Goal: Task Accomplishment & Management: Use online tool/utility

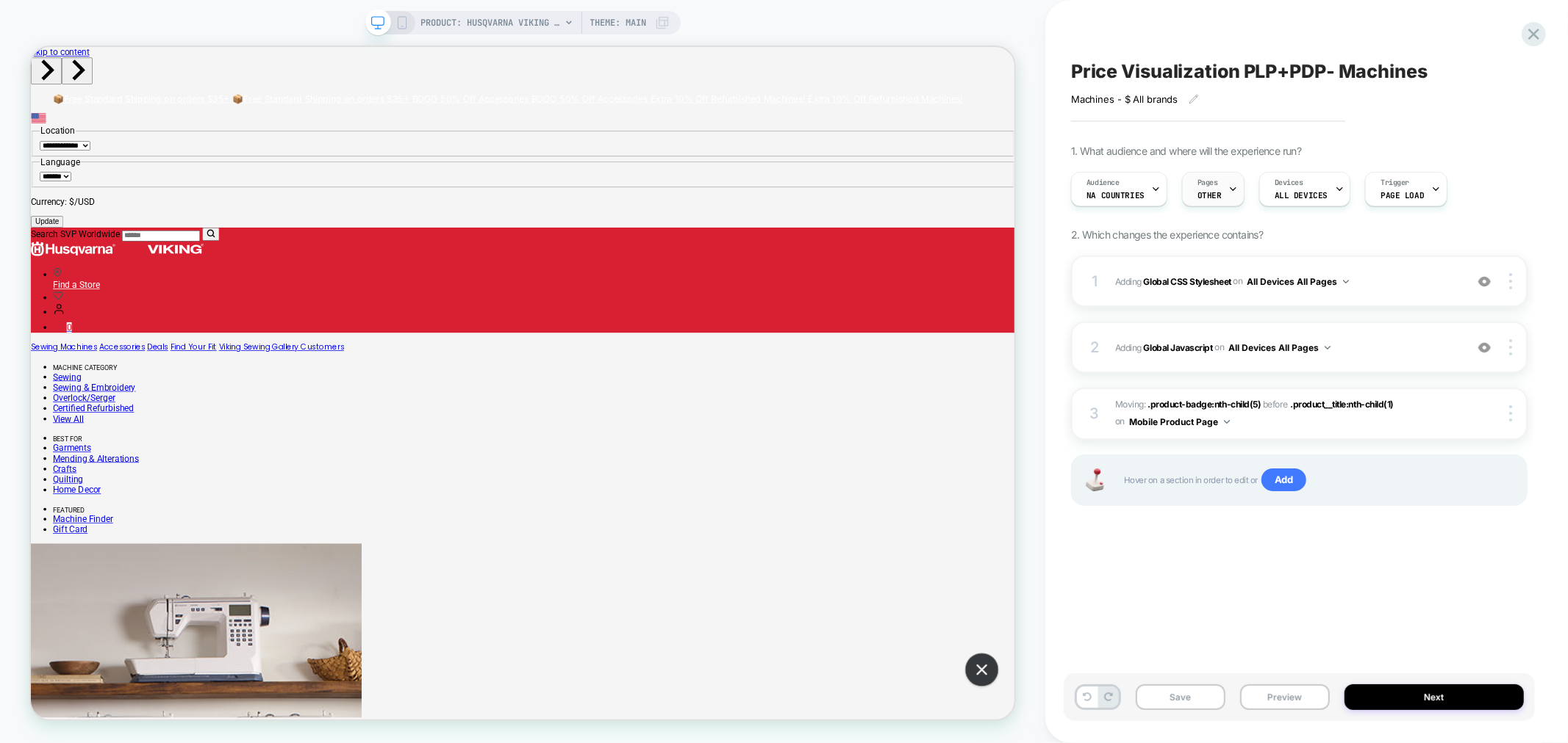
drag, startPoint x: 1211, startPoint y: 204, endPoint x: 1217, endPoint y: 191, distance: 14.3
click at [1215, 201] on div "Audience NA countries Pages OTHER Devices ALL DEVICES Trigger Page Load" at bounding box center [1292, 188] width 456 height 49
click at [1213, 191] on span "OTHER" at bounding box center [1209, 195] width 24 height 11
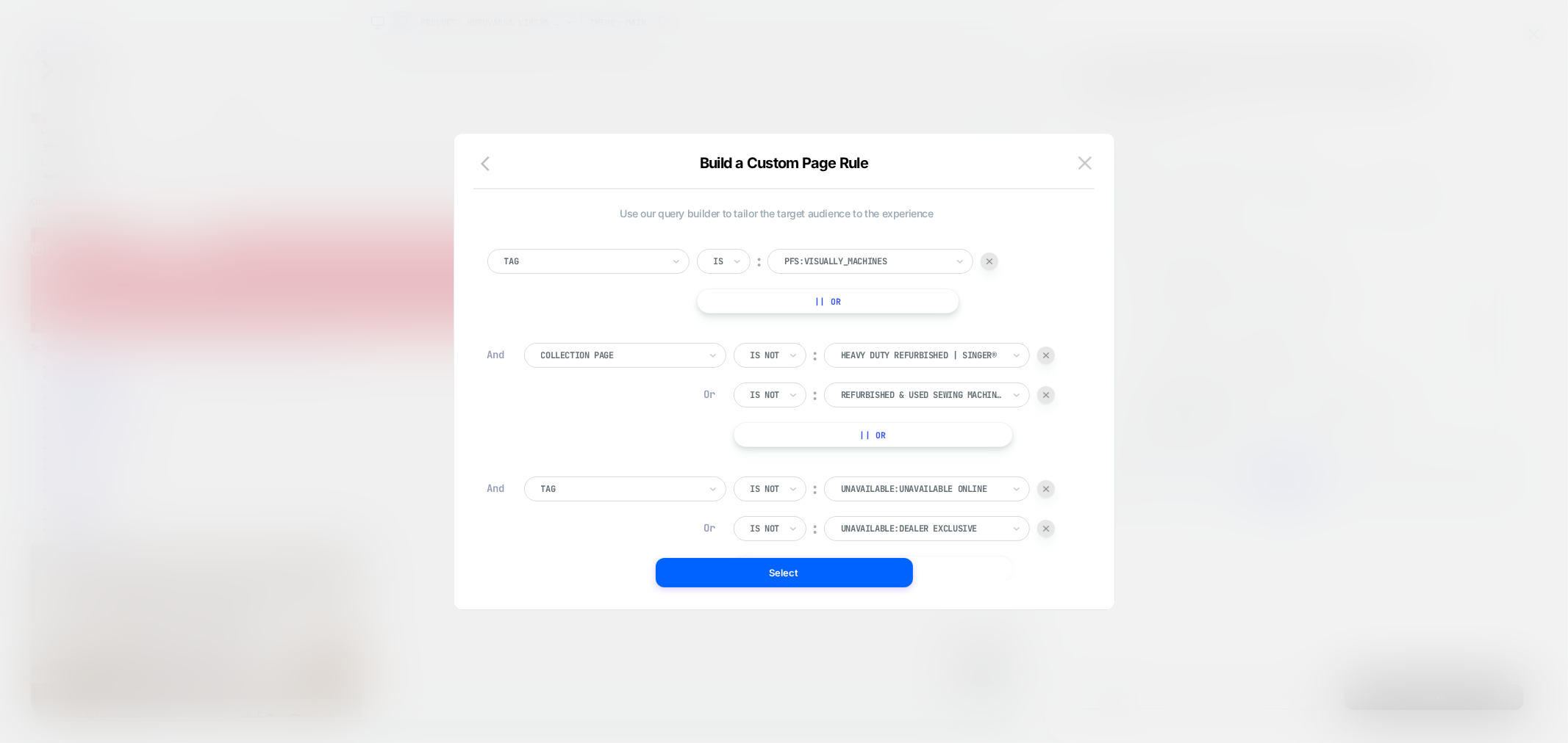
click at [1047, 357] on img at bounding box center [1046, 356] width 6 height 6
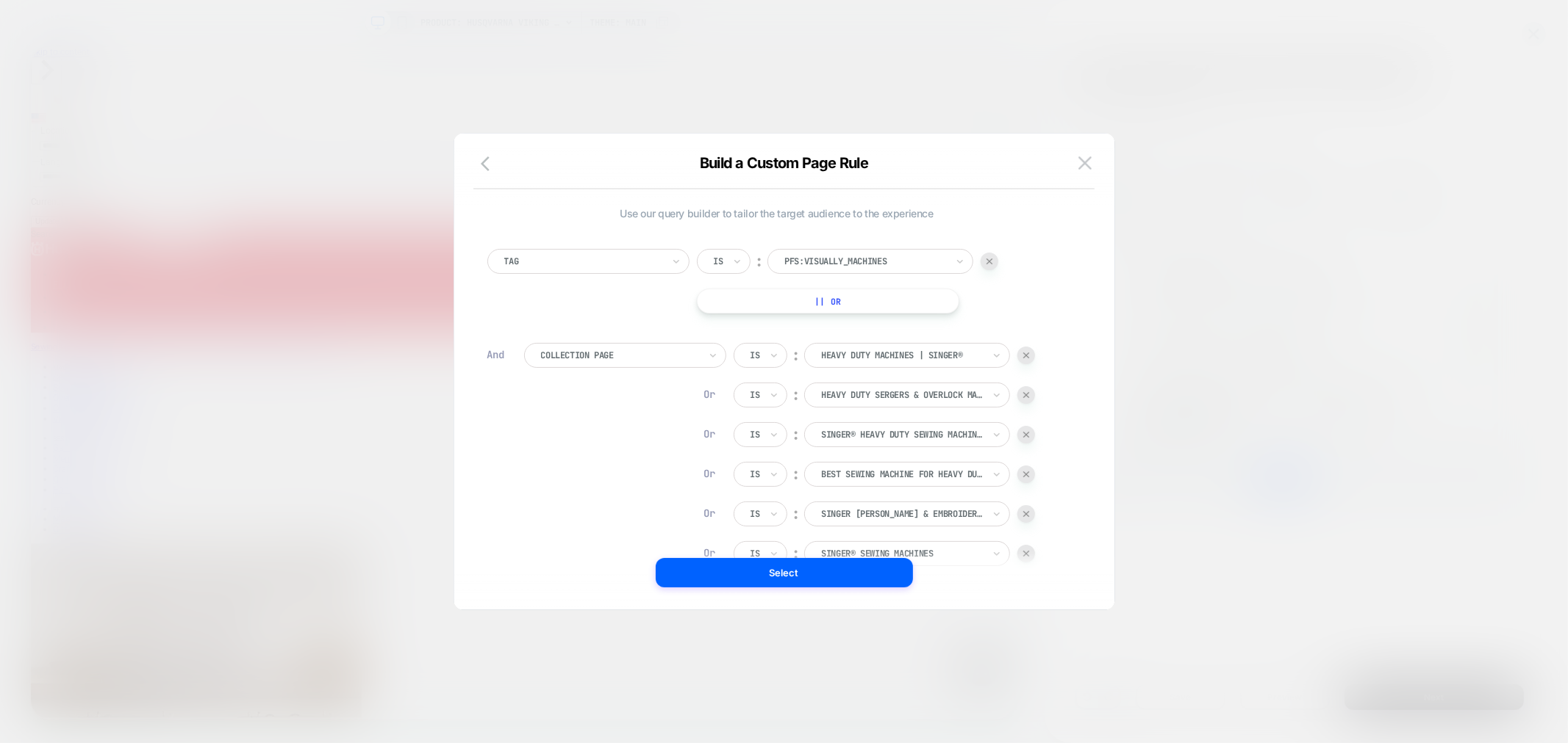
click at [1047, 357] on div "Collection Page Is ︰ Heavy Duty Machines | SINGER® HEAVY DUTY MACHINES | SINGER…" at bounding box center [795, 593] width 542 height 501
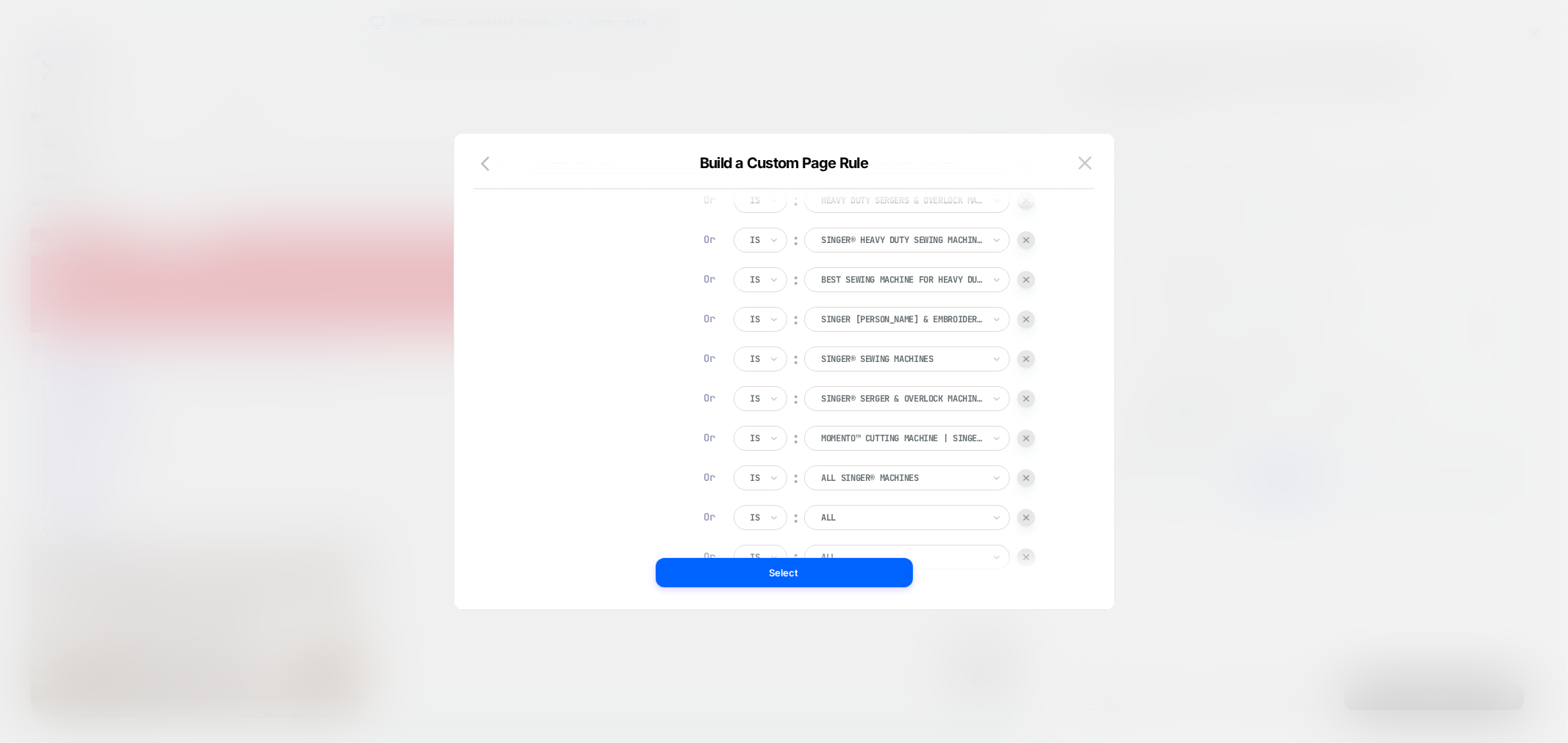
scroll to position [54, 0]
click at [1029, 283] on img at bounding box center [1026, 286] width 6 height 6
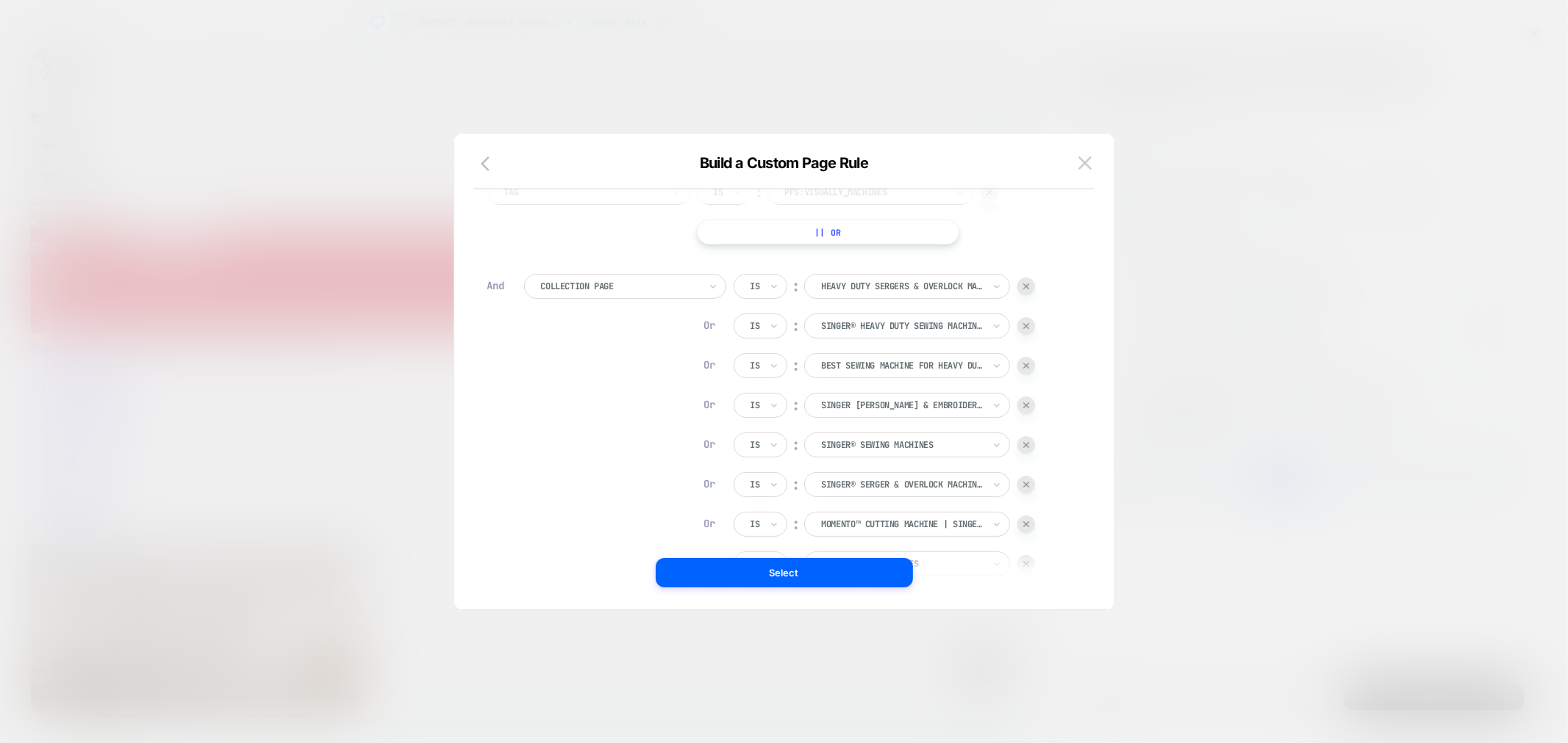
click at [1029, 285] on img at bounding box center [1026, 286] width 6 height 6
click at [1026, 319] on div at bounding box center [1026, 326] width 17 height 17
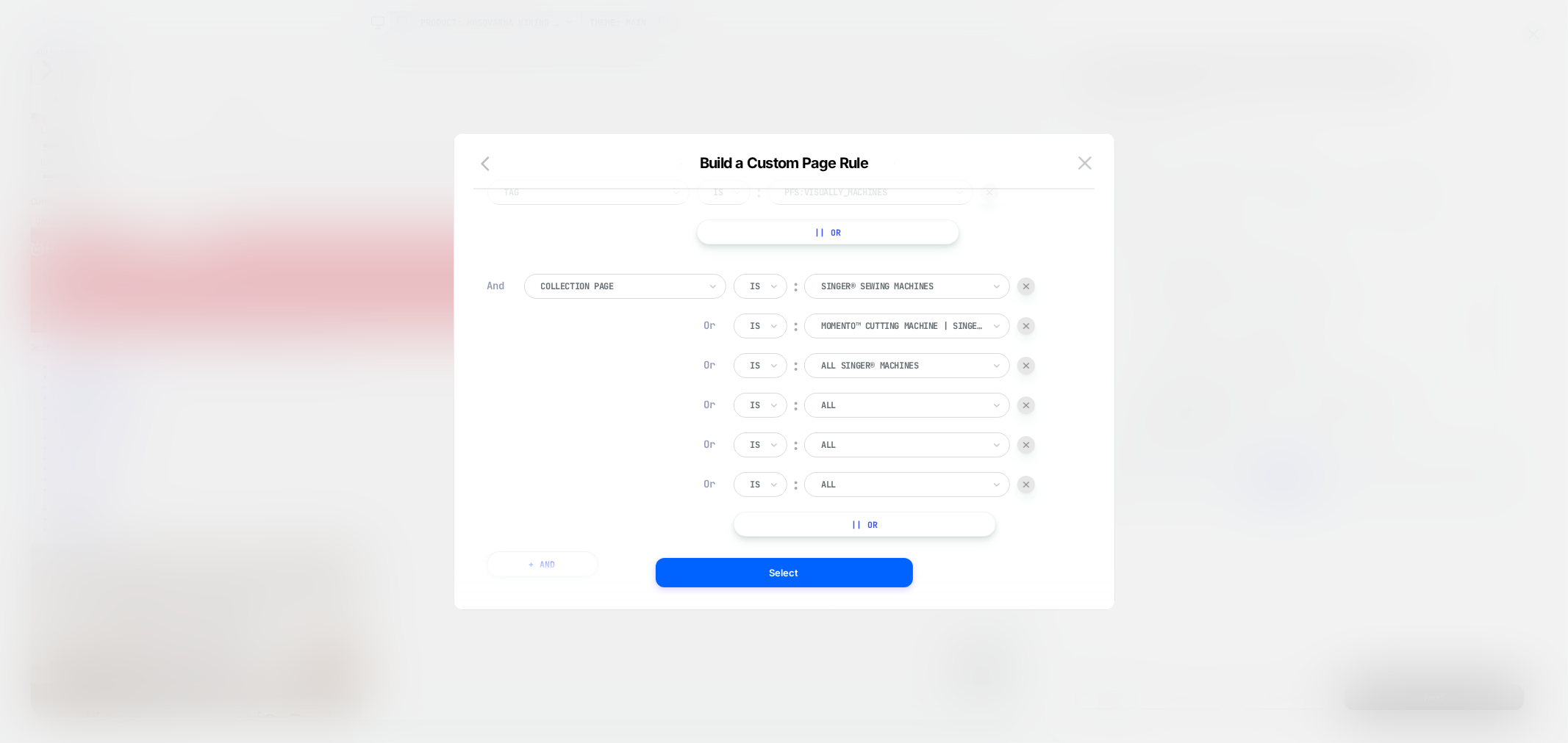
click at [1028, 367] on img at bounding box center [1026, 366] width 6 height 6
click at [1029, 368] on img at bounding box center [1026, 366] width 6 height 6
click at [1029, 372] on img at bounding box center [1026, 375] width 6 height 6
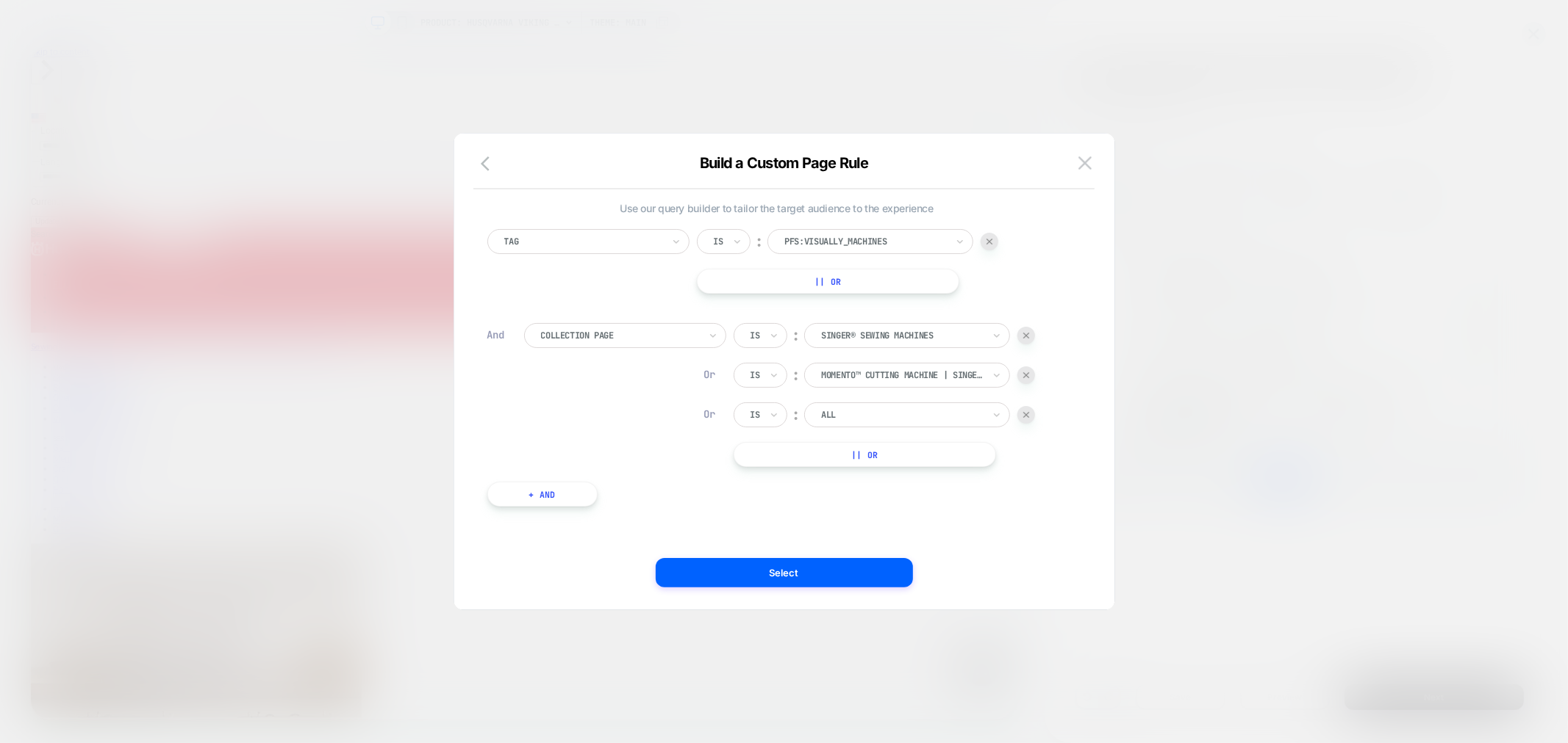
scroll to position [5, 0]
click at [1029, 371] on div at bounding box center [1026, 376] width 17 height 17
click at [1028, 379] on img at bounding box center [1026, 381] width 6 height 6
click at [912, 382] on button "|| Or" at bounding box center [864, 381] width 262 height 25
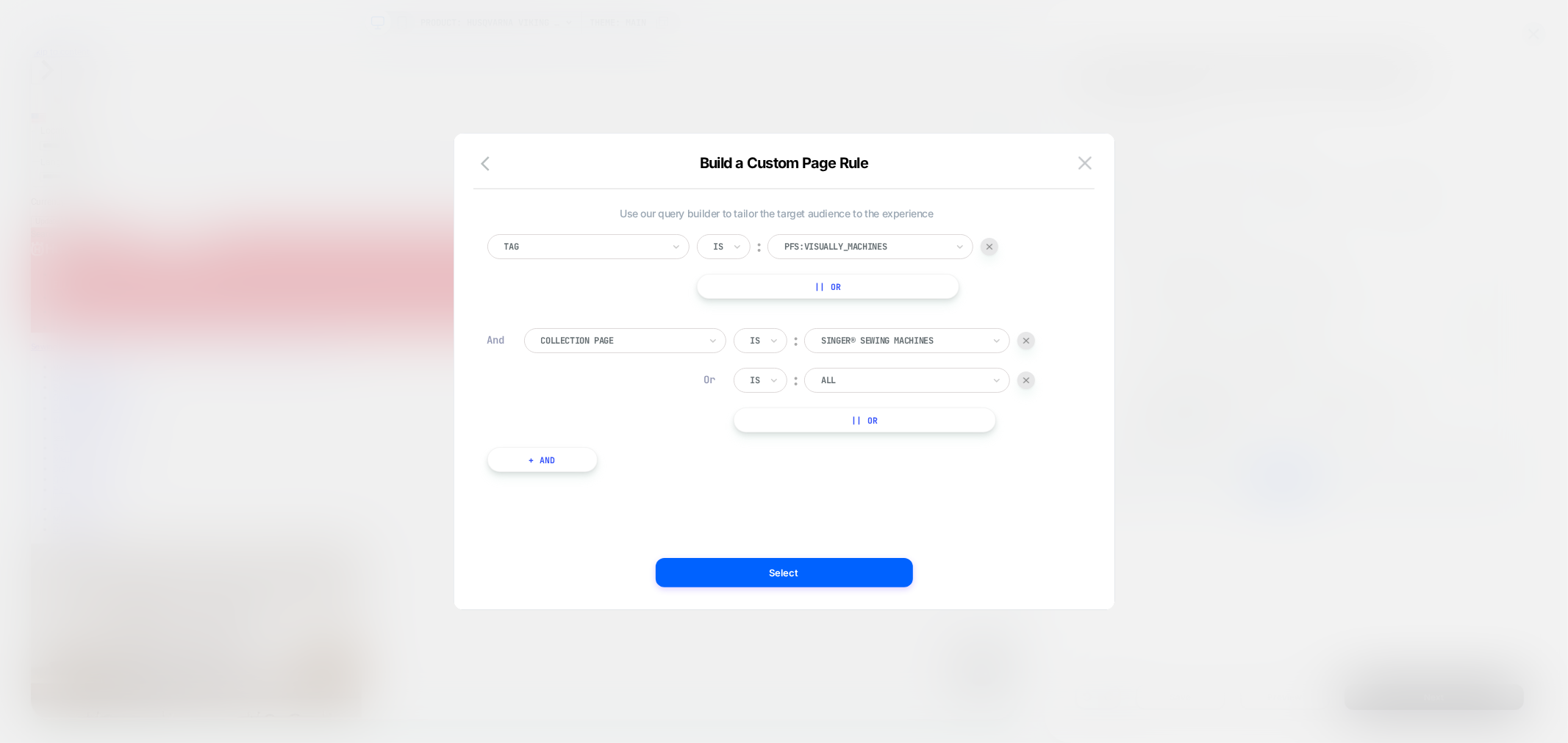
click at [897, 426] on button "|| Or" at bounding box center [864, 420] width 262 height 25
click at [890, 469] on button "|| Or" at bounding box center [864, 460] width 262 height 25
click at [863, 382] on div at bounding box center [901, 381] width 161 height 14
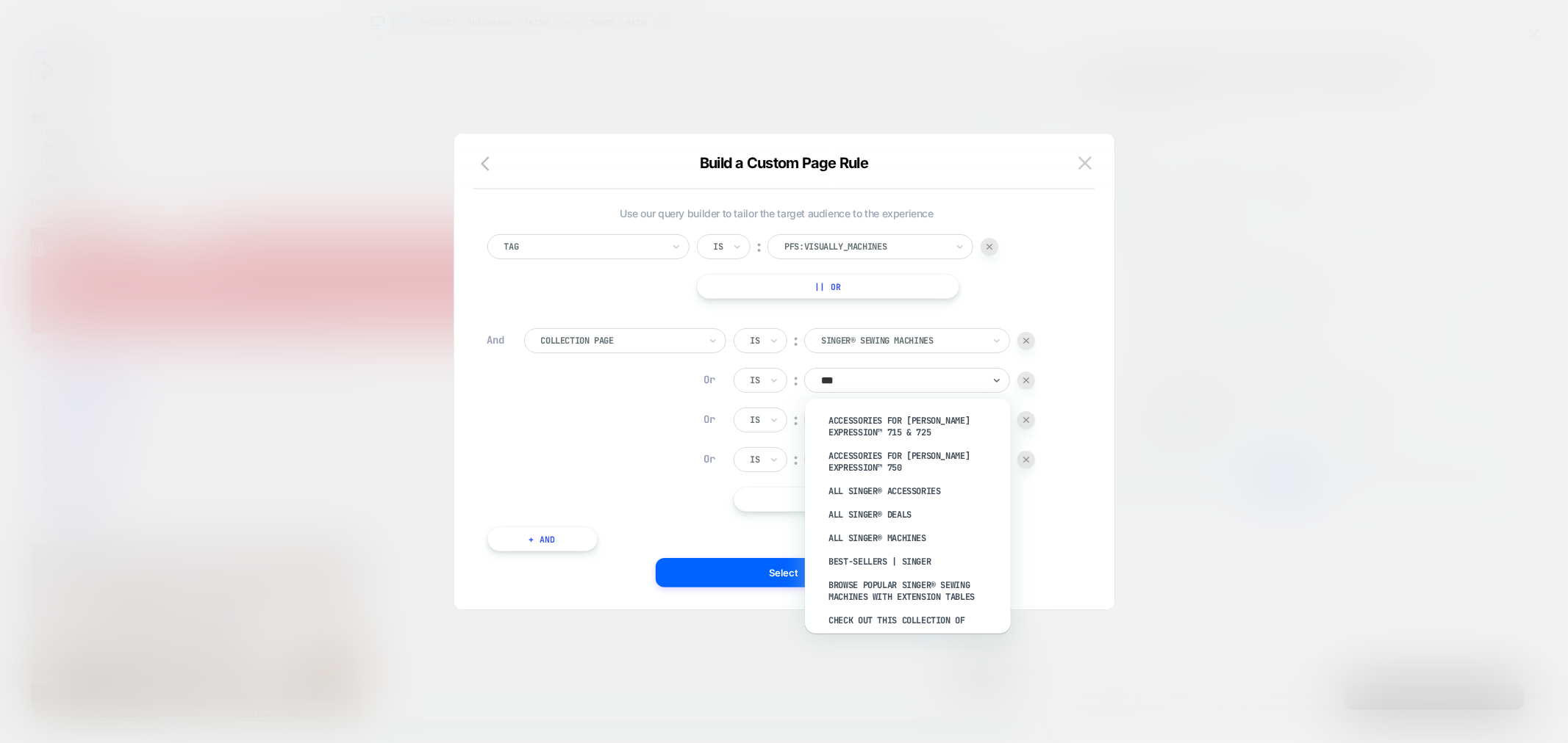
type input "****"
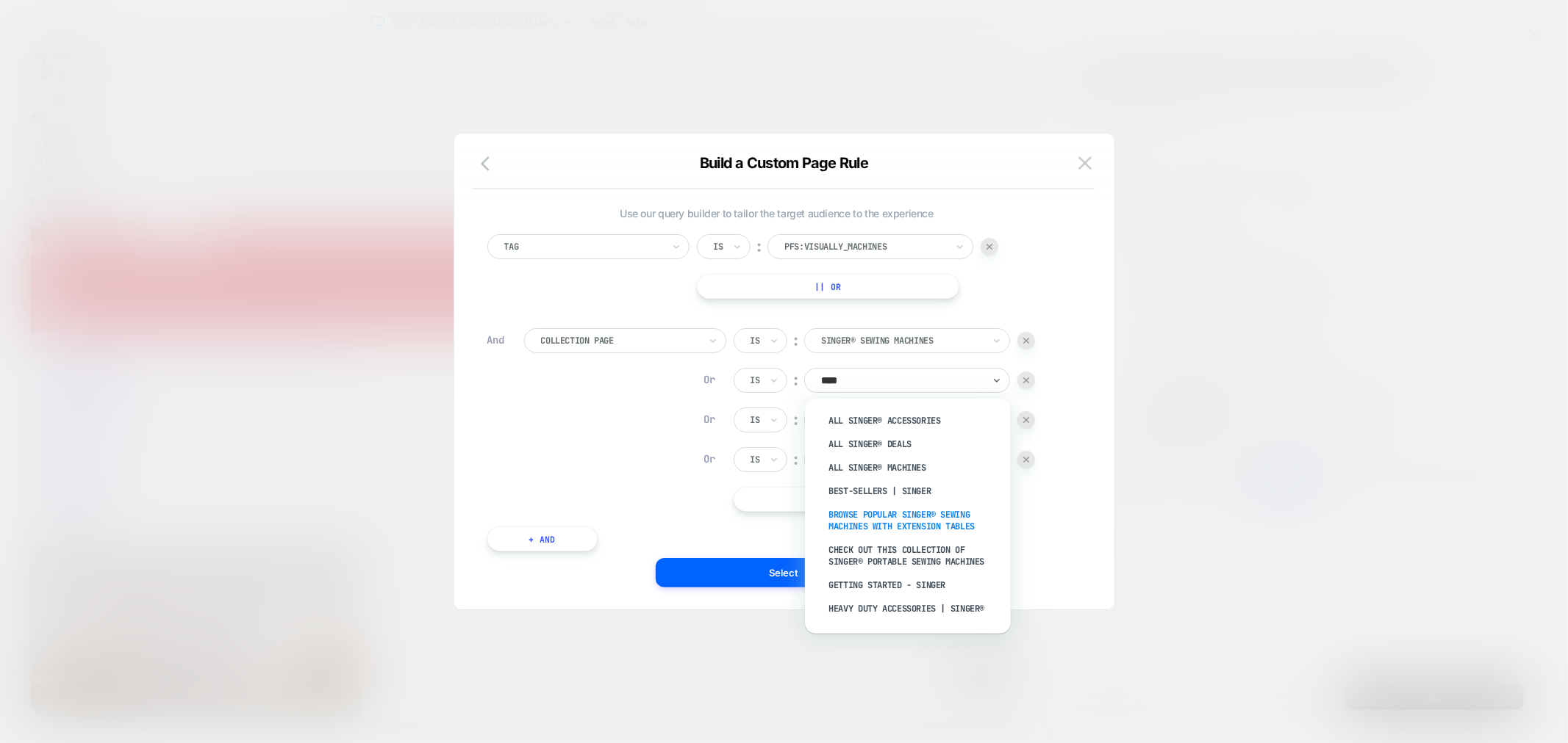
scroll to position [26, 0]
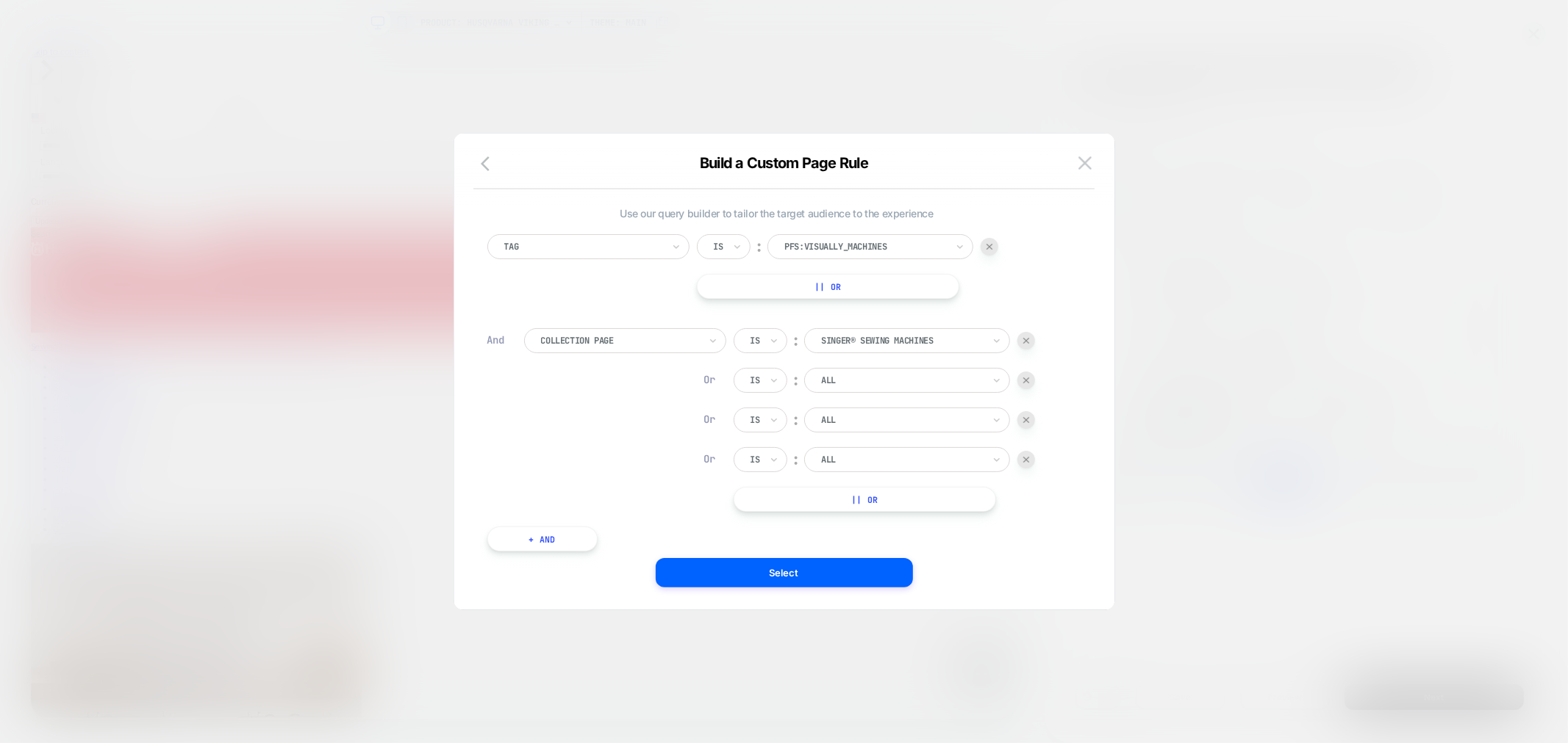
click at [1090, 167] on button at bounding box center [1085, 162] width 22 height 22
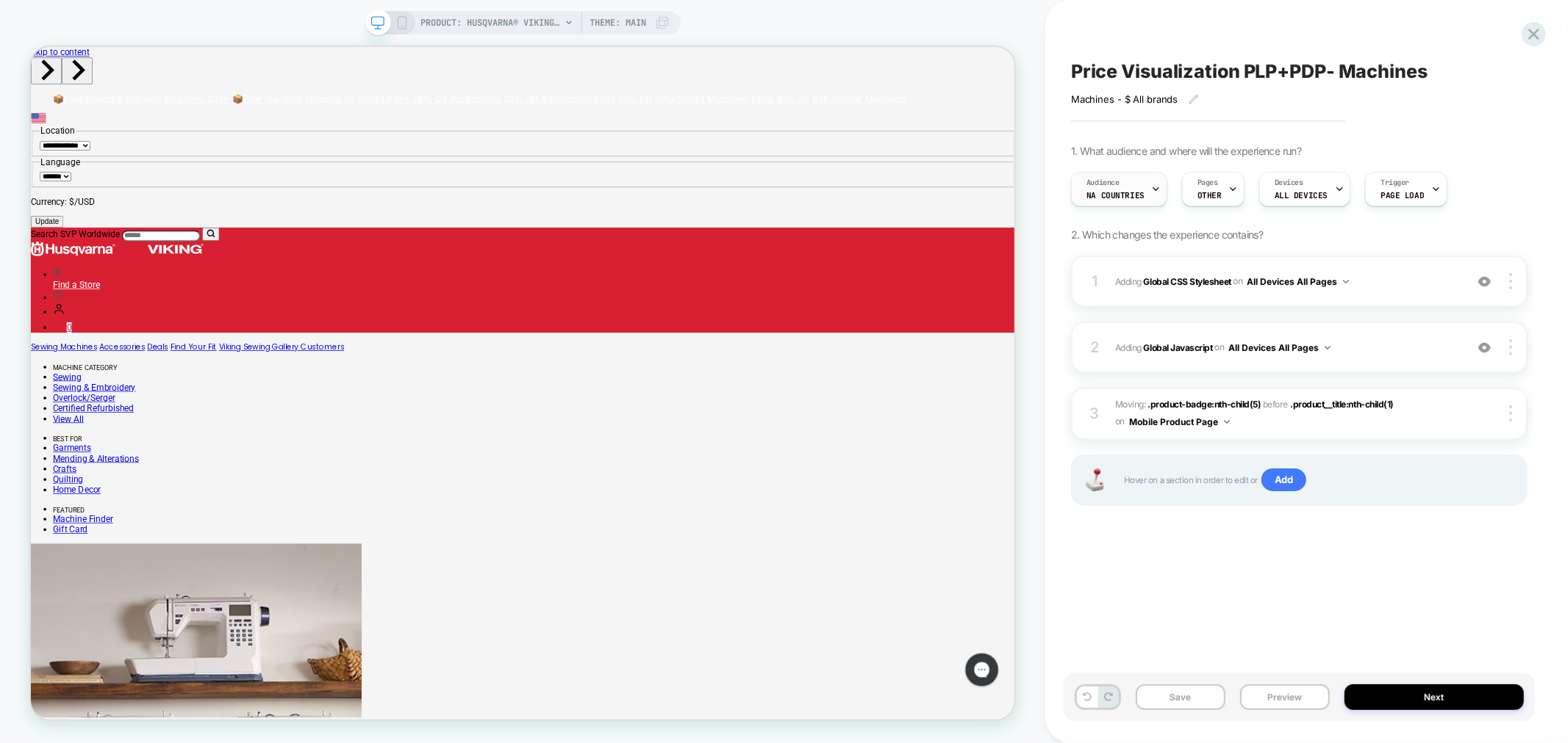
click at [1133, 190] on span "NA countries" at bounding box center [1116, 195] width 58 height 11
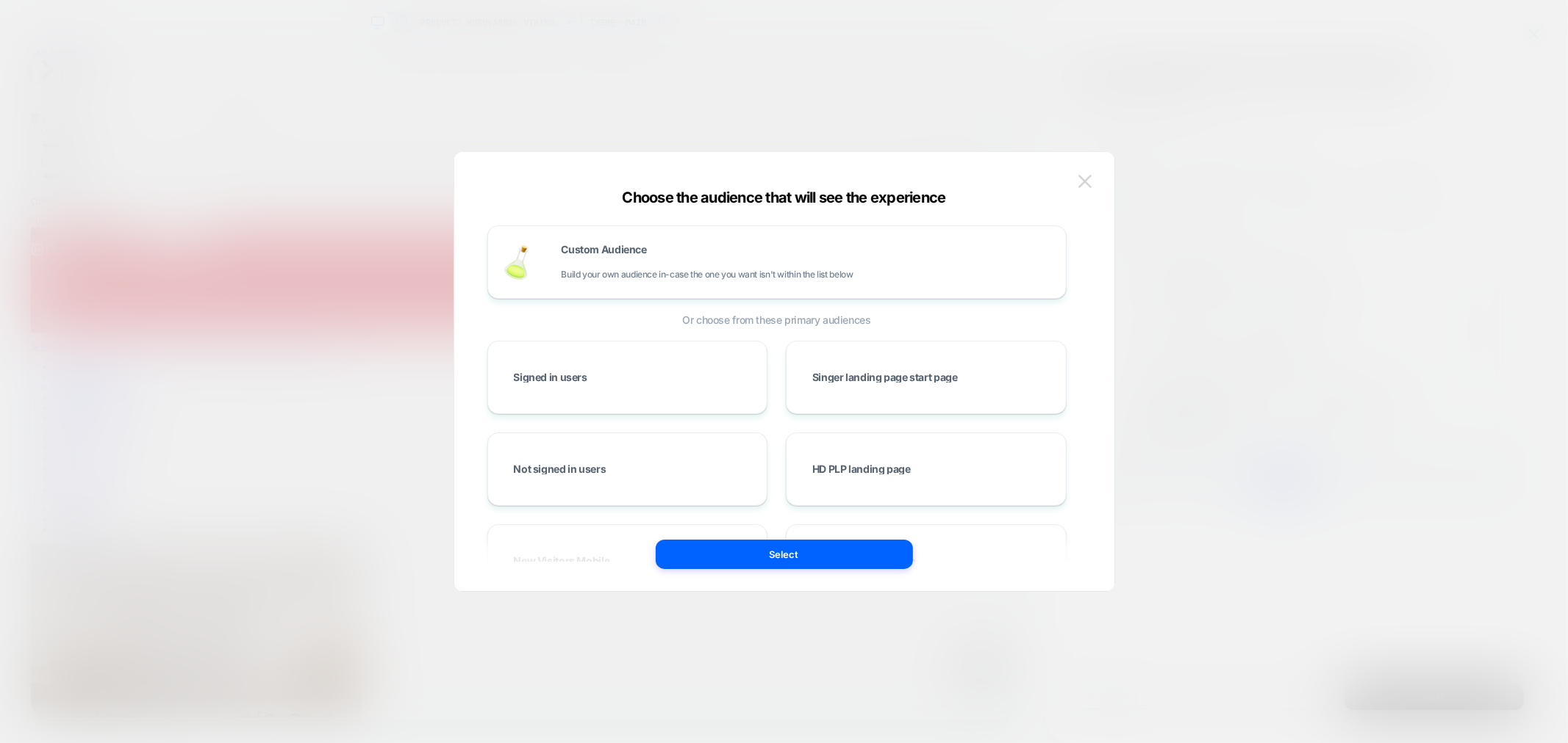
click at [1074, 185] on button at bounding box center [1085, 181] width 22 height 22
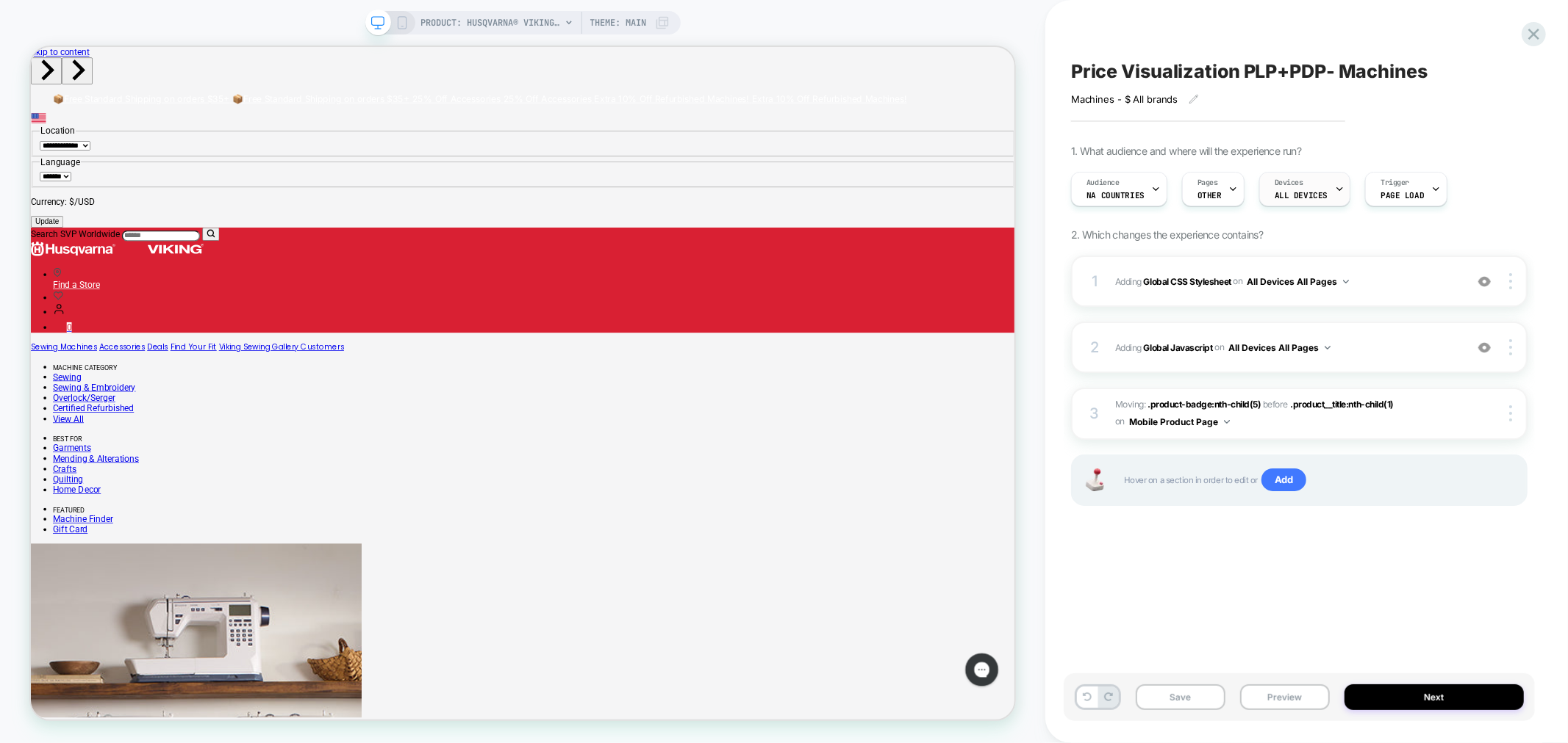
click at [1317, 185] on div "Devices ALL DEVICES" at bounding box center [1300, 189] width 82 height 33
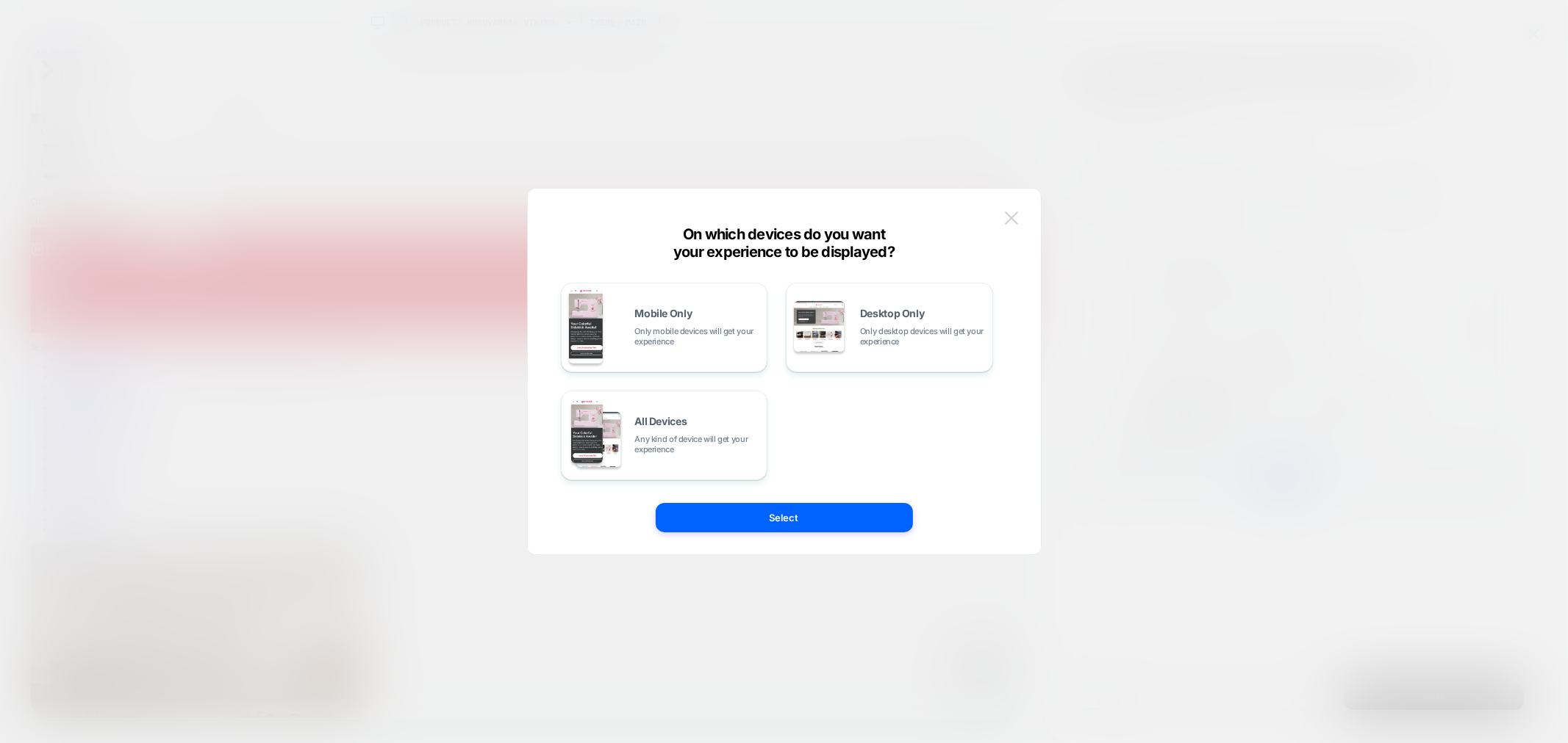
click at [1002, 211] on button at bounding box center [1011, 217] width 22 height 22
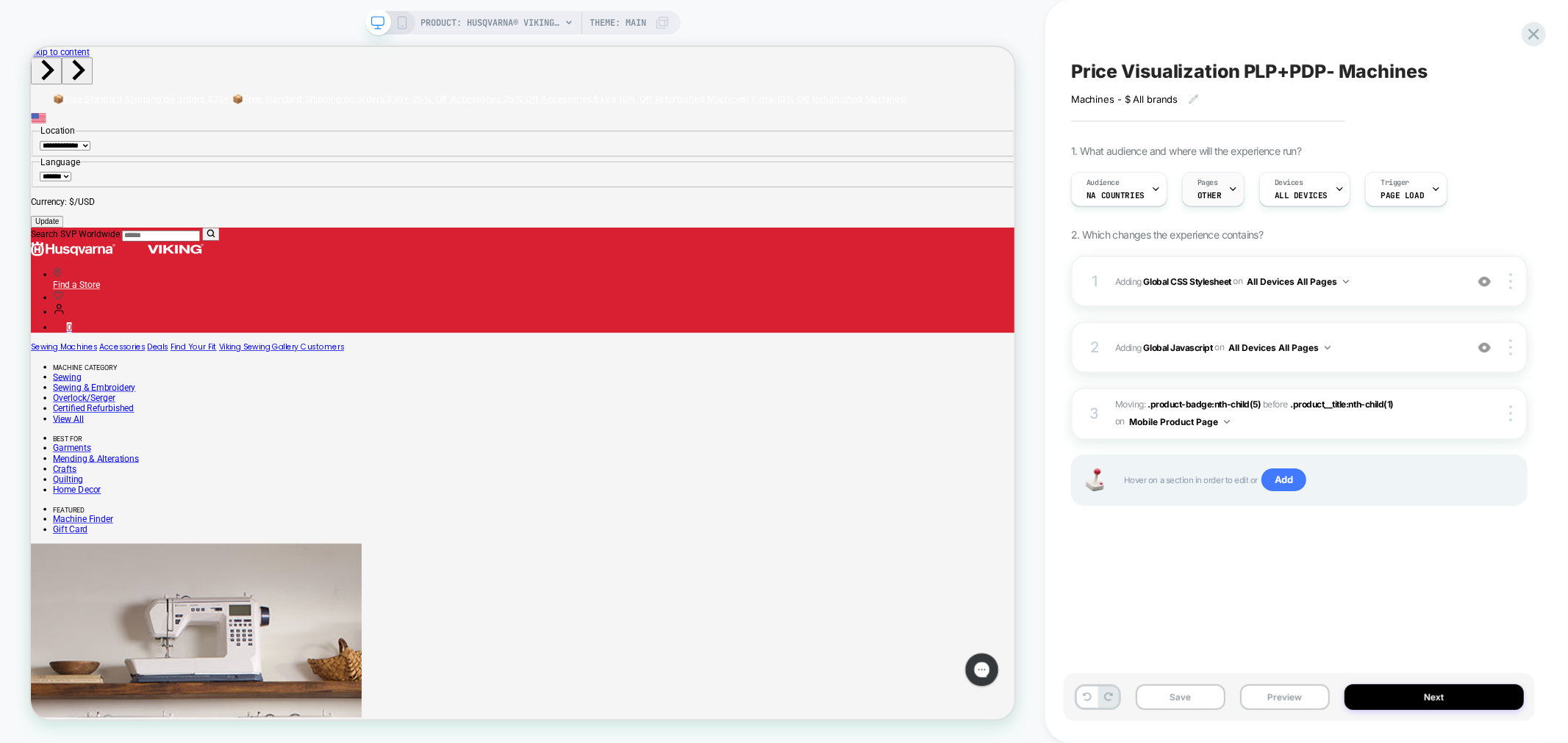
click at [1228, 186] on icon at bounding box center [1233, 189] width 10 height 10
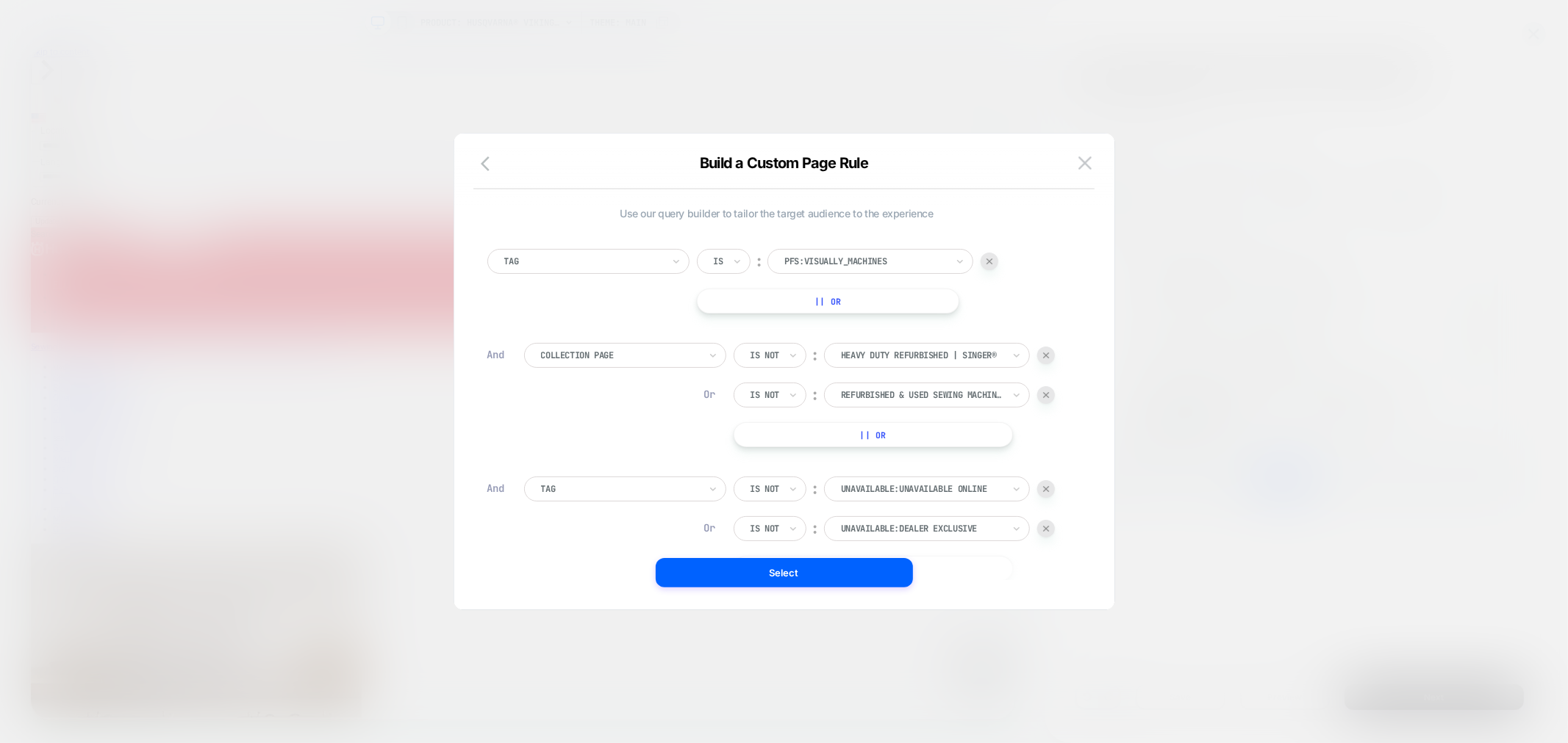
click at [1046, 357] on img at bounding box center [1046, 356] width 6 height 6
click at [1049, 357] on div at bounding box center [1046, 356] width 17 height 17
click at [1050, 357] on div at bounding box center [1046, 356] width 17 height 17
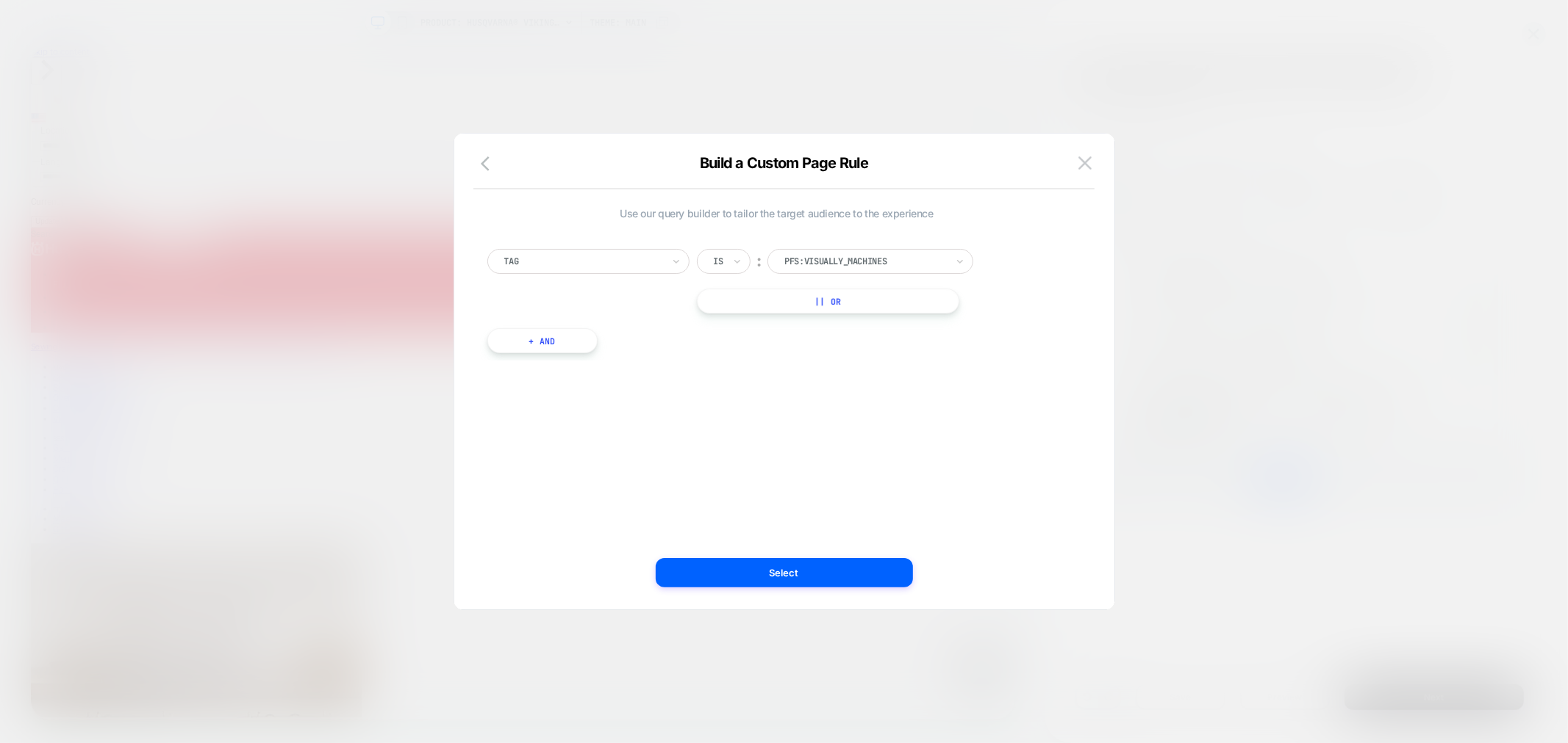
click at [885, 256] on div at bounding box center [864, 262] width 161 height 14
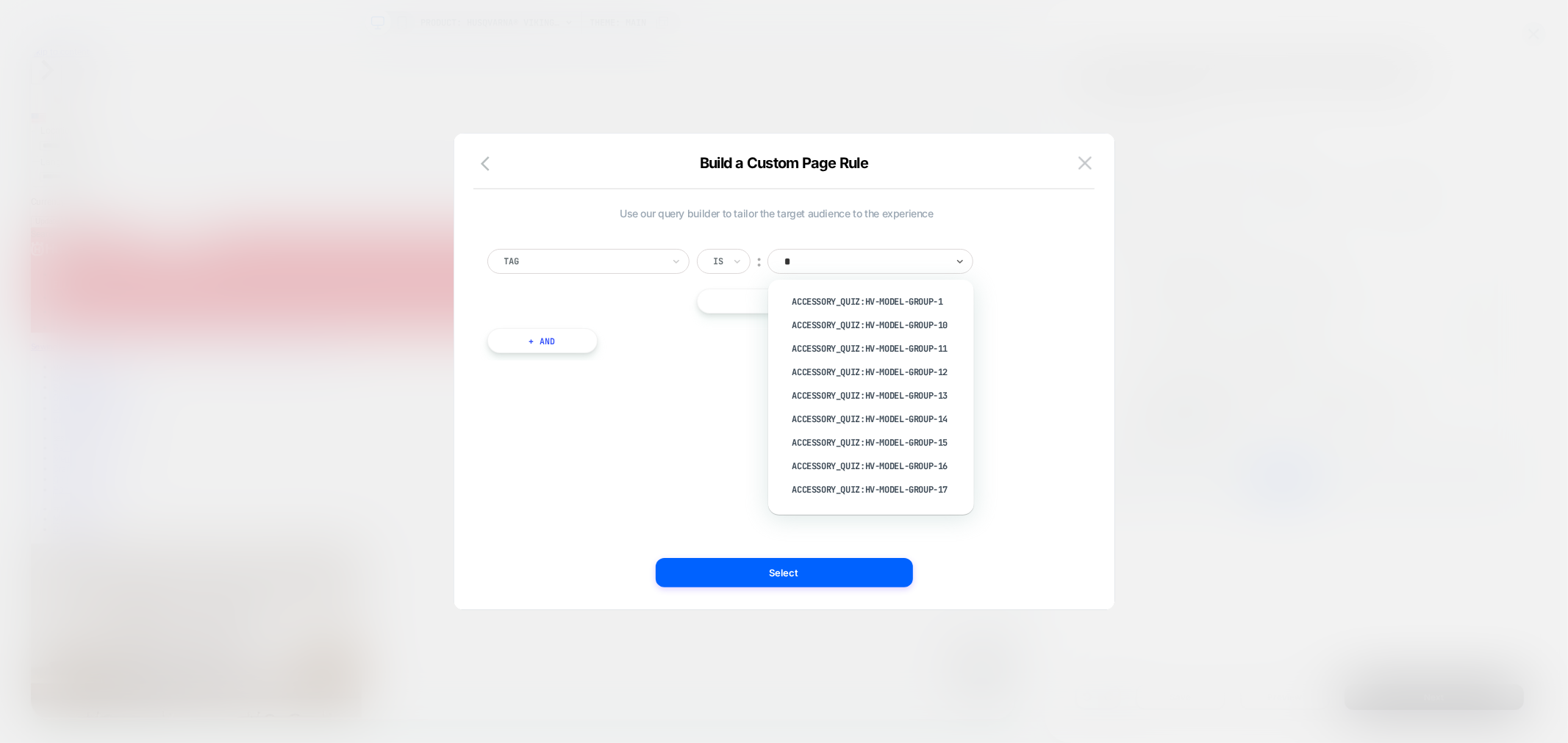
type input "**"
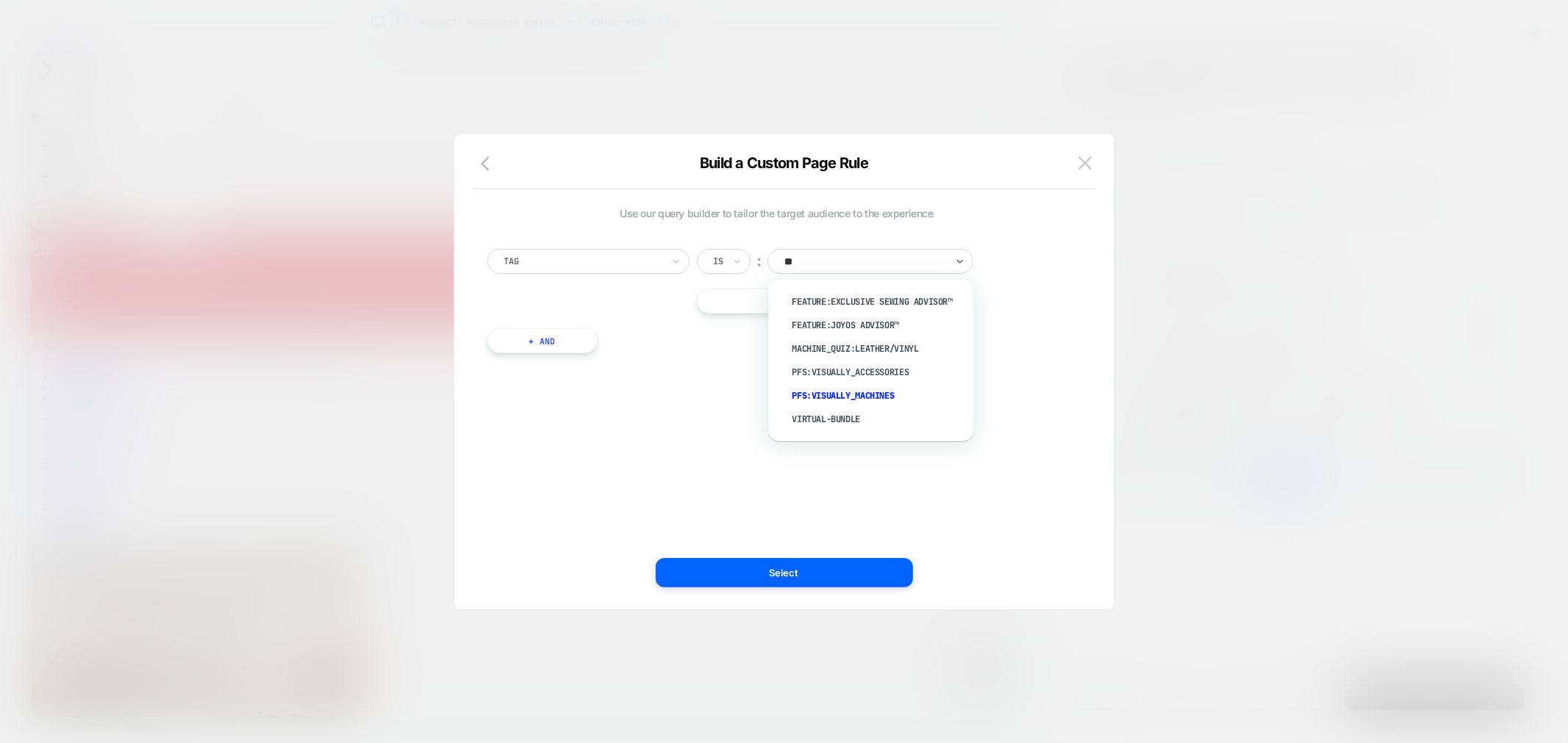
click at [809, 390] on div "pfs:visually_machines" at bounding box center [879, 396] width 191 height 23
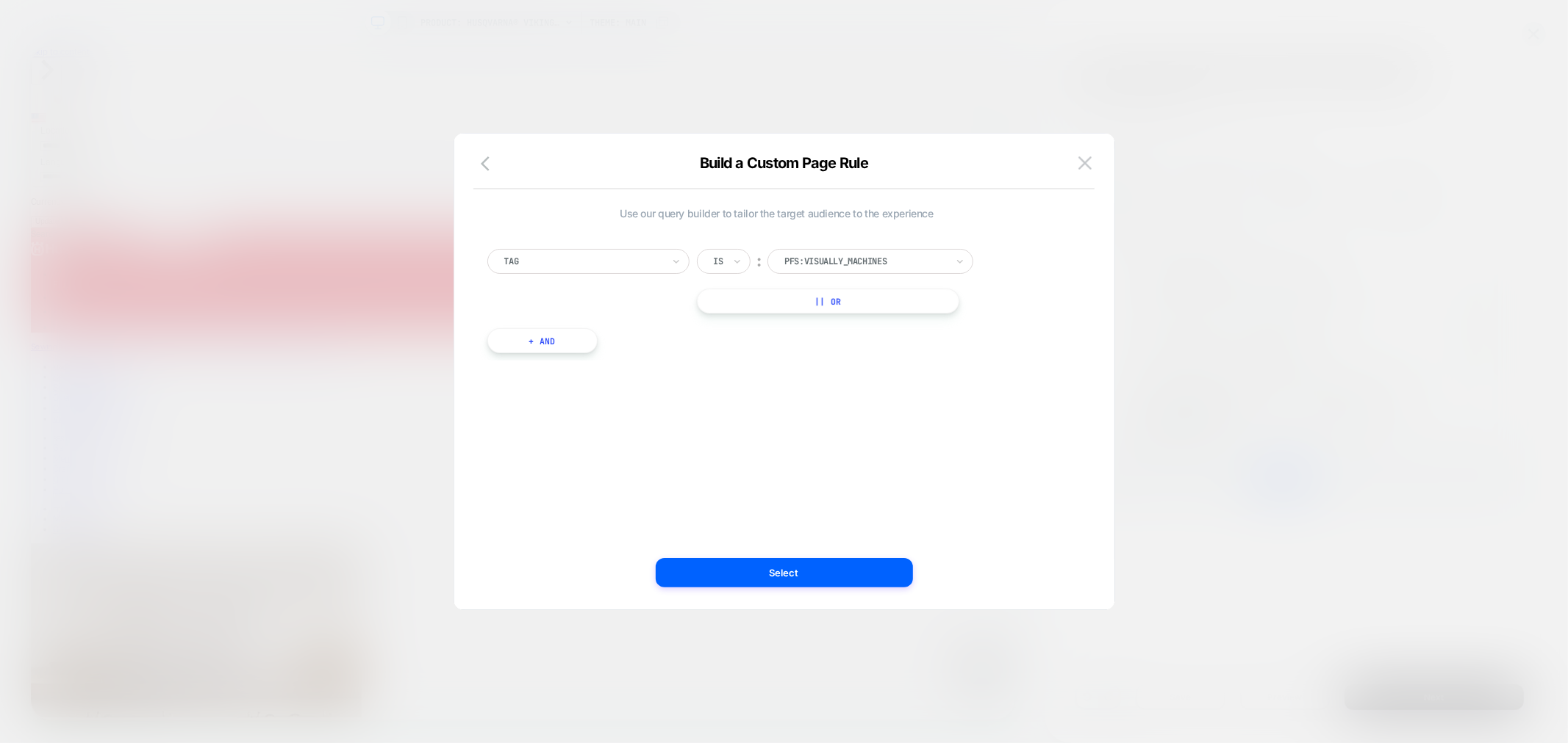
click at [839, 292] on button "|| Or" at bounding box center [828, 301] width 262 height 25
click at [991, 296] on div at bounding box center [989, 301] width 17 height 17
click at [523, 349] on button "+ And" at bounding box center [542, 341] width 110 height 25
drag, startPoint x: 581, startPoint y: 349, endPoint x: 584, endPoint y: 363, distance: 14.3
click at [577, 351] on div at bounding box center [620, 356] width 158 height 14
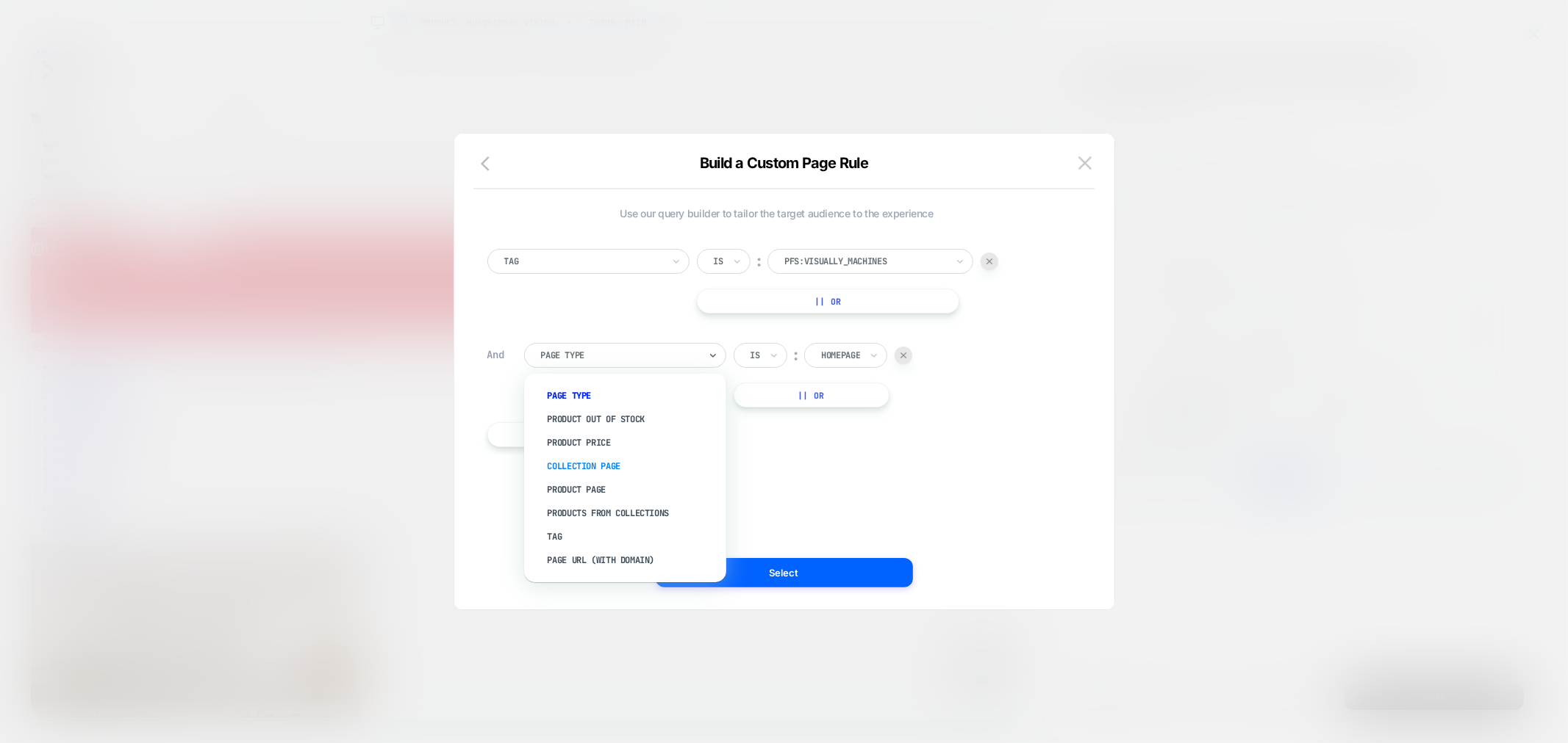
click at [579, 457] on div "Collection Page" at bounding box center [632, 467] width 188 height 23
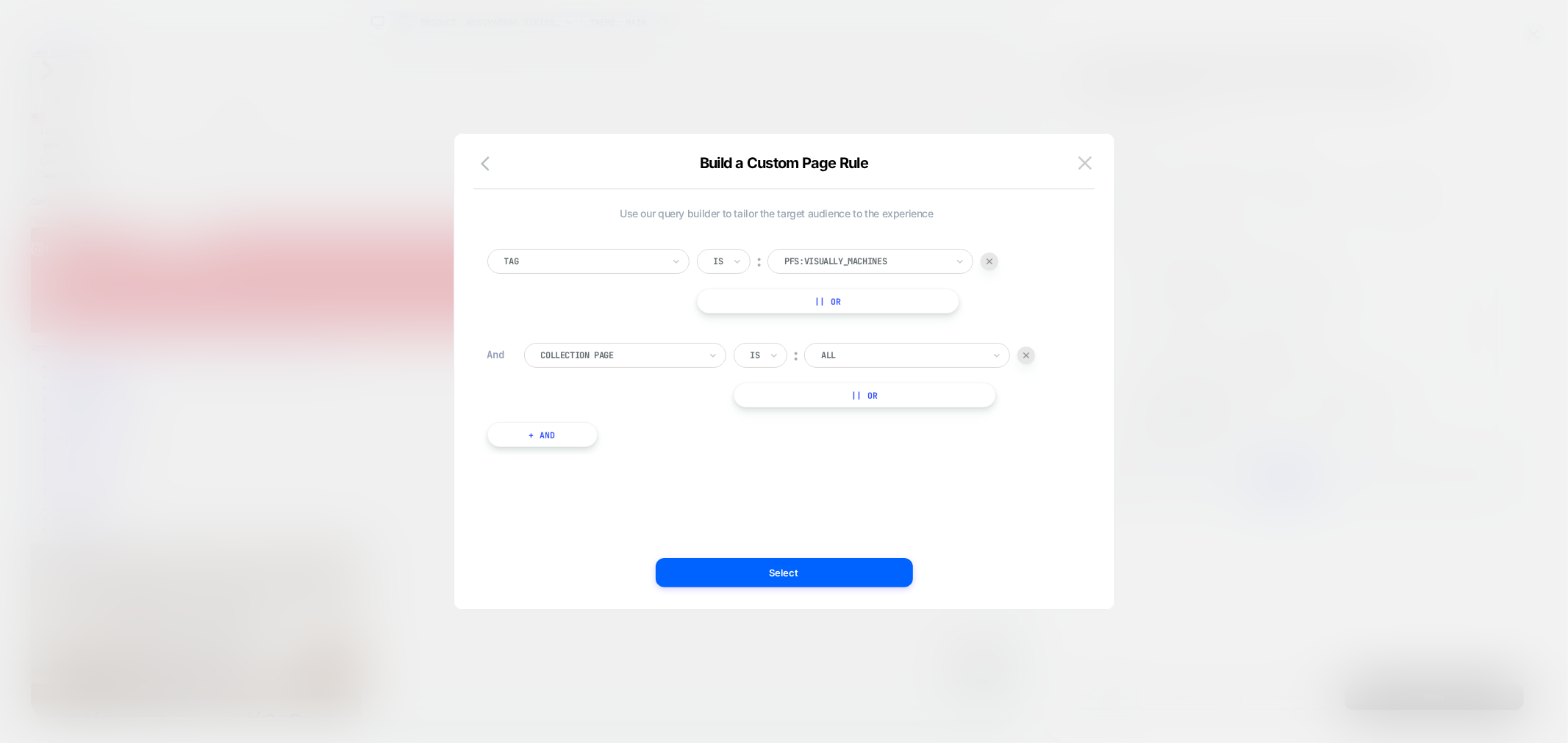
drag, startPoint x: 893, startPoint y: 335, endPoint x: 891, endPoint y: 343, distance: 8.2
click at [891, 340] on div "Tag Is ︰ pfs:visually_machines || Or And Collection Page Is ︰ ALL || Or + And" at bounding box center [776, 341] width 594 height 228
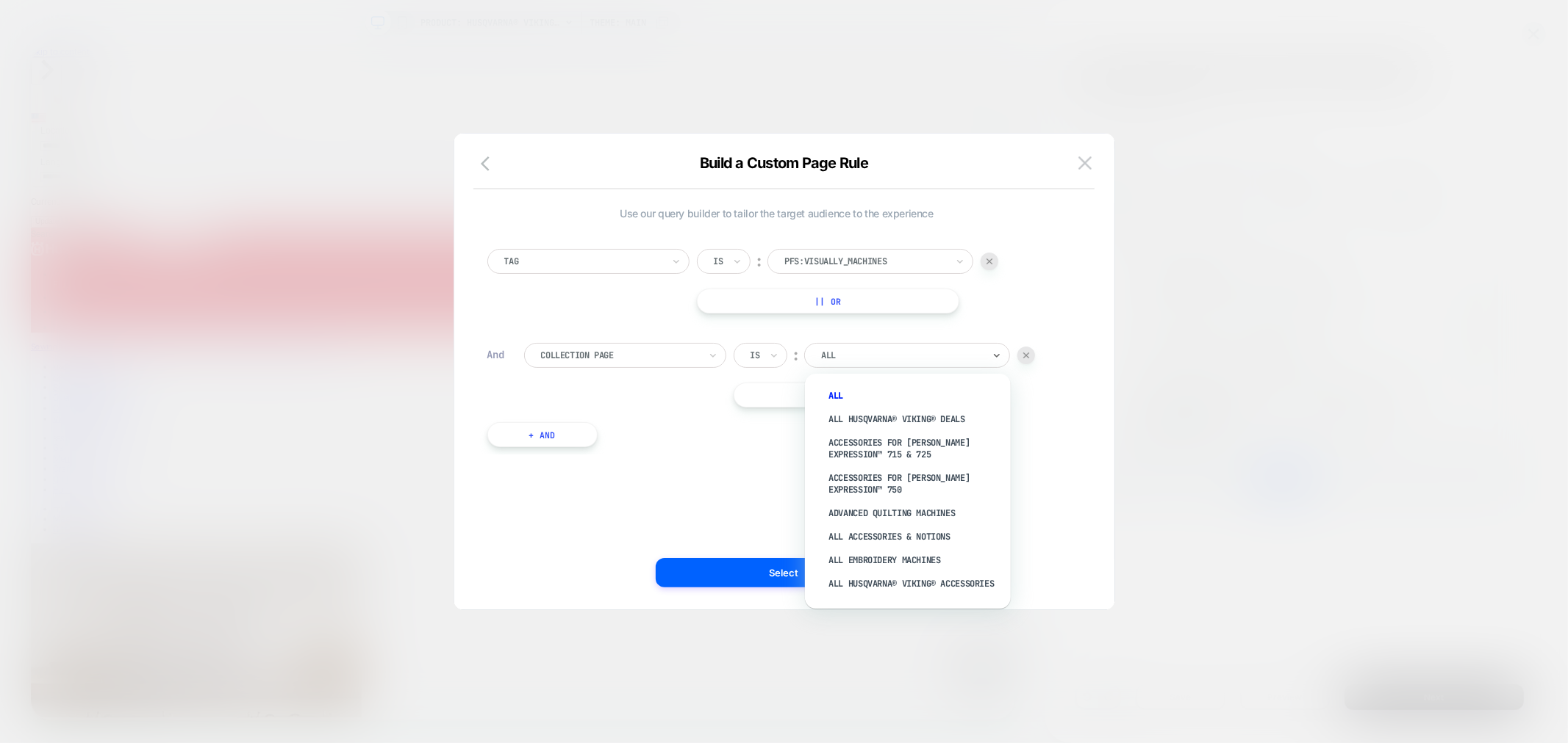
click at [891, 346] on div "ALL" at bounding box center [907, 356] width 206 height 25
type input "******"
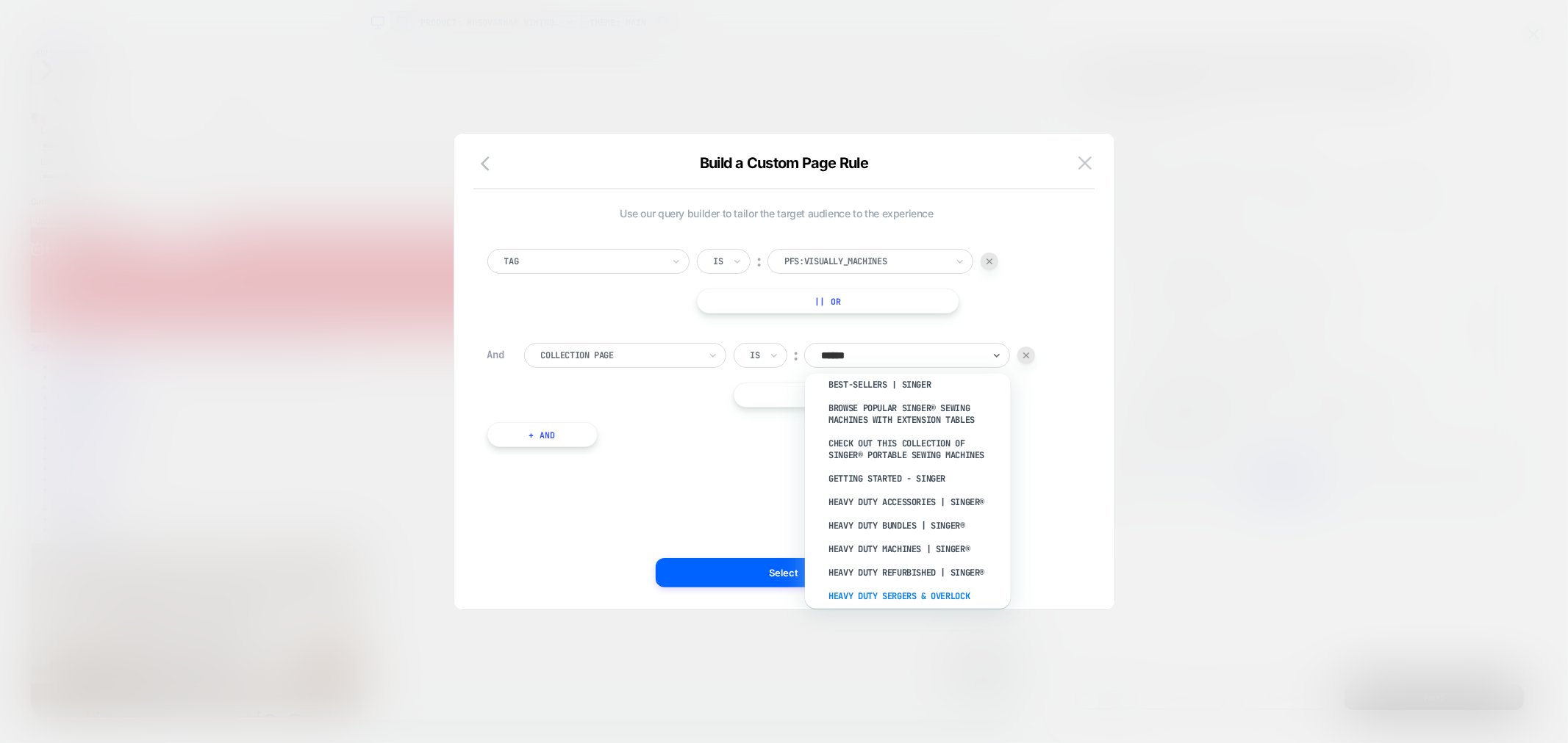
scroll to position [163, 0]
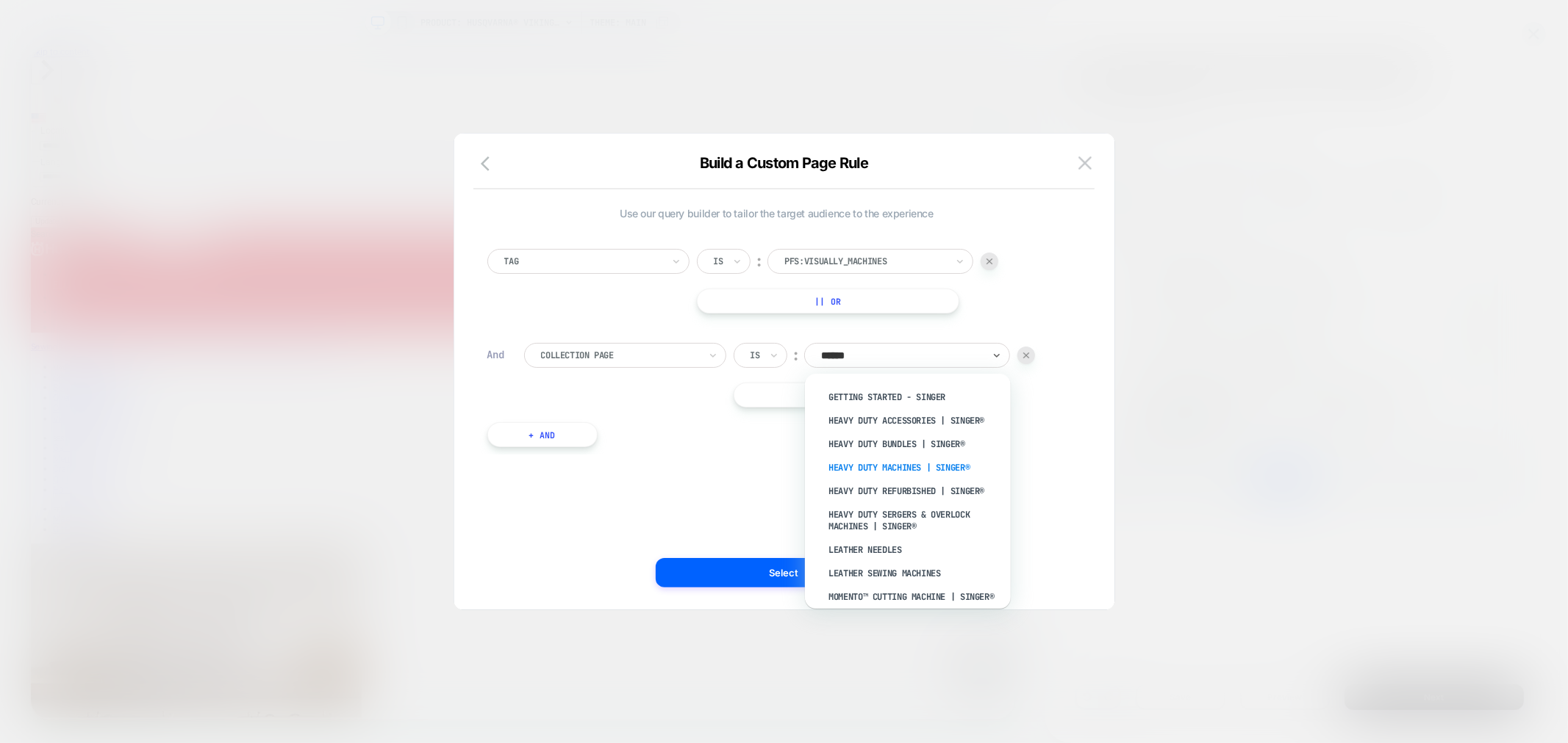
click at [902, 466] on div "Heavy Duty Machines | SINGER®" at bounding box center [915, 468] width 191 height 23
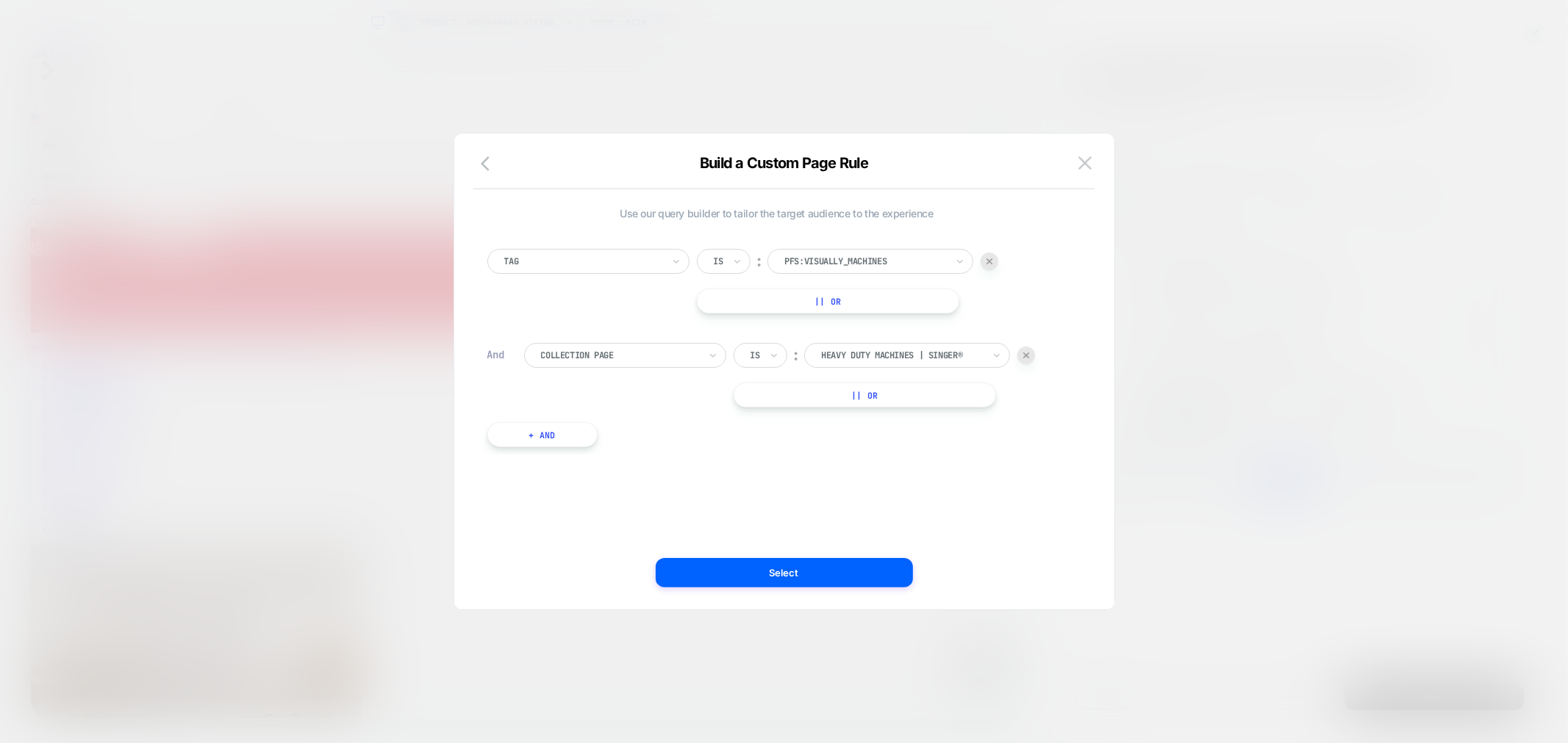
click at [882, 390] on button "|| Or" at bounding box center [864, 395] width 262 height 25
click at [897, 441] on button "|| Or" at bounding box center [864, 435] width 262 height 25
click at [889, 390] on div at bounding box center [901, 395] width 161 height 14
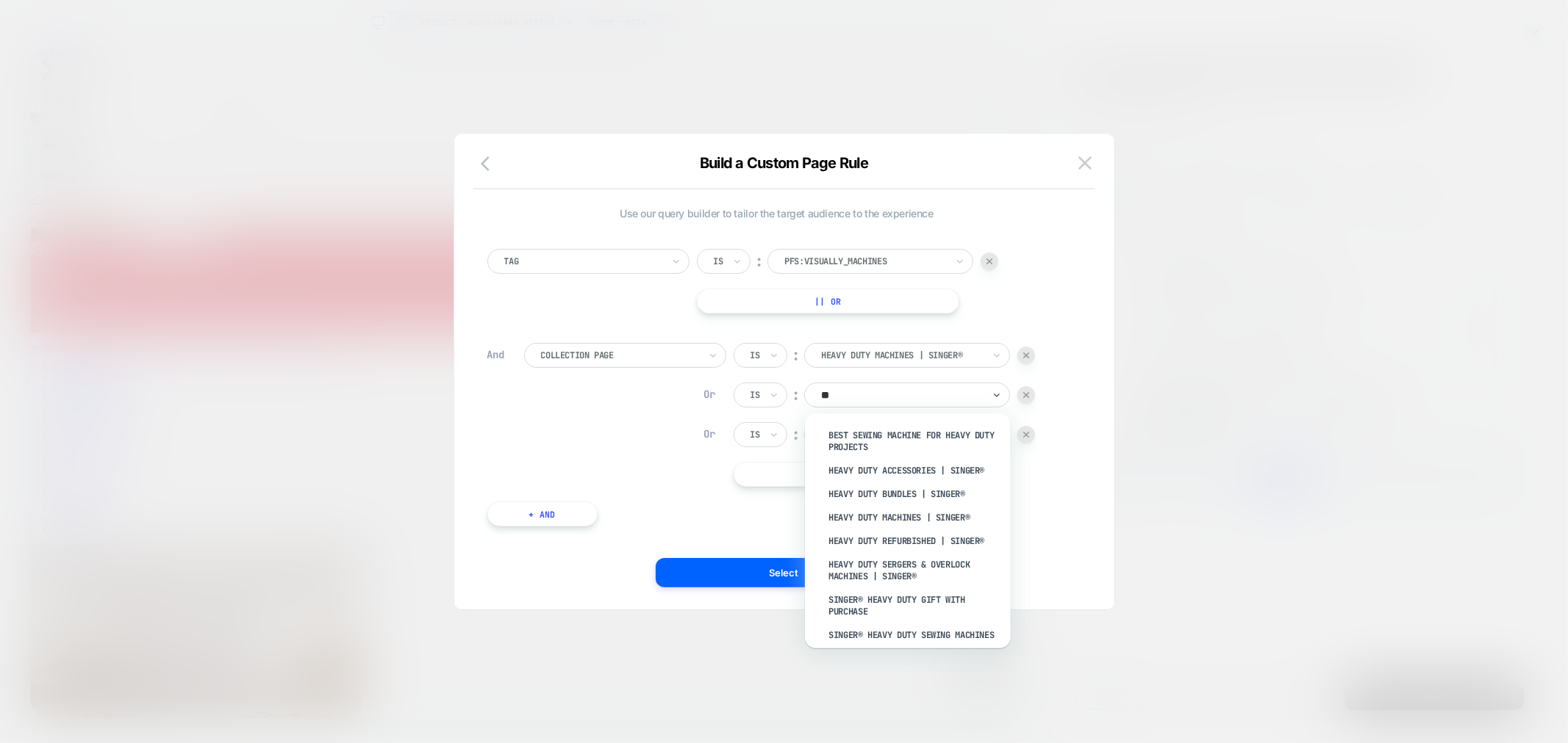
type input "***"
click at [959, 567] on div "Heavy Duty Sergers & Overlock Machines | SINGER®" at bounding box center [915, 571] width 191 height 35
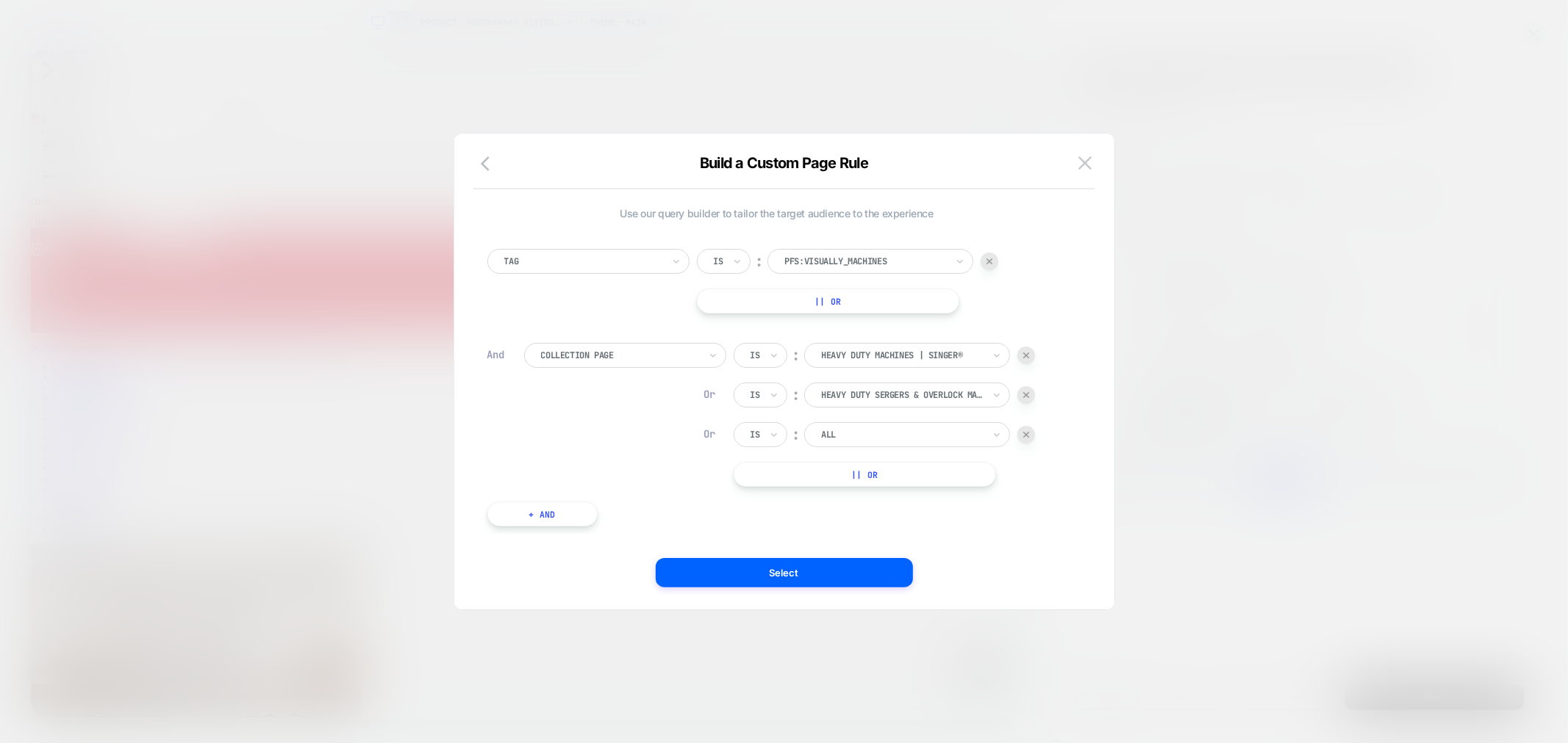
click at [876, 437] on div at bounding box center [901, 435] width 161 height 14
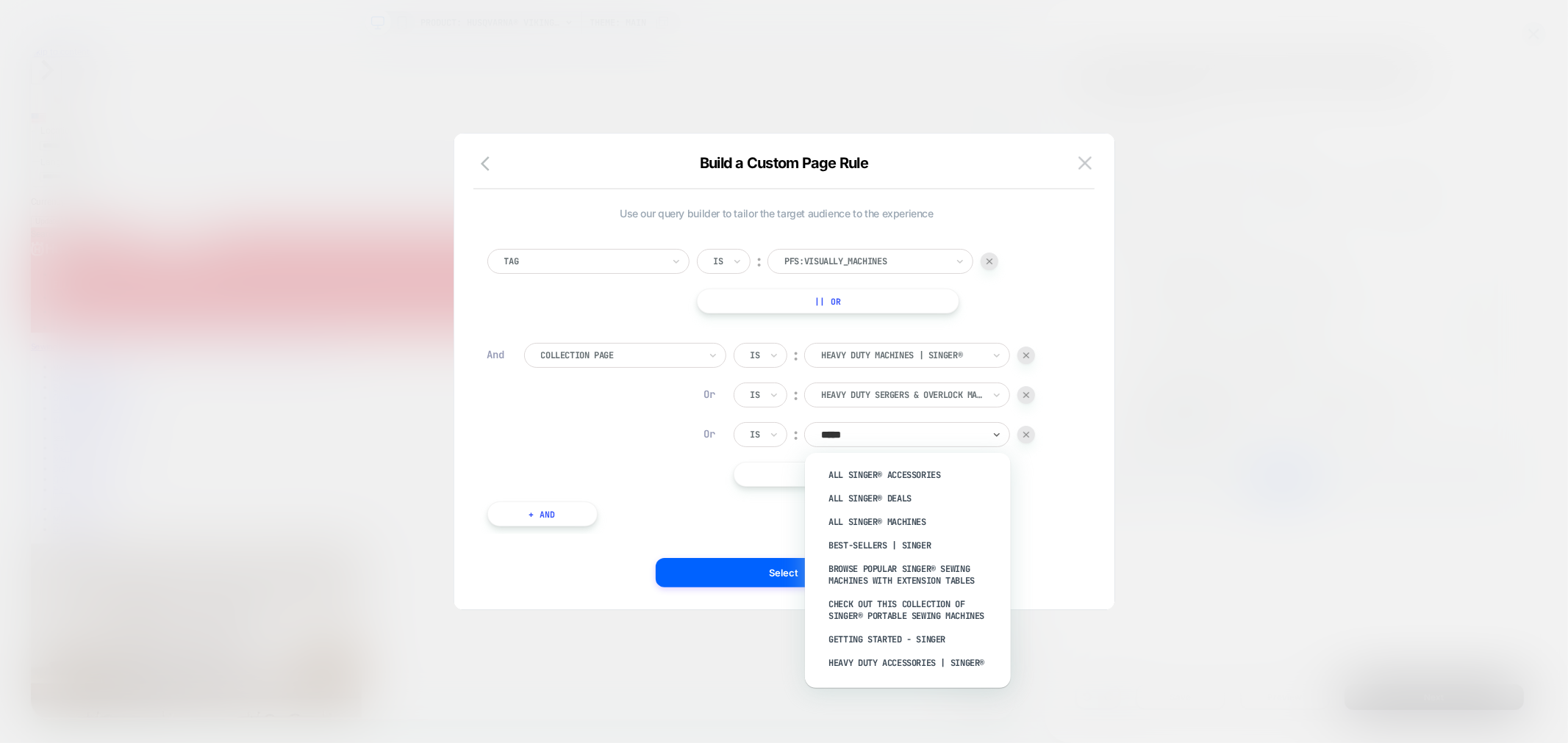
type input "******"
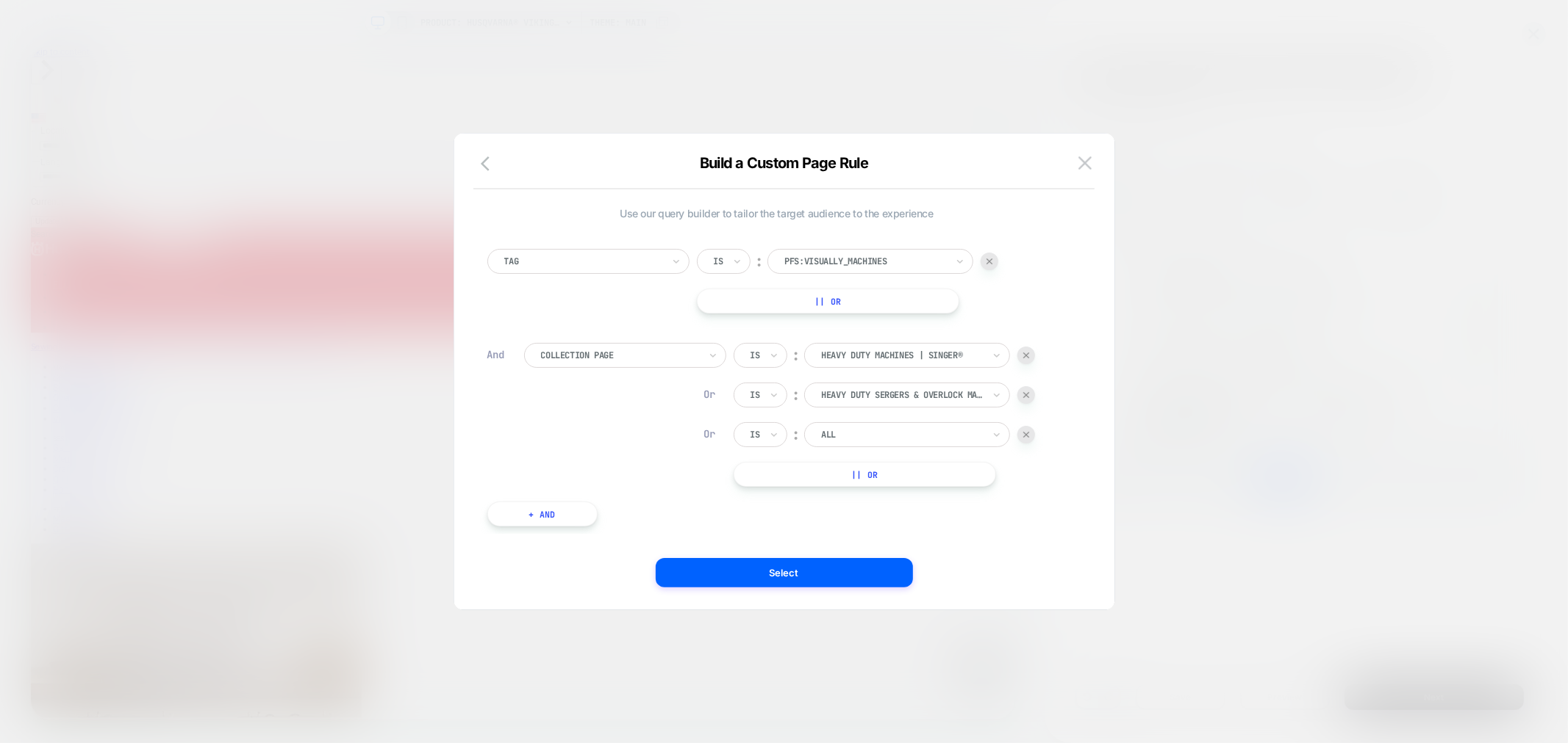
click at [902, 439] on div at bounding box center [901, 435] width 161 height 14
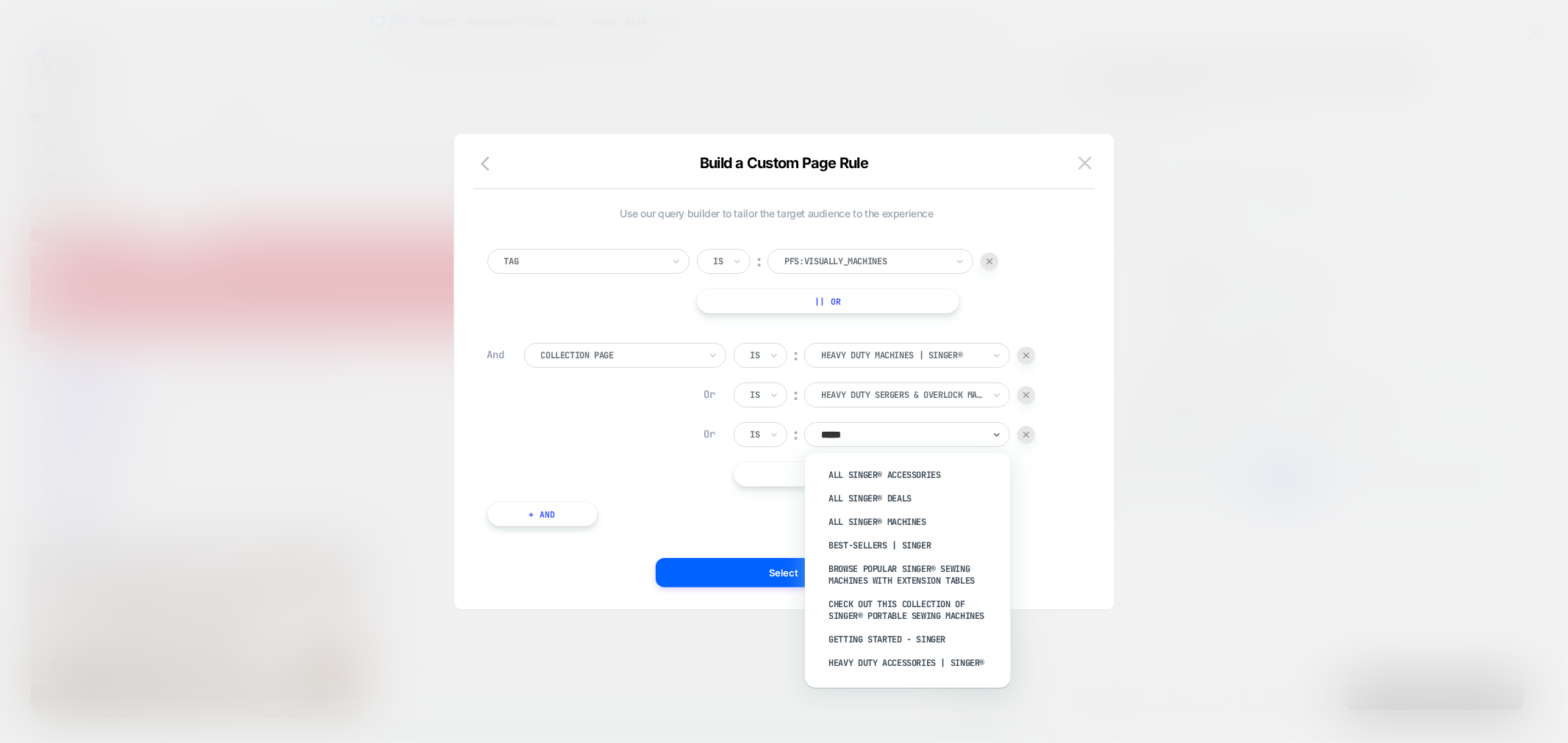
type input "******"
click at [924, 614] on div "SINGER® Colorful Collection" at bounding box center [915, 625] width 191 height 23
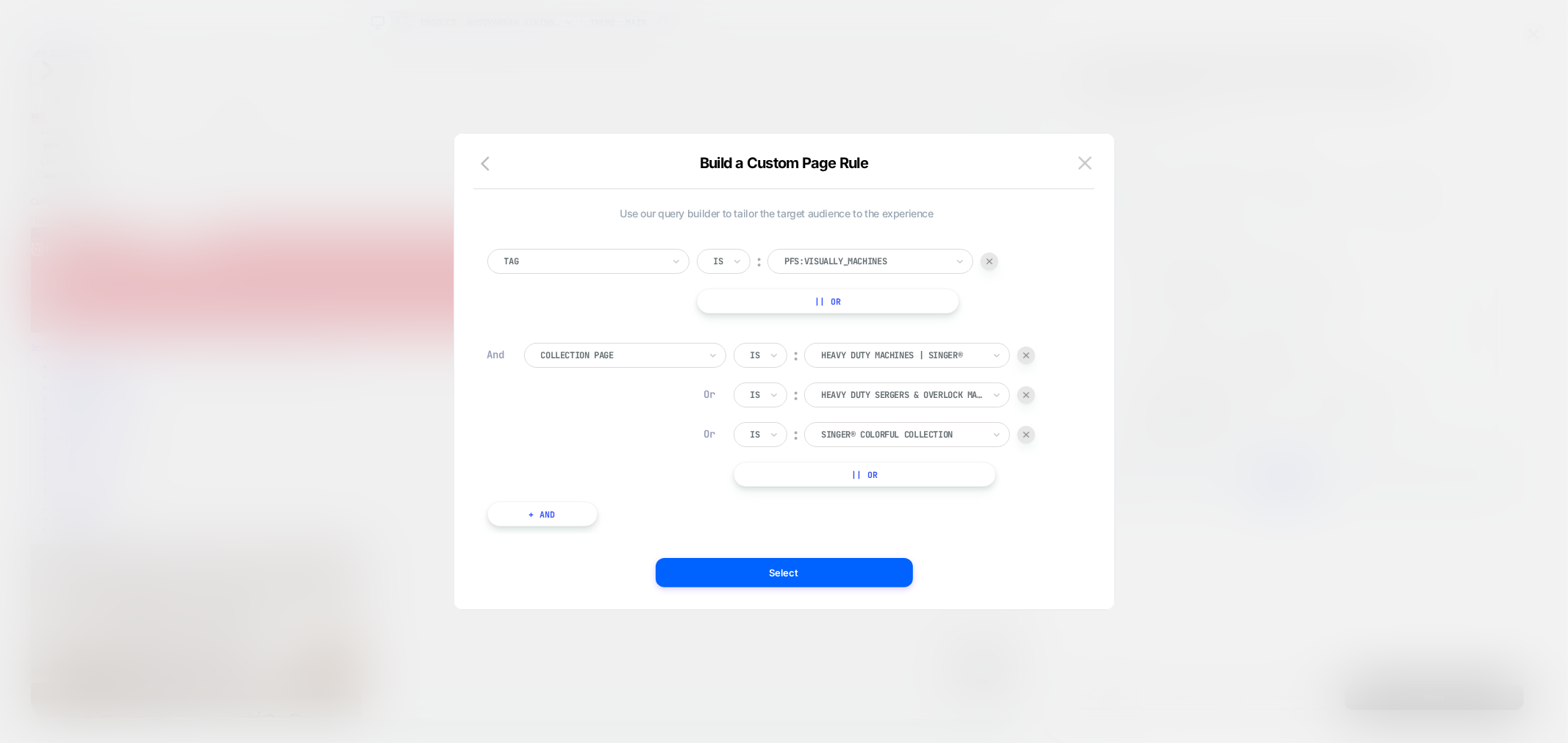
drag, startPoint x: 854, startPoint y: 475, endPoint x: 847, endPoint y: 474, distance: 7.1
click at [847, 474] on button "|| Or" at bounding box center [864, 474] width 262 height 25
click at [910, 515] on button "|| Or" at bounding box center [864, 514] width 262 height 25
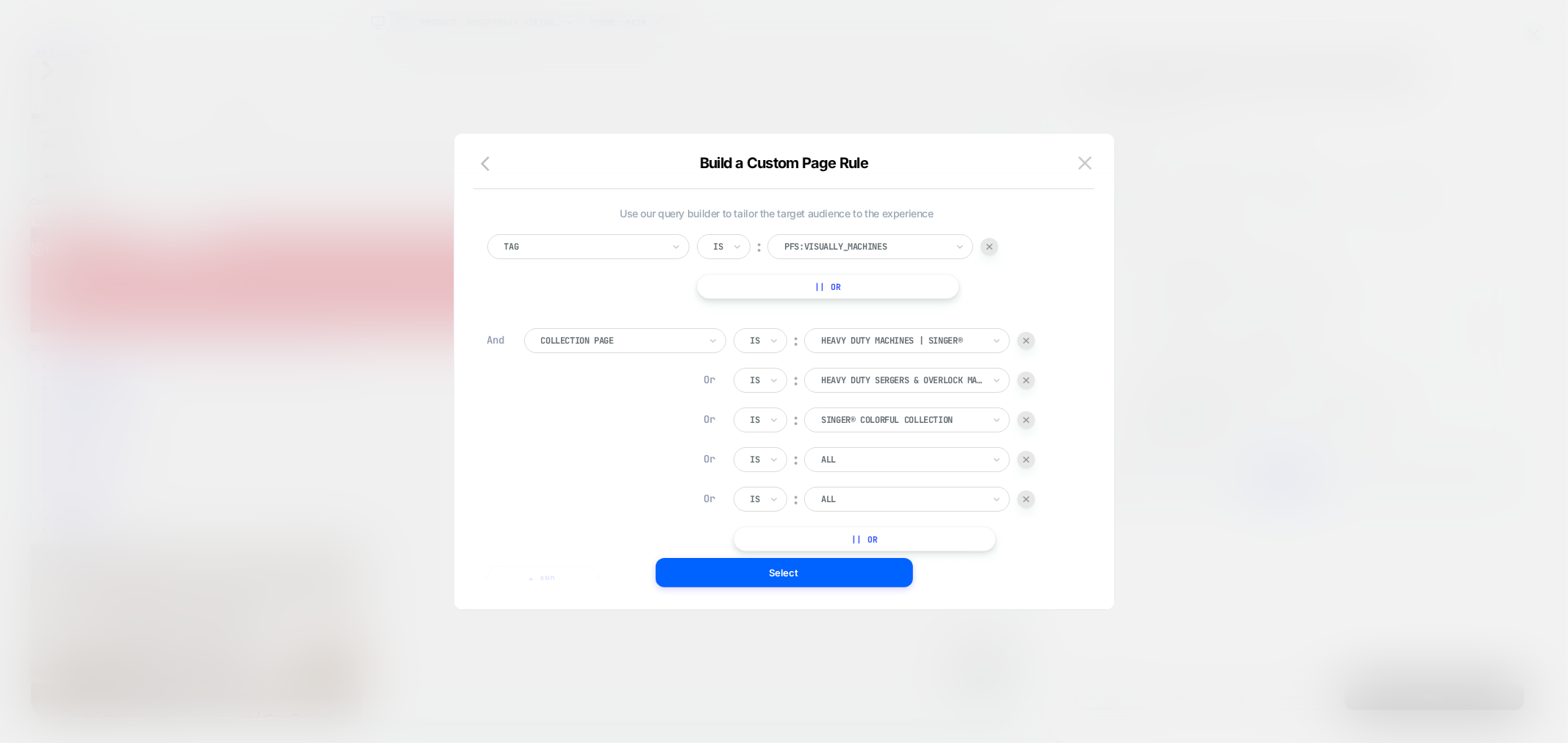
click at [910, 547] on button "|| Or" at bounding box center [864, 539] width 262 height 25
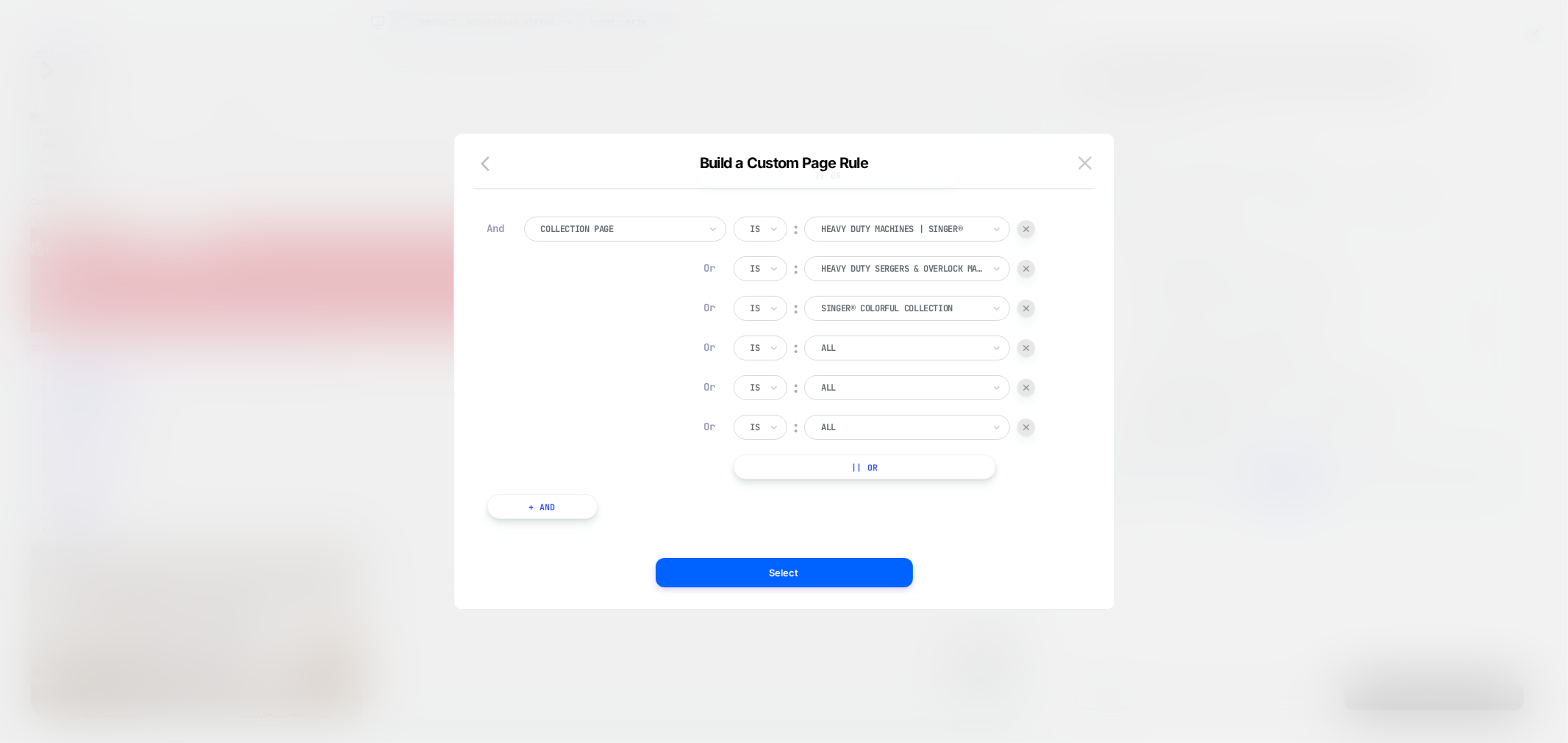
scroll to position [124, 0]
click at [918, 449] on button "|| Or" at bounding box center [864, 455] width 262 height 25
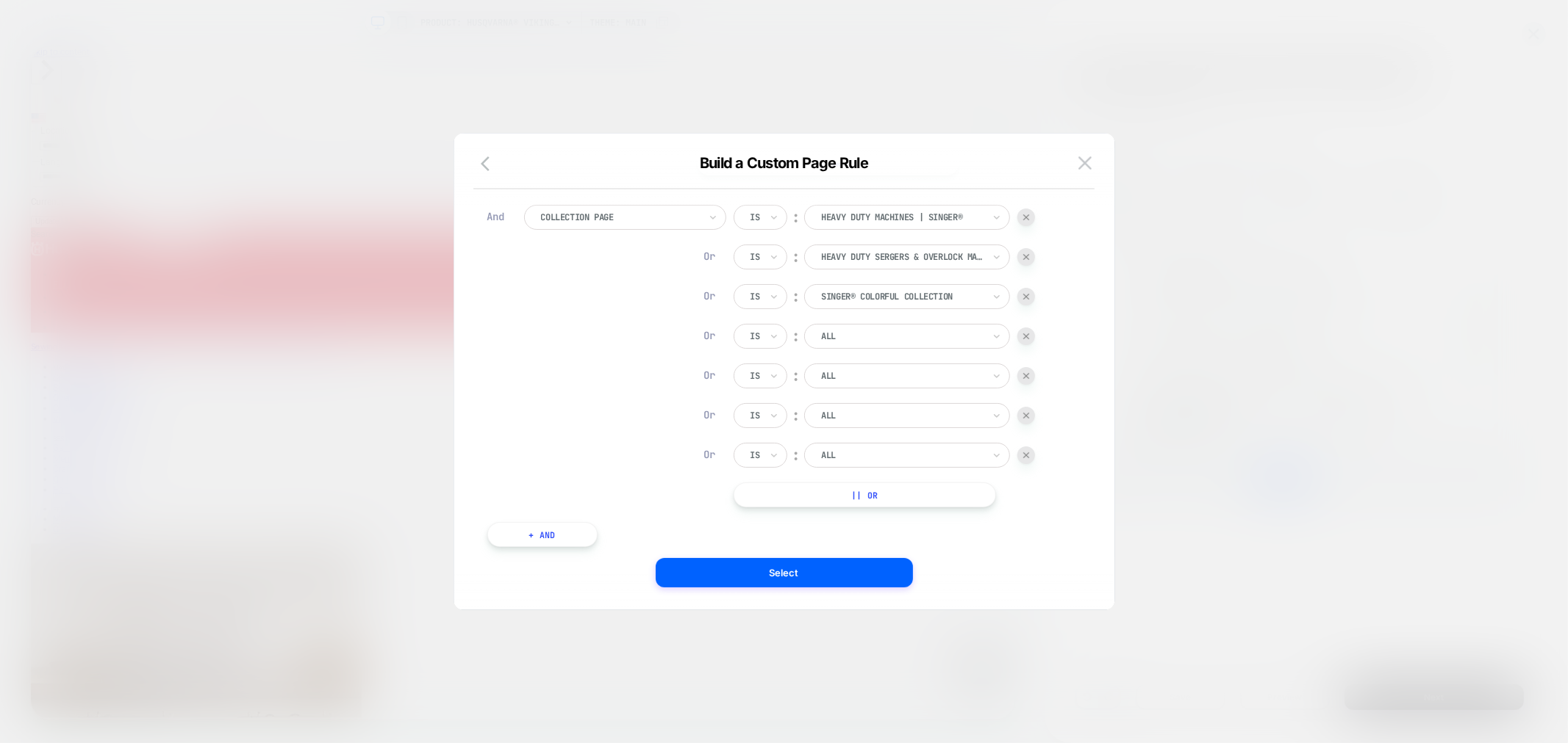
click at [835, 342] on div at bounding box center [901, 336] width 161 height 14
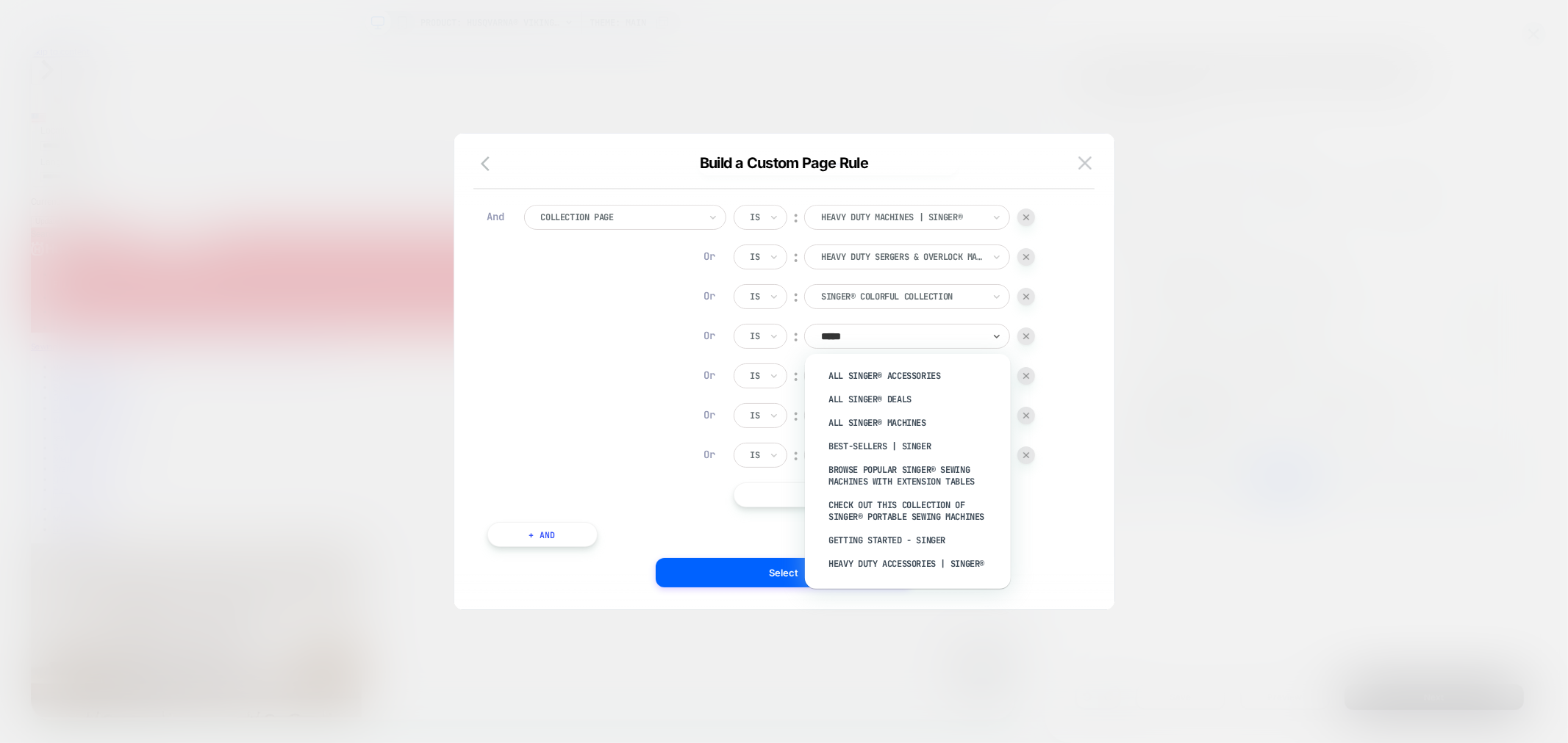
type input "******"
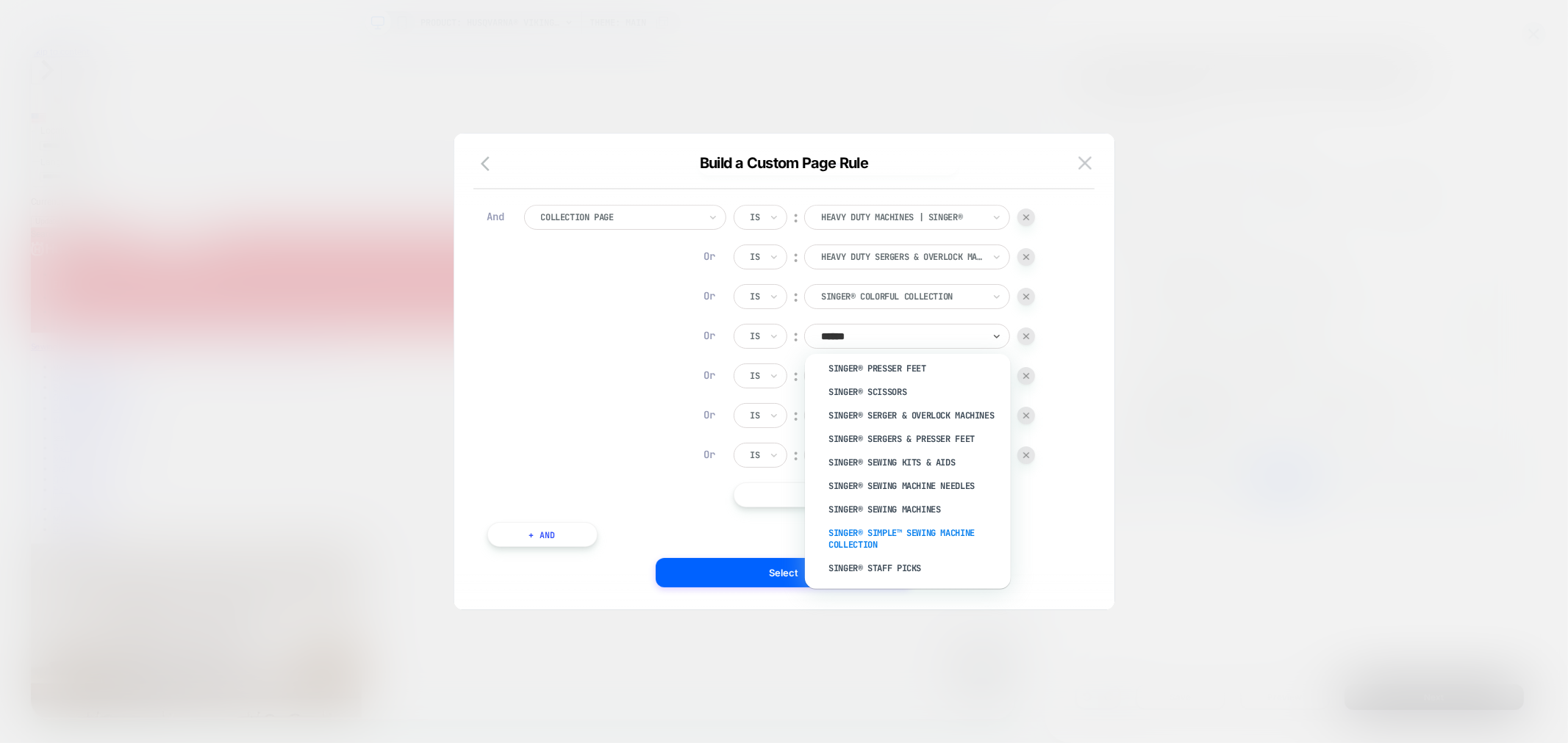
scroll to position [1822, 0]
click at [963, 504] on div "SINGER® Sewing Machines" at bounding box center [915, 516] width 191 height 23
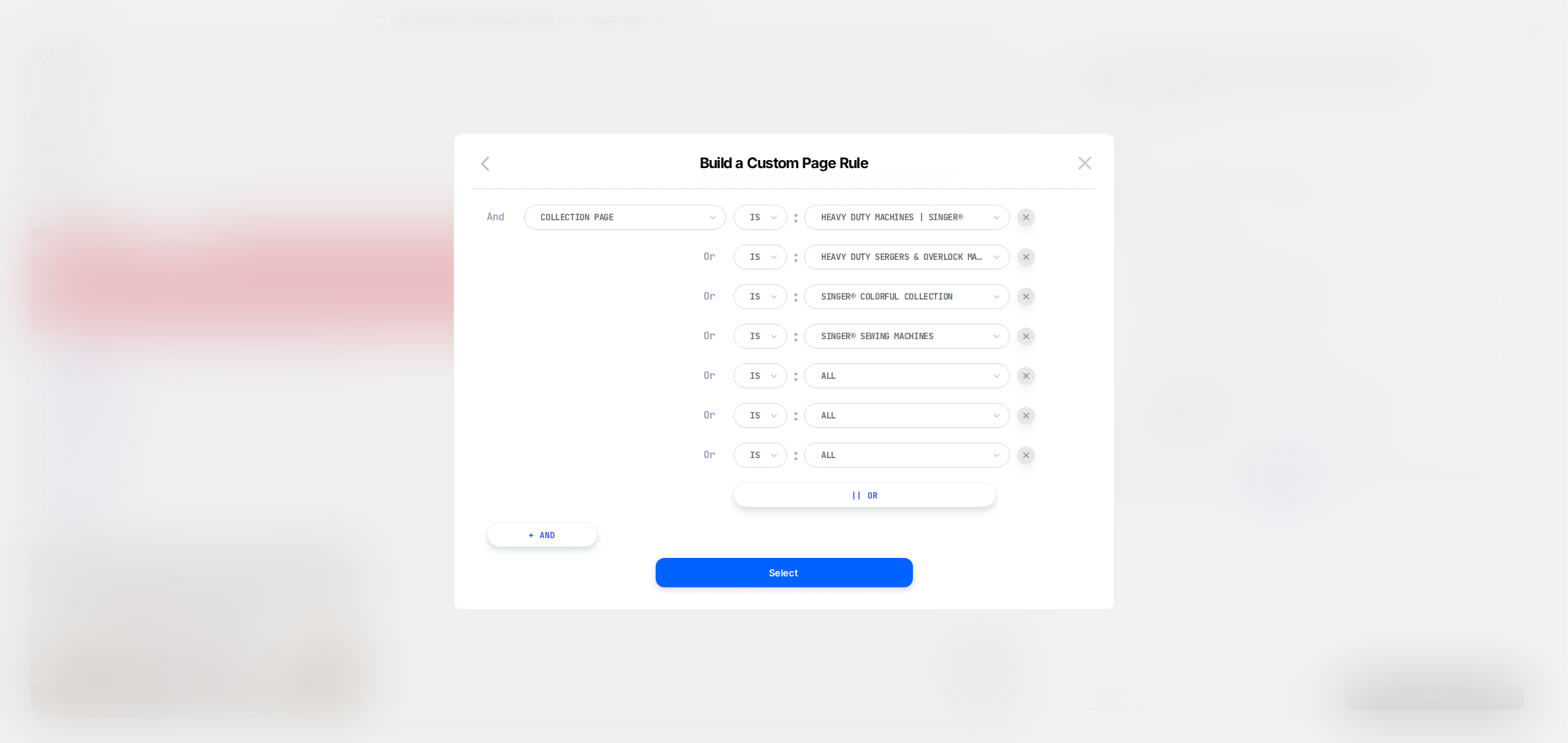
click at [916, 379] on div at bounding box center [901, 376] width 161 height 14
type input "******"
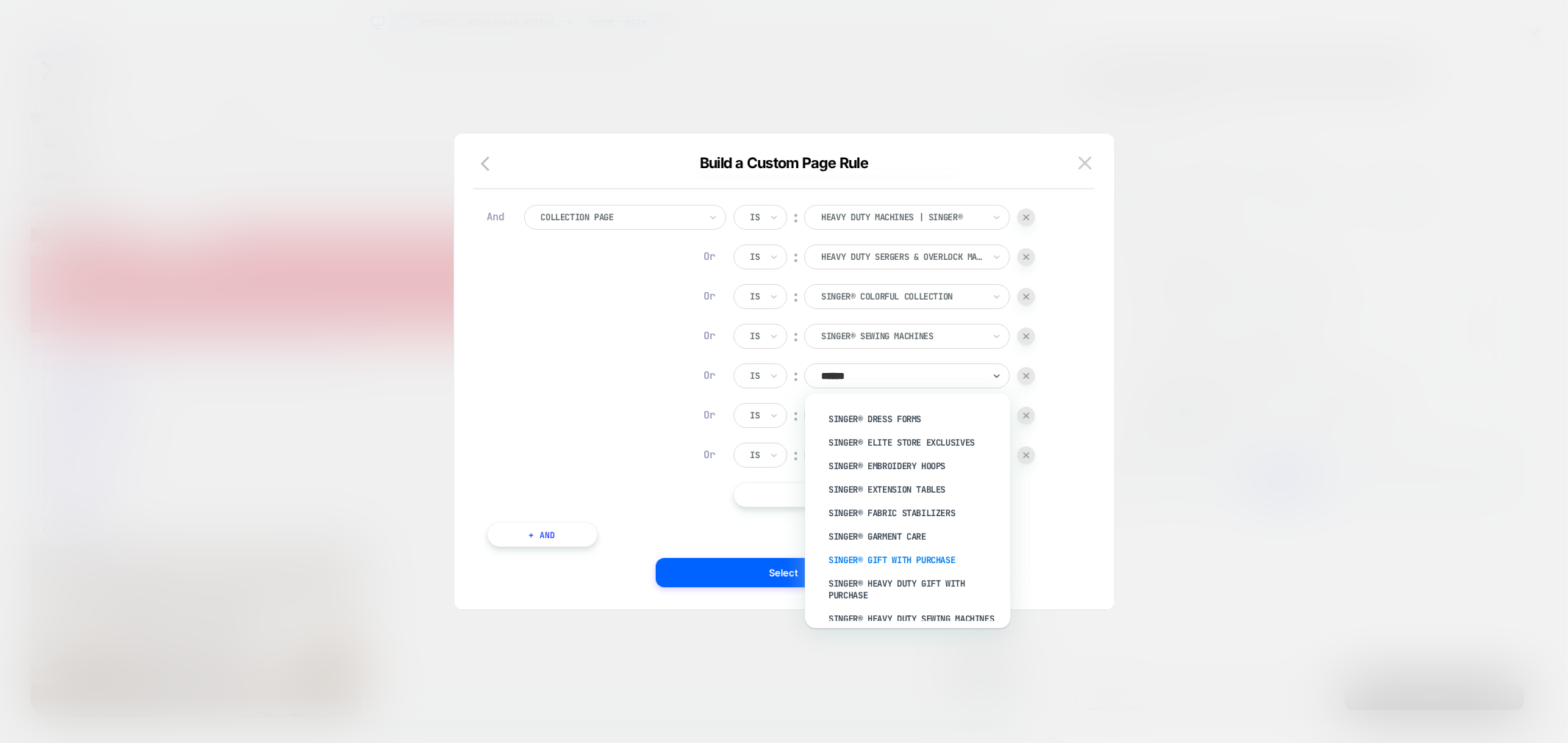
scroll to position [871, 0]
click at [890, 580] on div "SINGER® Heavy Duty Sewing Machines" at bounding box center [915, 591] width 191 height 23
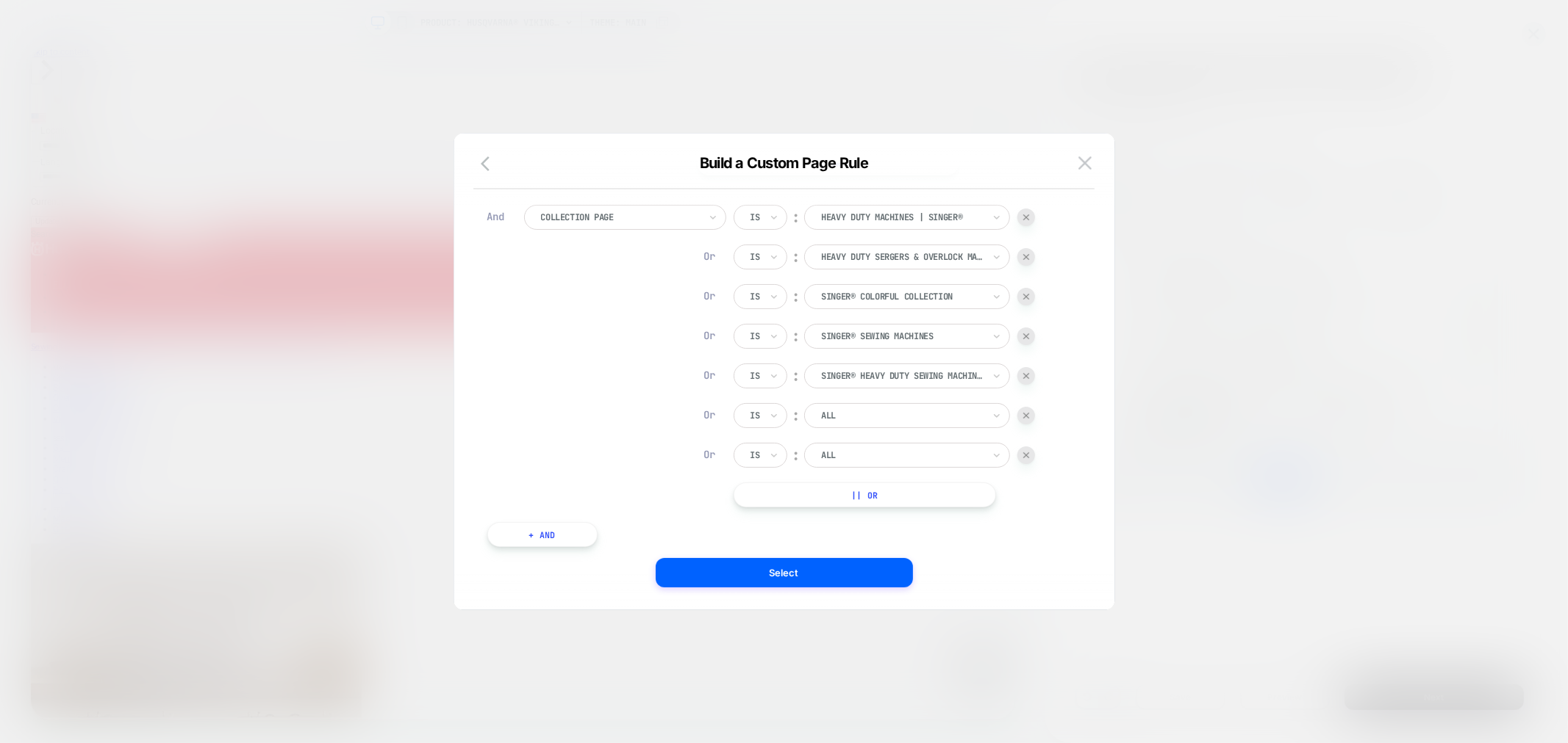
click at [913, 414] on div at bounding box center [901, 415] width 161 height 14
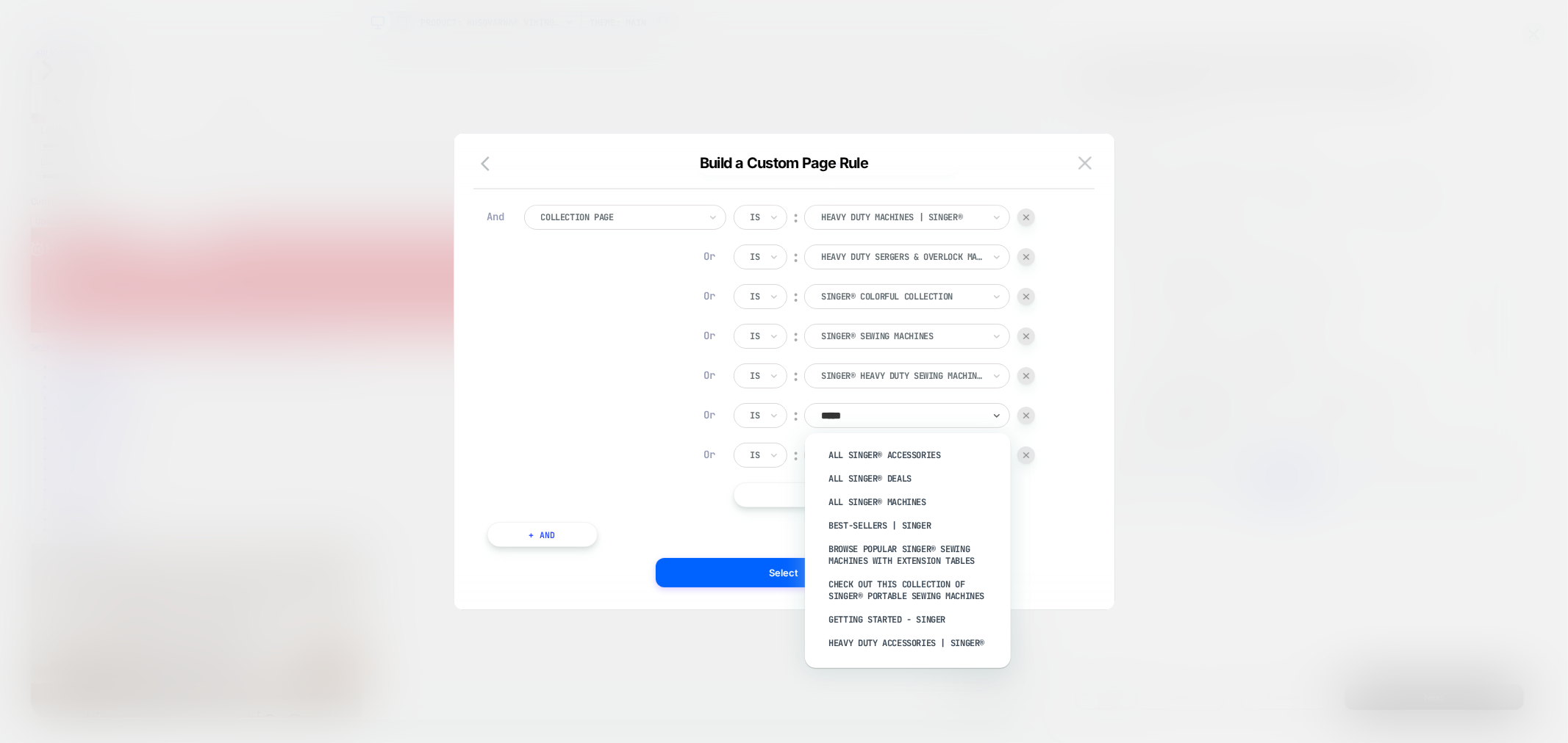
type input "******"
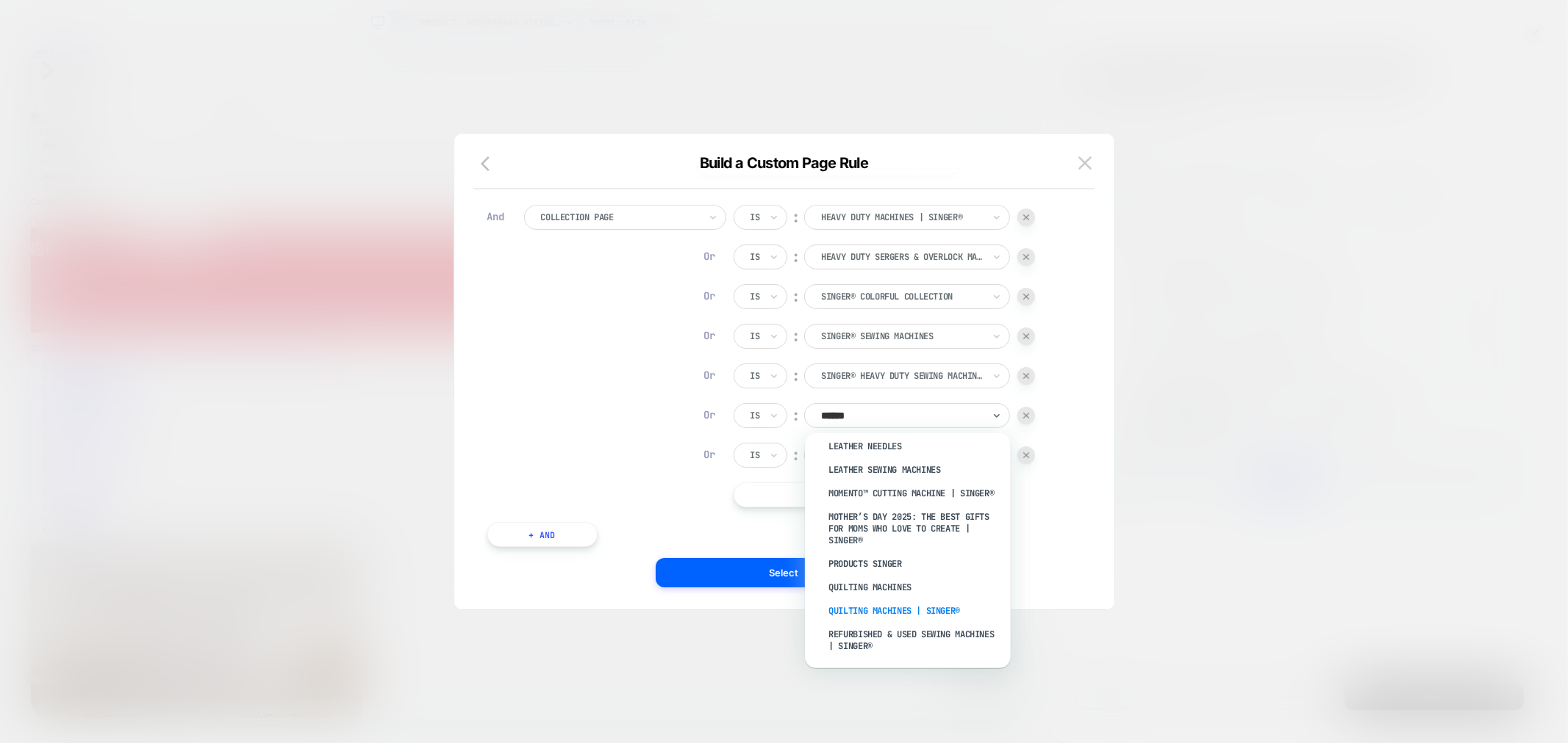
click at [883, 599] on div "Quilting Machines | SINGER®" at bounding box center [915, 611] width 191 height 23
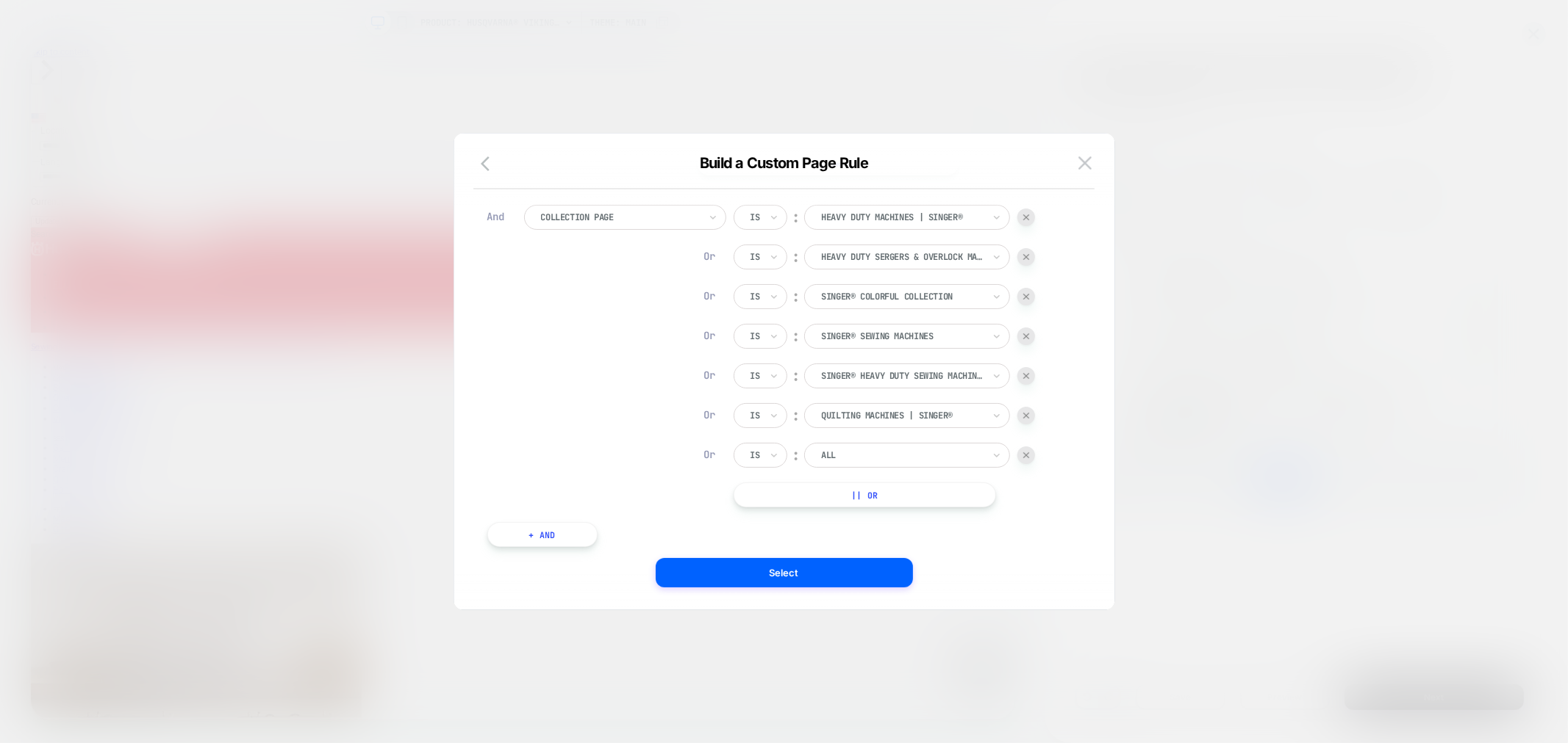
click at [860, 455] on div at bounding box center [901, 456] width 161 height 14
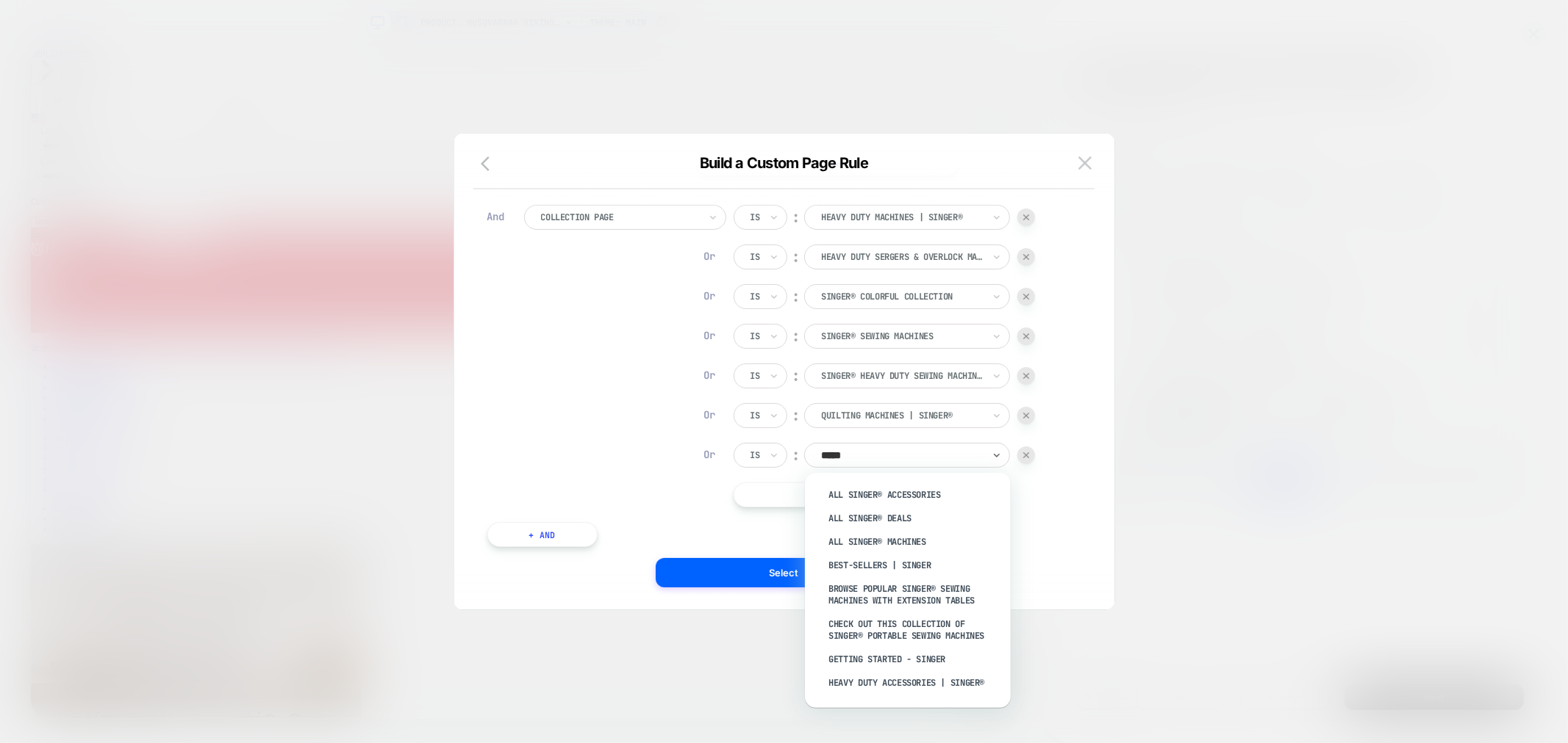
type input "******"
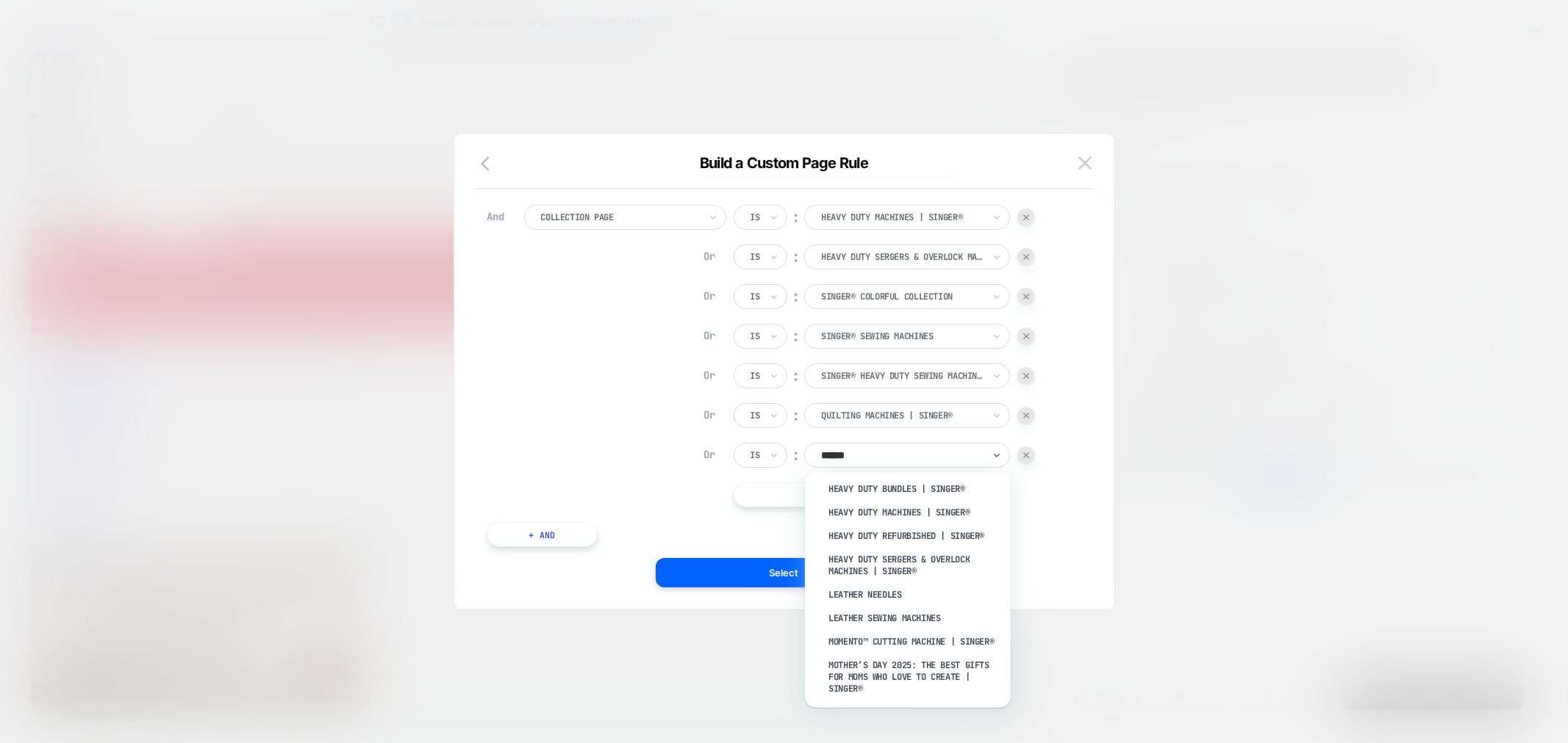
click at [906, 636] on div "MOMENTO™ Cutting Machine | SINGER®" at bounding box center [915, 642] width 191 height 23
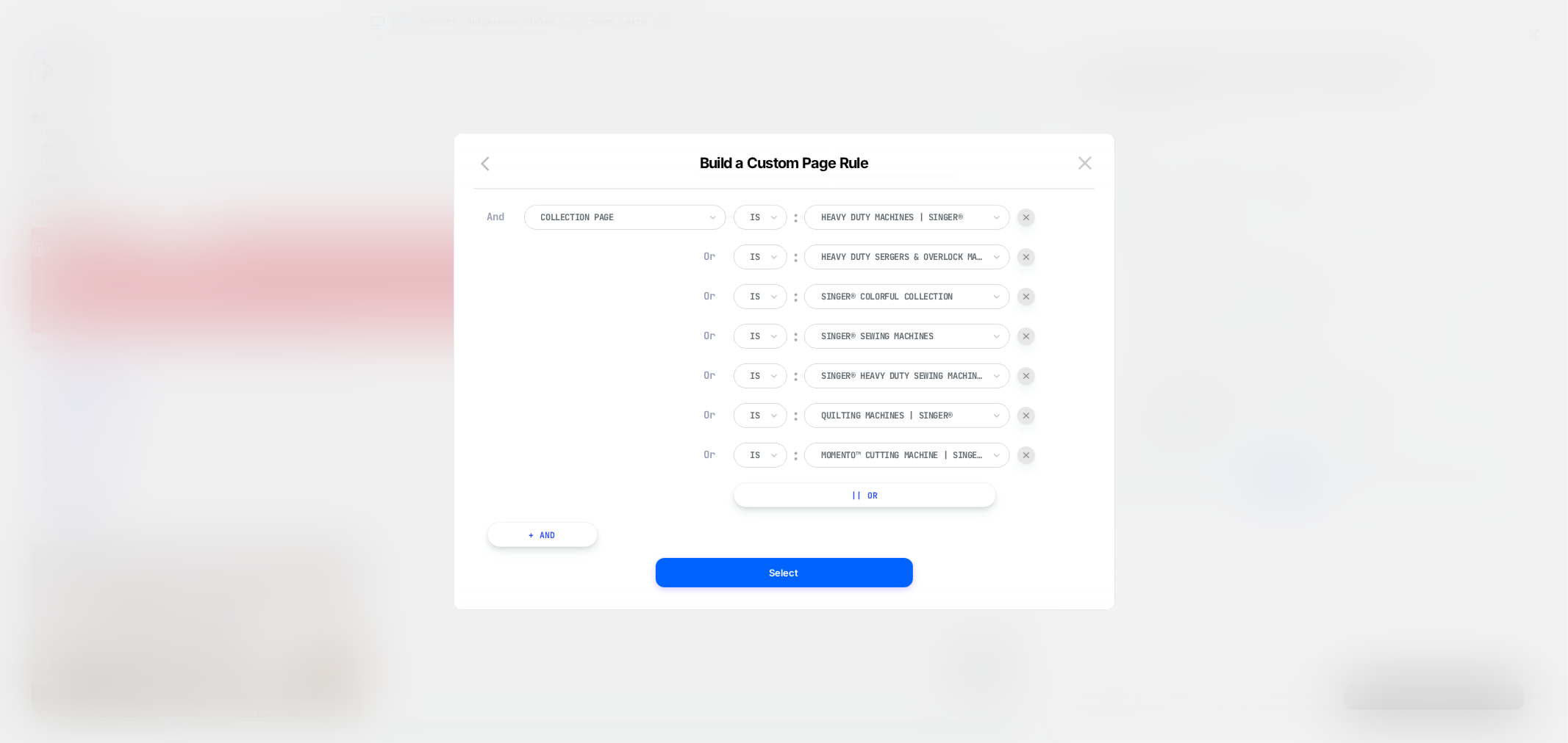
drag, startPoint x: 869, startPoint y: 498, endPoint x: 876, endPoint y: 509, distance: 13.0
click at [869, 498] on button "|| Or" at bounding box center [864, 496] width 262 height 25
click at [891, 526] on button "|| Or" at bounding box center [864, 535] width 262 height 25
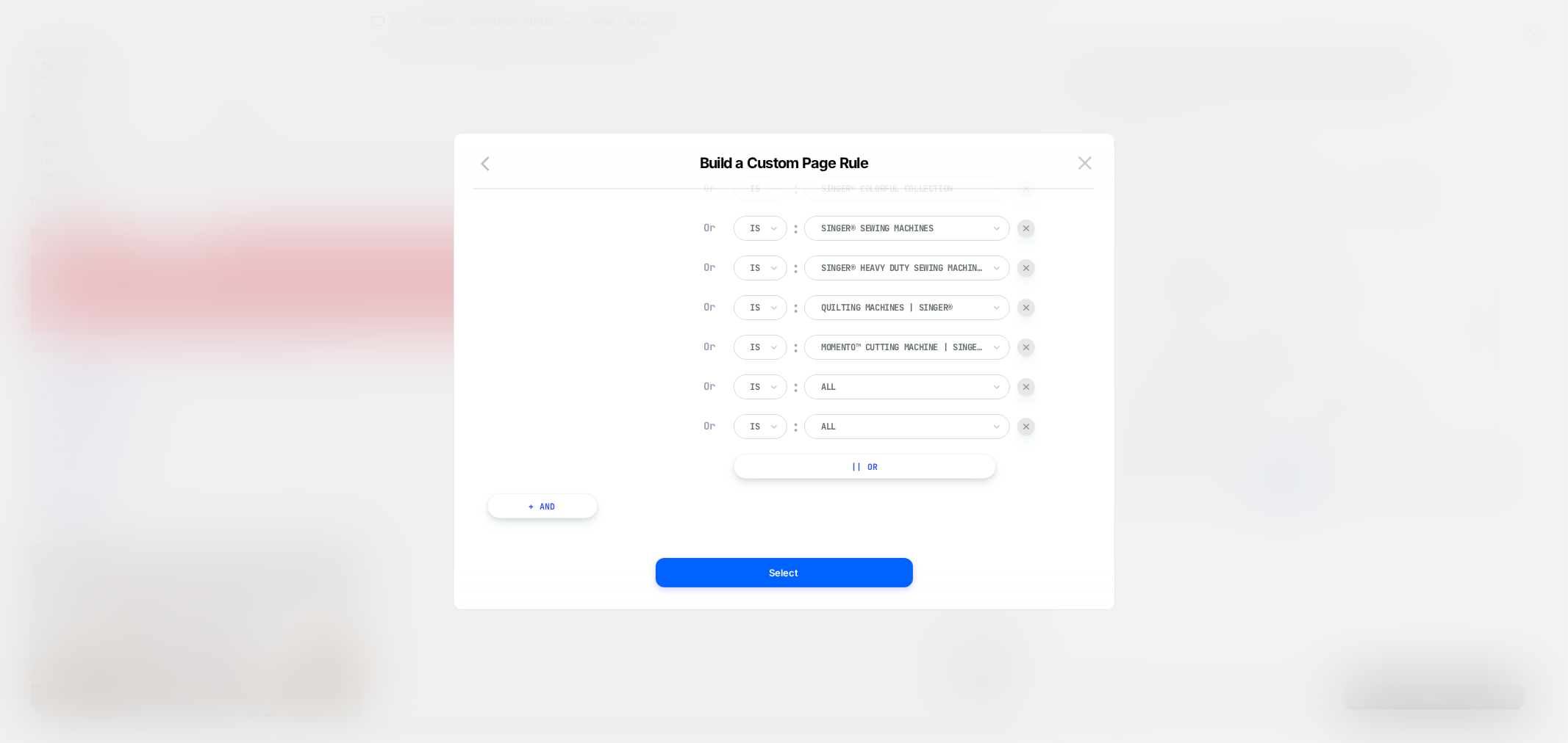
scroll to position [243, 0]
click at [894, 459] on button "|| Or" at bounding box center [864, 455] width 262 height 25
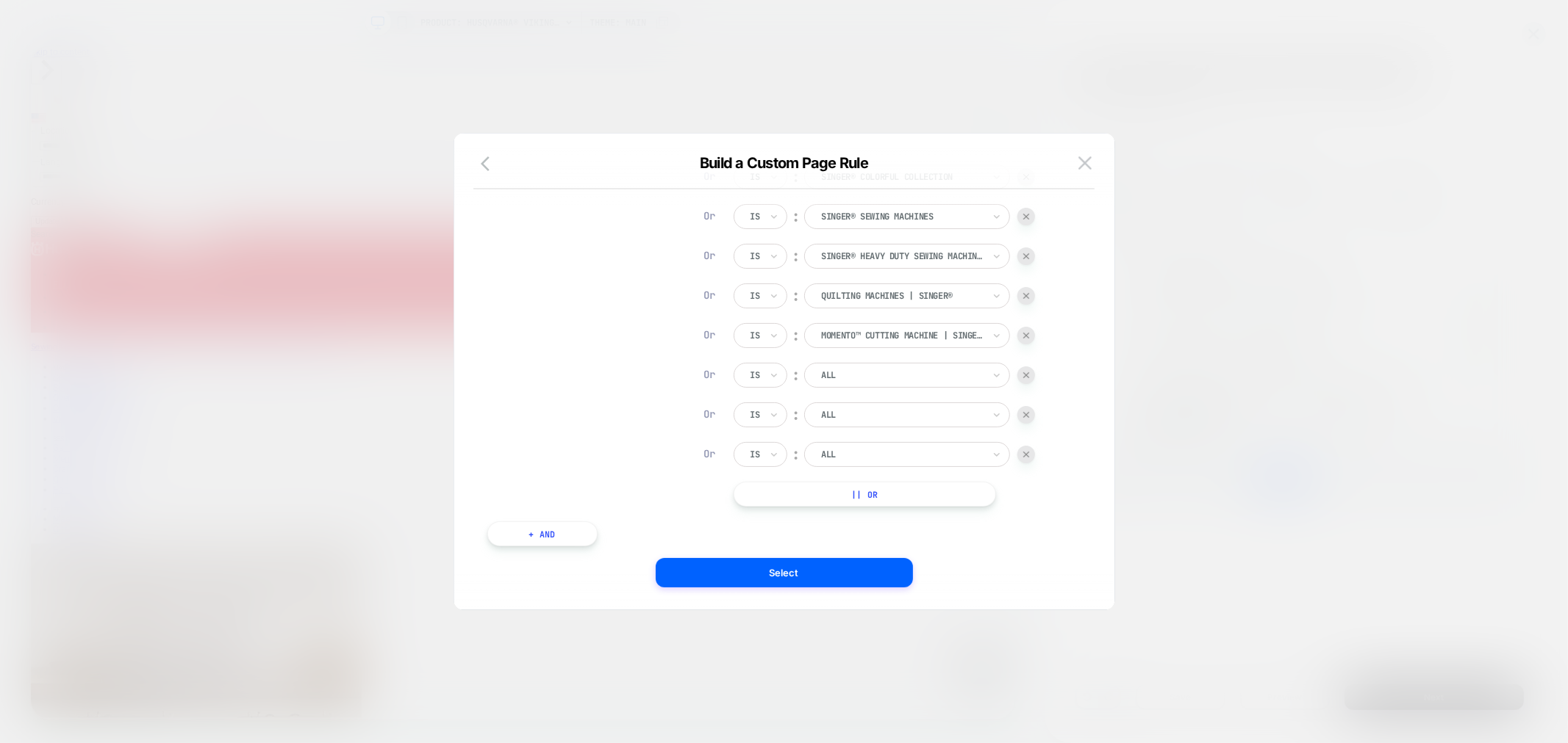
click at [921, 480] on div "Is ︰ Heavy Duty Machines | SINGER® HEAVY DUTY MACHINES | SINGER® Or Is ︰ Heavy …" at bounding box center [885, 296] width 302 height 421
click at [923, 489] on button "|| Or" at bounding box center [864, 495] width 262 height 25
click at [944, 531] on button "|| Or" at bounding box center [864, 534] width 262 height 25
click at [907, 461] on button "|| Or" at bounding box center [864, 455] width 262 height 25
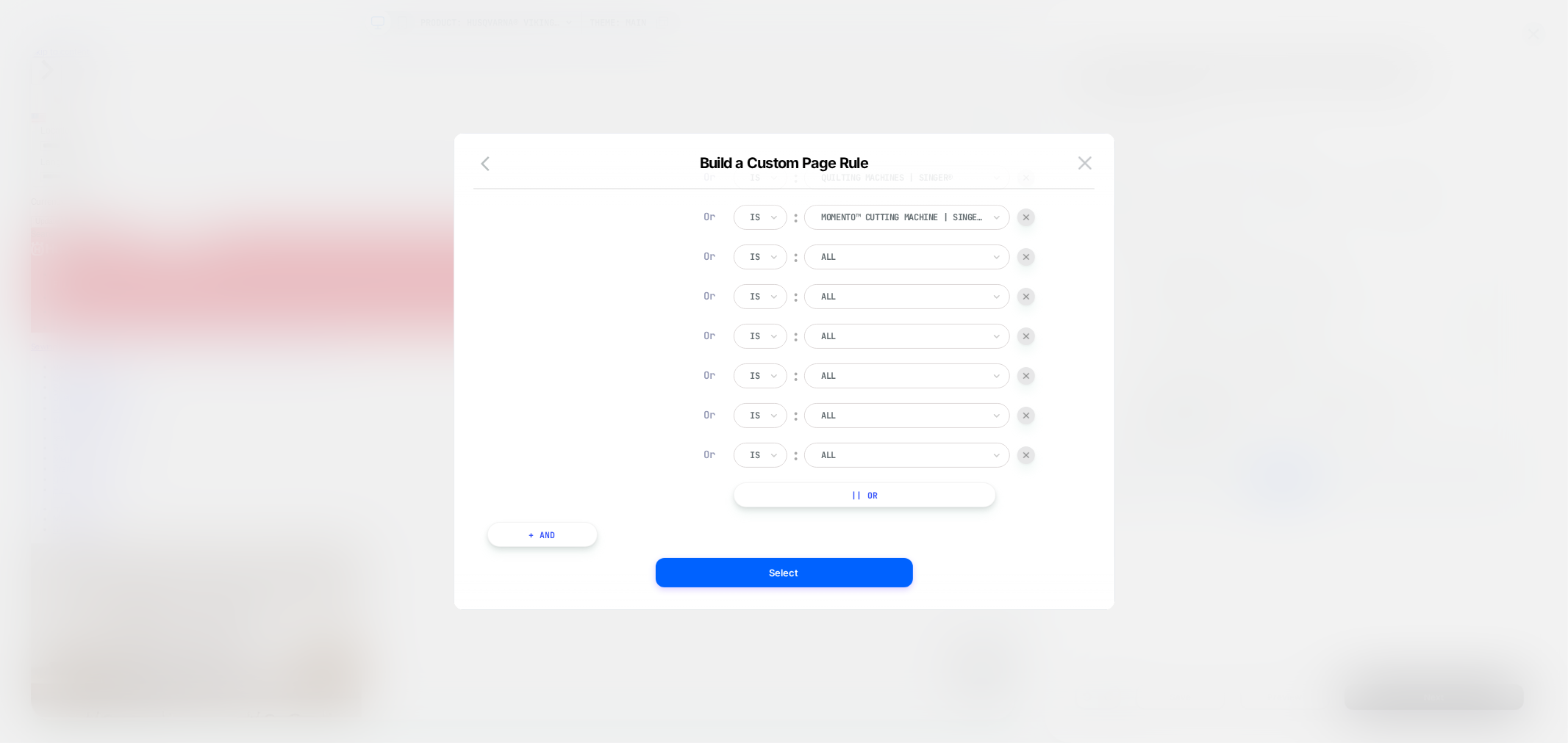
click at [919, 496] on button "|| Or" at bounding box center [864, 496] width 262 height 25
click at [931, 529] on button "|| Or" at bounding box center [864, 535] width 262 height 25
click at [890, 461] on button "|| Or" at bounding box center [864, 455] width 262 height 25
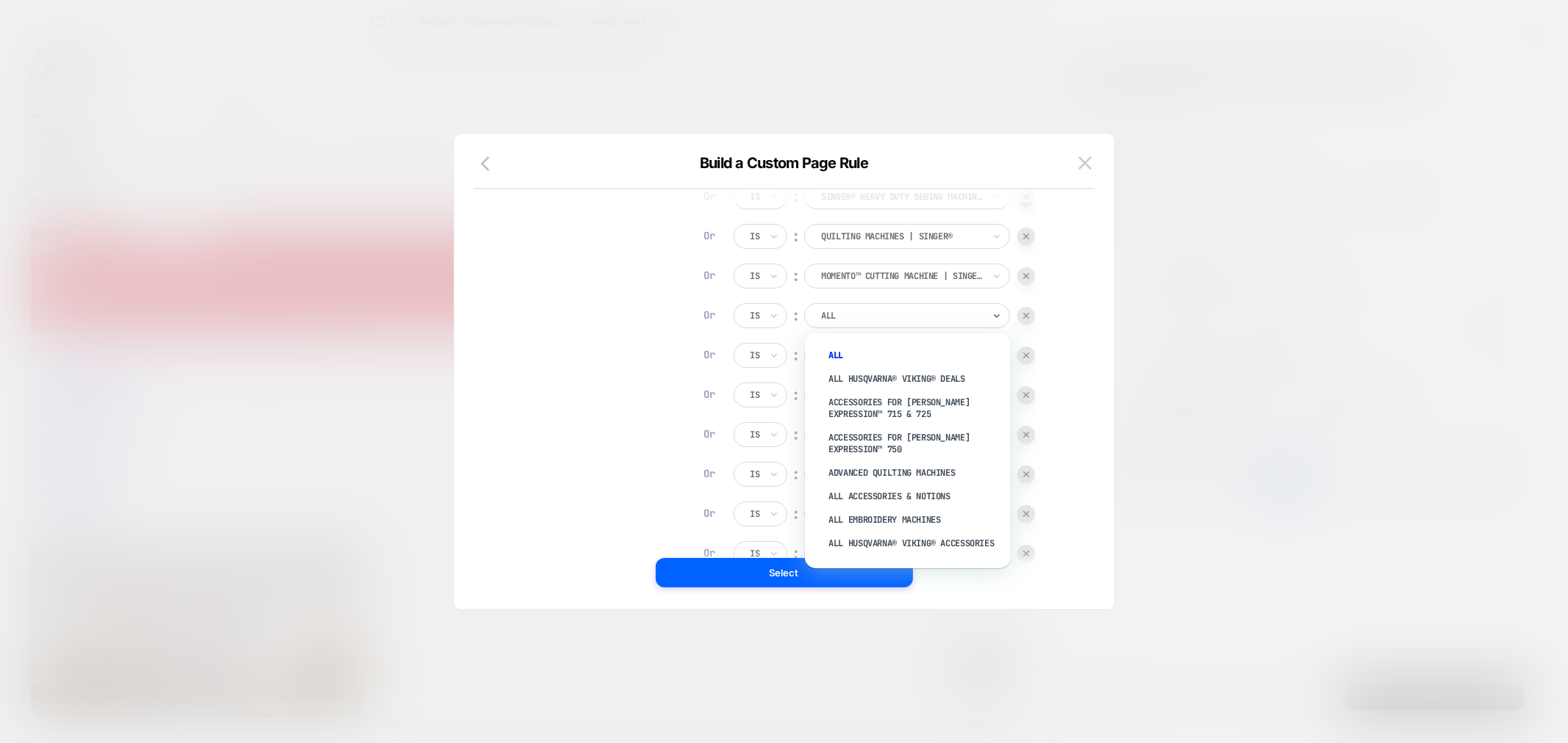
drag, startPoint x: 860, startPoint y: 310, endPoint x: 861, endPoint y: 317, distance: 7.1
click at [858, 310] on div at bounding box center [901, 316] width 161 height 14
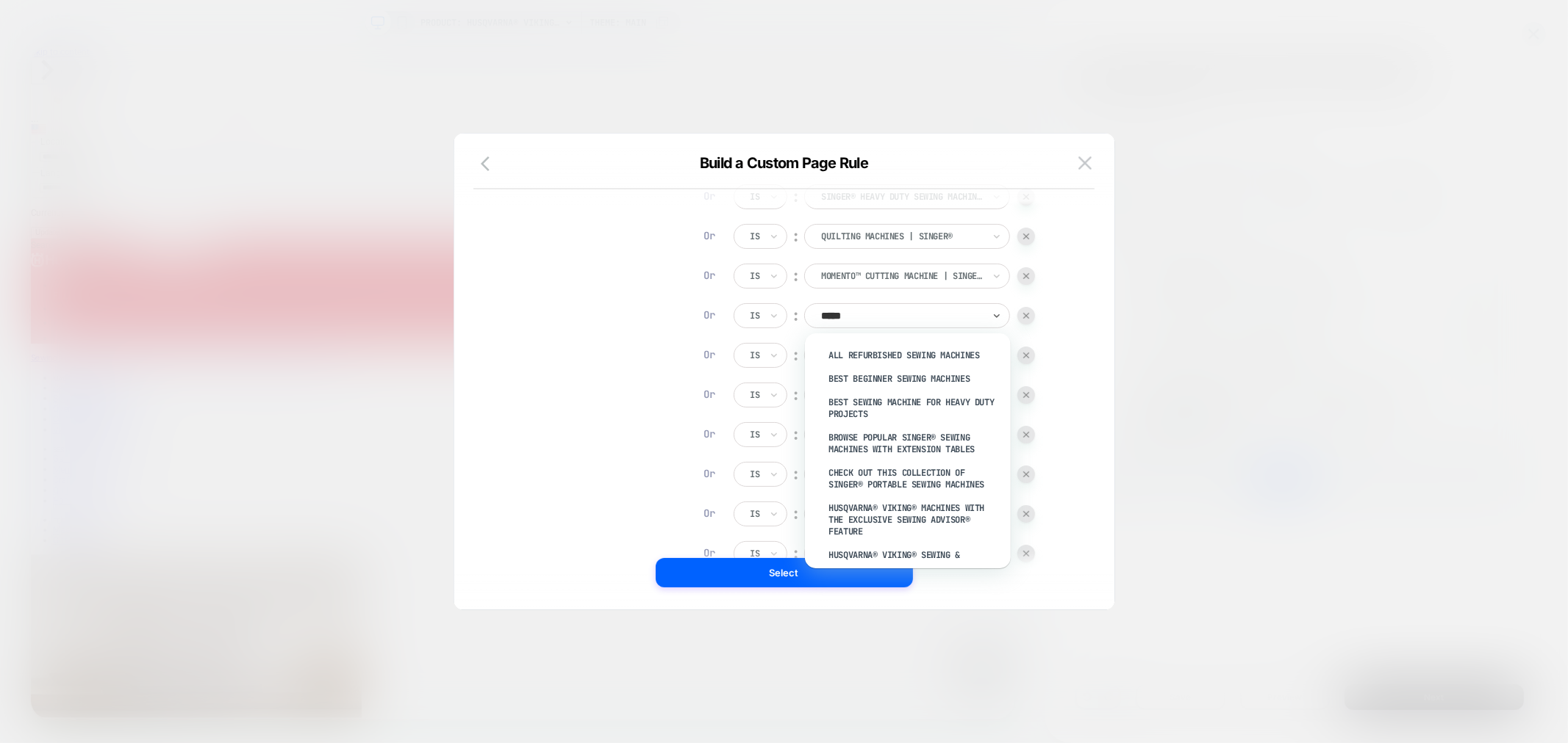
type input "******"
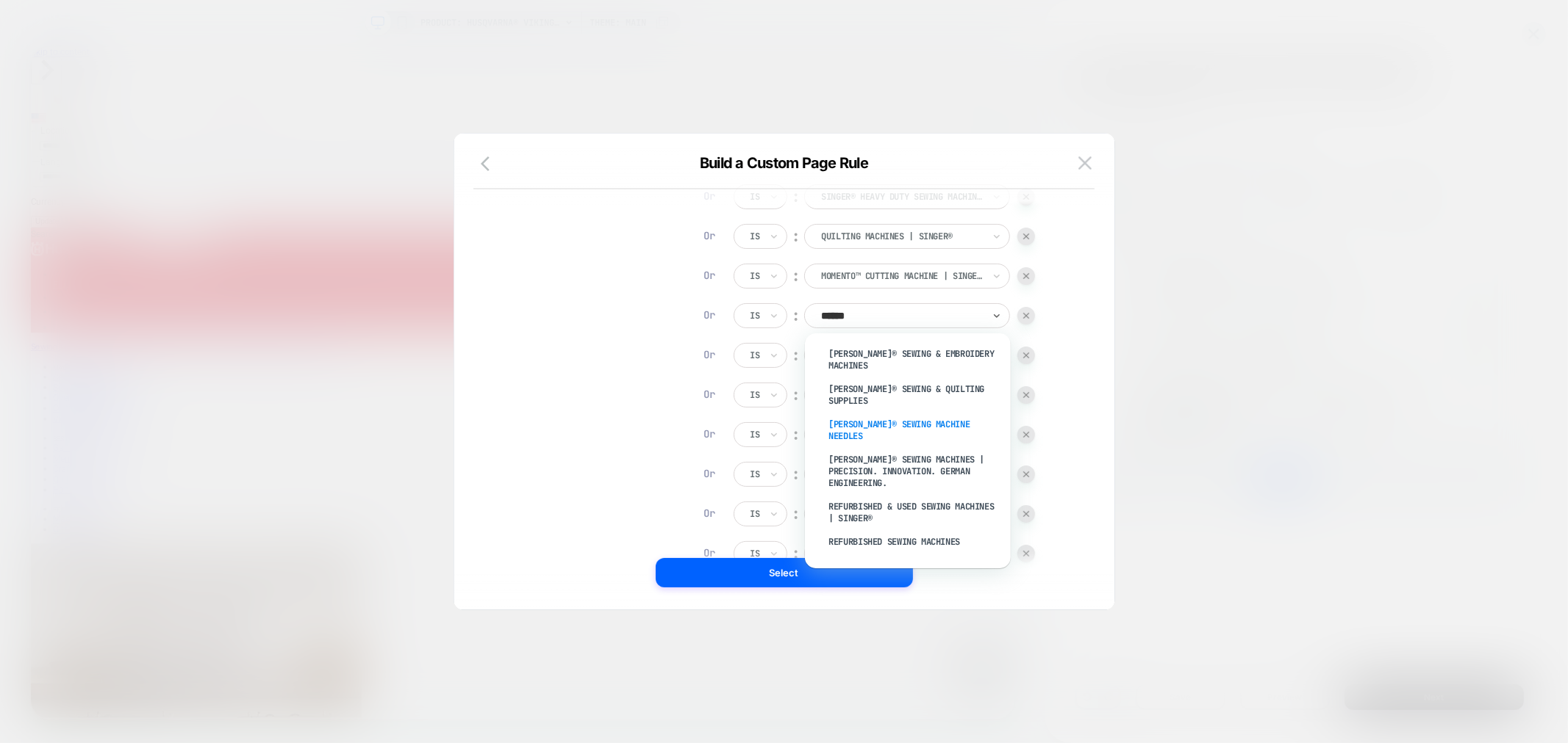
scroll to position [463, 0]
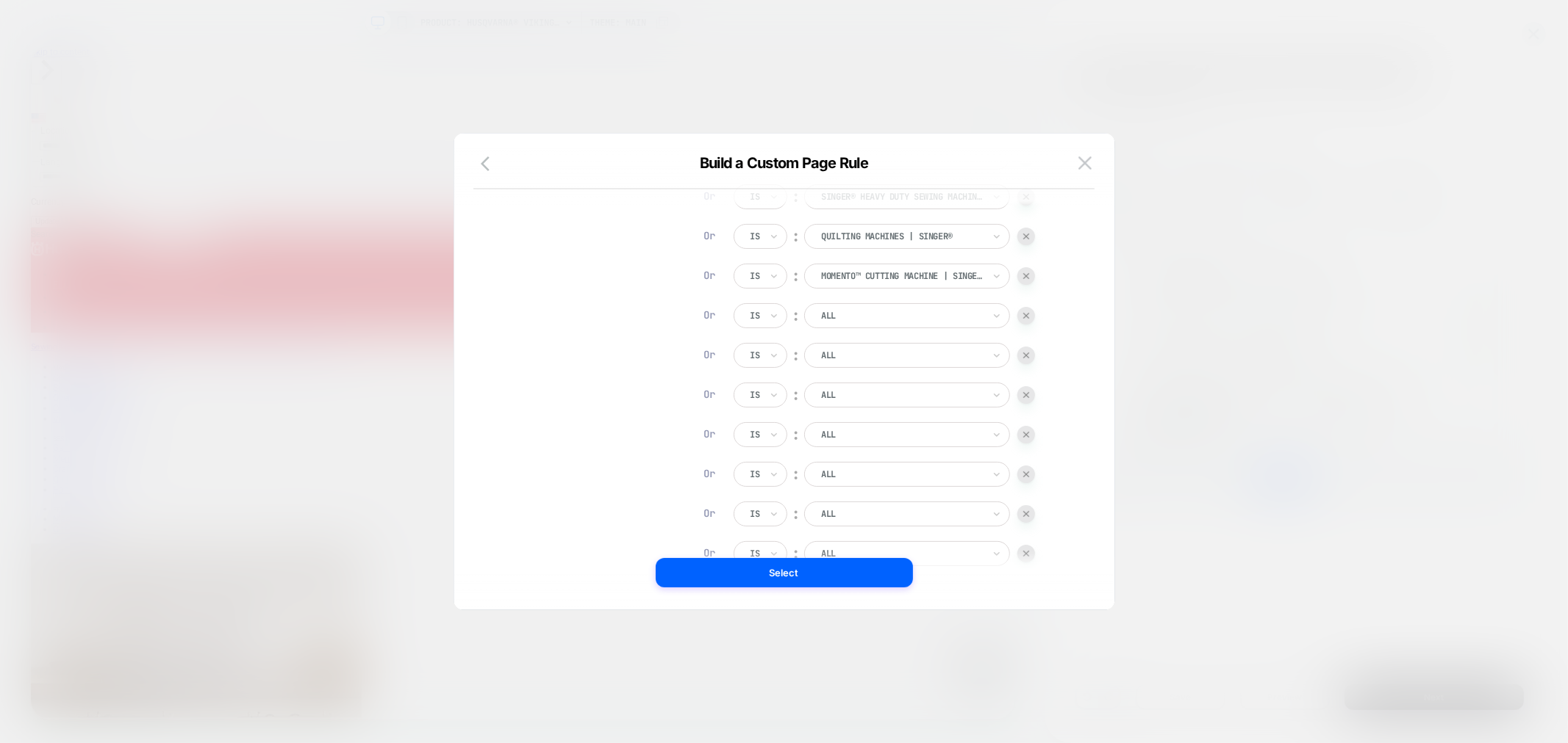
drag, startPoint x: 865, startPoint y: 314, endPoint x: 820, endPoint y: 318, distance: 45.2
click at [842, 308] on div "ALL" at bounding box center [902, 316] width 164 height 16
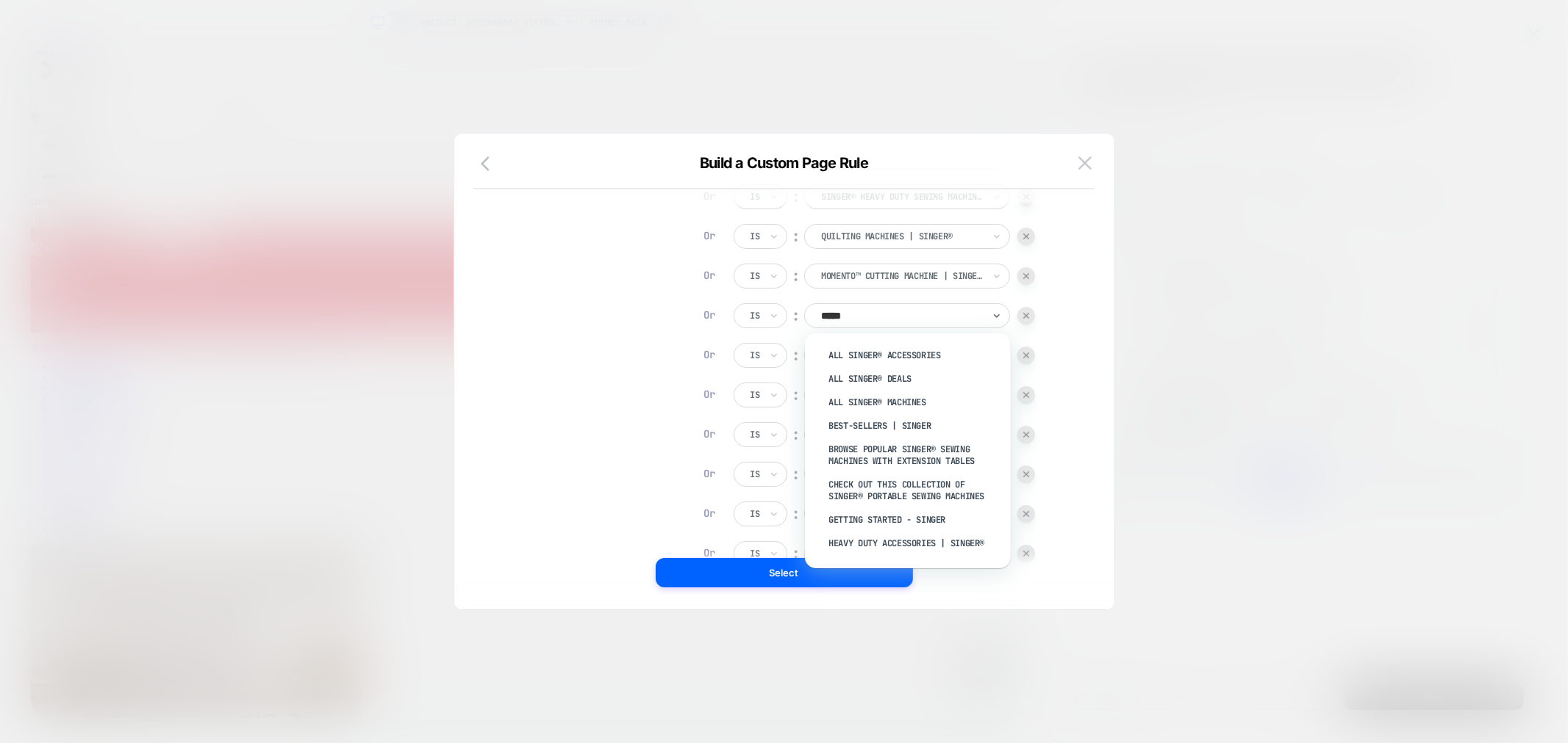
type input "******"
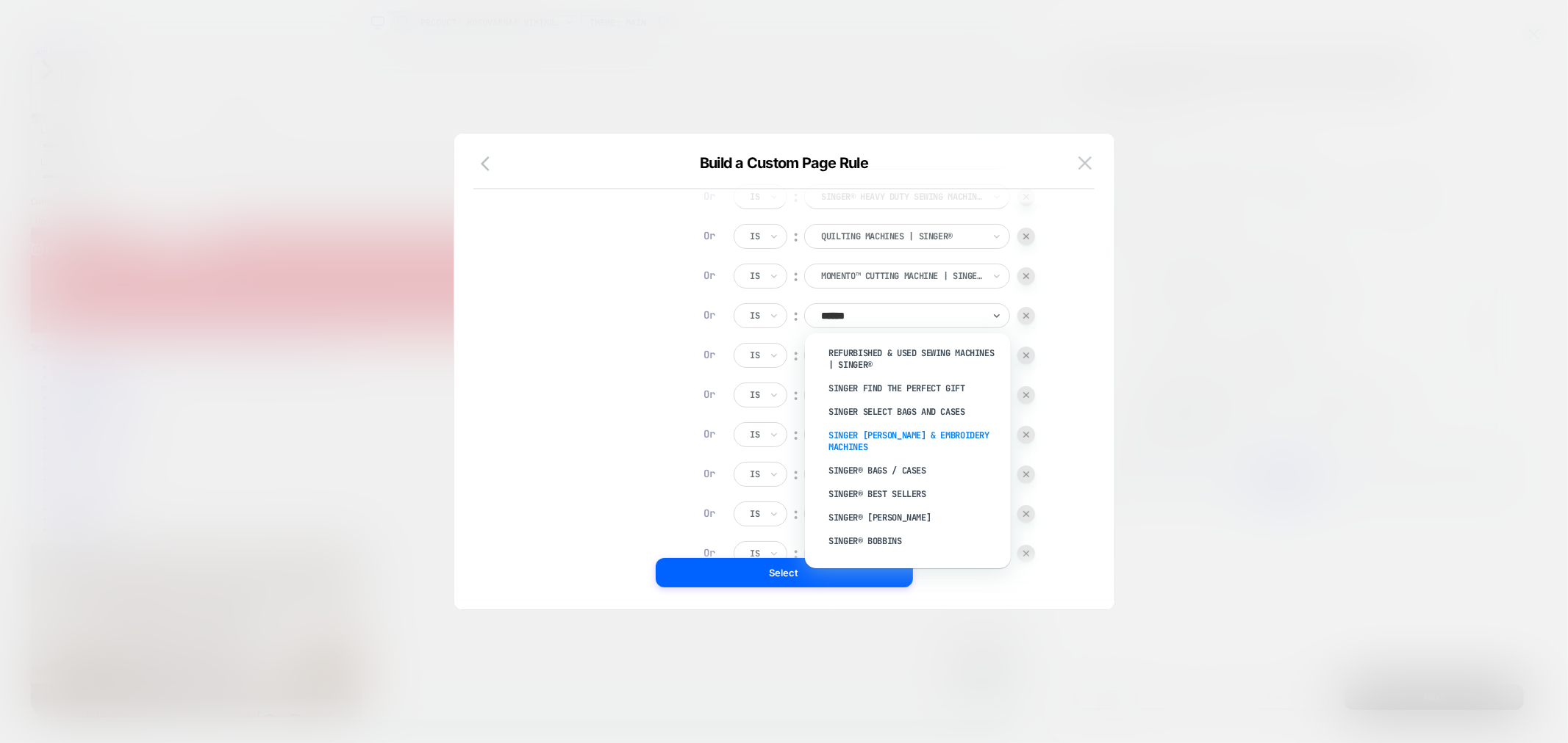
scroll to position [517, 0]
click at [869, 415] on div "SINGER [PERSON_NAME] & Embroidery Machines" at bounding box center [915, 433] width 191 height 35
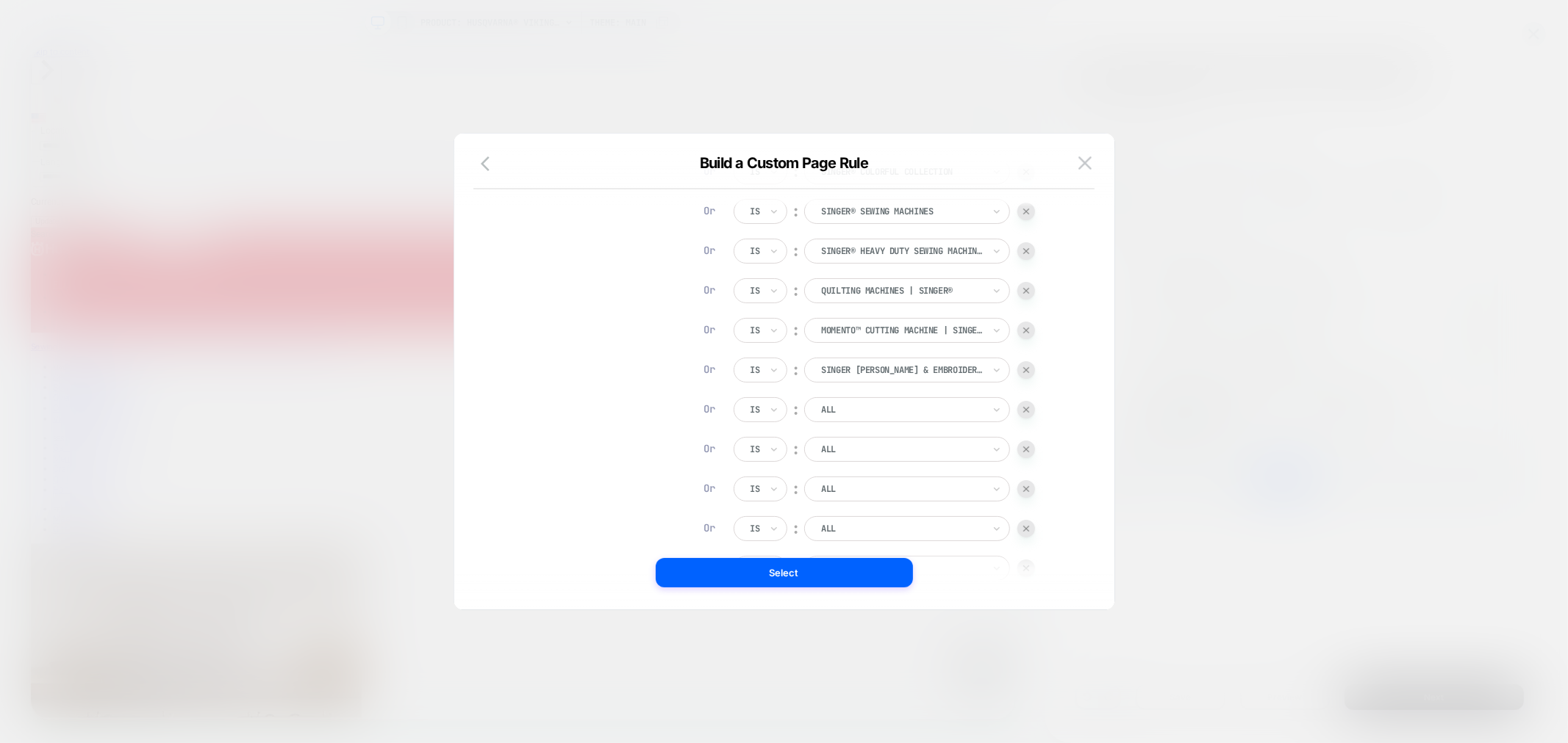
scroll to position [262, 0]
click at [902, 407] on div at bounding box center [901, 411] width 161 height 14
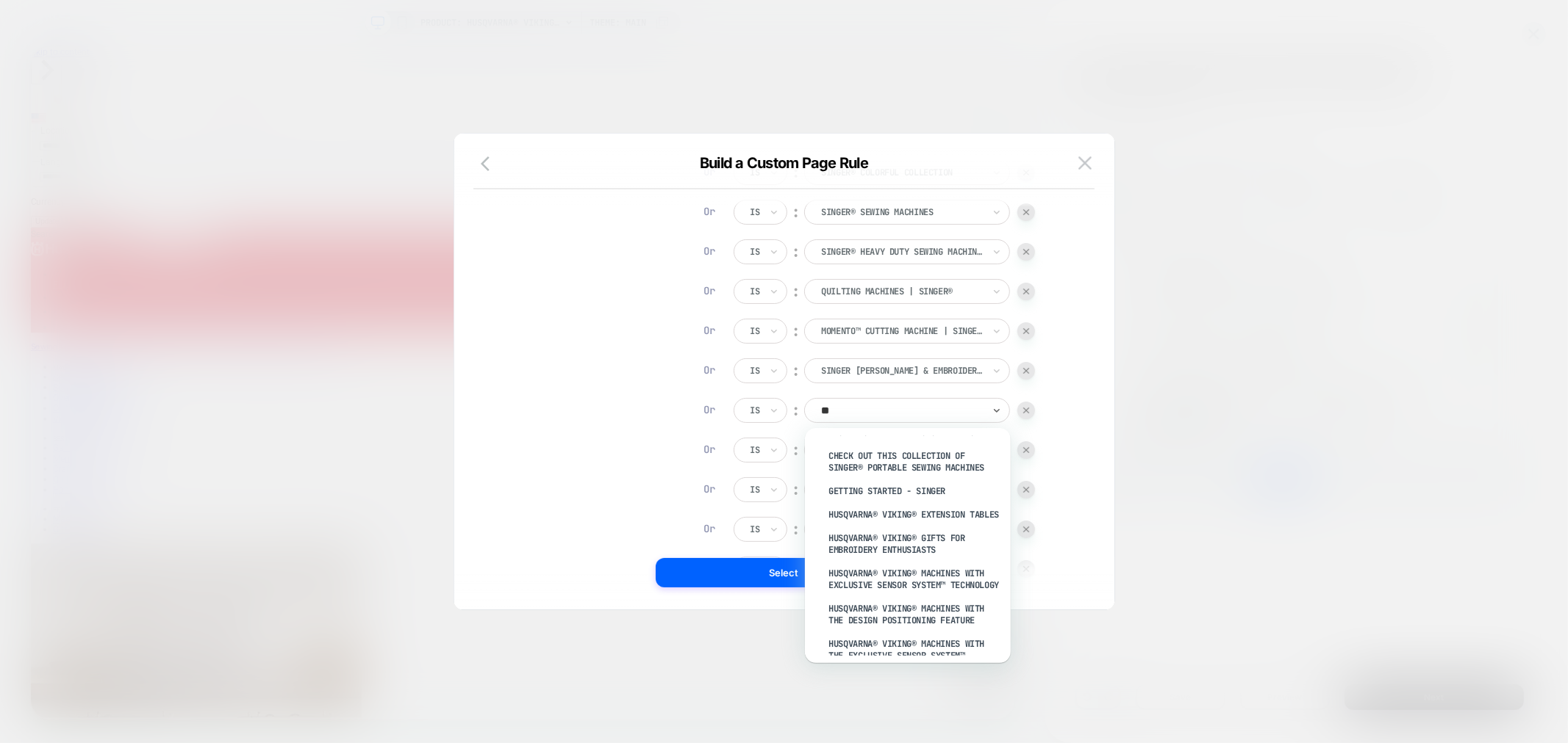
scroll to position [0, 0]
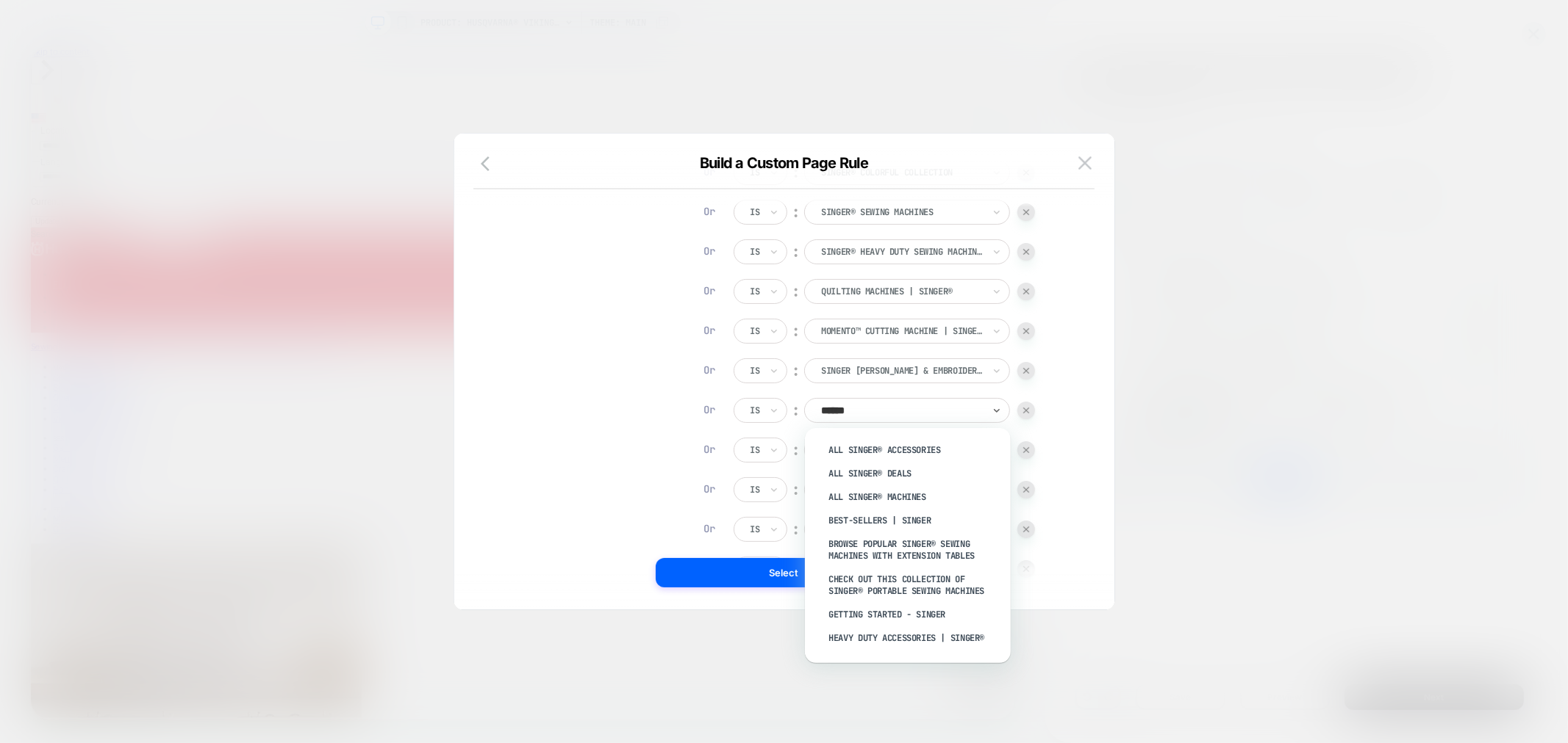
type input "******"
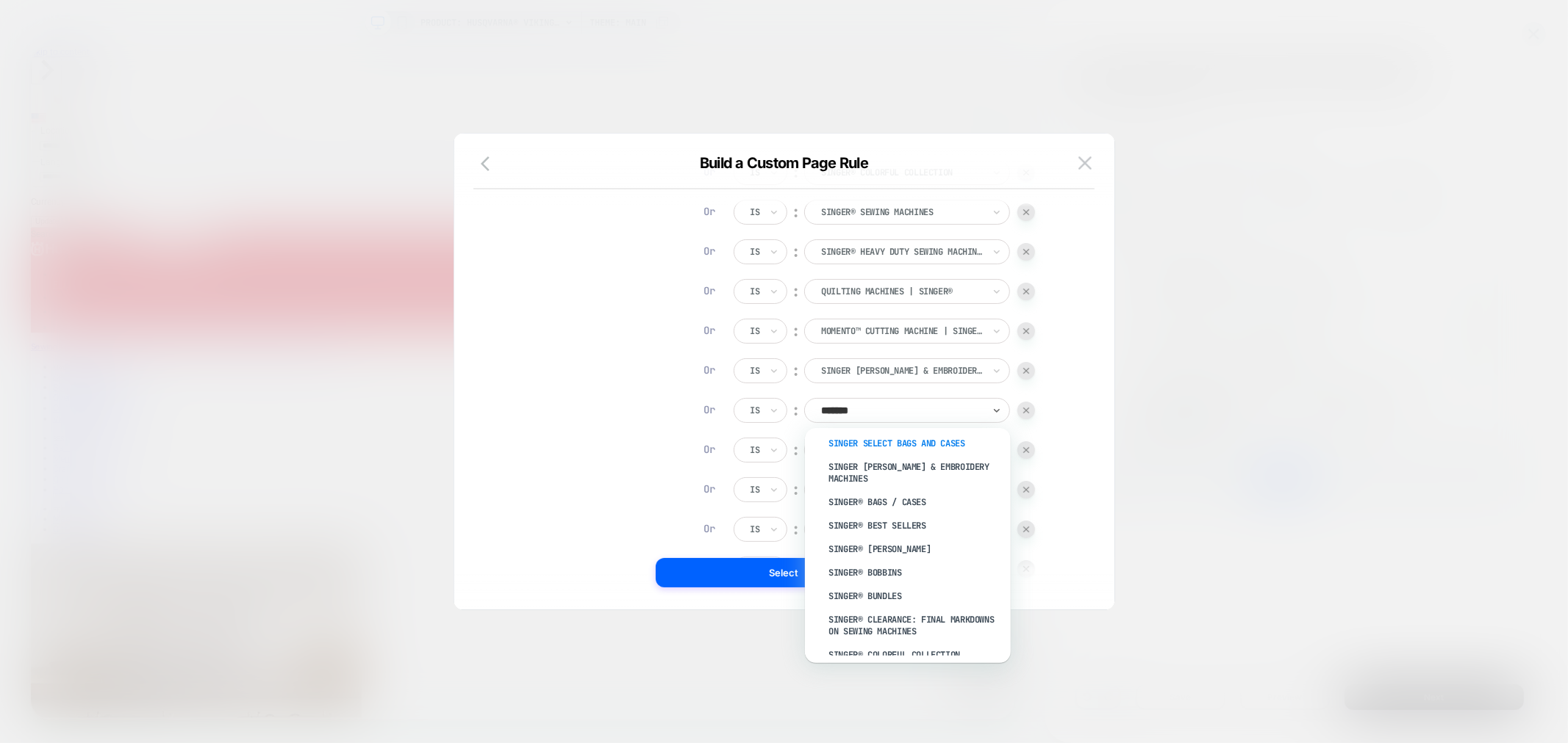
scroll to position [598, 0]
click at [915, 589] on div "SINGER® Clearance: Final Markdowns on Sewing Machines" at bounding box center [915, 598] width 191 height 35
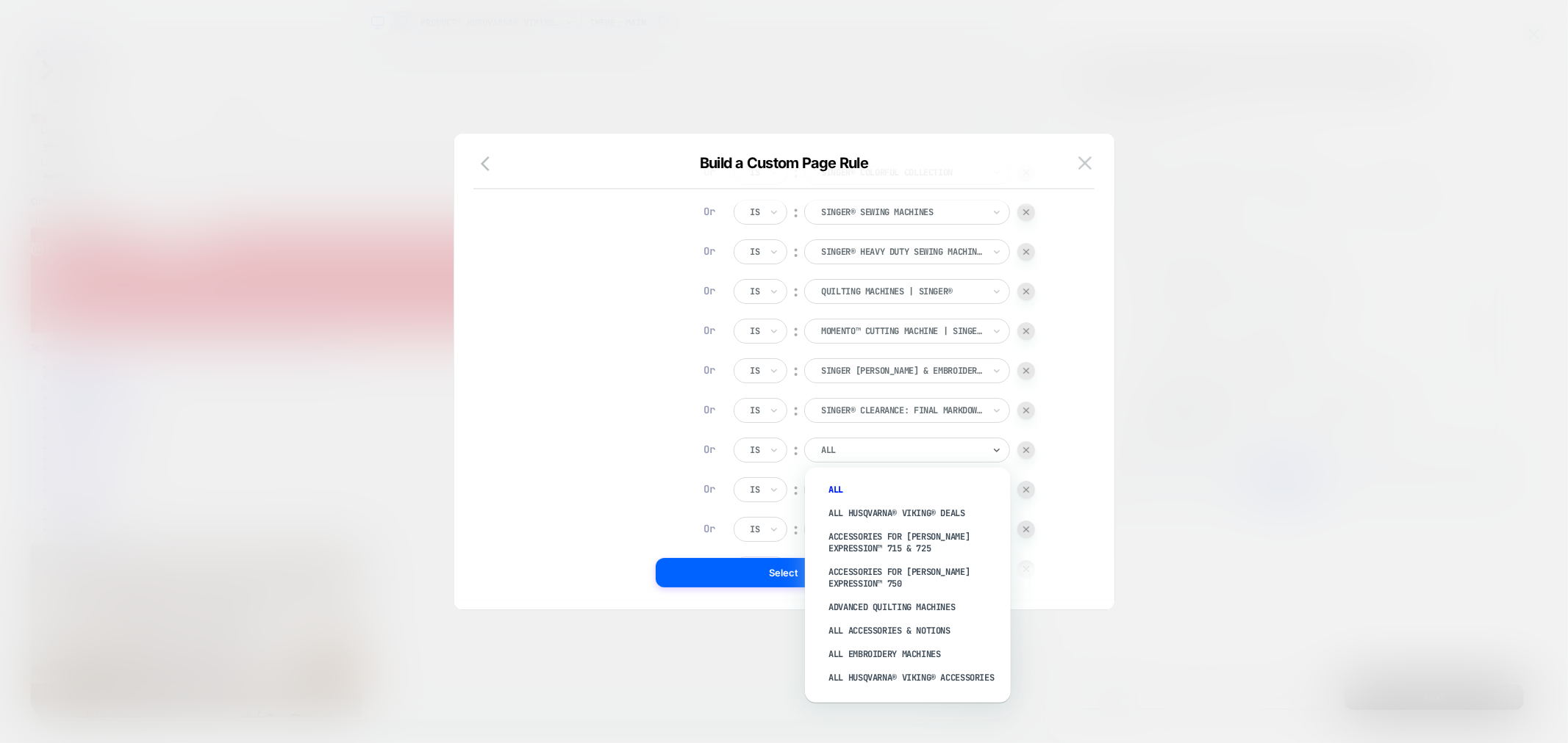
click at [889, 448] on div at bounding box center [901, 450] width 161 height 14
type input "******"
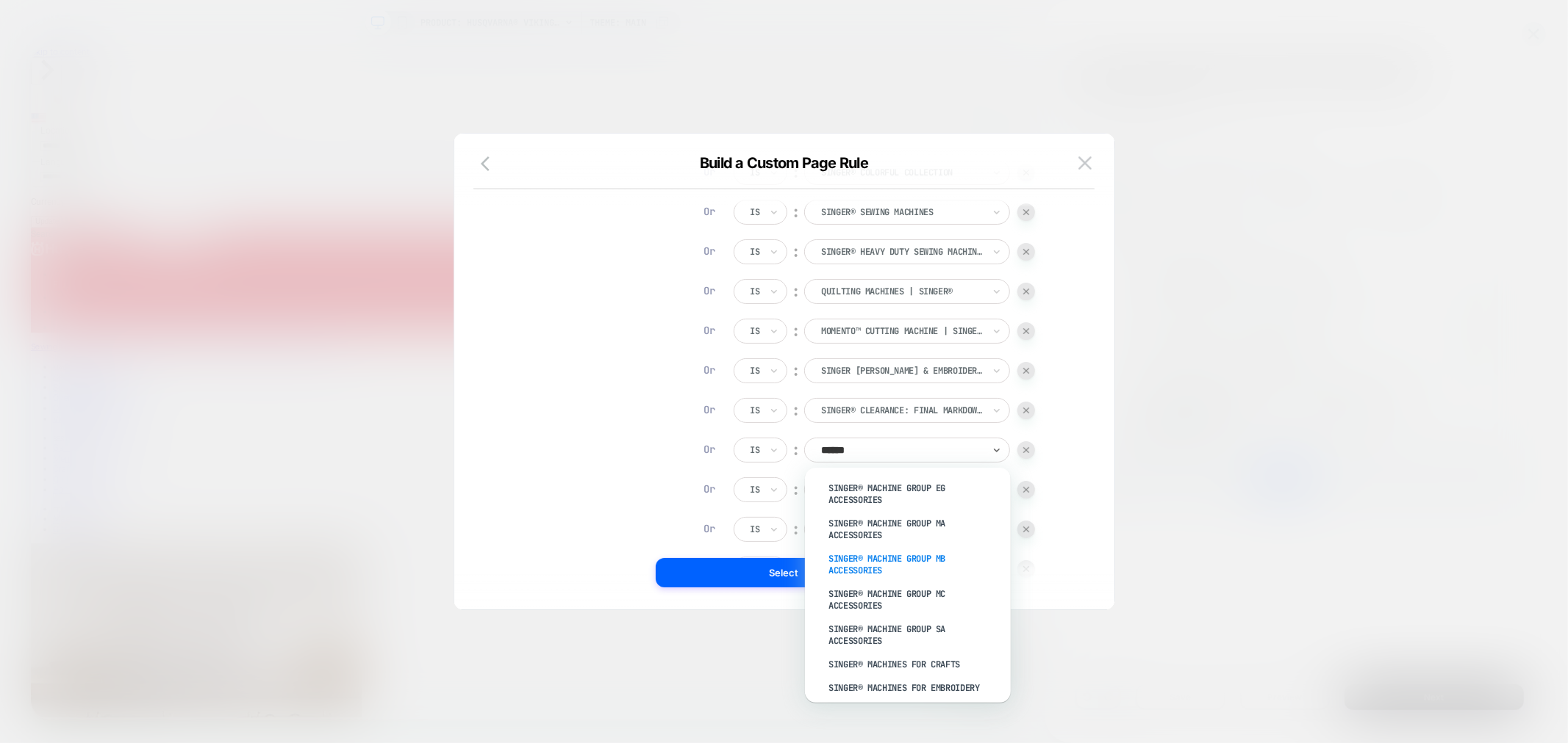
scroll to position [1496, 0]
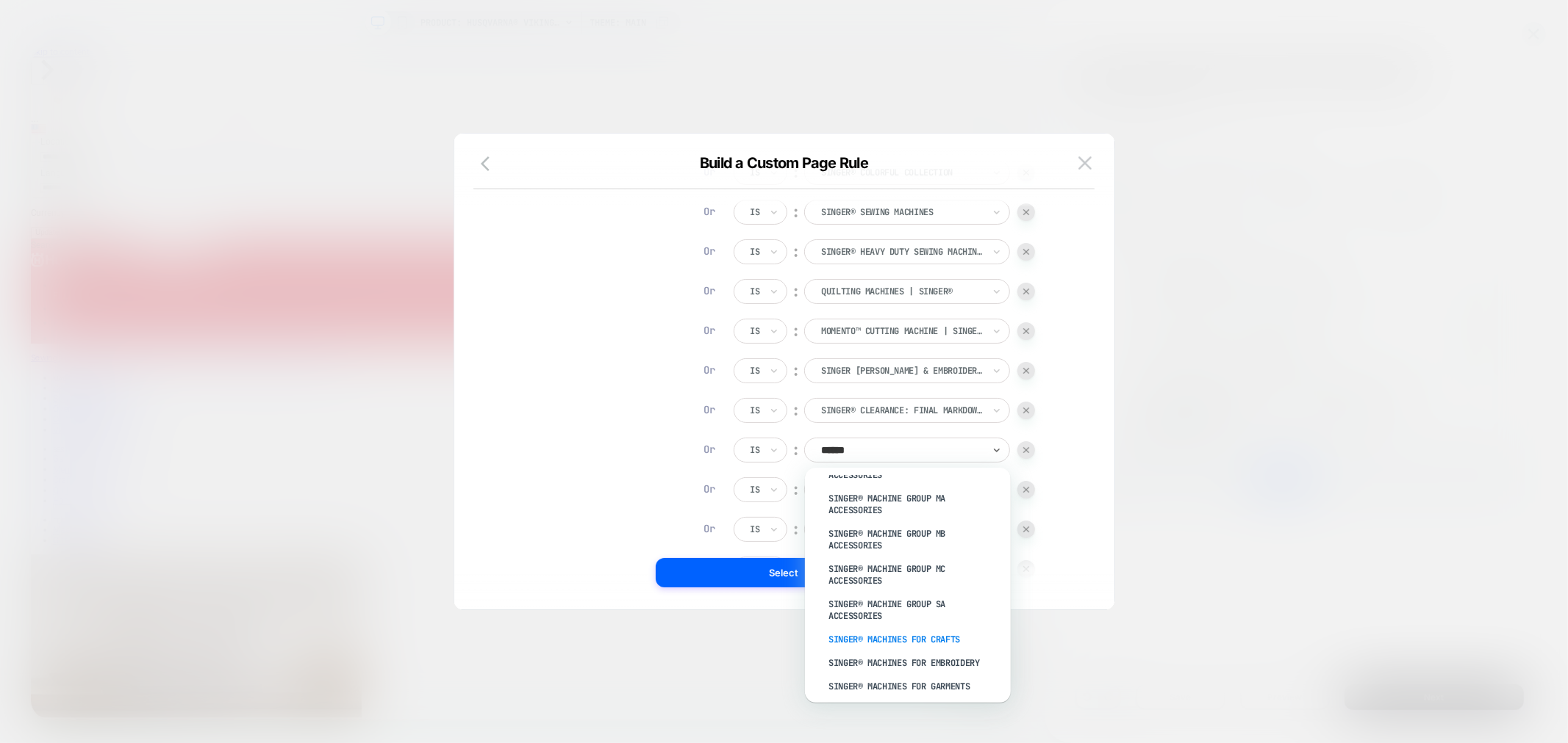
click at [915, 628] on div "SINGER® Machines for Crafts" at bounding box center [915, 640] width 191 height 23
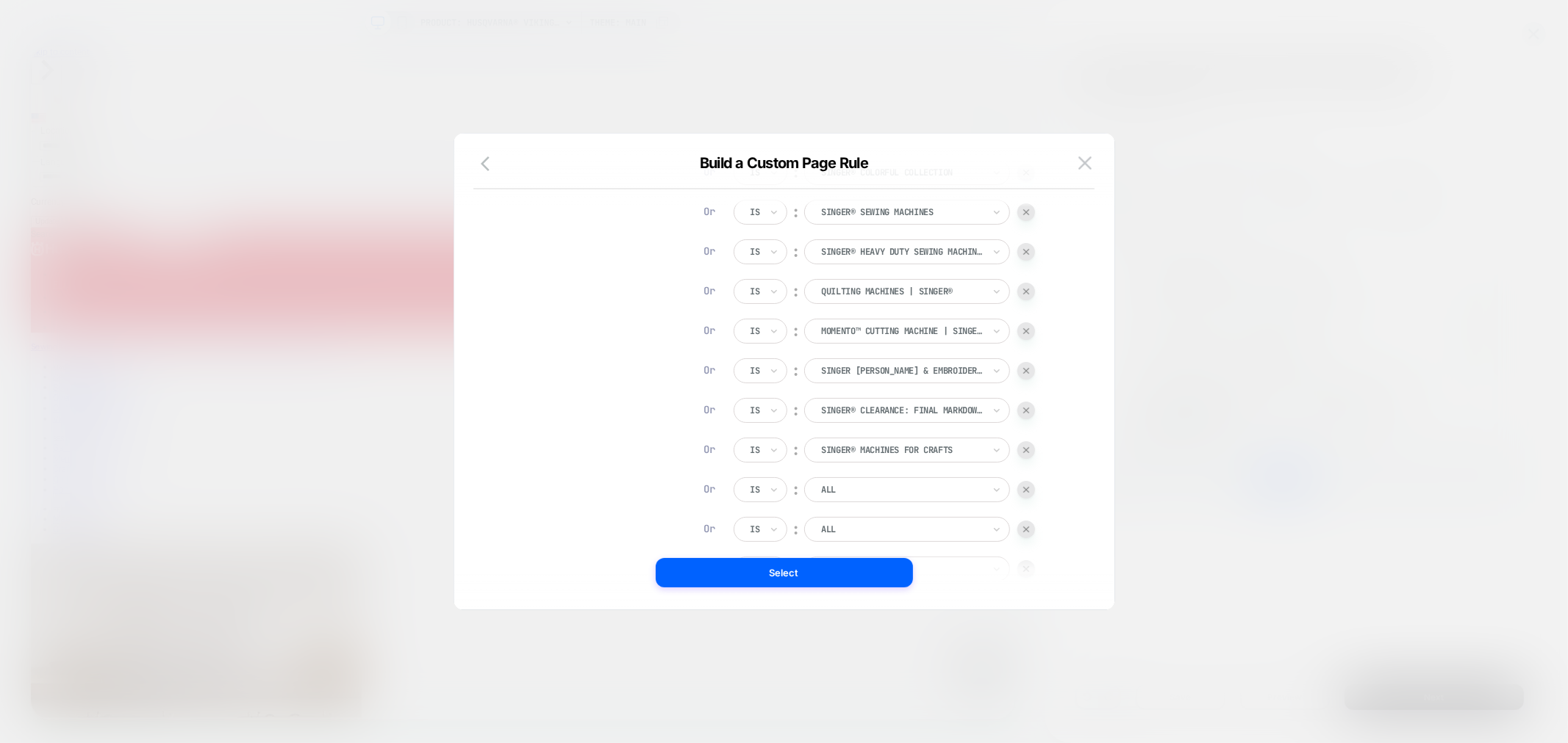
click at [887, 489] on div at bounding box center [901, 490] width 161 height 14
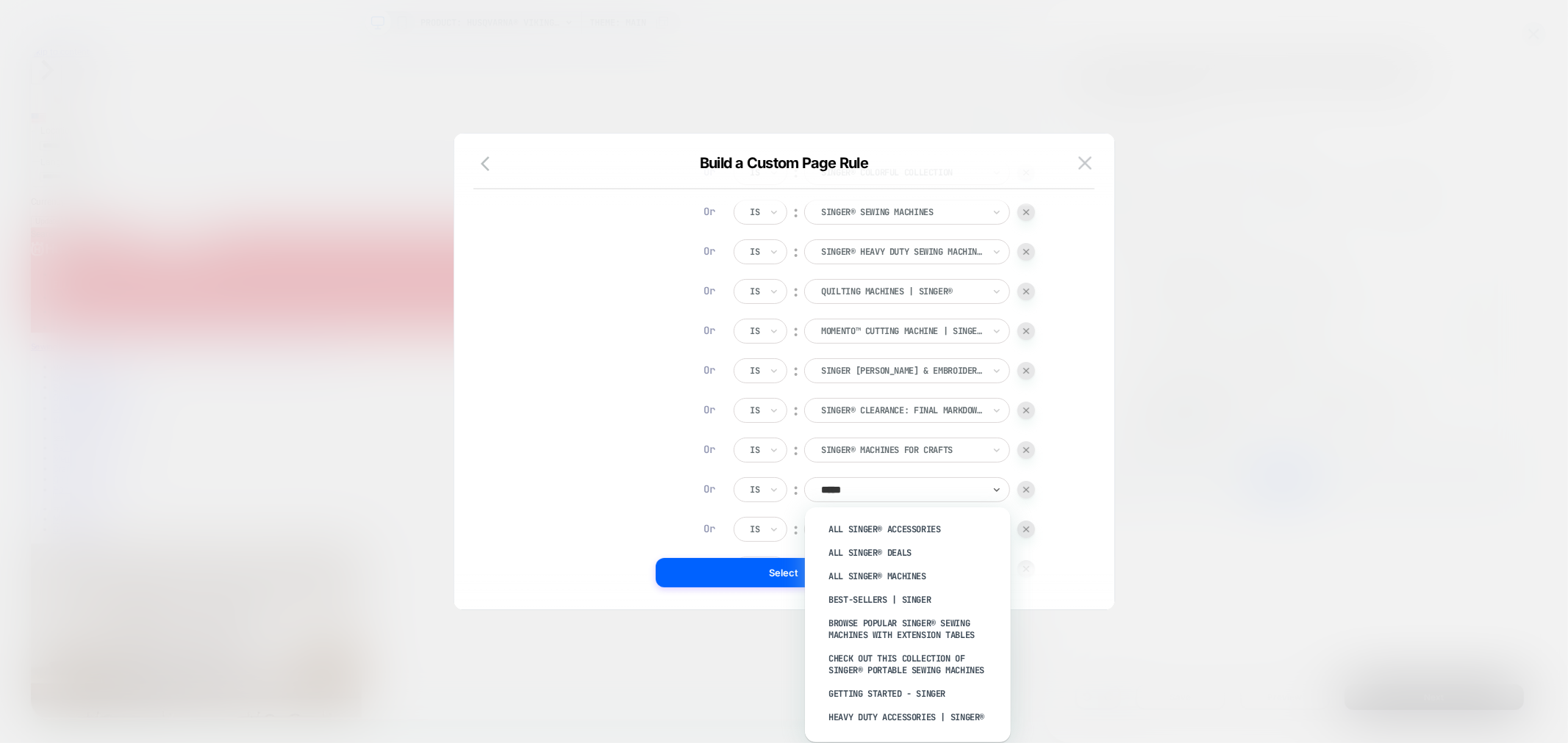
type input "******"
click at [932, 610] on div "SINGER® Machines for Embroidery" at bounding box center [915, 621] width 191 height 23
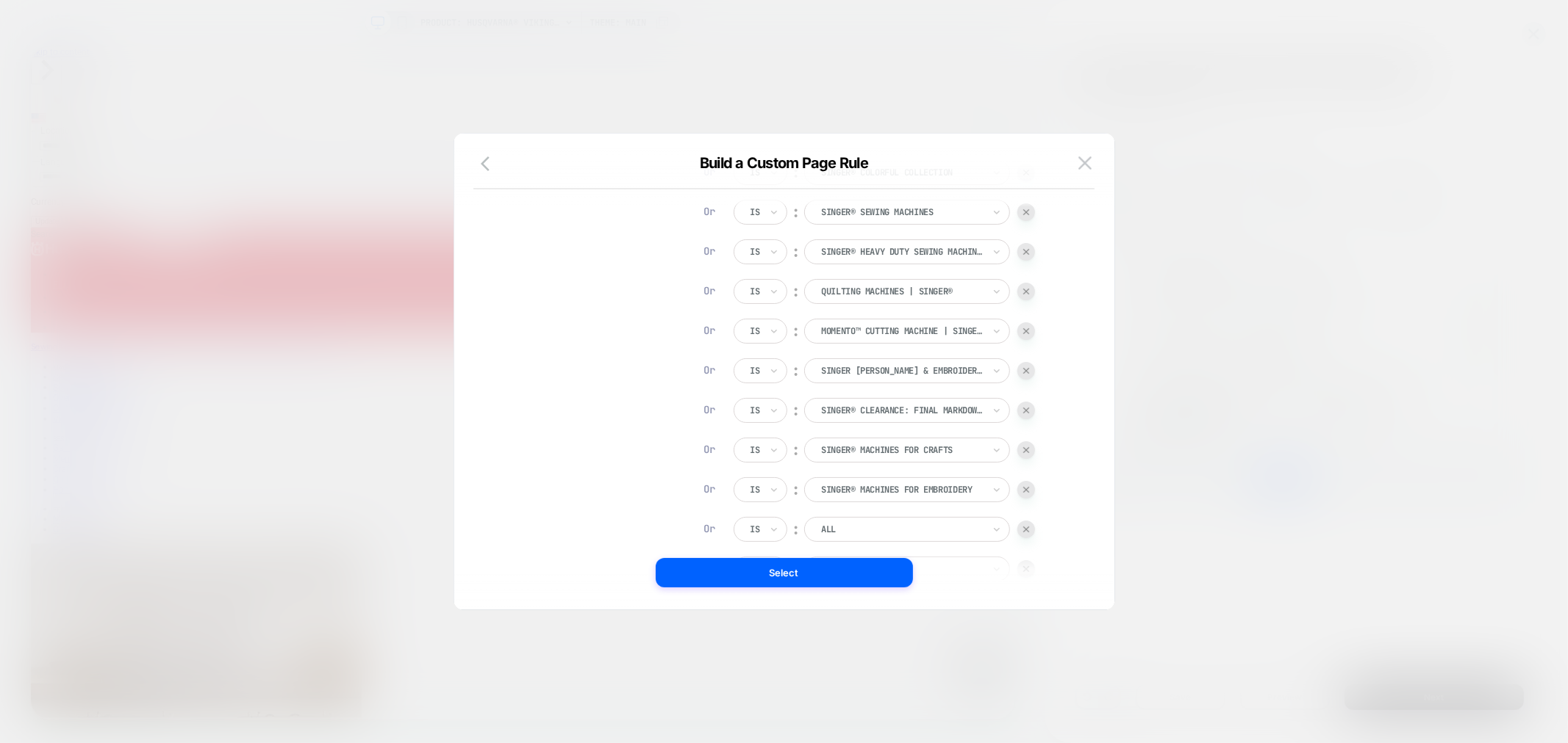
drag, startPoint x: 893, startPoint y: 530, endPoint x: 902, endPoint y: 535, distance: 10.3
click at [894, 531] on div at bounding box center [901, 529] width 161 height 14
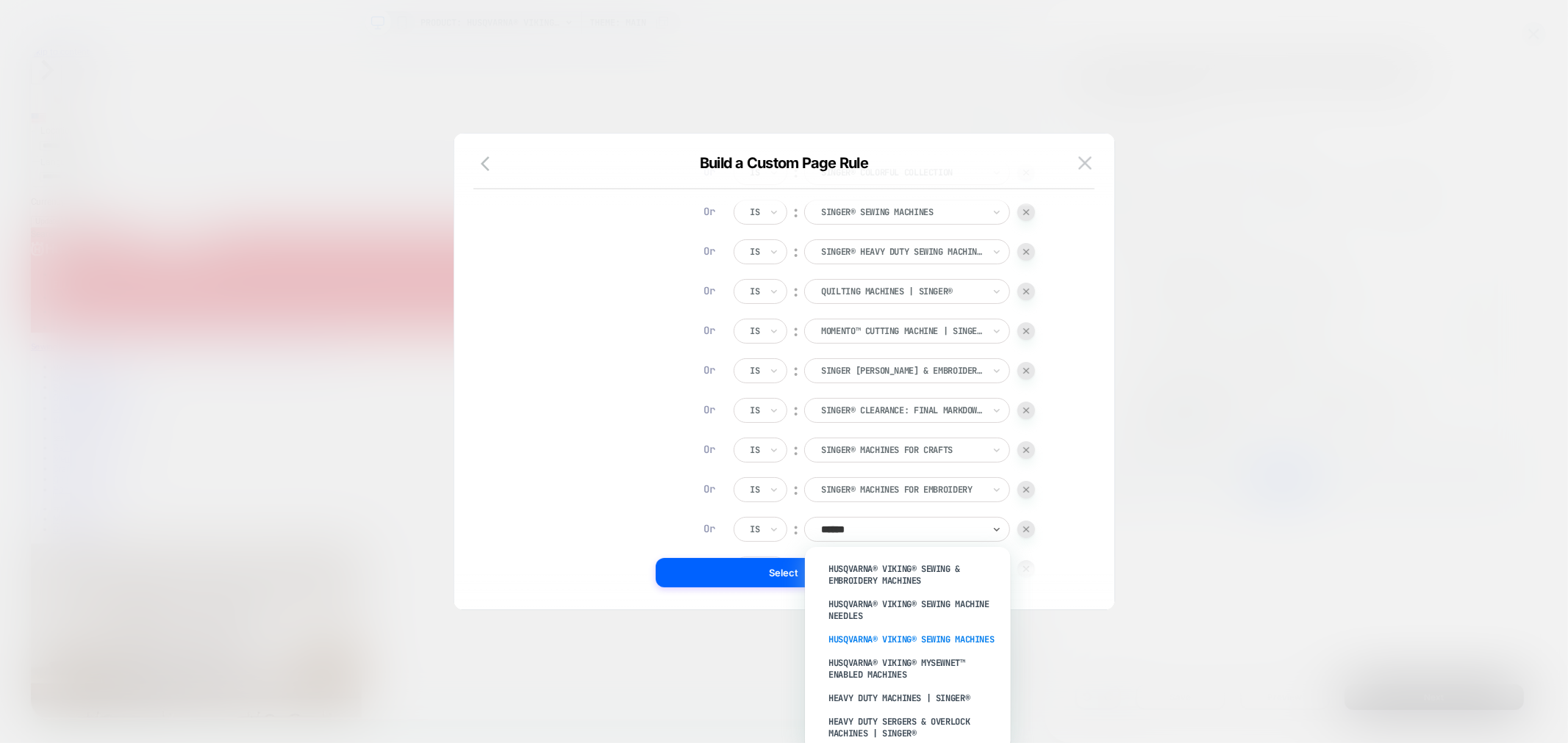
scroll to position [1386, 0]
type input "*"
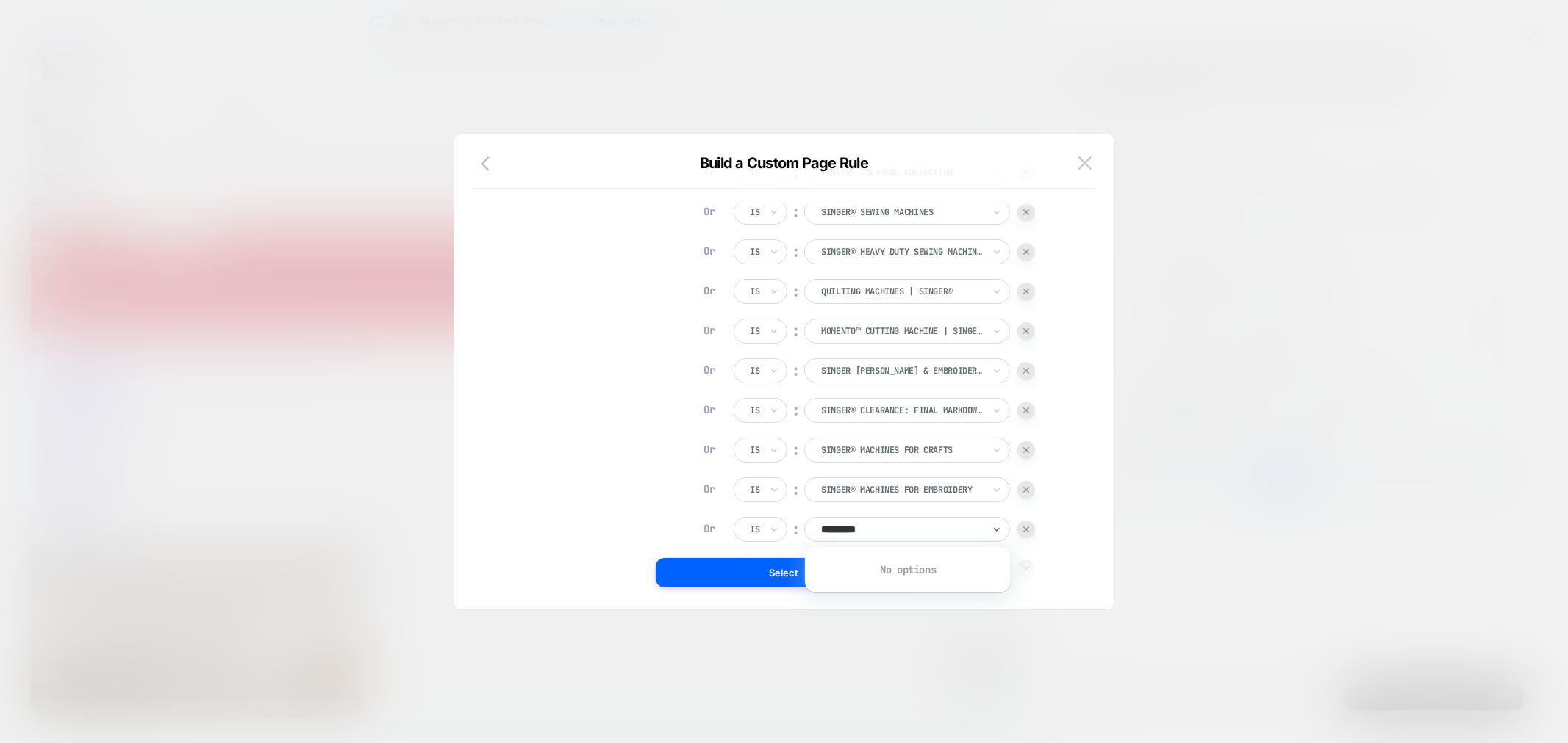
scroll to position [0, 0]
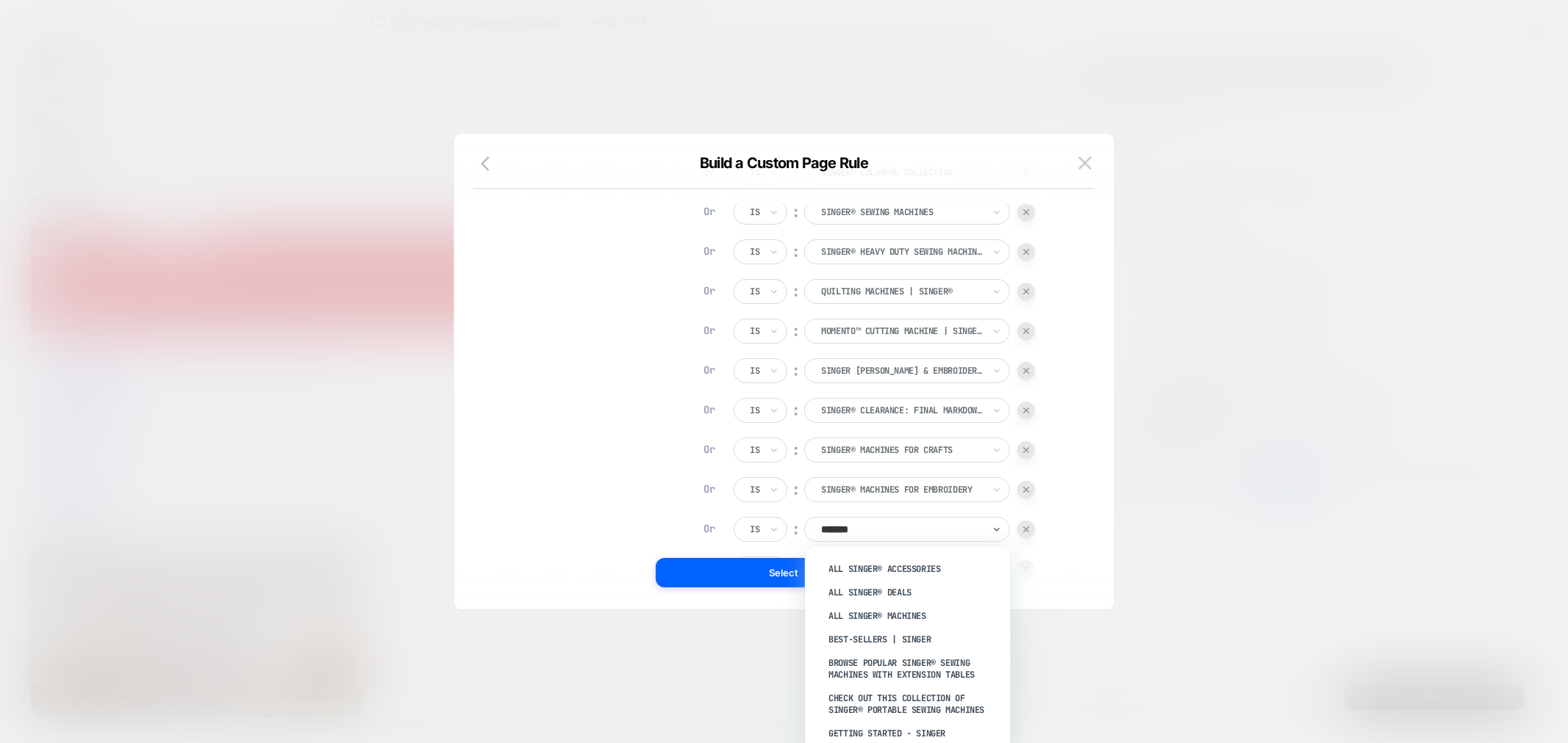
type input "******"
click at [878, 727] on div "SINGER® Machines for Garments" at bounding box center [915, 738] width 191 height 23
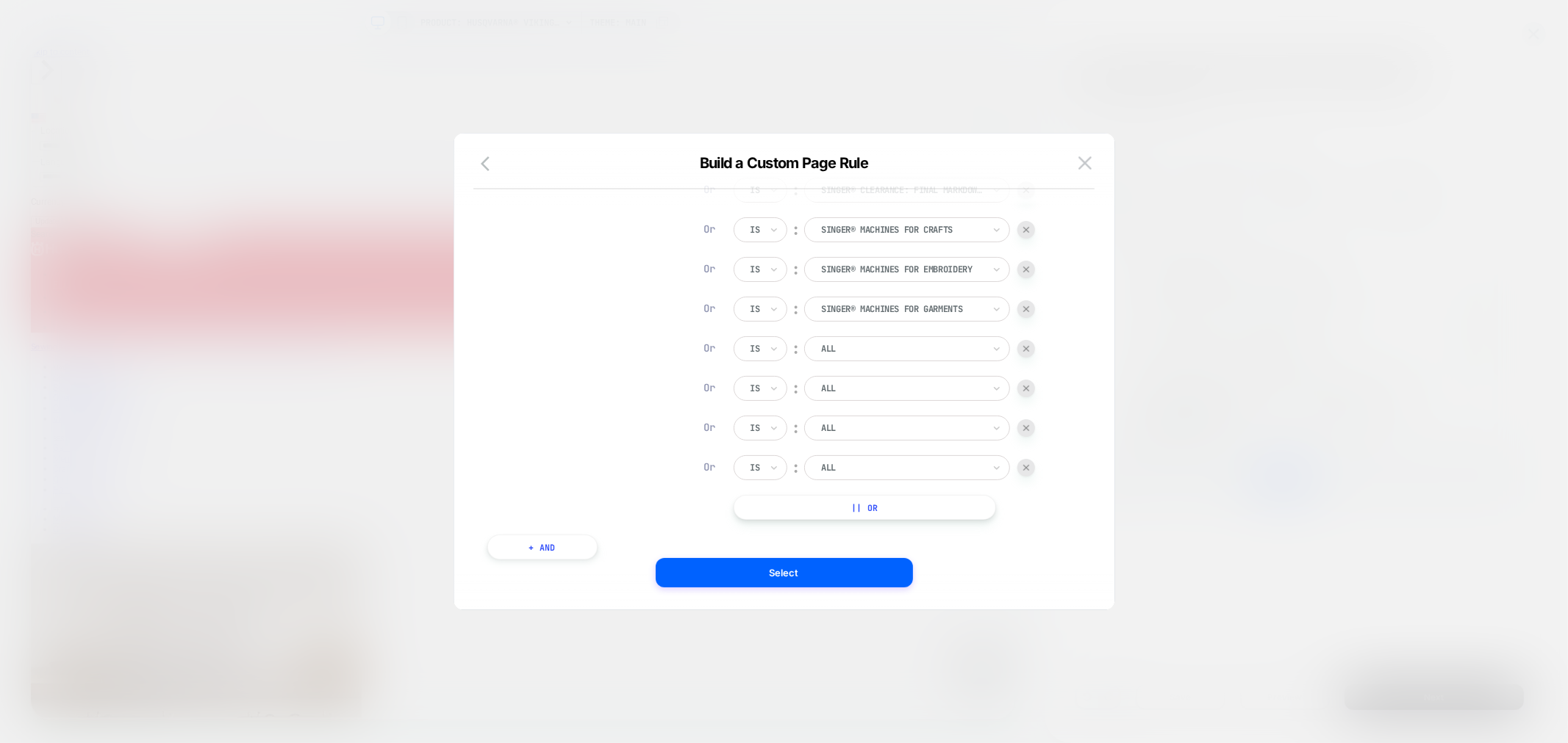
scroll to position [507, 0]
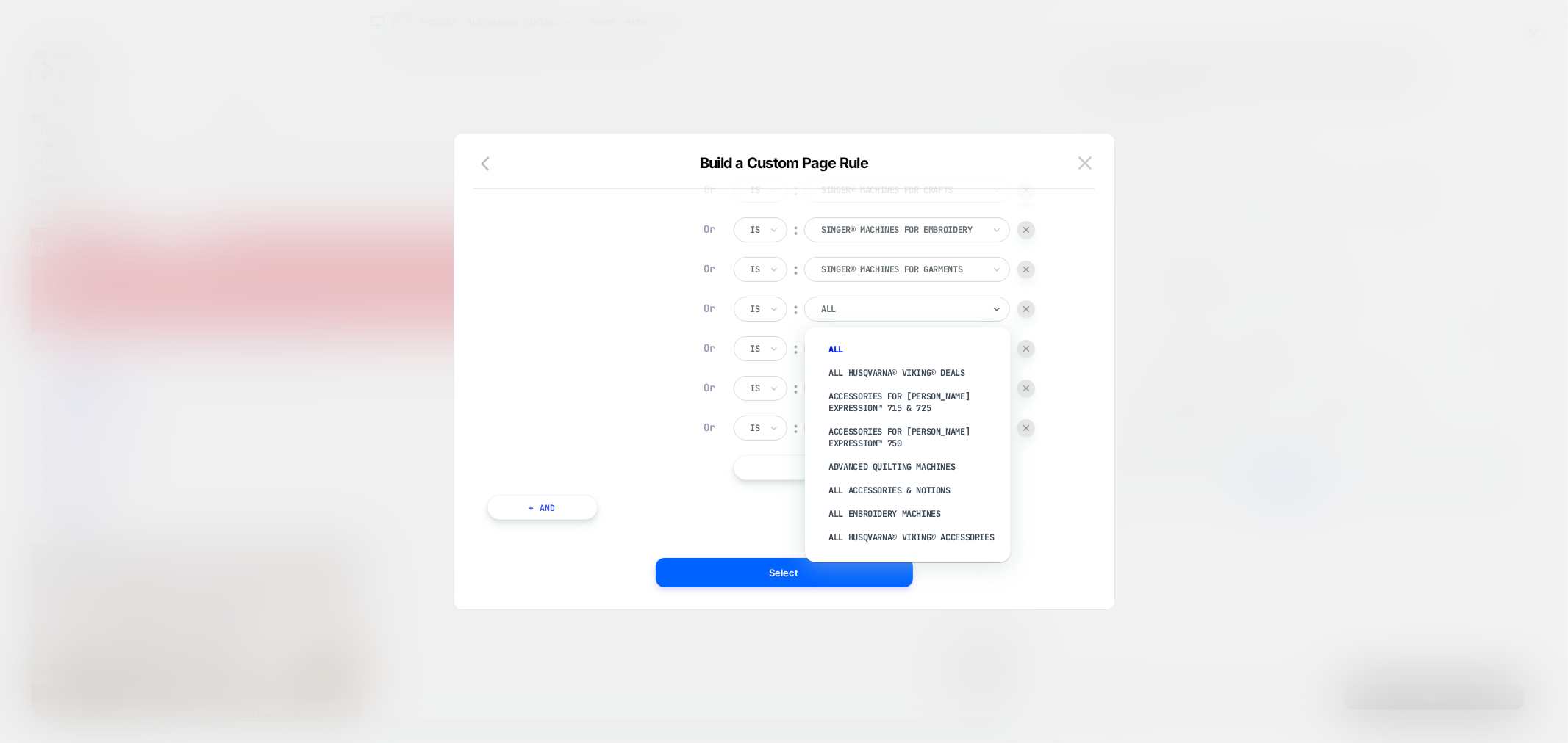
click at [821, 306] on input "text" at bounding box center [824, 309] width 6 height 14
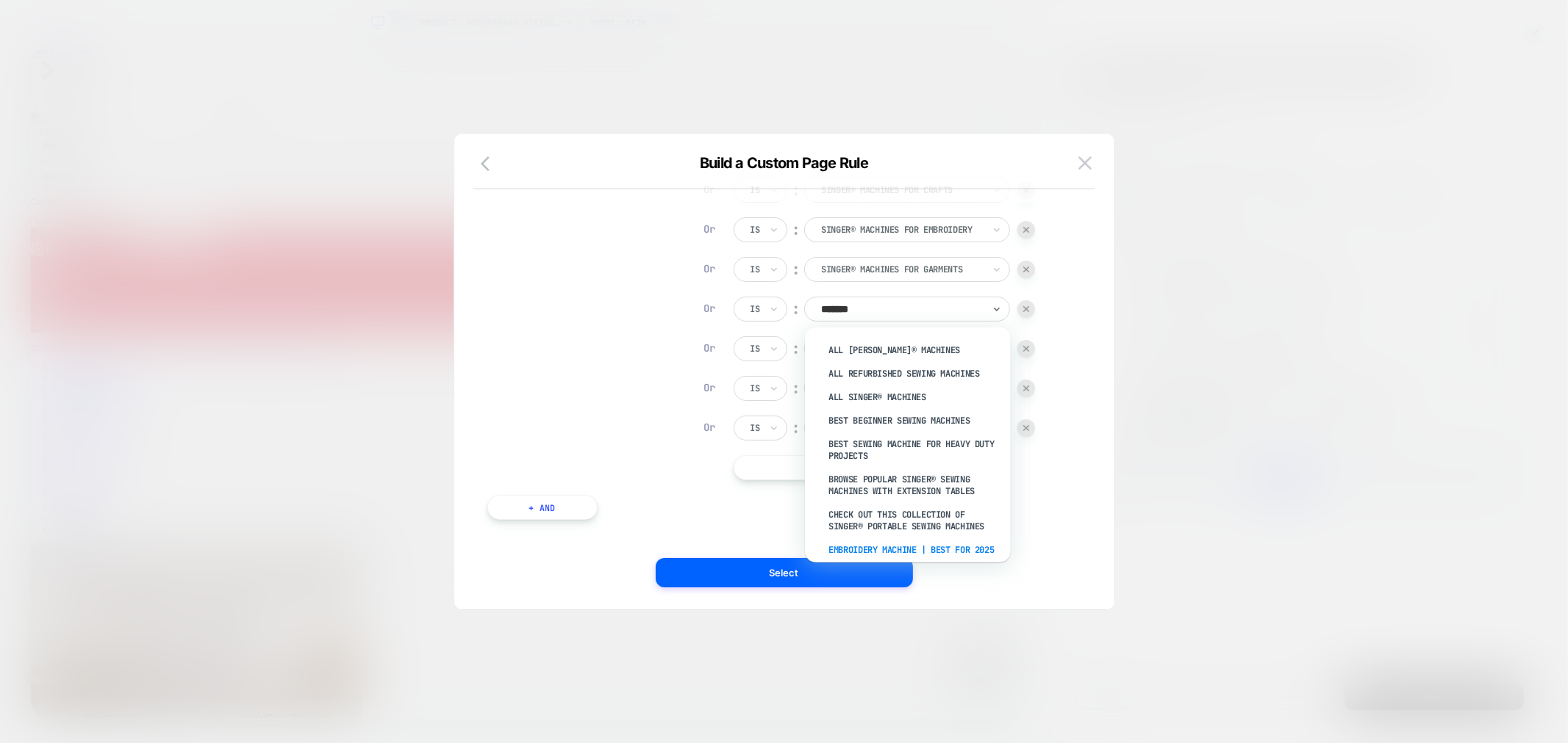
scroll to position [163, 0]
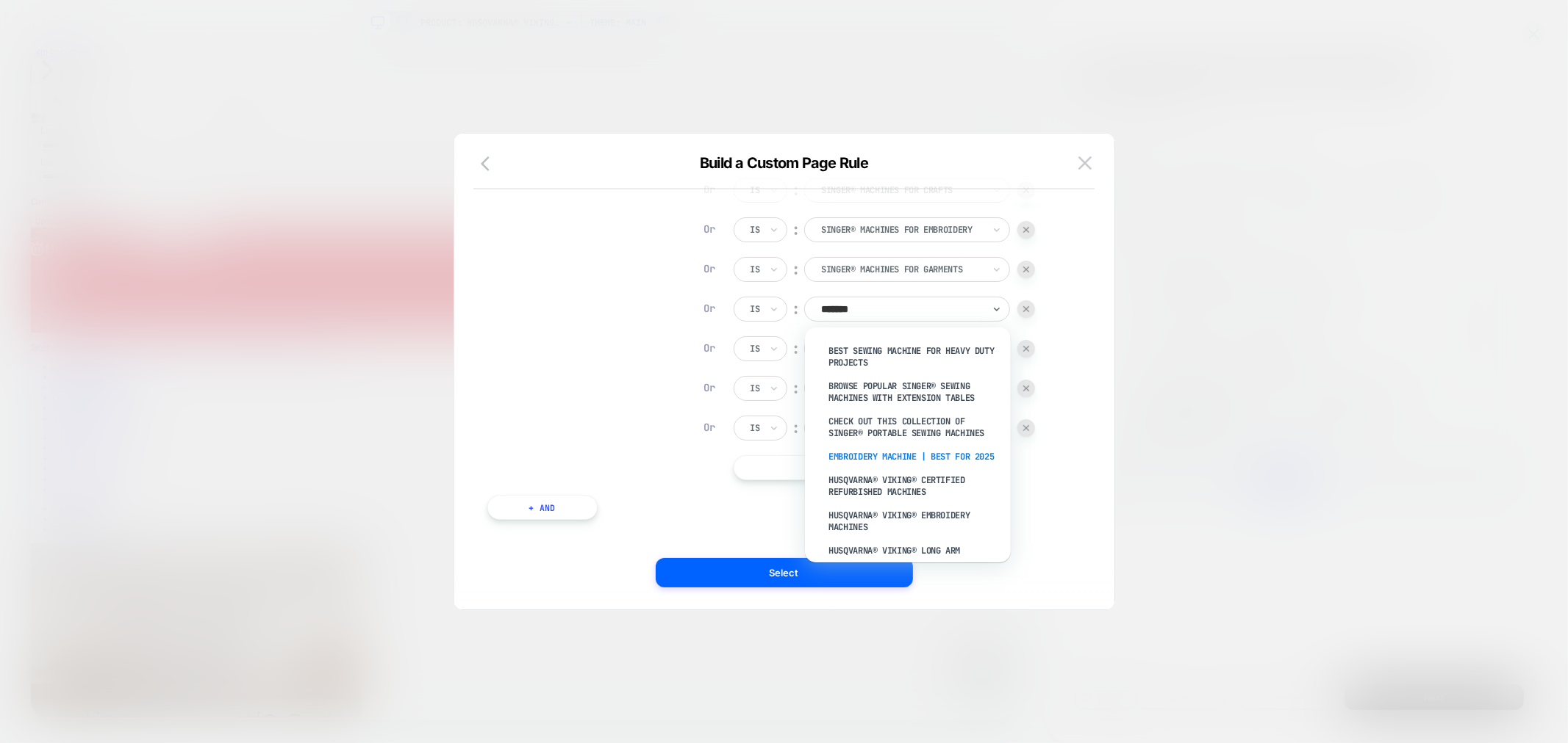
type input "********"
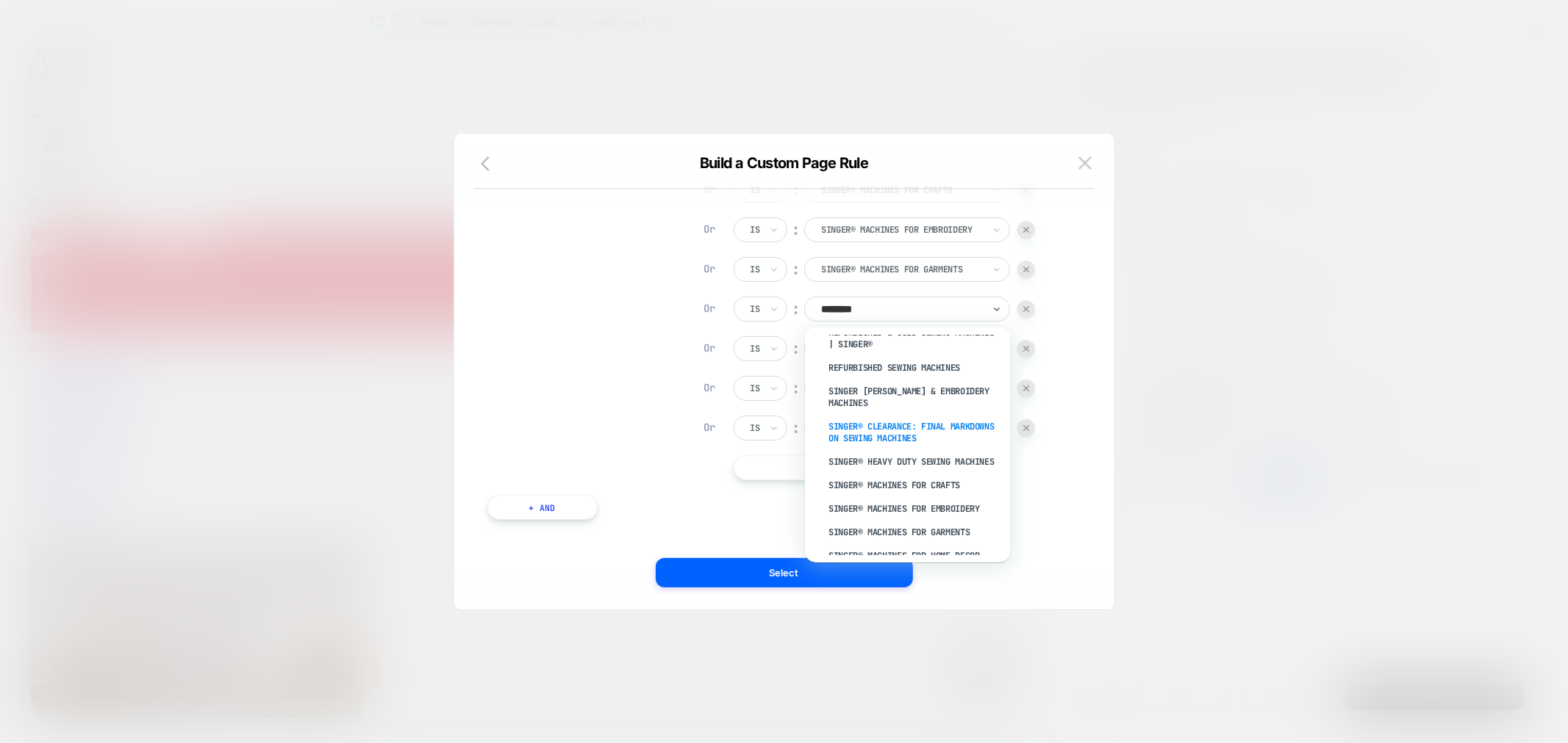
scroll to position [1659, 0]
click at [939, 536] on div "SINGER® Machines for Home Decor" at bounding box center [915, 548] width 191 height 23
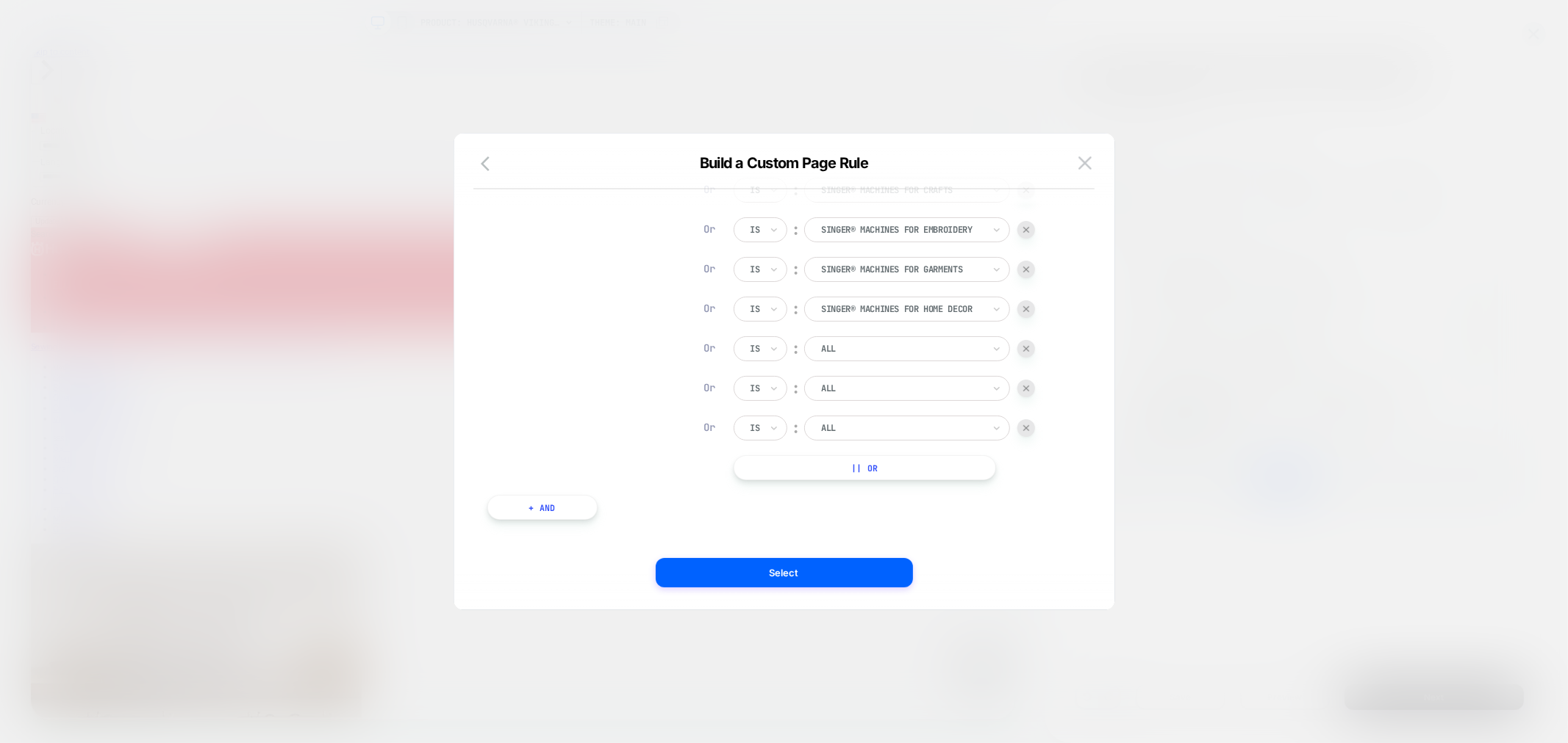
click at [913, 348] on div at bounding box center [901, 349] width 161 height 14
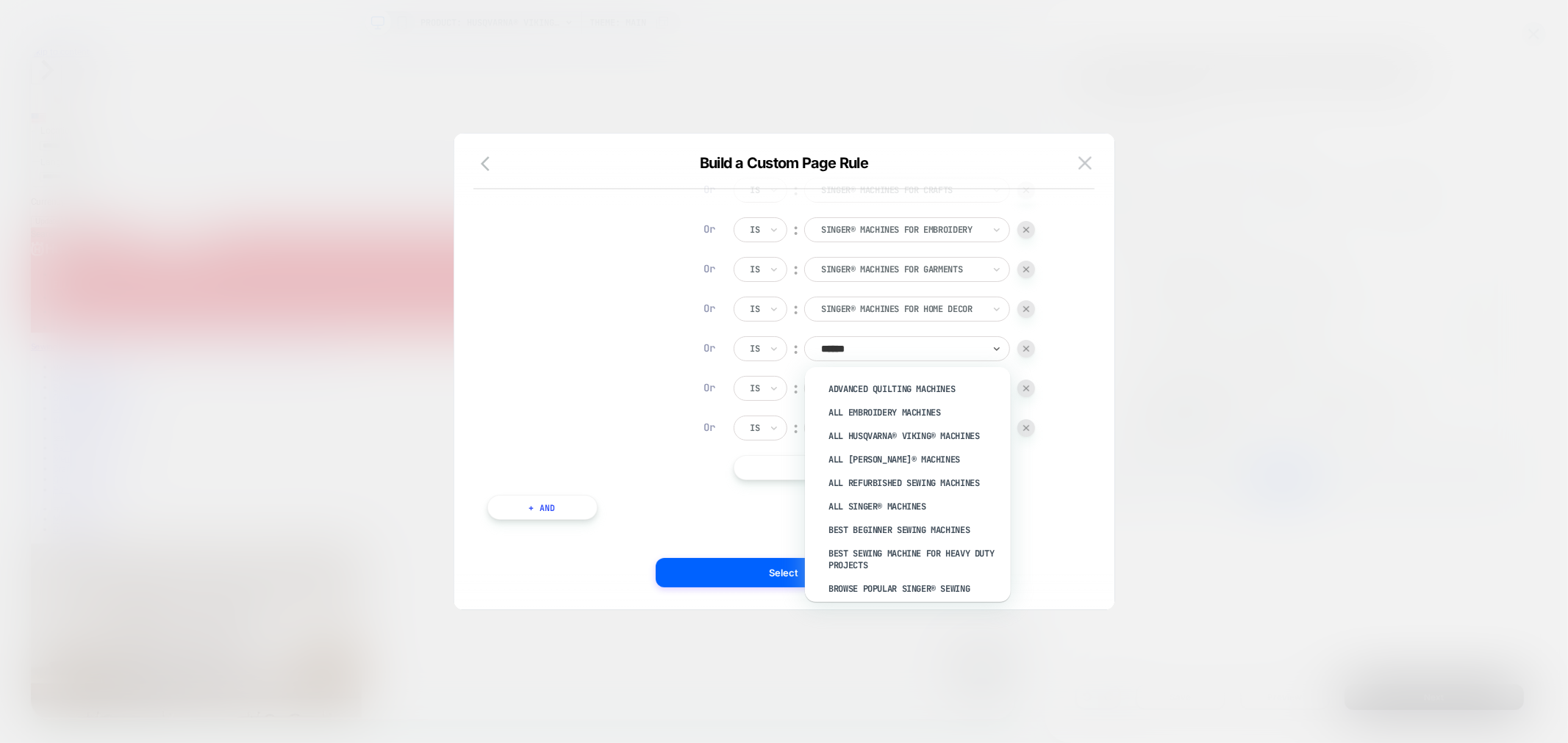
type input "*******"
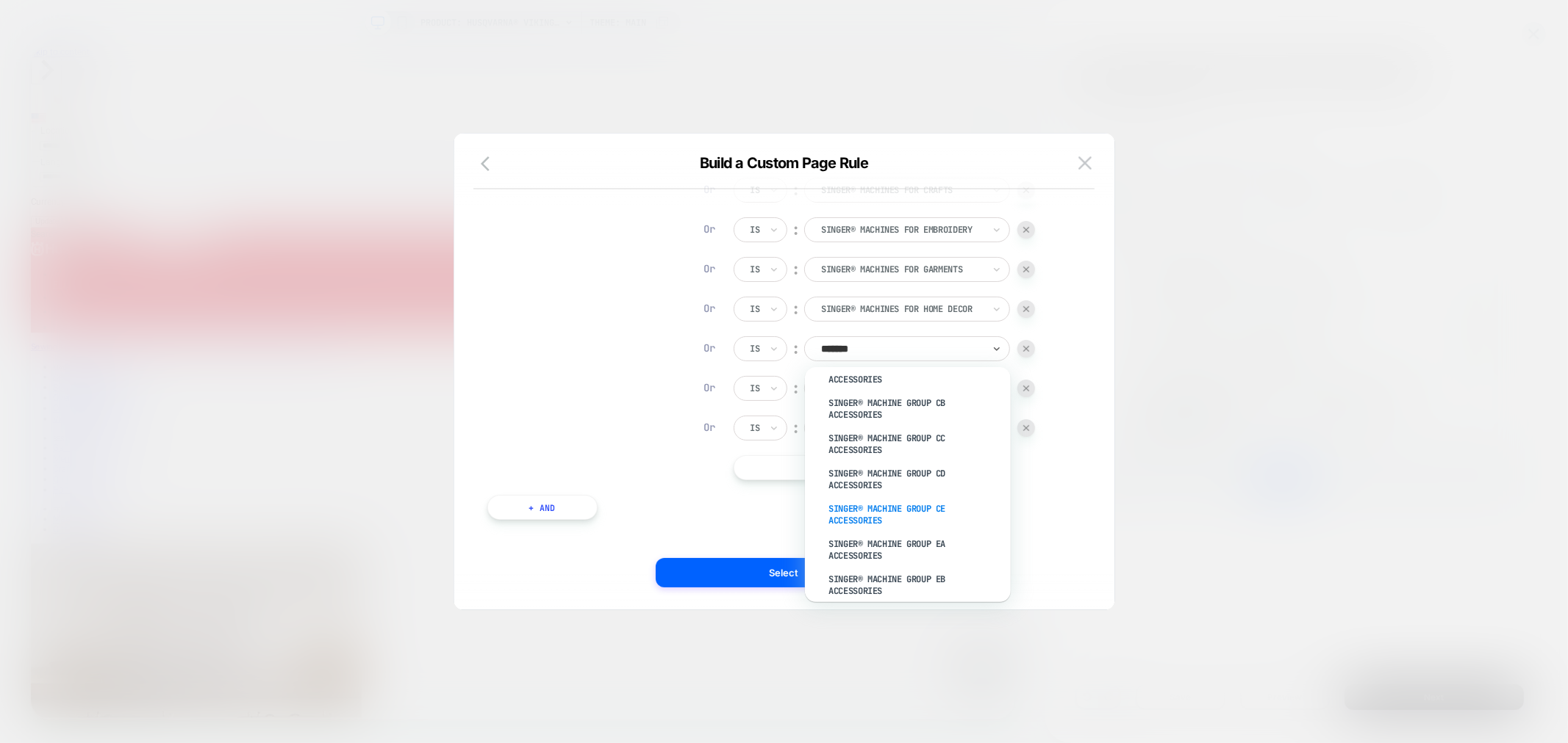
scroll to position [2830, 0]
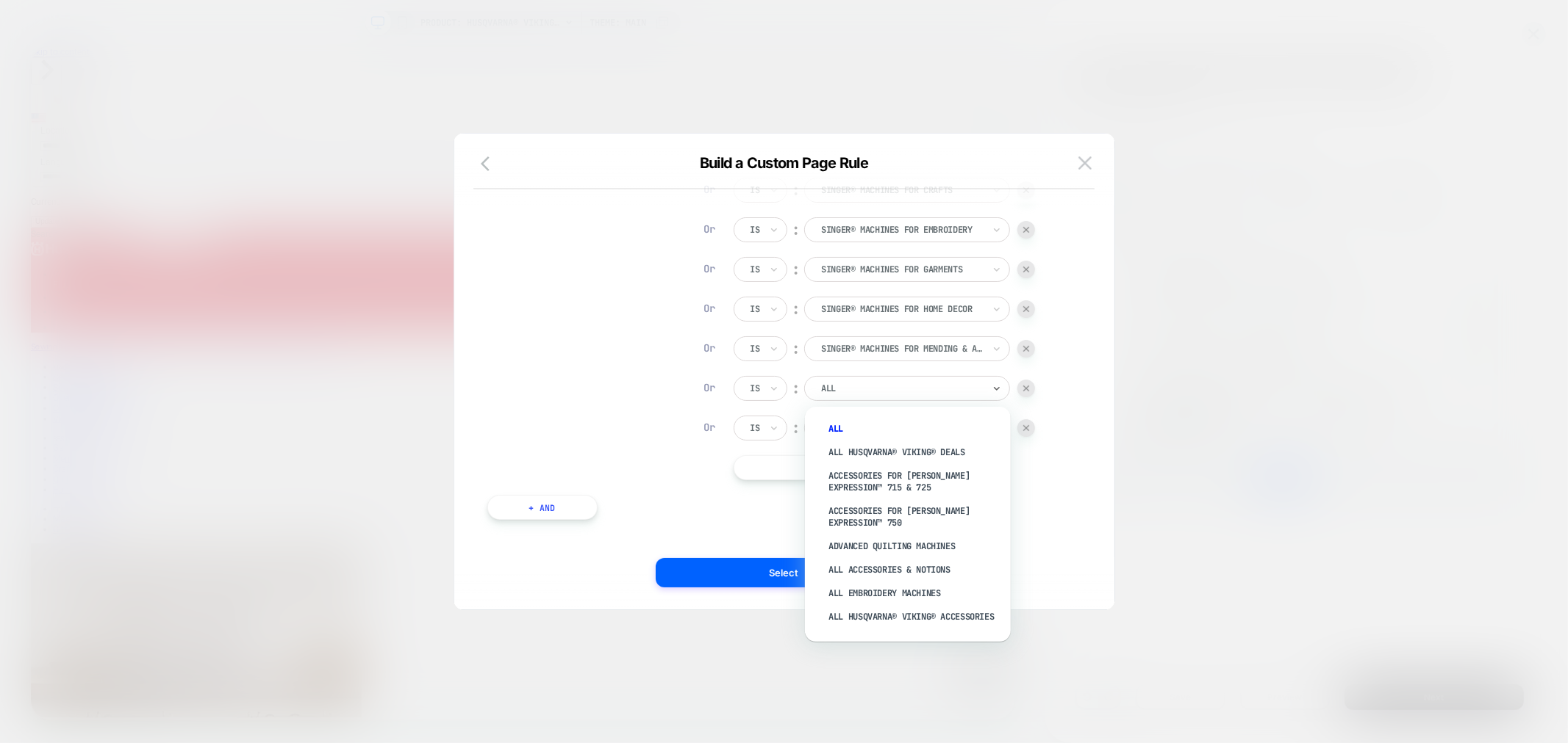
click at [884, 386] on div at bounding box center [901, 388] width 161 height 14
type input "******"
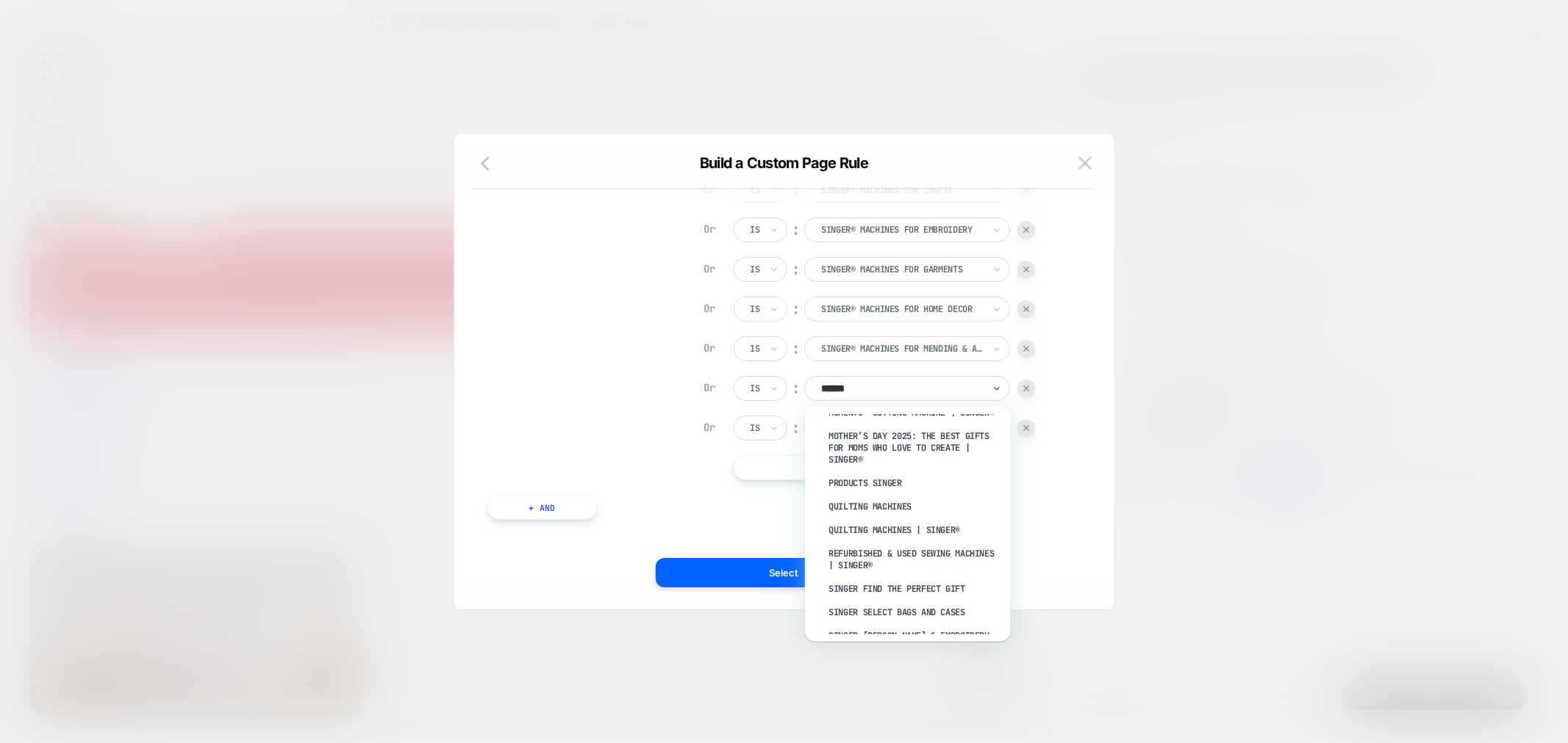
scroll to position [598, 0]
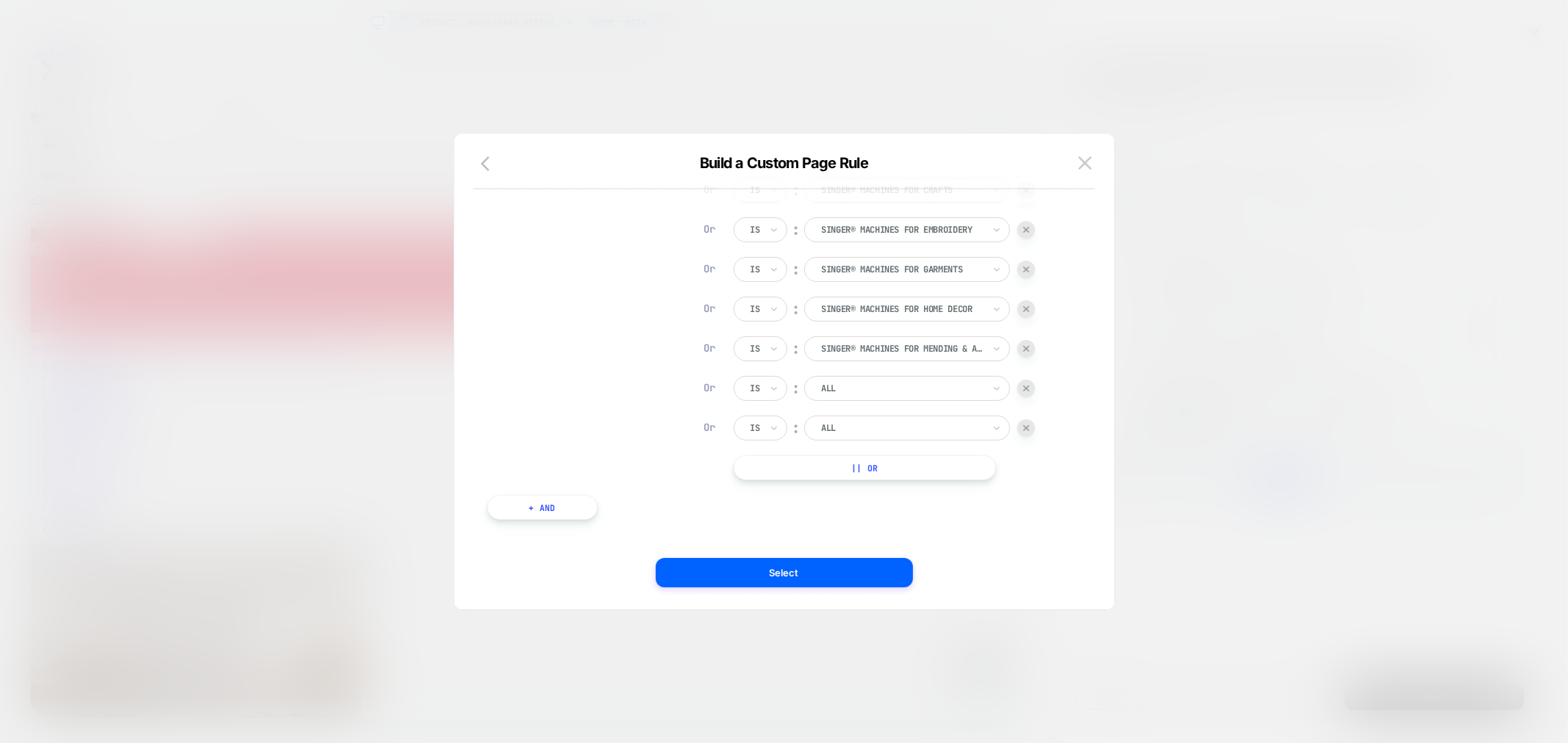
drag, startPoint x: 876, startPoint y: 386, endPoint x: 828, endPoint y: 393, distance: 48.5
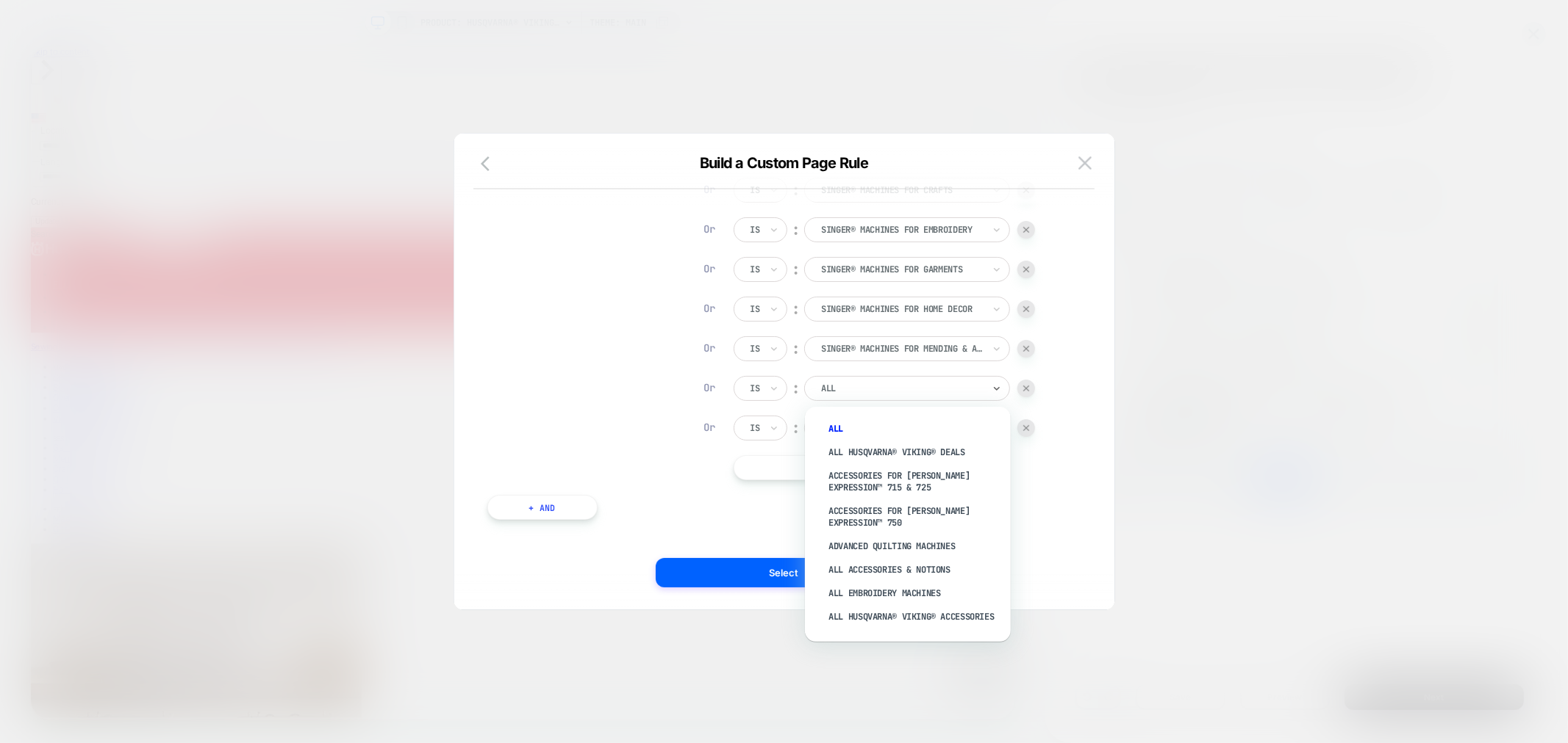
click at [841, 397] on div "ALL" at bounding box center [907, 388] width 206 height 25
type input "*******"
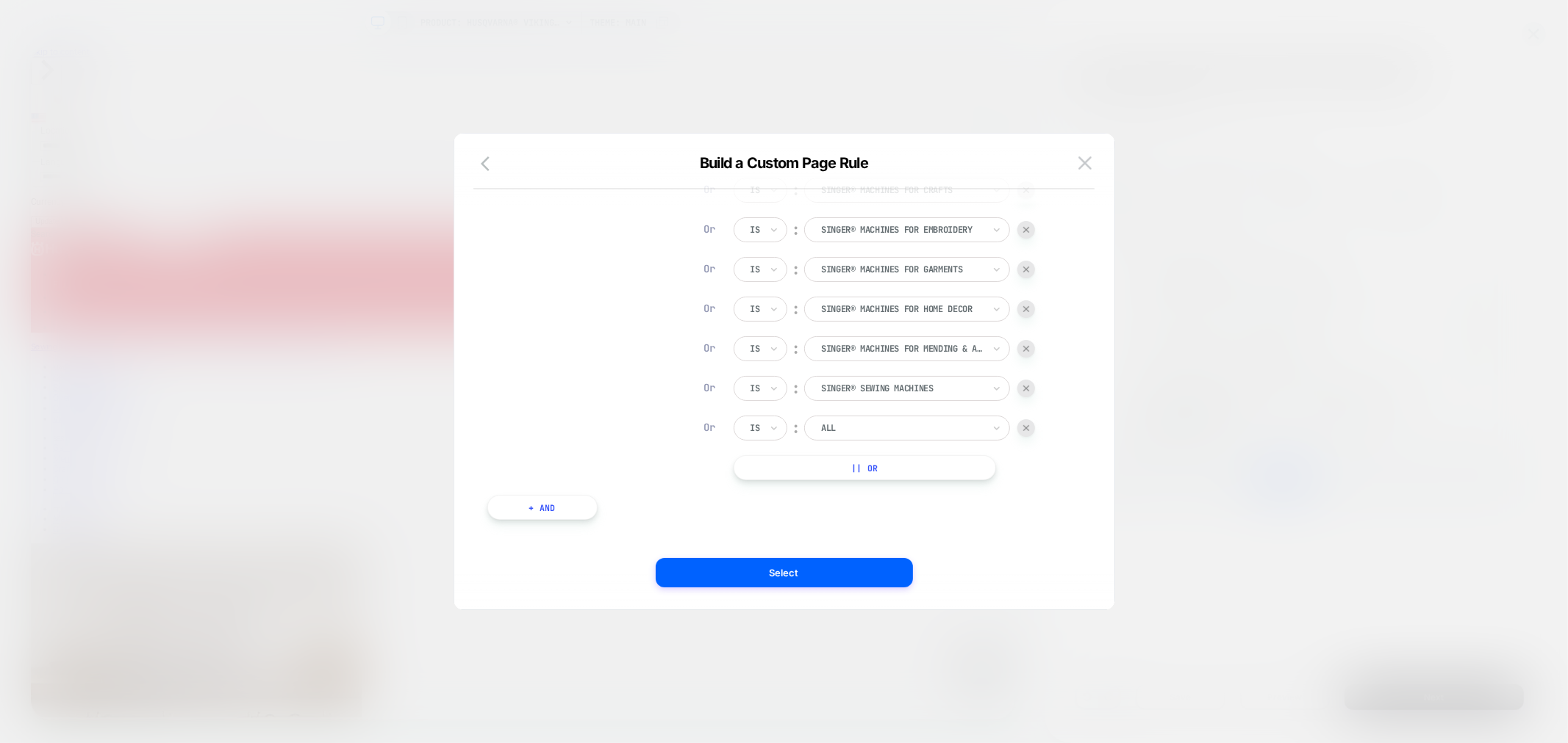
click at [931, 428] on div at bounding box center [901, 428] width 161 height 14
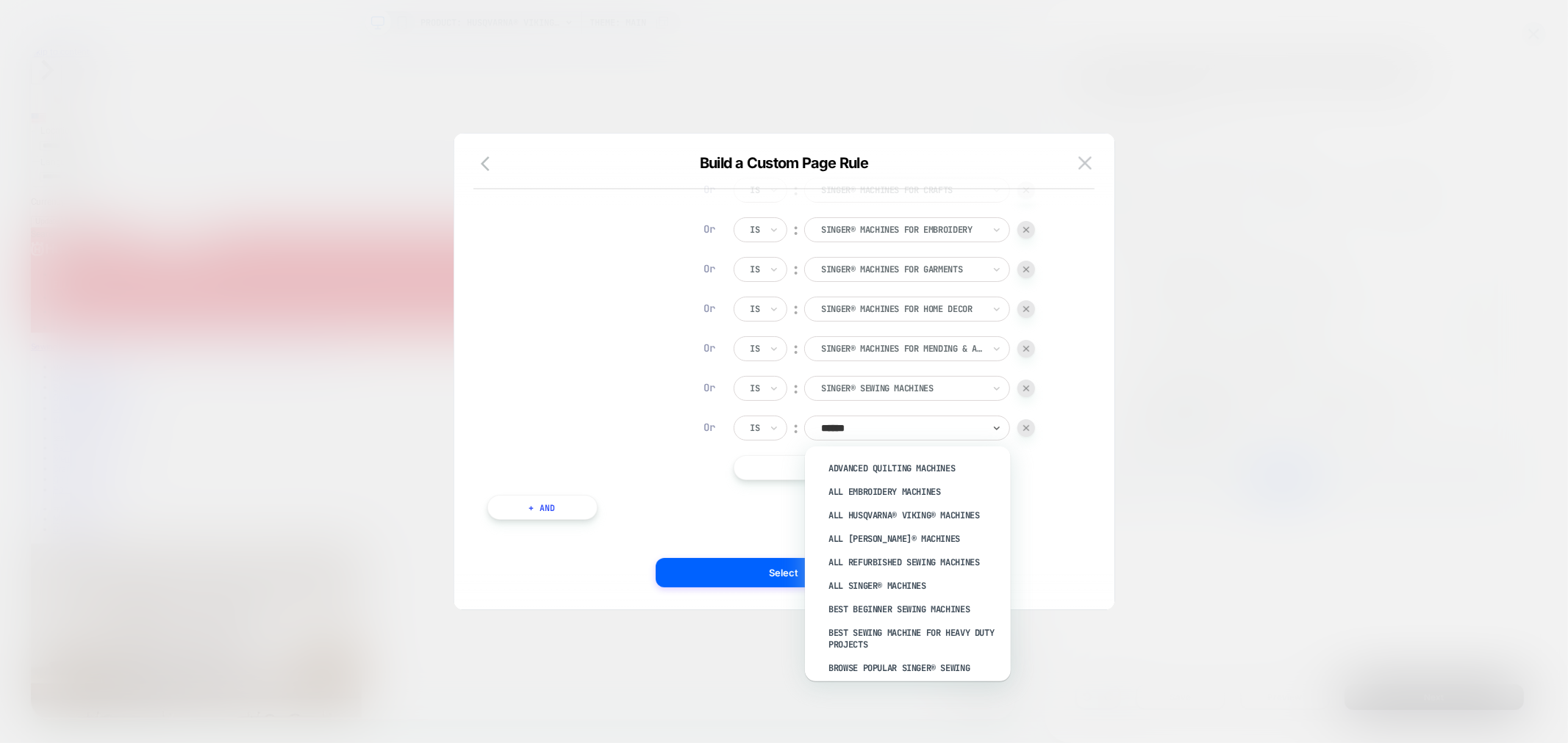
type input "*******"
click at [895, 690] on div "SINGER® Serger & Overlock Machines" at bounding box center [915, 701] width 191 height 23
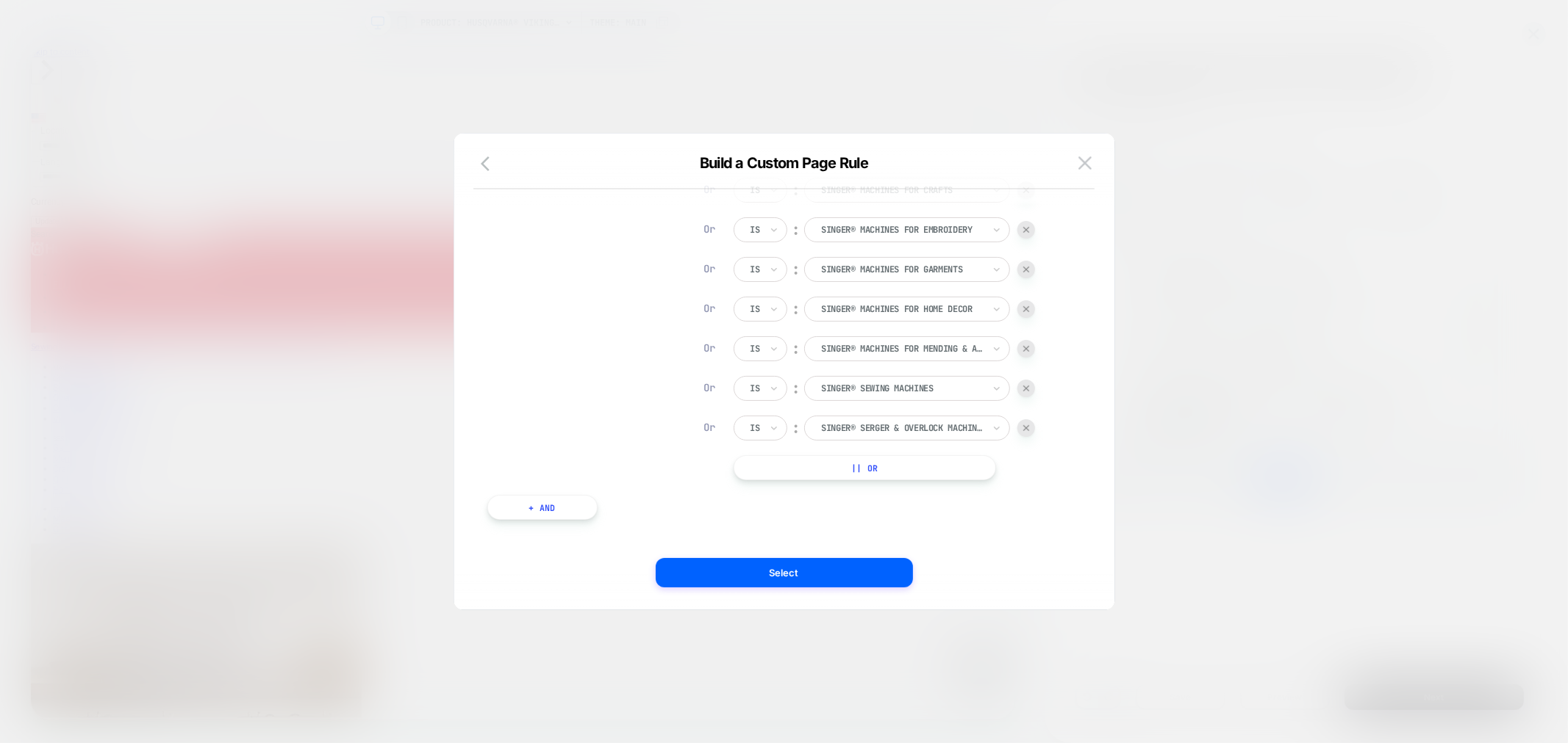
drag, startPoint x: 891, startPoint y: 474, endPoint x: 895, endPoint y: 488, distance: 14.6
click at [891, 474] on button "|| Or" at bounding box center [864, 468] width 262 height 25
click at [921, 507] on button "|| Or" at bounding box center [864, 507] width 262 height 25
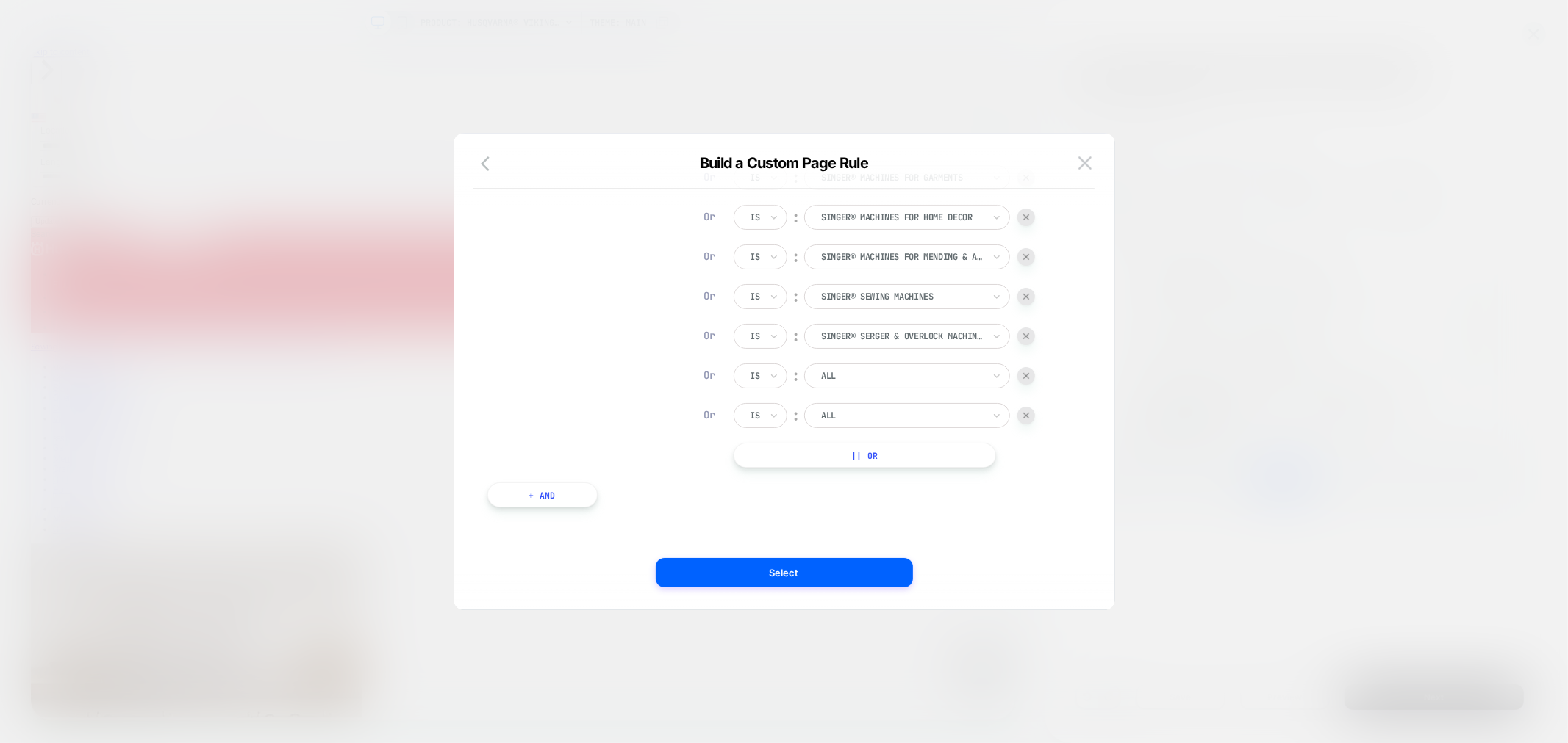
drag, startPoint x: 903, startPoint y: 451, endPoint x: 915, endPoint y: 477, distance: 28.6
click at [901, 451] on button "|| Or" at bounding box center [864, 455] width 262 height 25
click at [917, 452] on button "|| Or" at bounding box center [864, 455] width 262 height 25
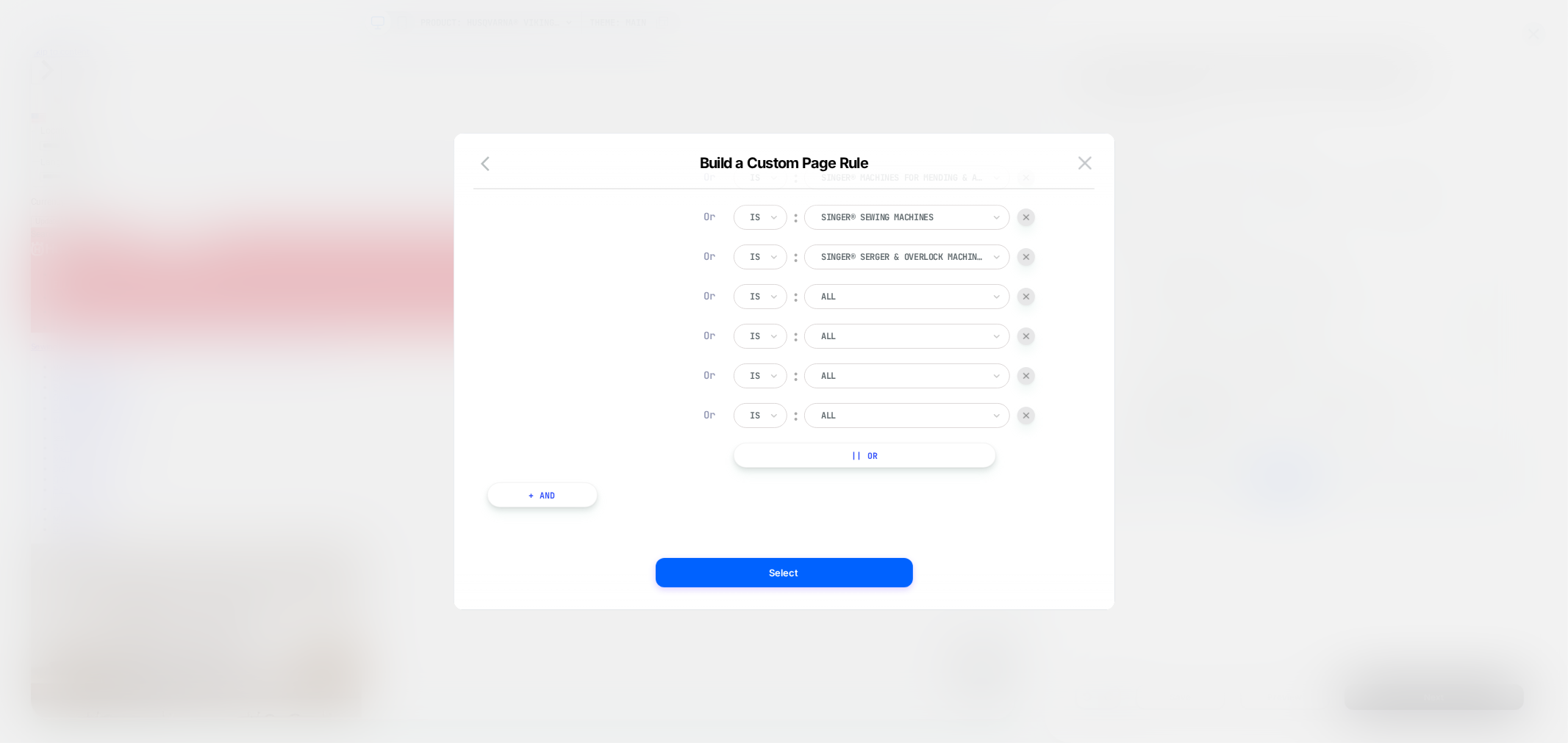
click at [916, 445] on button "|| Or" at bounding box center [864, 455] width 262 height 25
click at [927, 458] on div at bounding box center [901, 456] width 161 height 14
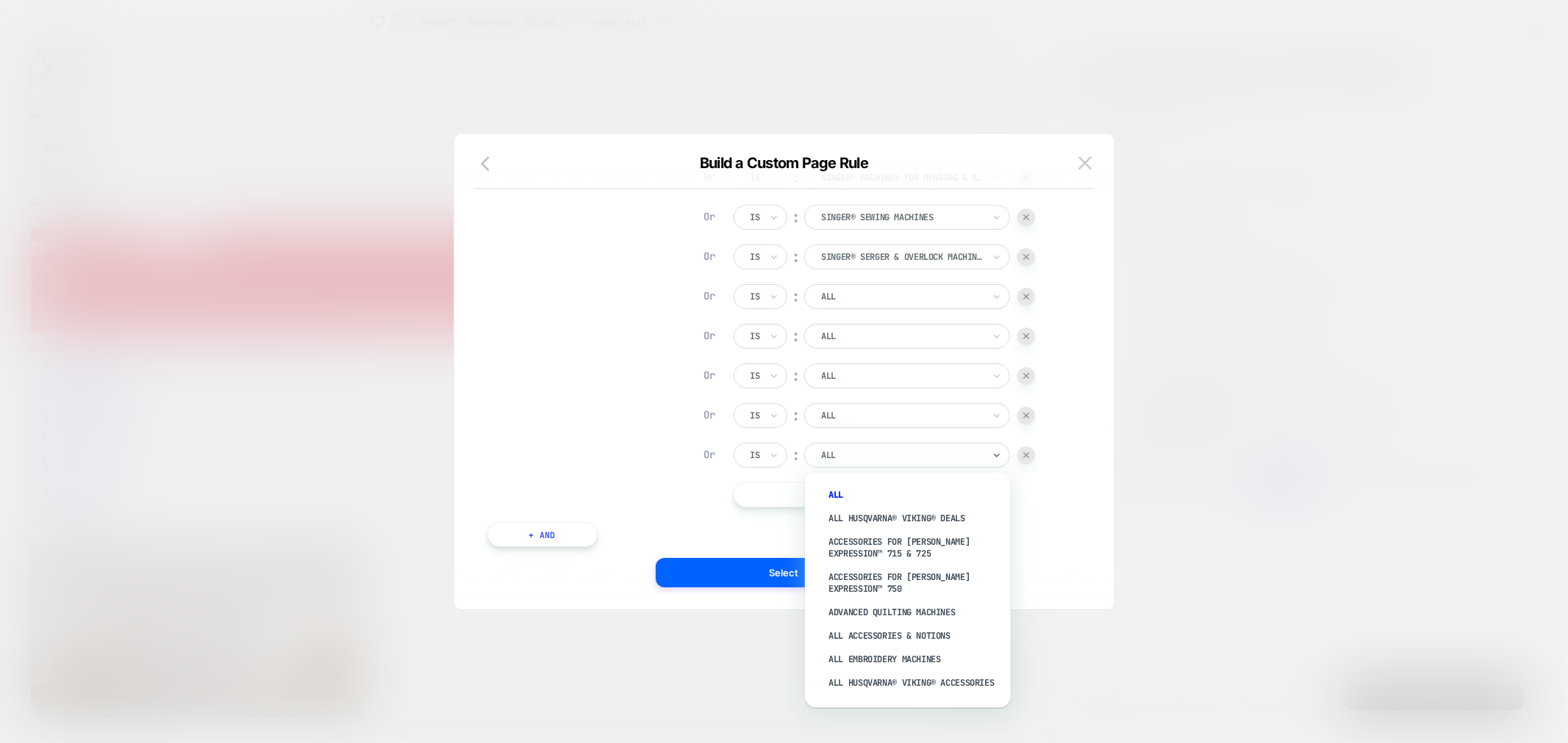
click at [670, 443] on div "Collection Page Is ︰ Heavy Duty Machines | SINGER® HEAVY DUTY MACHINES | SINGER…" at bounding box center [795, 78] width 542 height 858
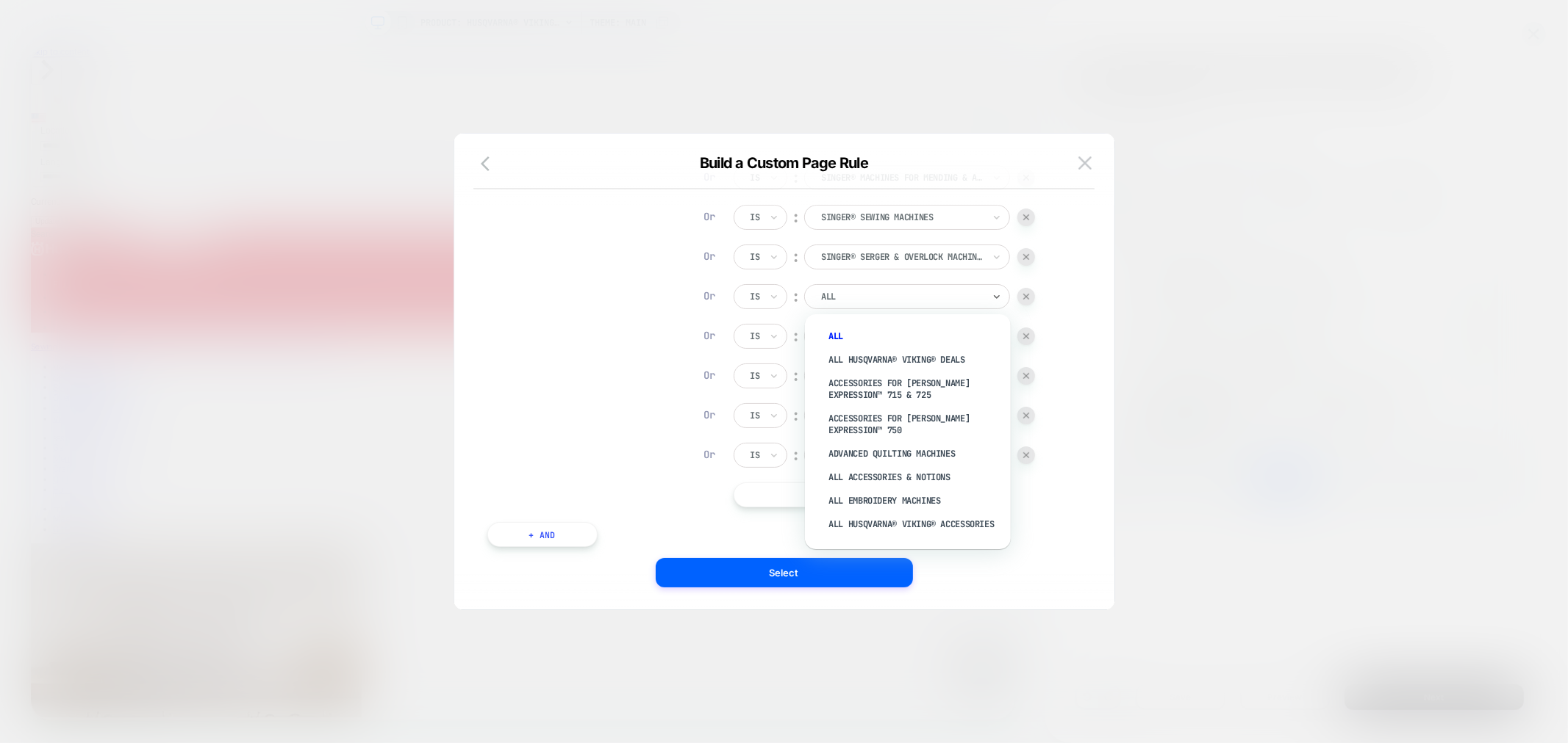
click at [863, 299] on div at bounding box center [901, 297] width 161 height 14
type input "*******"
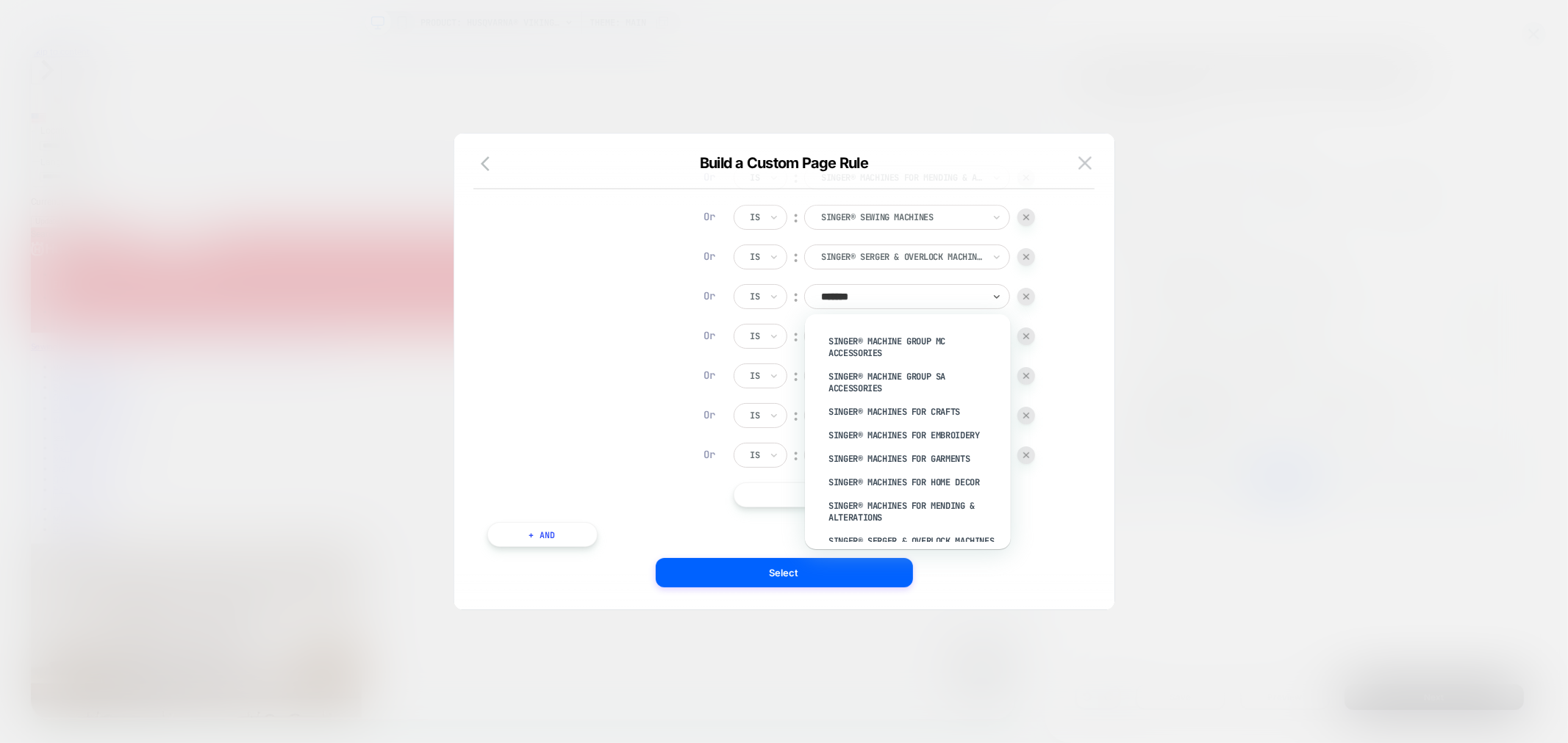
click at [864, 600] on div "SINGER® Simple™ Sewing Machine Collection" at bounding box center [915, 617] width 191 height 35
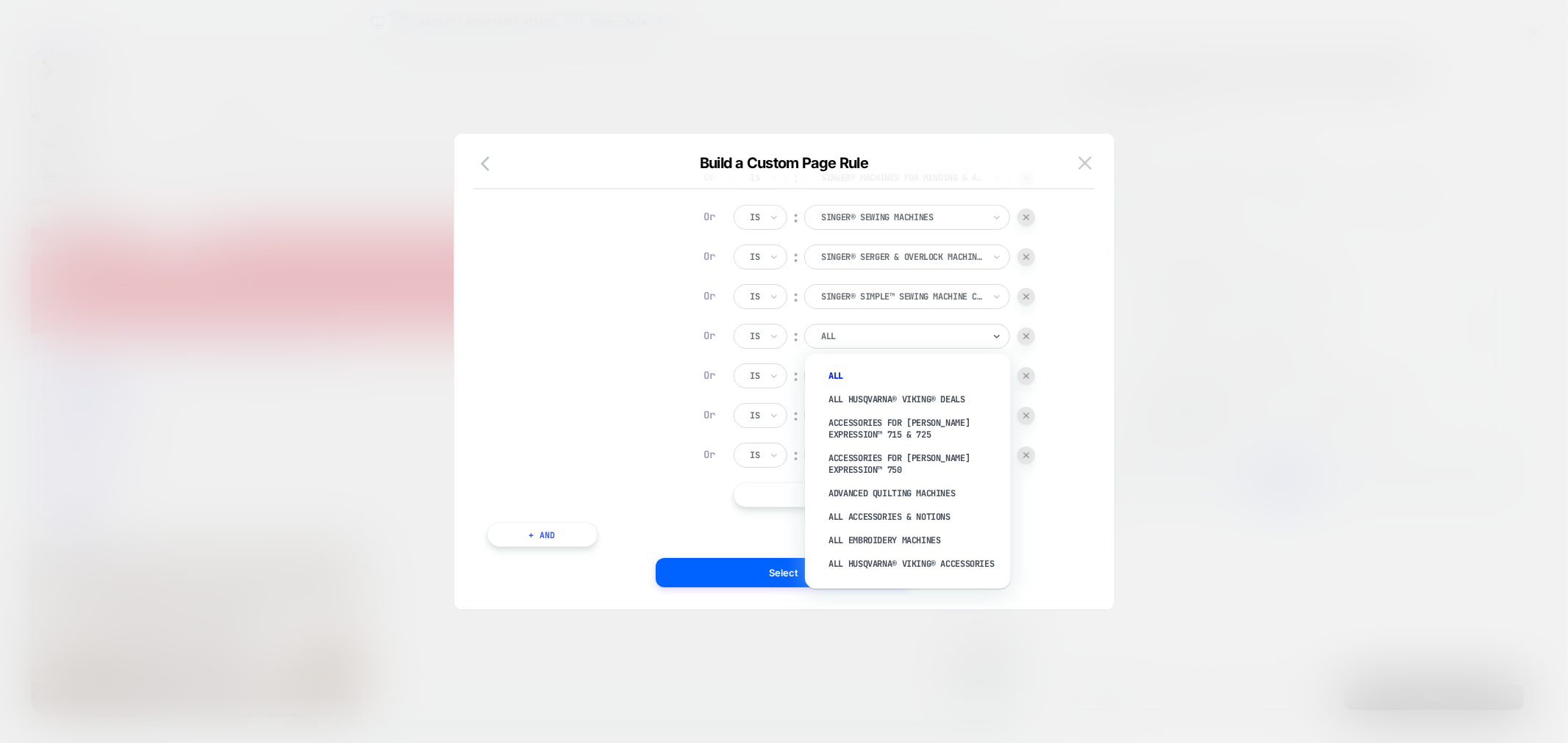
click at [860, 336] on div at bounding box center [901, 336] width 161 height 14
type input "*******"
click at [861, 329] on div at bounding box center [901, 336] width 161 height 14
type input "*******"
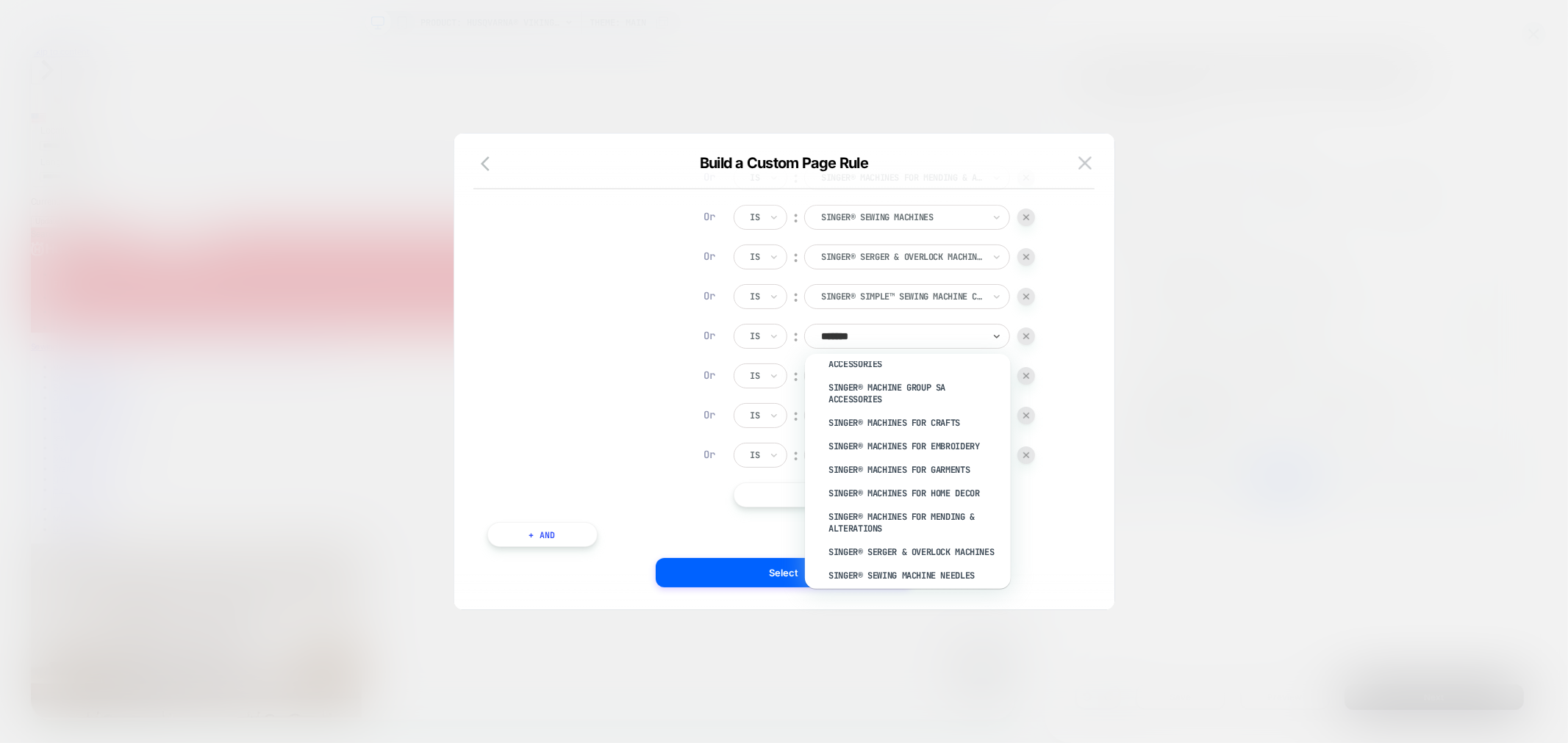
scroll to position [3133, 0]
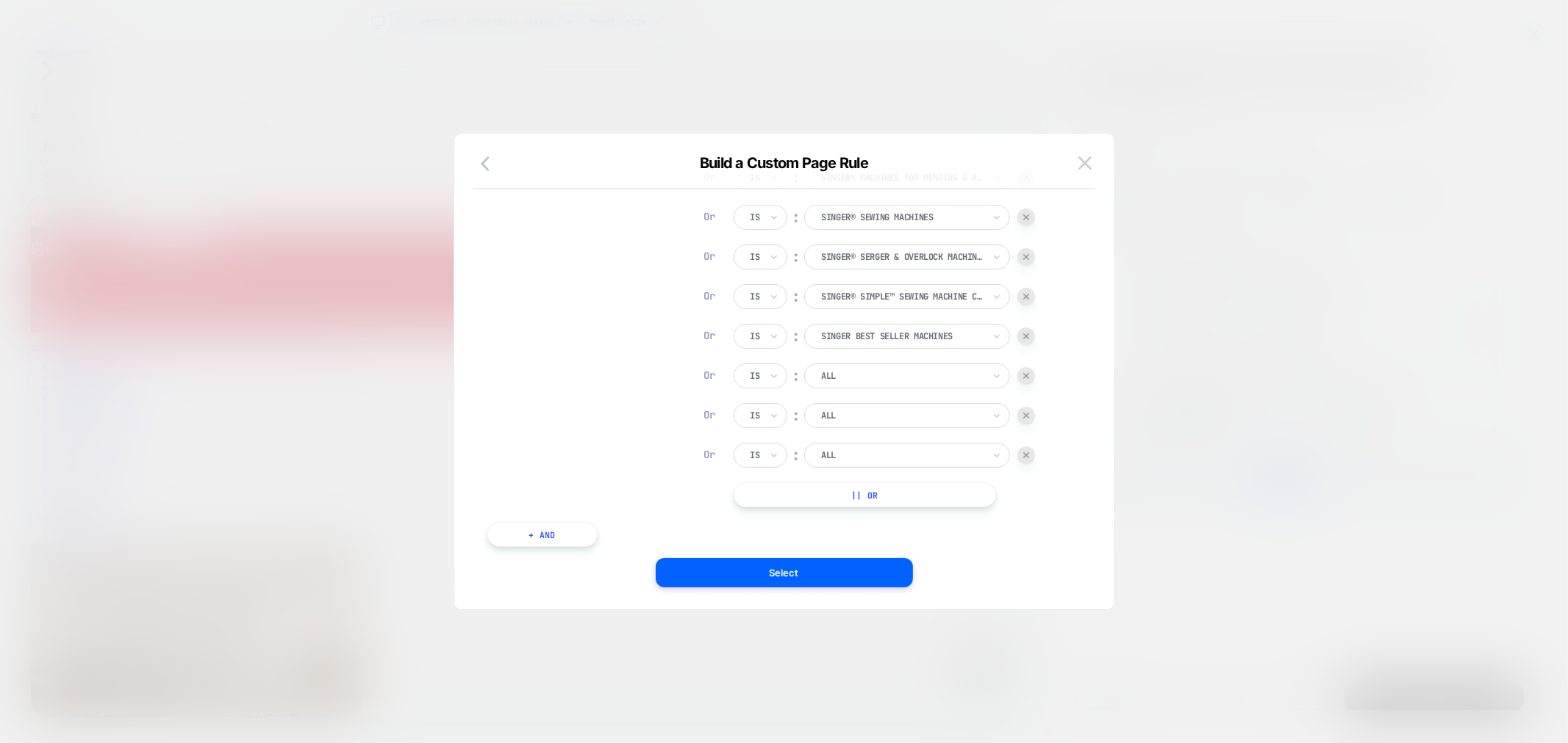
click at [1027, 373] on img at bounding box center [1026, 376] width 6 height 6
click at [1028, 414] on img at bounding box center [1026, 415] width 6 height 6
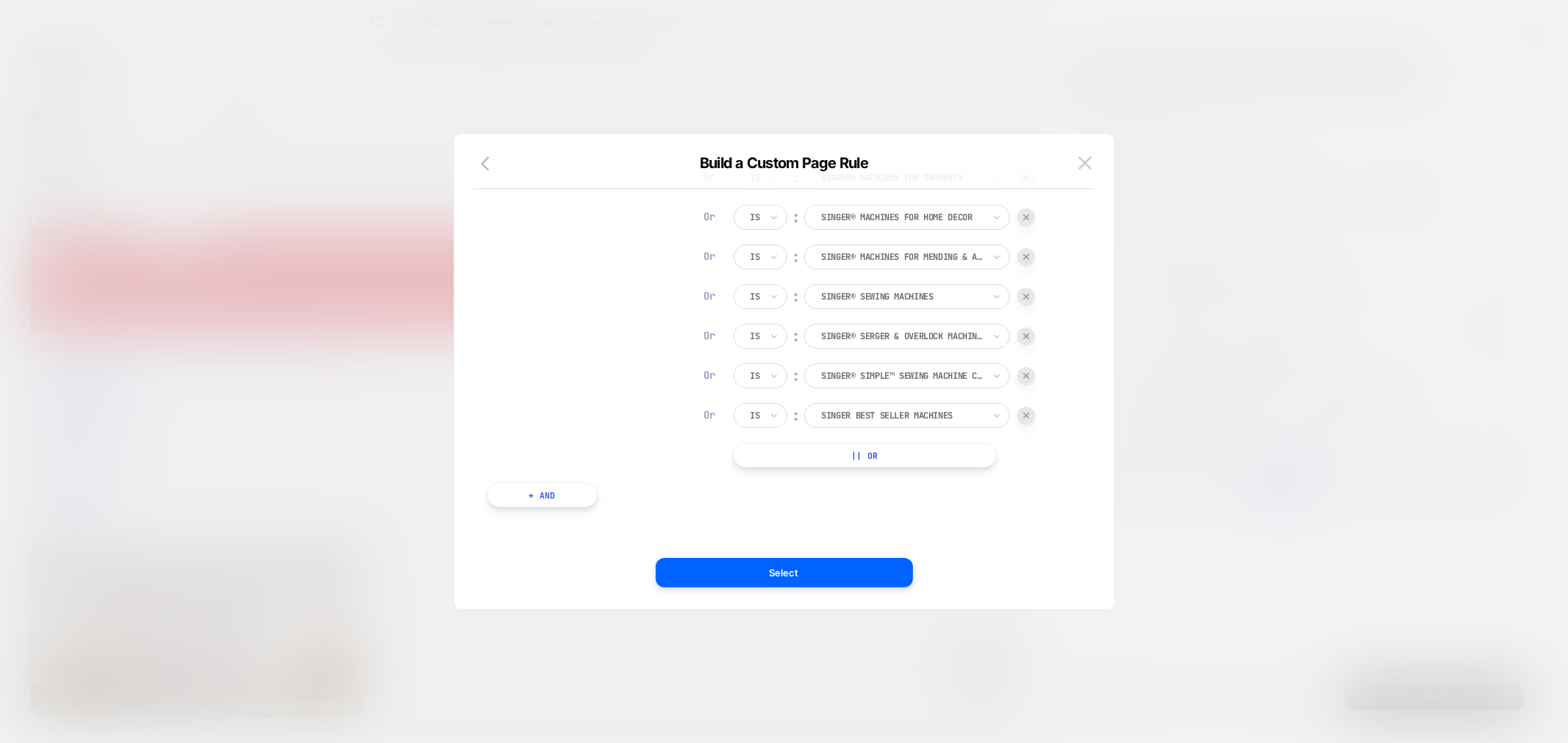
click at [883, 468] on div "Tag Is ︰ pfs:visually_machines || Or And Collection Page Is ︰ Heavy Duty Machin…" at bounding box center [776, 79] width 594 height 902
click at [873, 450] on button "|| Or" at bounding box center [864, 455] width 262 height 25
click at [868, 461] on div "ALL" at bounding box center [902, 455] width 164 height 16
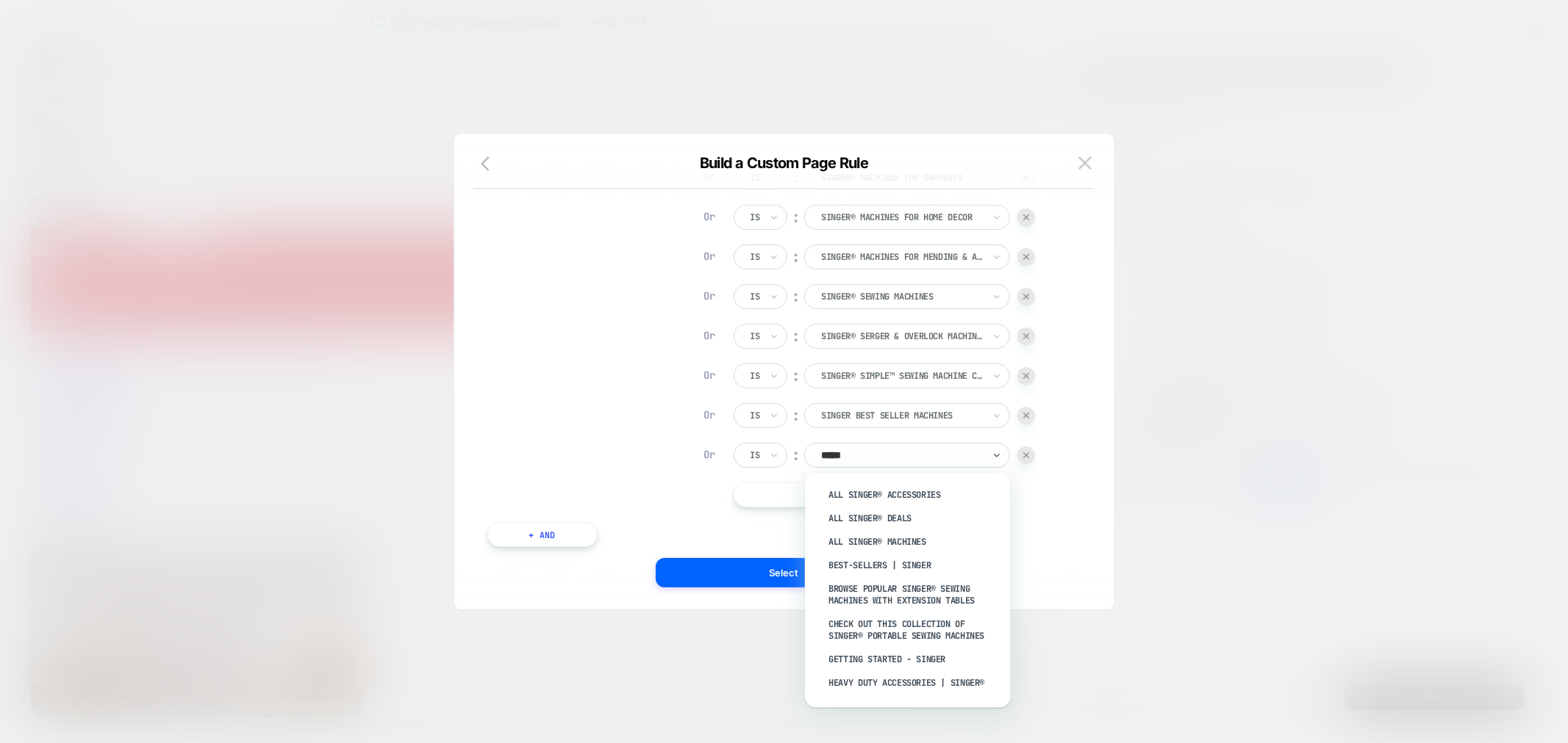
type input "******"
click at [931, 541] on div "All SINGER® Machines" at bounding box center [915, 542] width 191 height 23
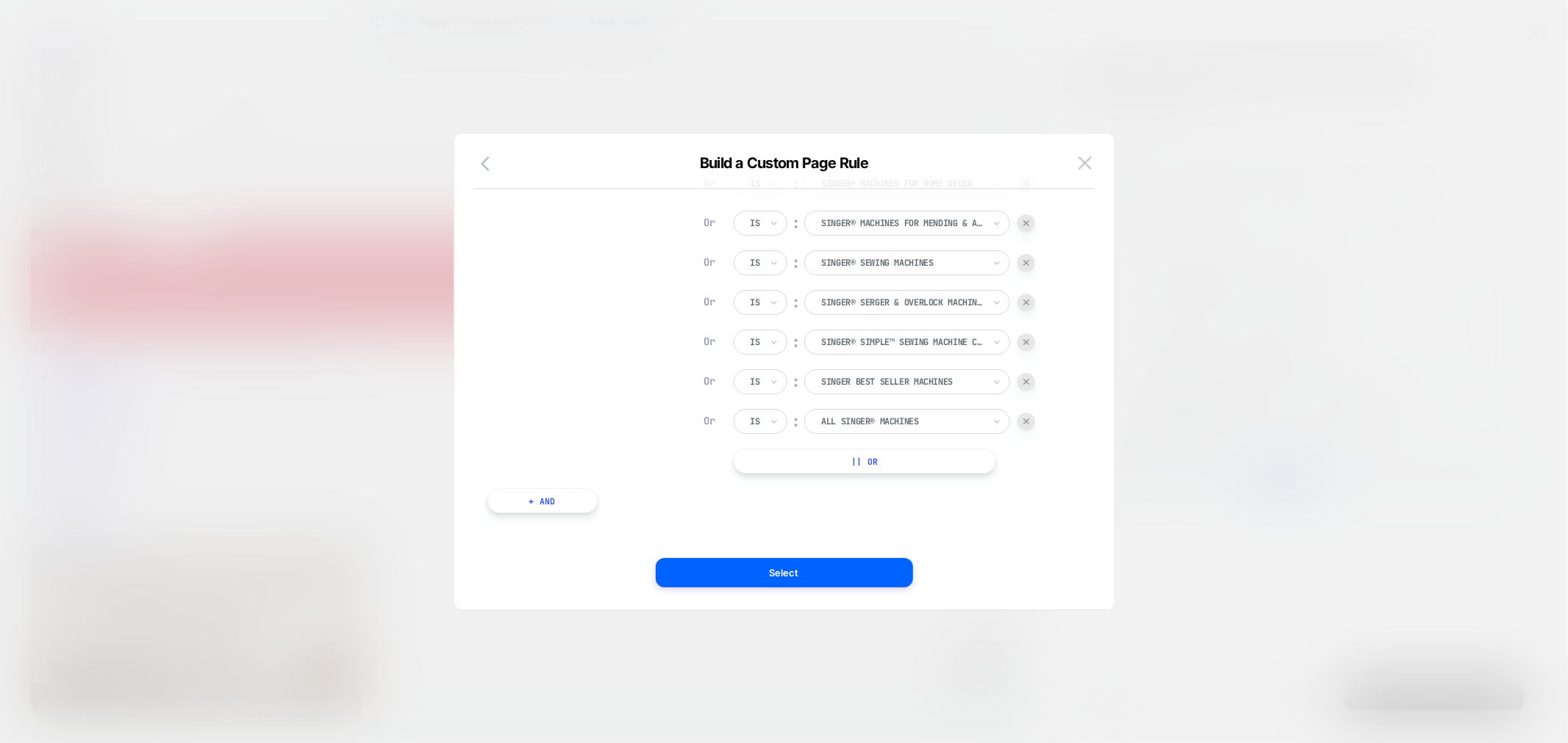
scroll to position [640, 0]
click at [879, 459] on button "|| Or" at bounding box center [864, 455] width 262 height 25
click at [884, 452] on div at bounding box center [901, 455] width 161 height 14
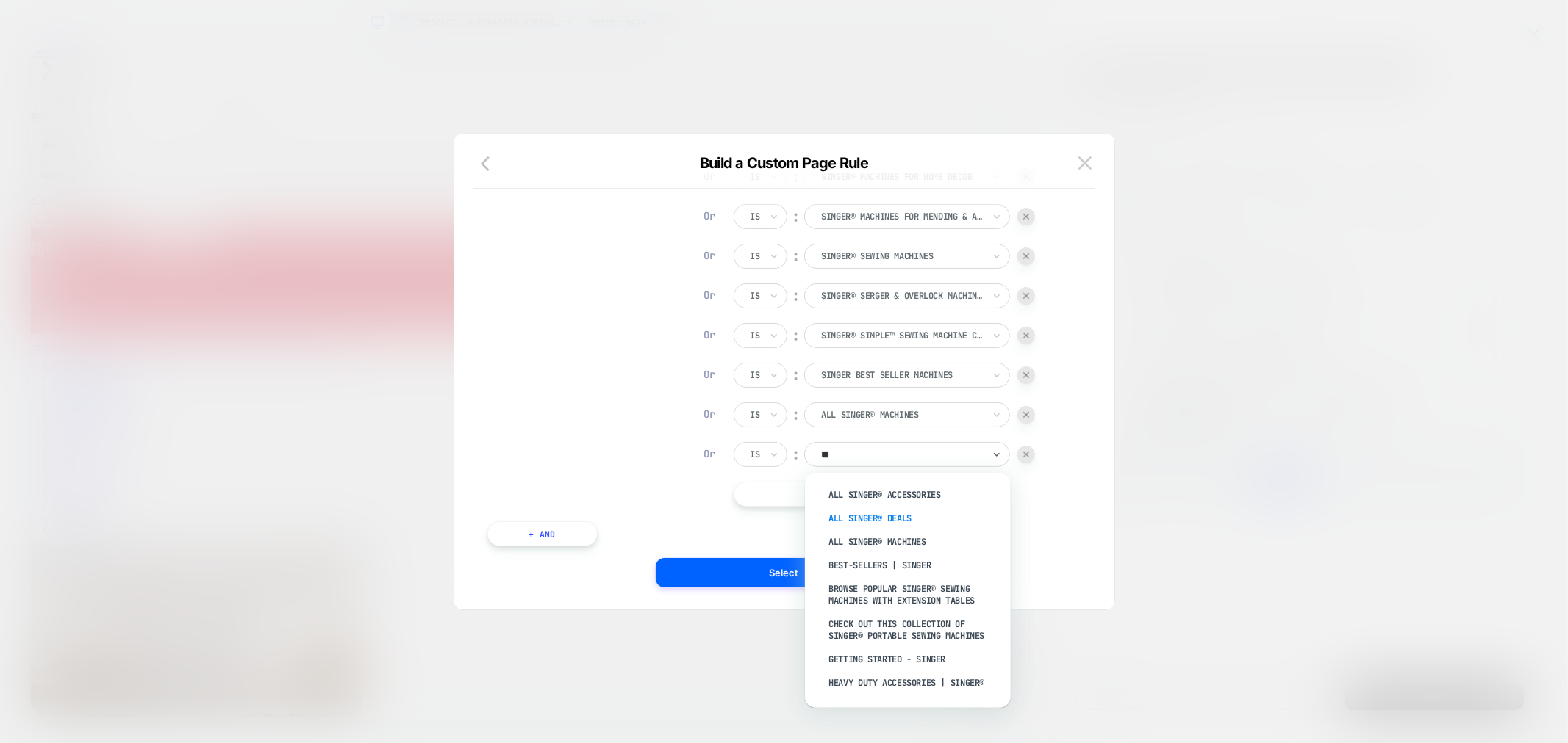
type input "*"
type input "*****"
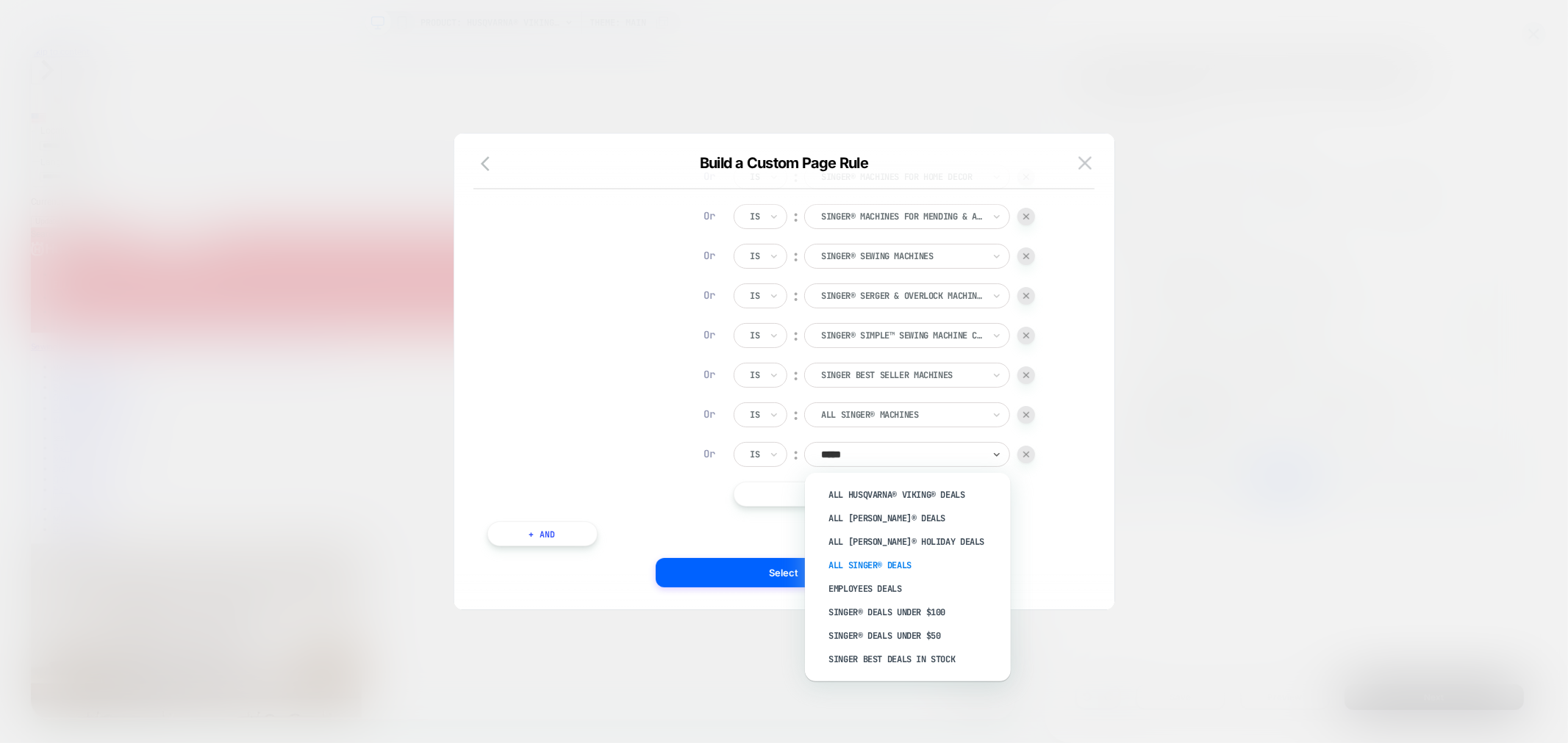
click at [914, 556] on div "All SINGER® Deals" at bounding box center [915, 565] width 191 height 23
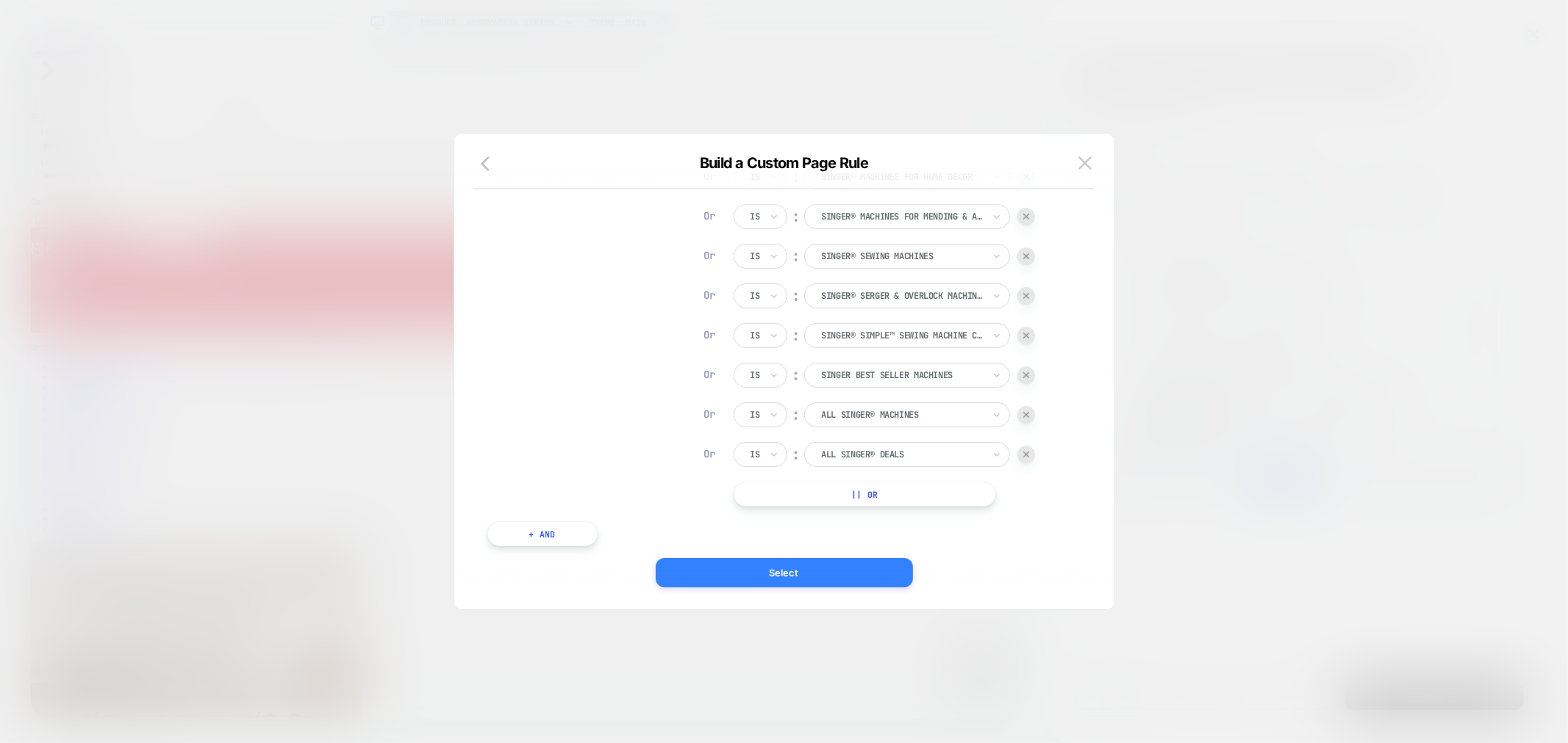
click at [839, 586] on button "Select" at bounding box center [784, 573] width 257 height 29
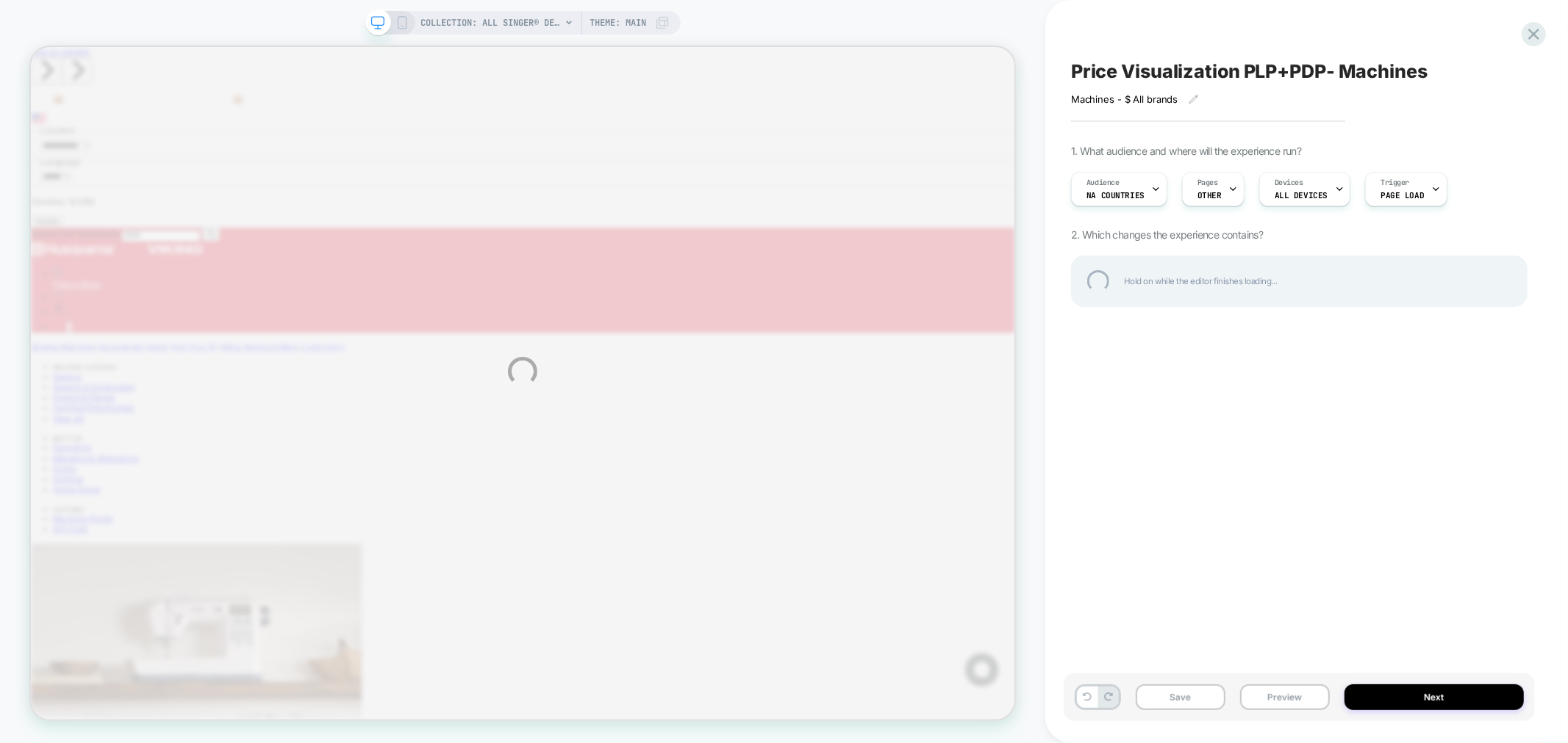
click at [841, 599] on div "COLLECTION: All SINGER® Deals (Category) COLLECTION: All SINGER® Deals (Categor…" at bounding box center [784, 371] width 1568 height 743
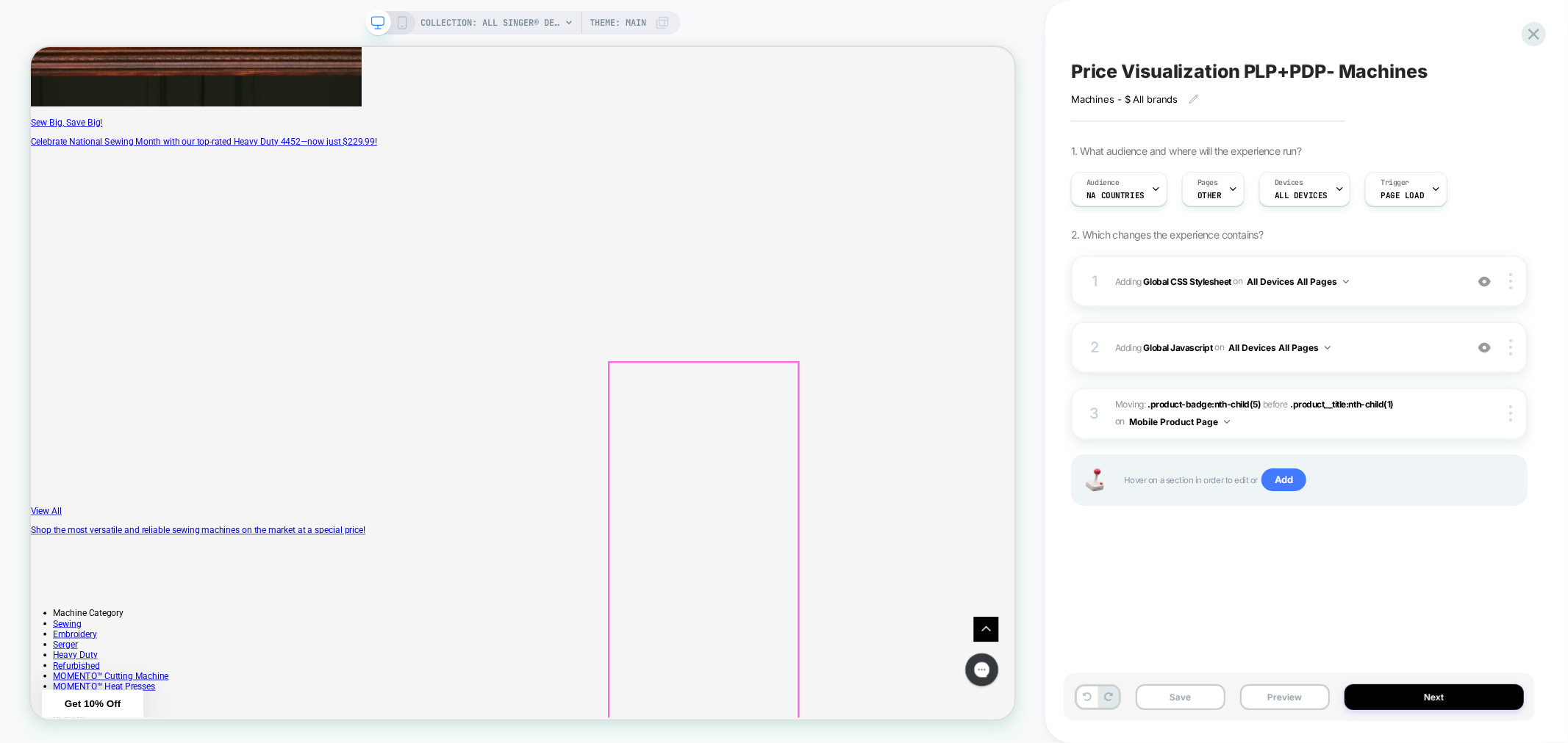
scroll to position [1017, 0]
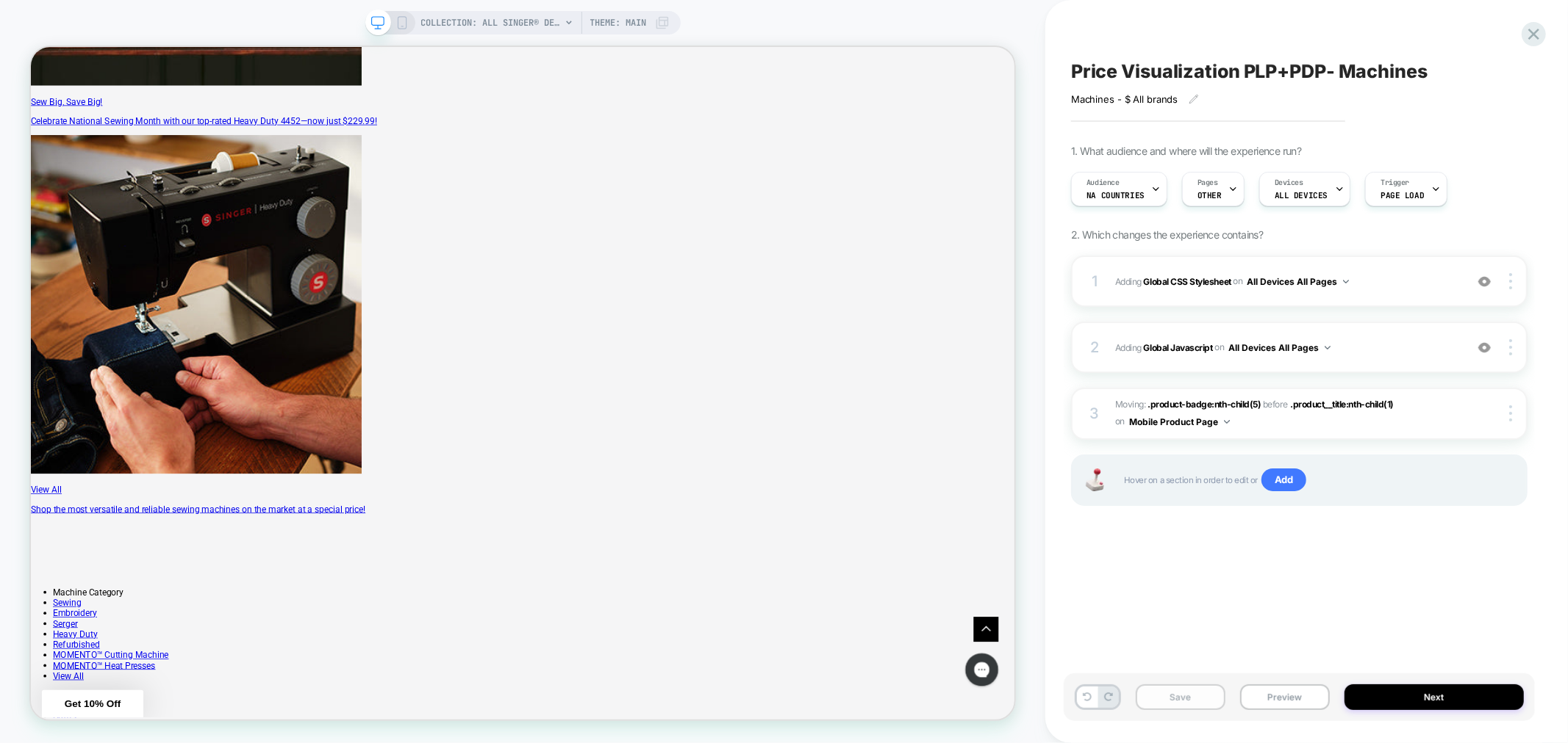
click at [1189, 703] on button "Save" at bounding box center [1180, 698] width 90 height 26
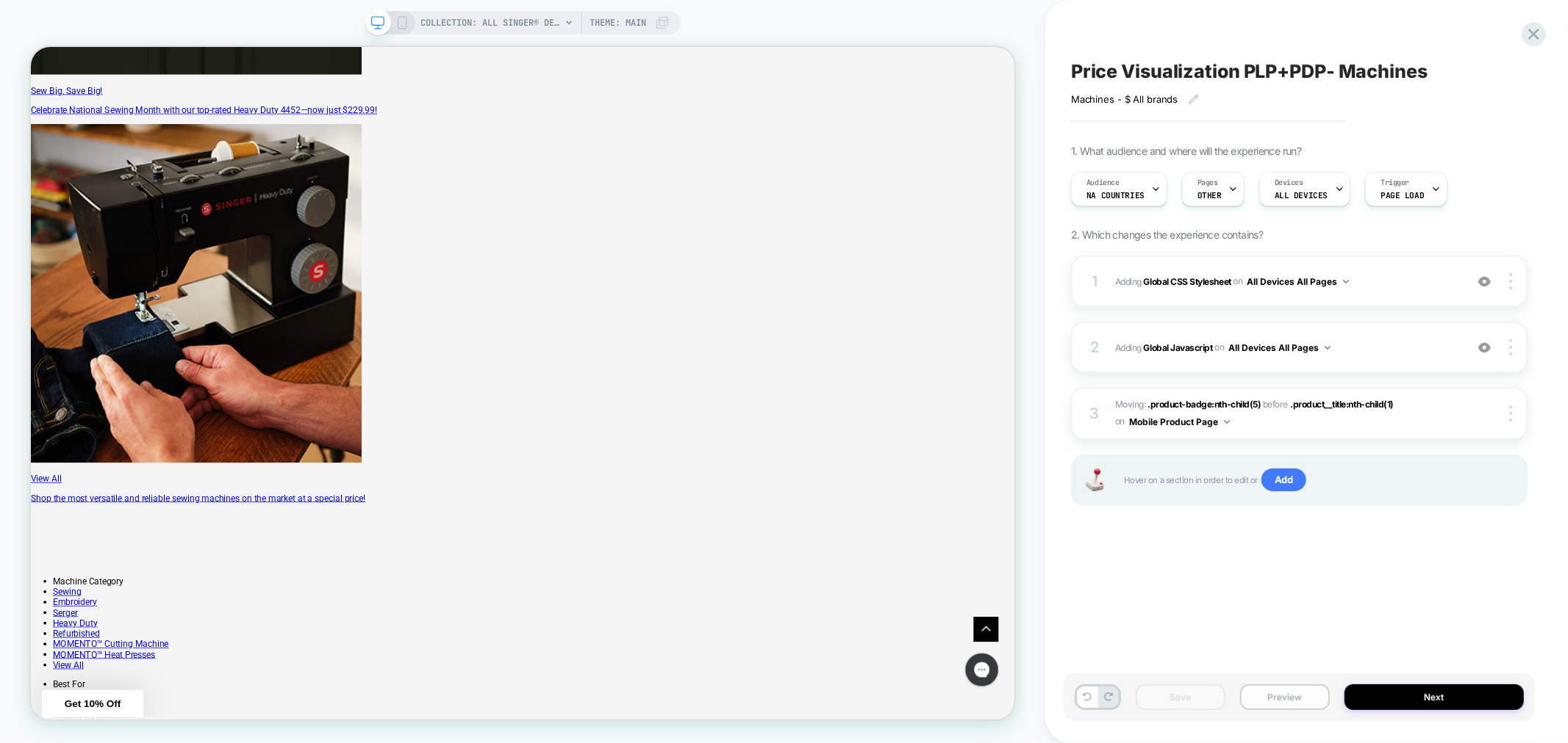
click at [1291, 695] on button "Preview" at bounding box center [1285, 698] width 90 height 26
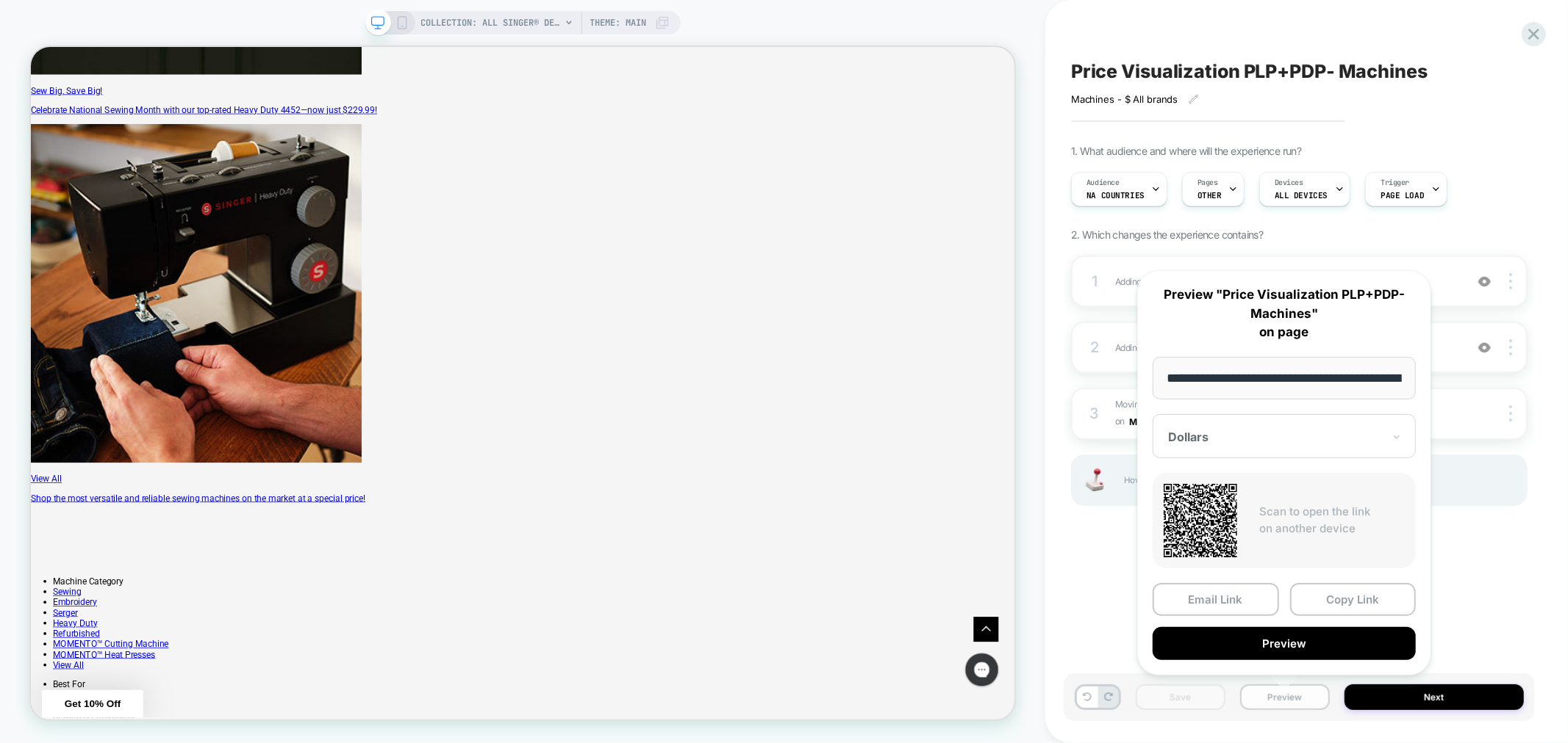
scroll to position [0, 181]
click at [1334, 607] on button "Copy Link" at bounding box center [1352, 600] width 127 height 33
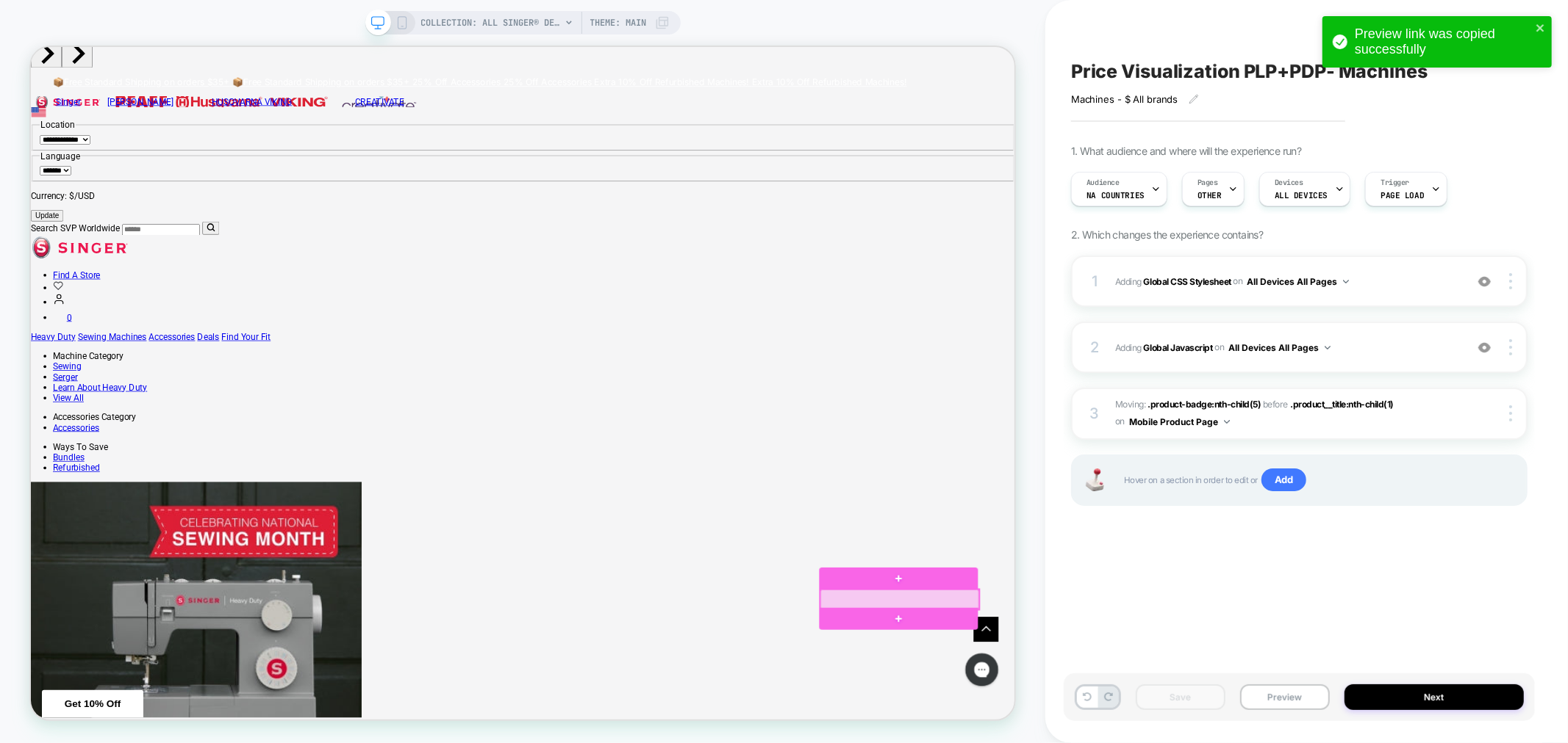
scroll to position [0, 0]
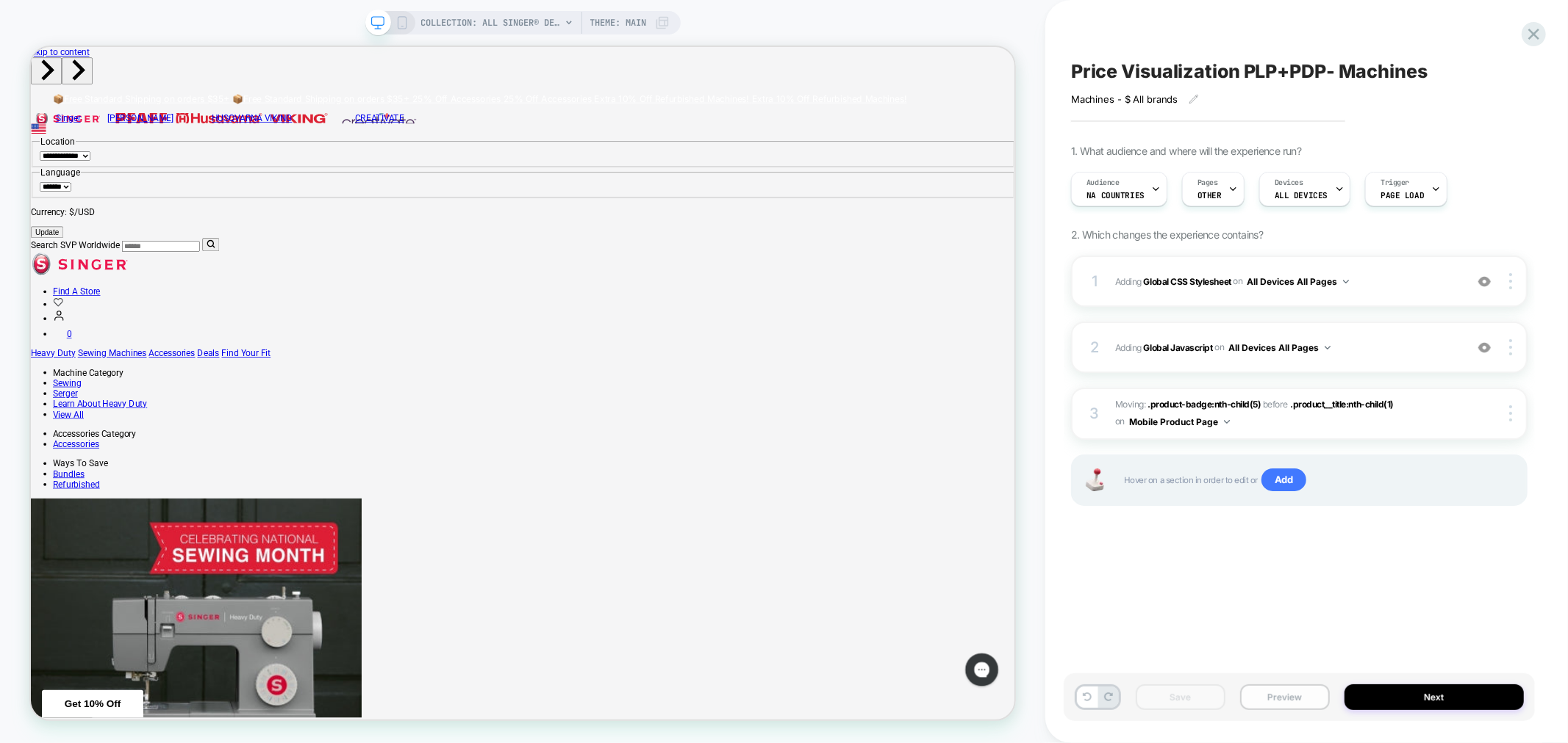
click at [1285, 700] on button "Preview" at bounding box center [1285, 698] width 90 height 26
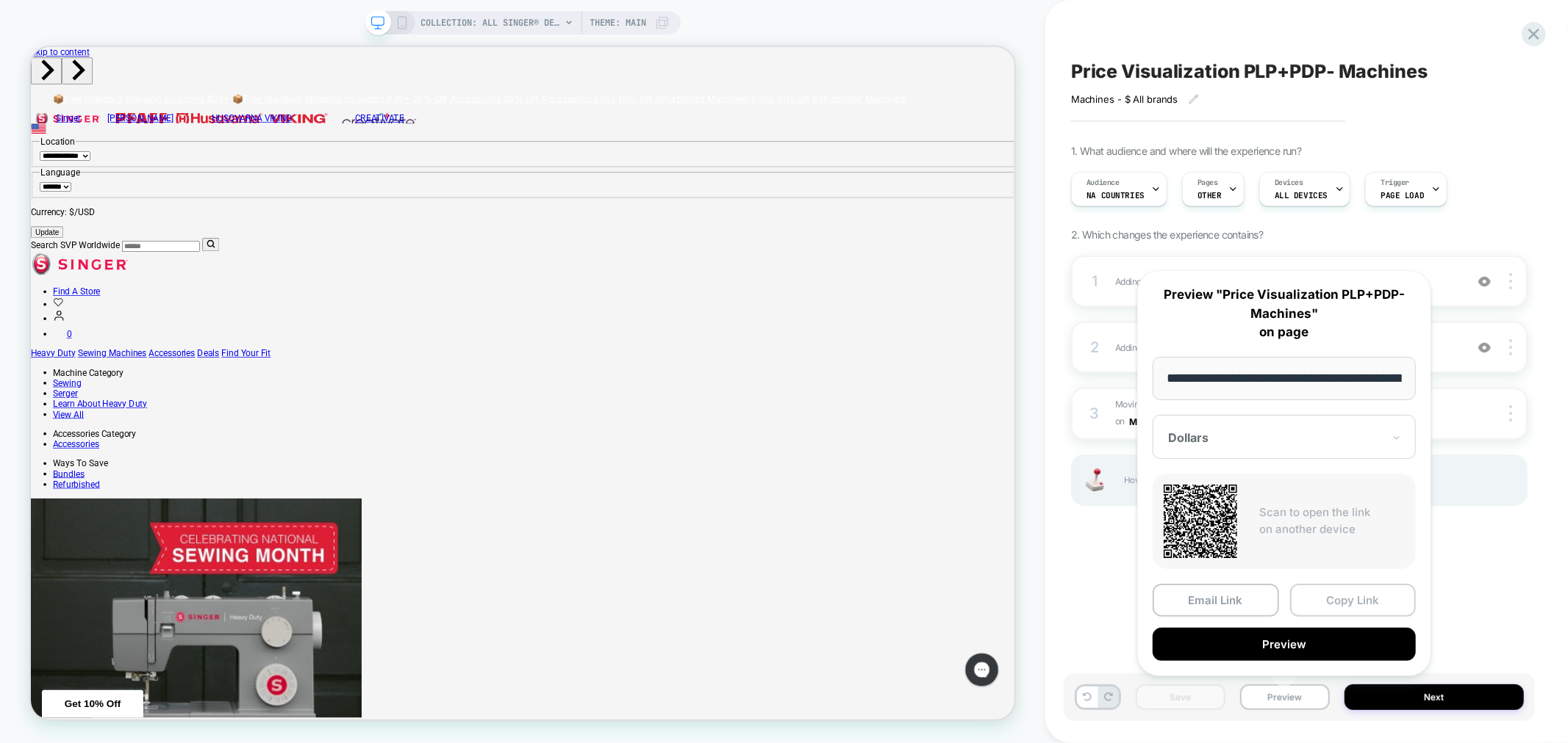
click at [1360, 605] on button "Copy Link" at bounding box center [1352, 600] width 127 height 33
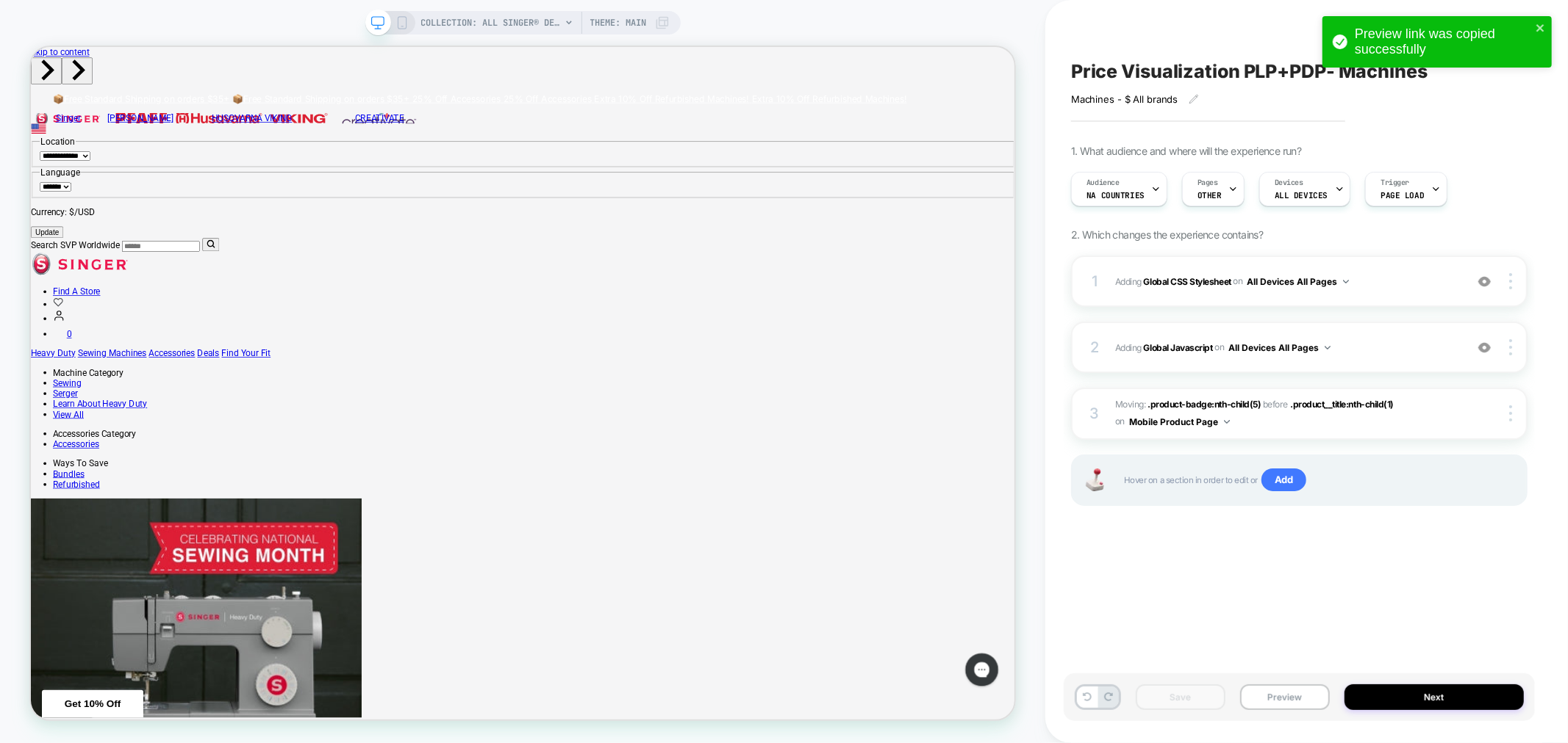
click at [392, 19] on div at bounding box center [390, 23] width 38 height 14
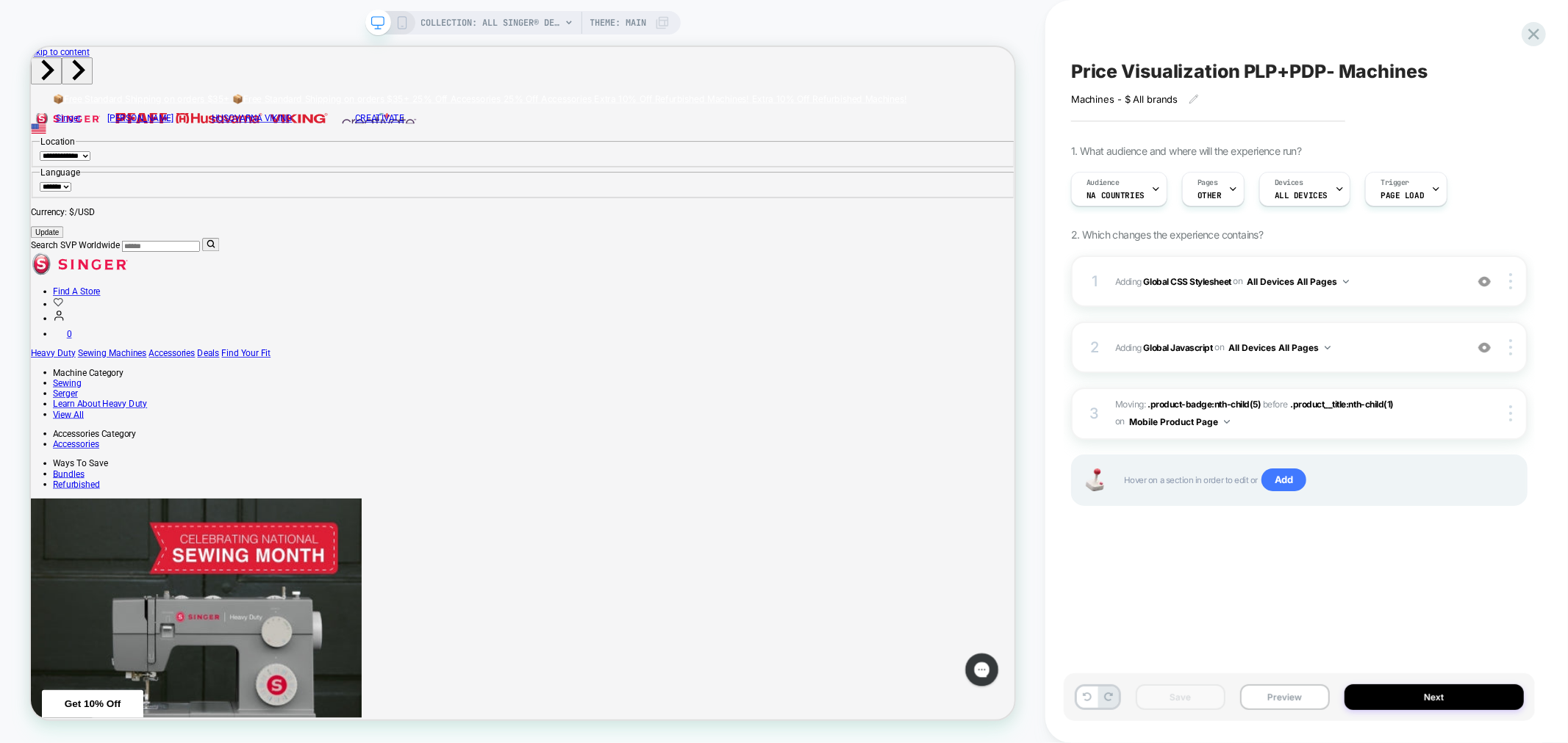
click at [400, 25] on icon at bounding box center [402, 23] width 14 height 14
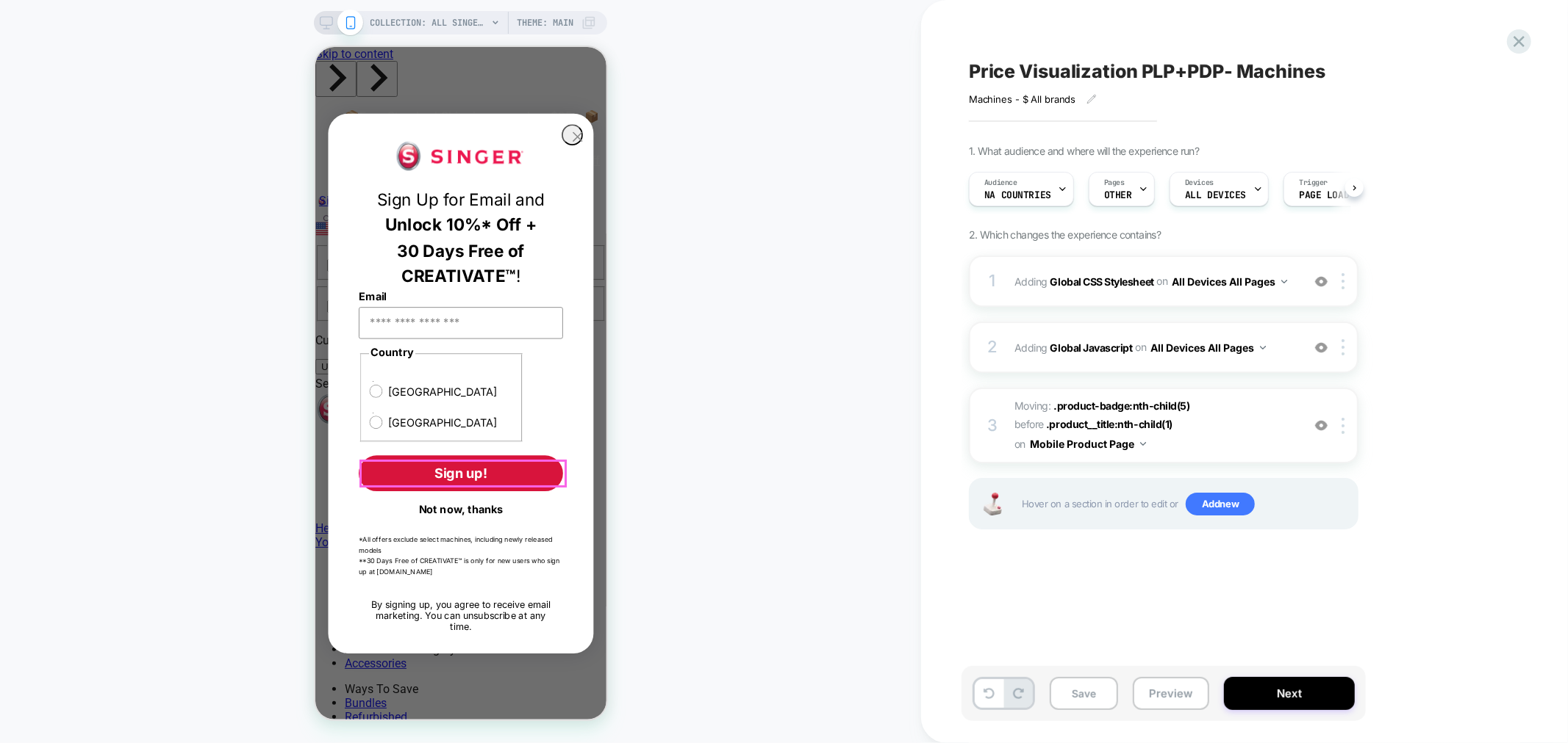
click at [465, 496] on button "Not now, thanks" at bounding box center [459, 508] width 204 height 25
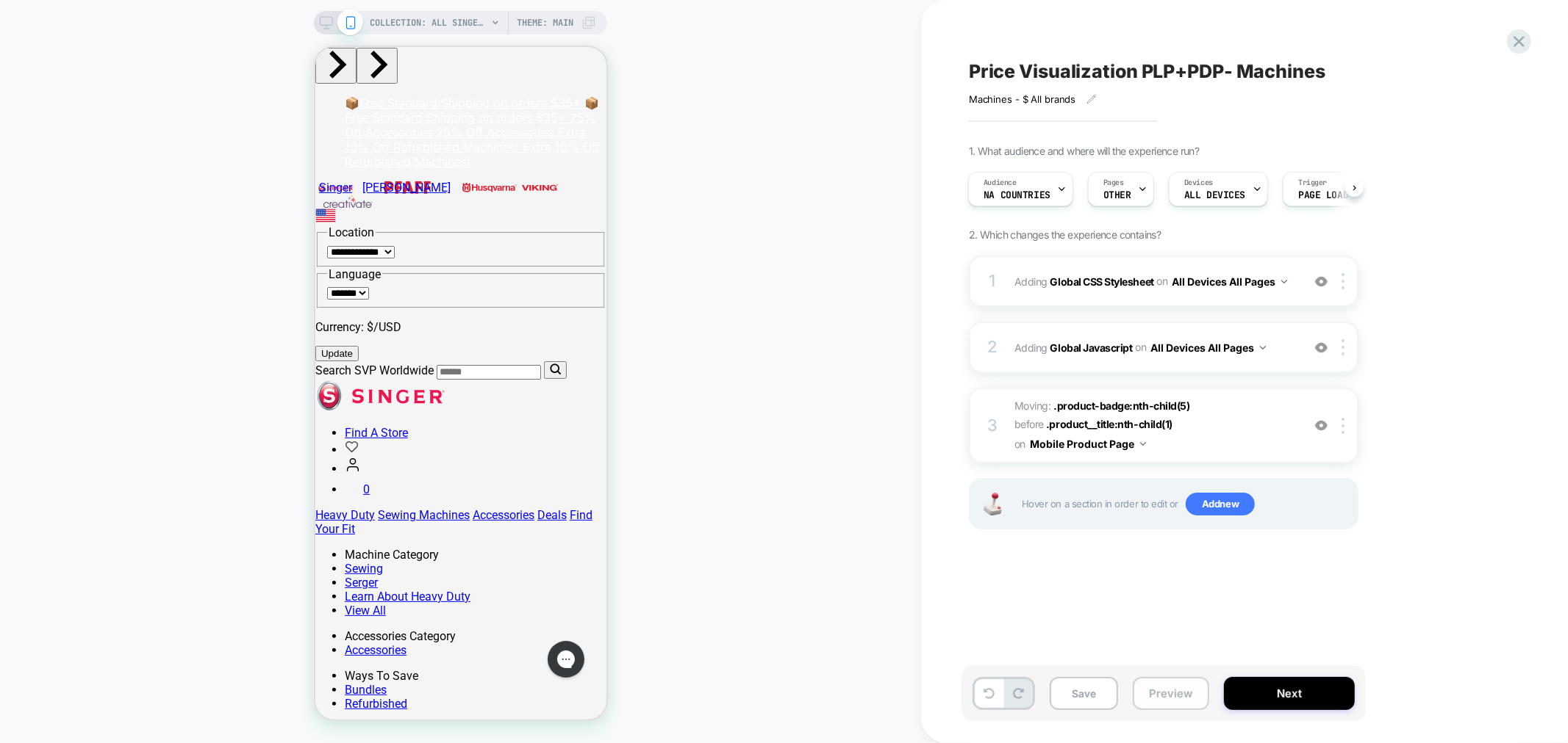
click at [1165, 687] on button "Preview" at bounding box center [1171, 694] width 76 height 33
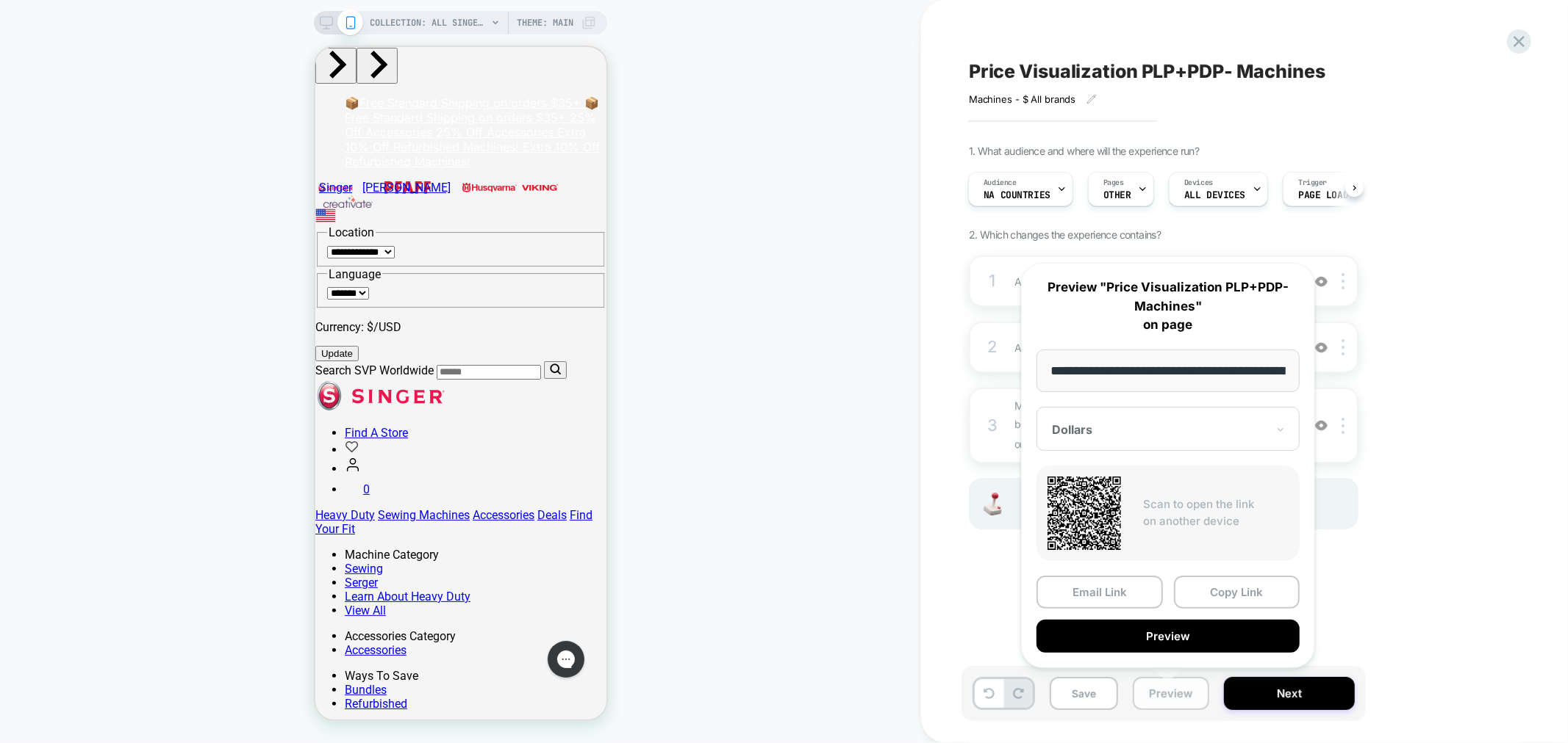
scroll to position [0, 181]
click at [1210, 581] on button "Copy Link" at bounding box center [1236, 593] width 127 height 33
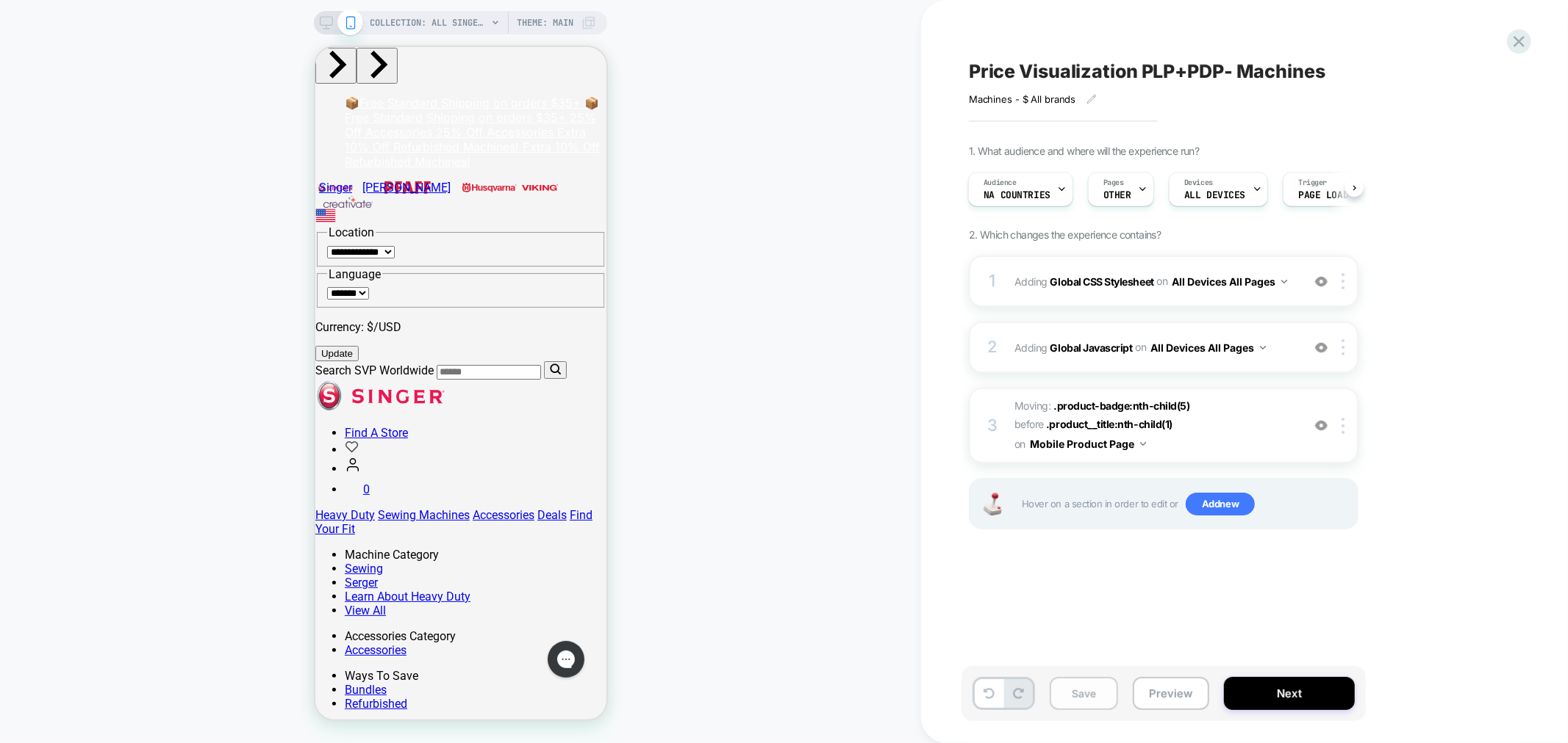
click at [1072, 701] on button "Save" at bounding box center [1084, 694] width 69 height 33
click at [1516, 41] on icon at bounding box center [1519, 42] width 20 height 20
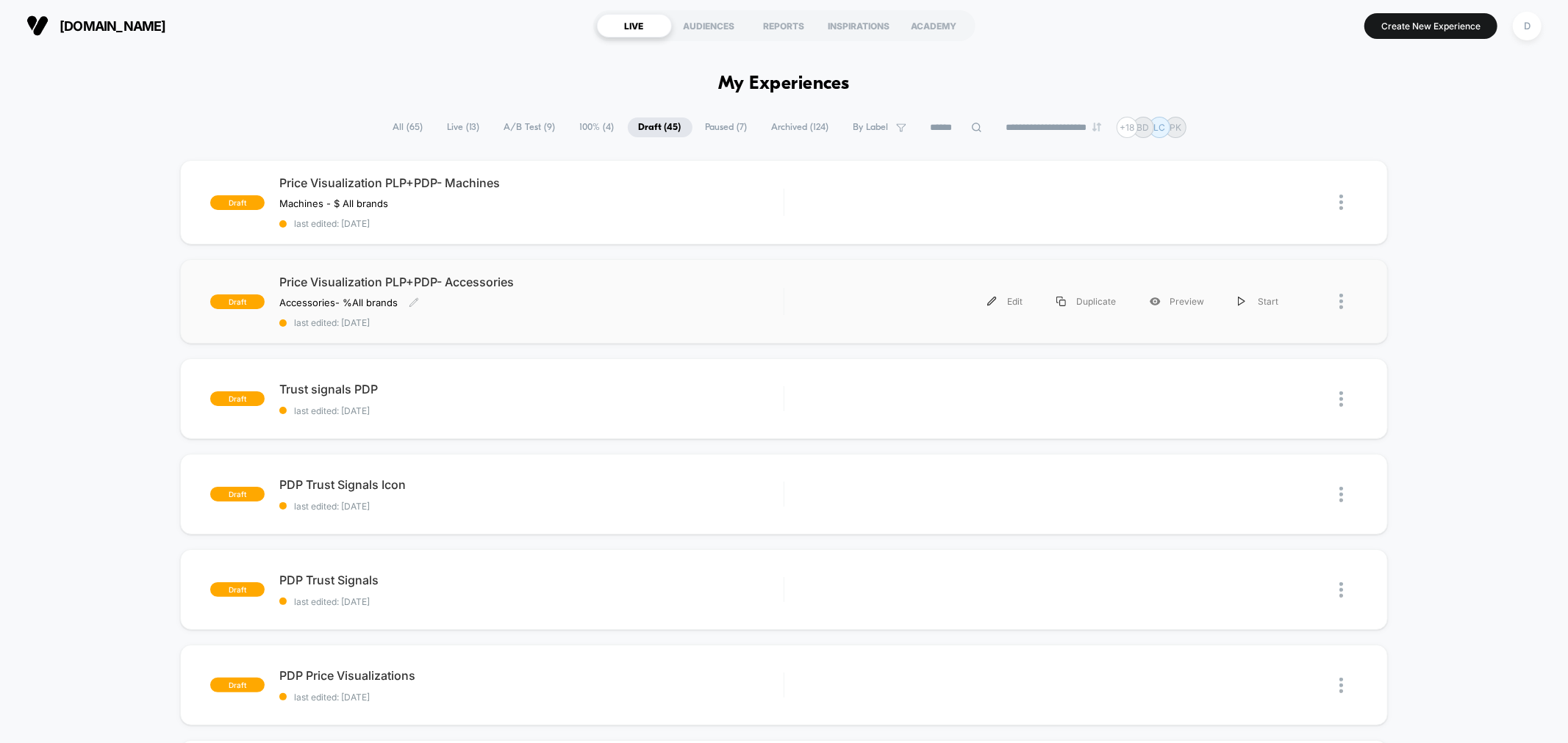
click at [566, 313] on div "Price Visualization PLP+PDP- Accessories Accessories- % All brands ﻿ Click to e…" at bounding box center [531, 301] width 504 height 54
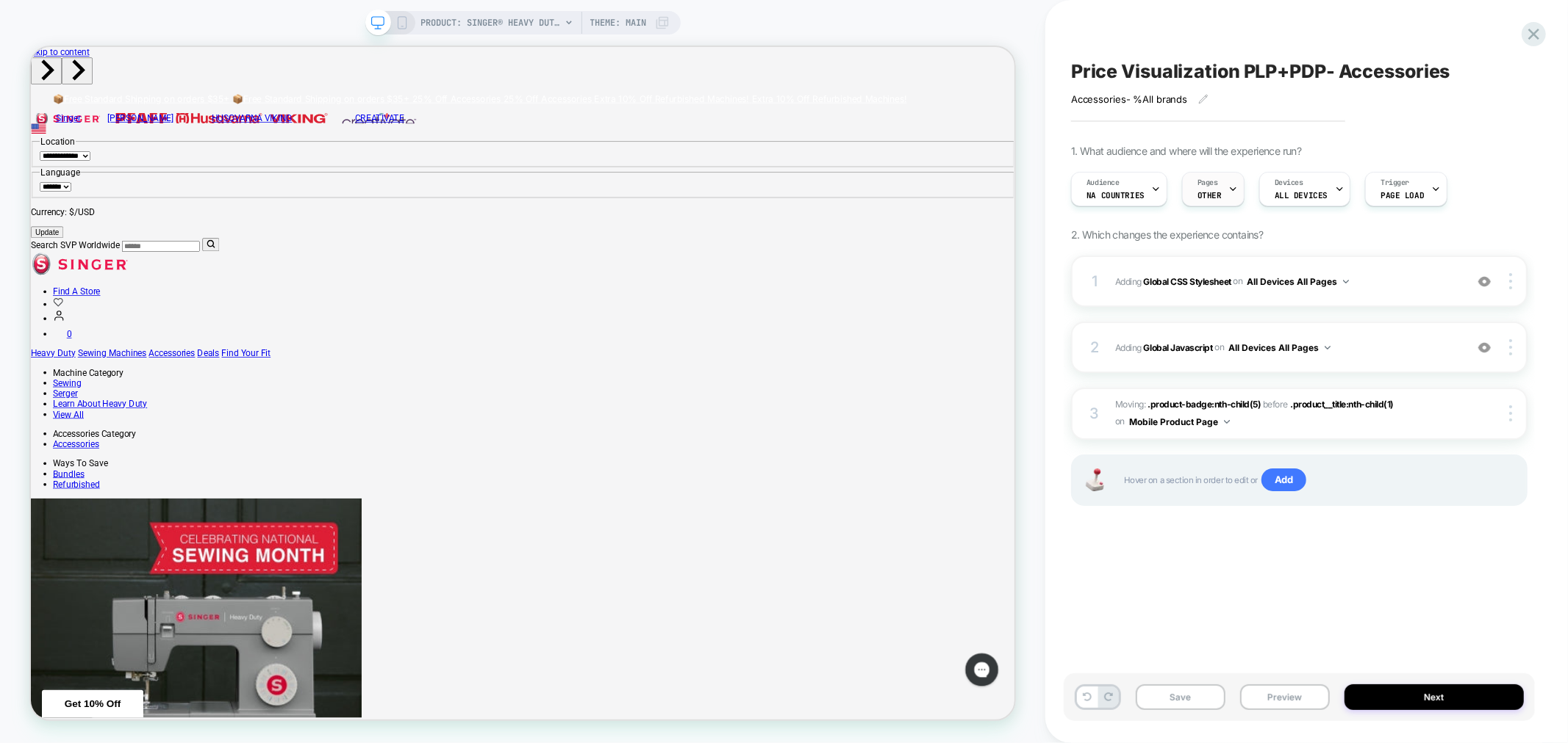
click at [1203, 185] on span "Pages" at bounding box center [1207, 183] width 20 height 11
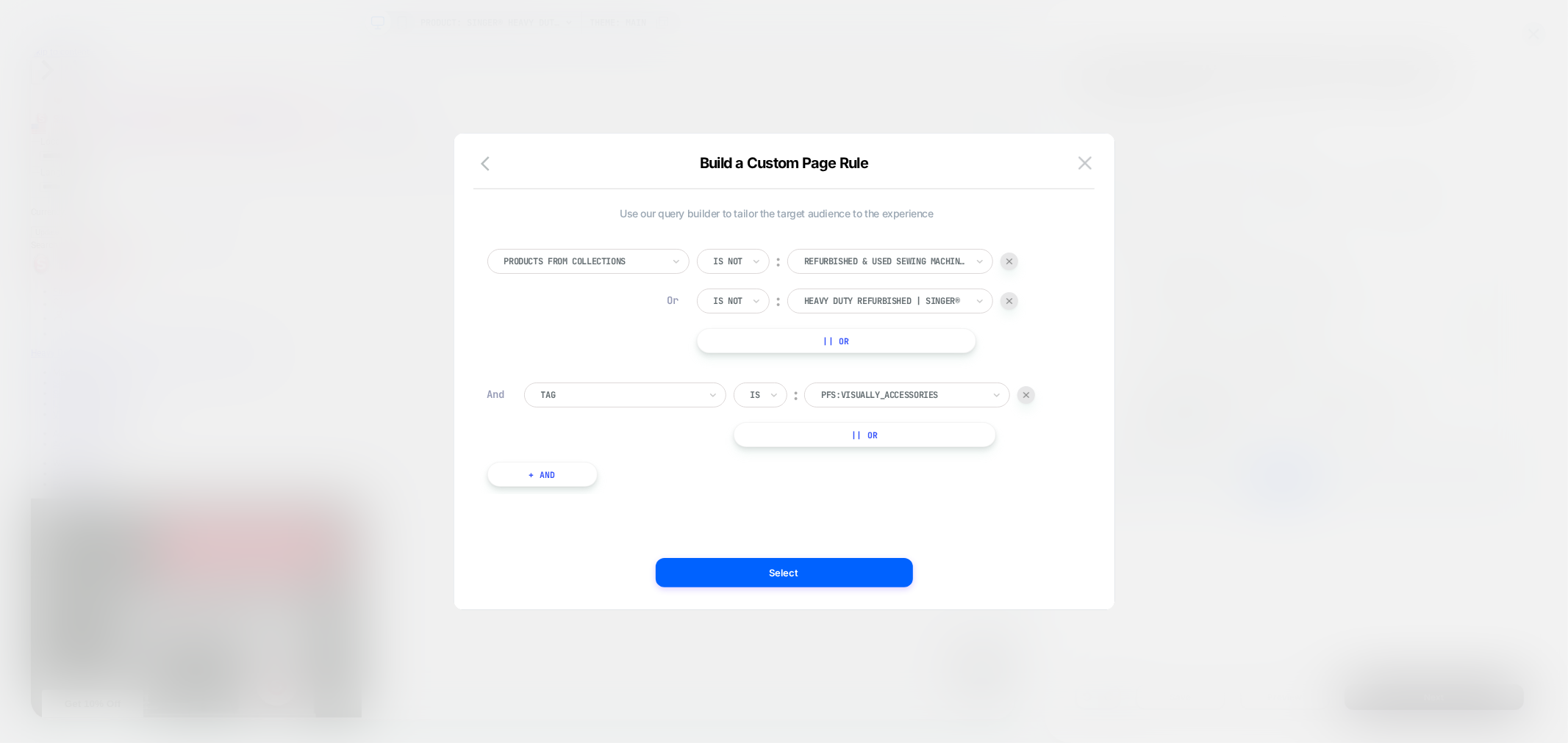
click at [1010, 304] on div at bounding box center [1009, 301] width 17 height 17
click at [995, 259] on div "Is not ︰ Refurbished & Used Sewing Machines | SINGER® REFURBISHED & USED SEWING…" at bounding box center [857, 262] width 321 height 25
click at [1009, 261] on img at bounding box center [1009, 262] width 6 height 6
click at [909, 262] on div at bounding box center [864, 262] width 161 height 14
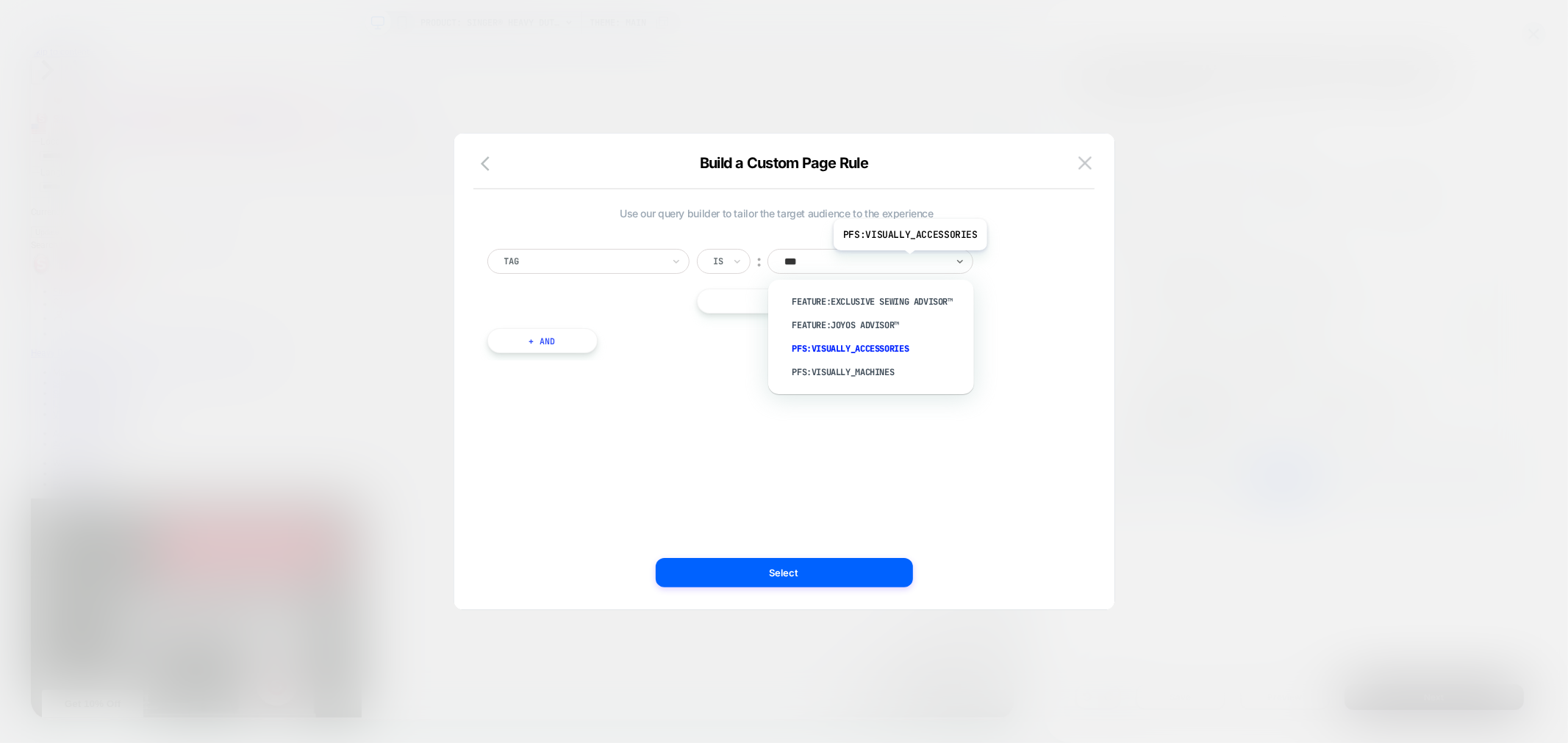
type input "****"
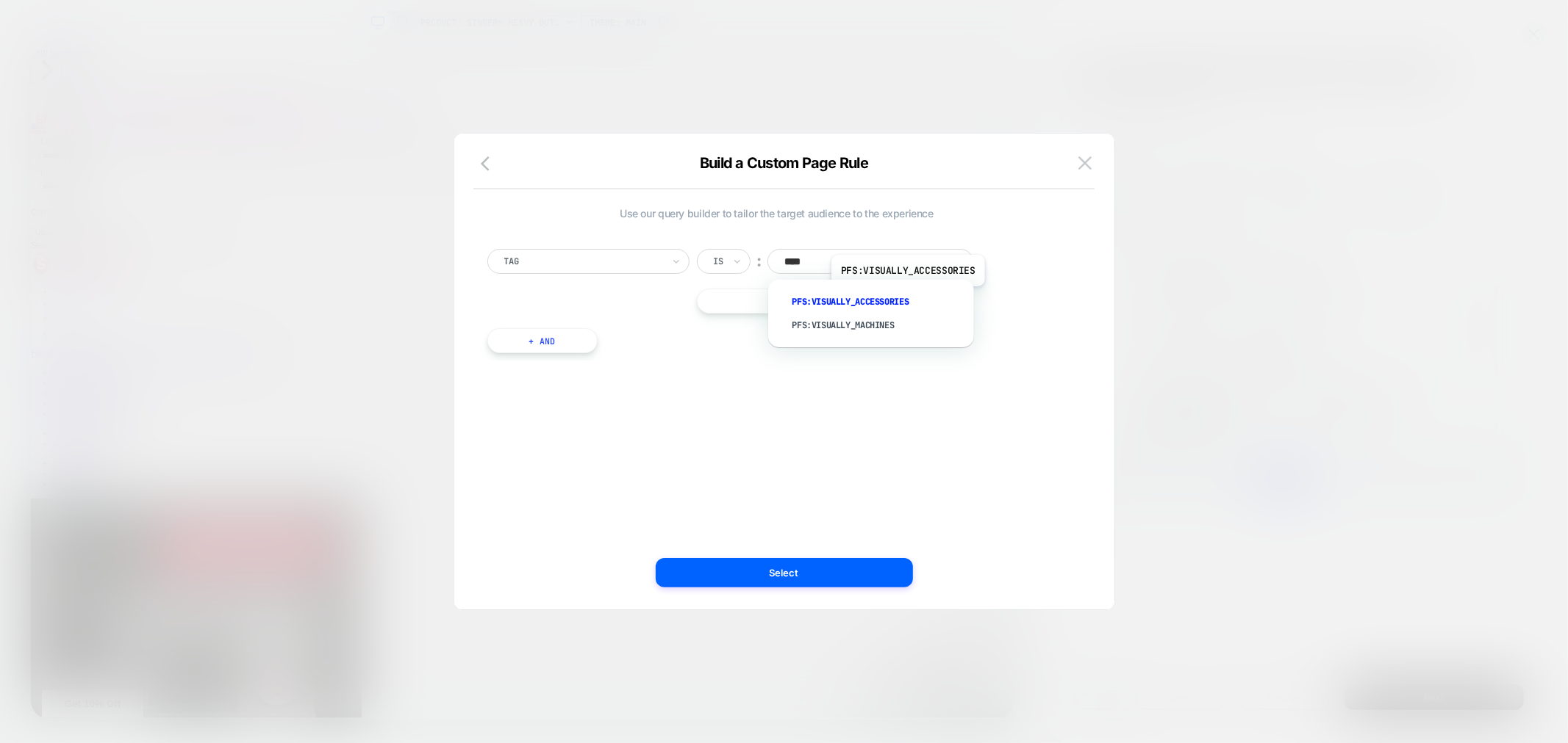
click at [906, 296] on div "pfs:visually_accessories" at bounding box center [879, 301] width 191 height 23
click at [566, 345] on button "+ And" at bounding box center [542, 341] width 110 height 25
click at [642, 357] on div at bounding box center [620, 356] width 158 height 14
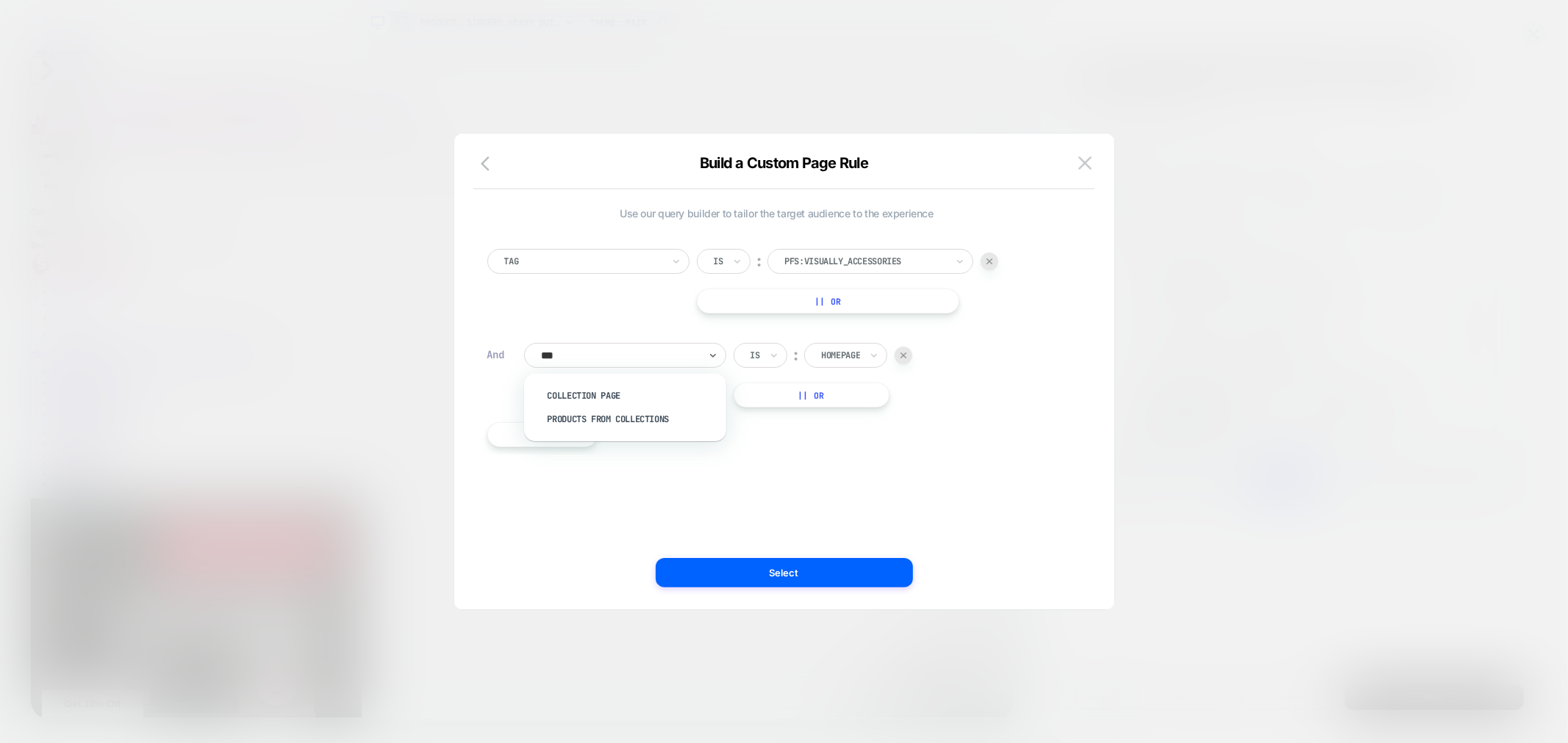
type input "****"
click at [591, 390] on div "Collection Page" at bounding box center [632, 396] width 188 height 23
click at [936, 354] on div at bounding box center [901, 356] width 161 height 14
click at [897, 358] on div at bounding box center [901, 356] width 161 height 14
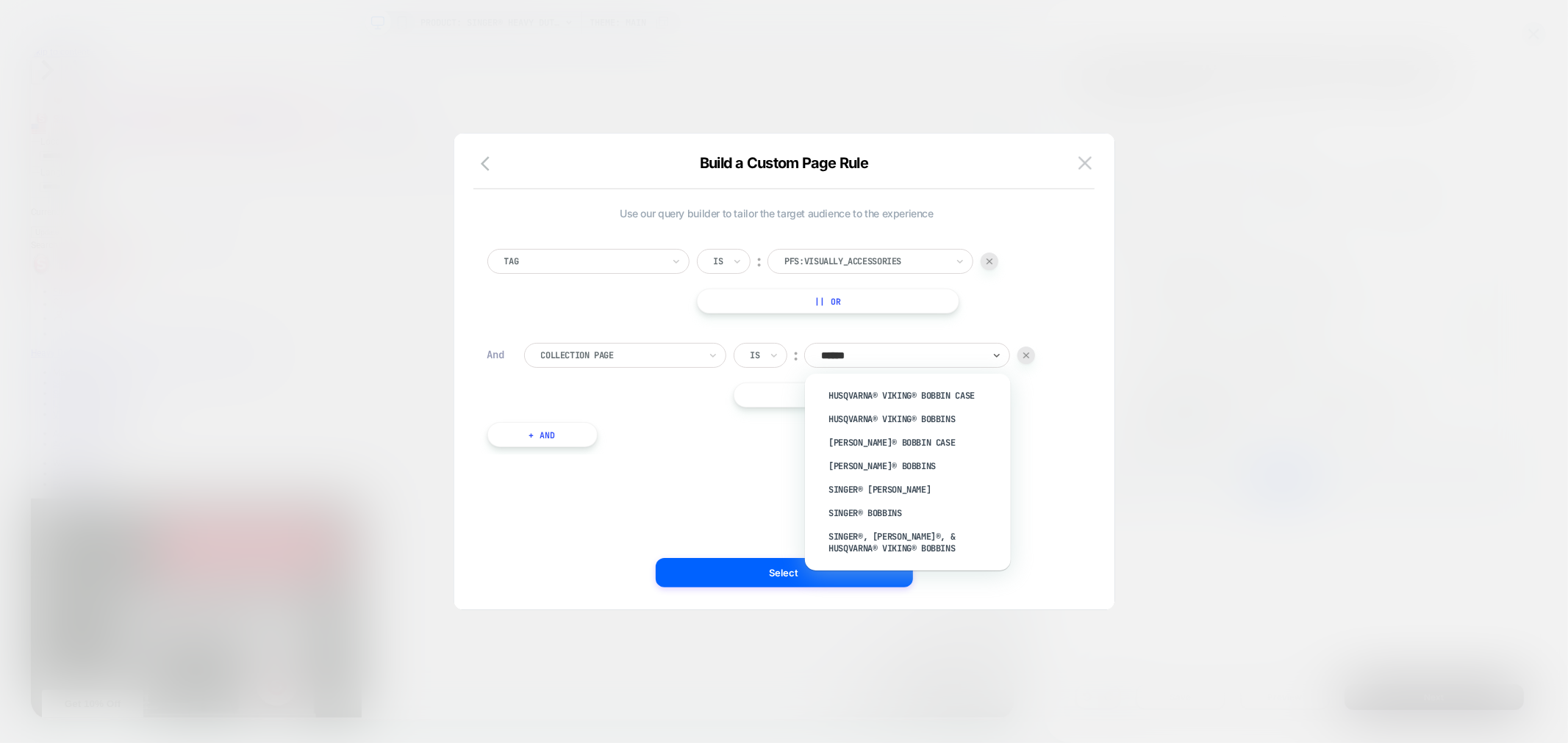
type input "*******"
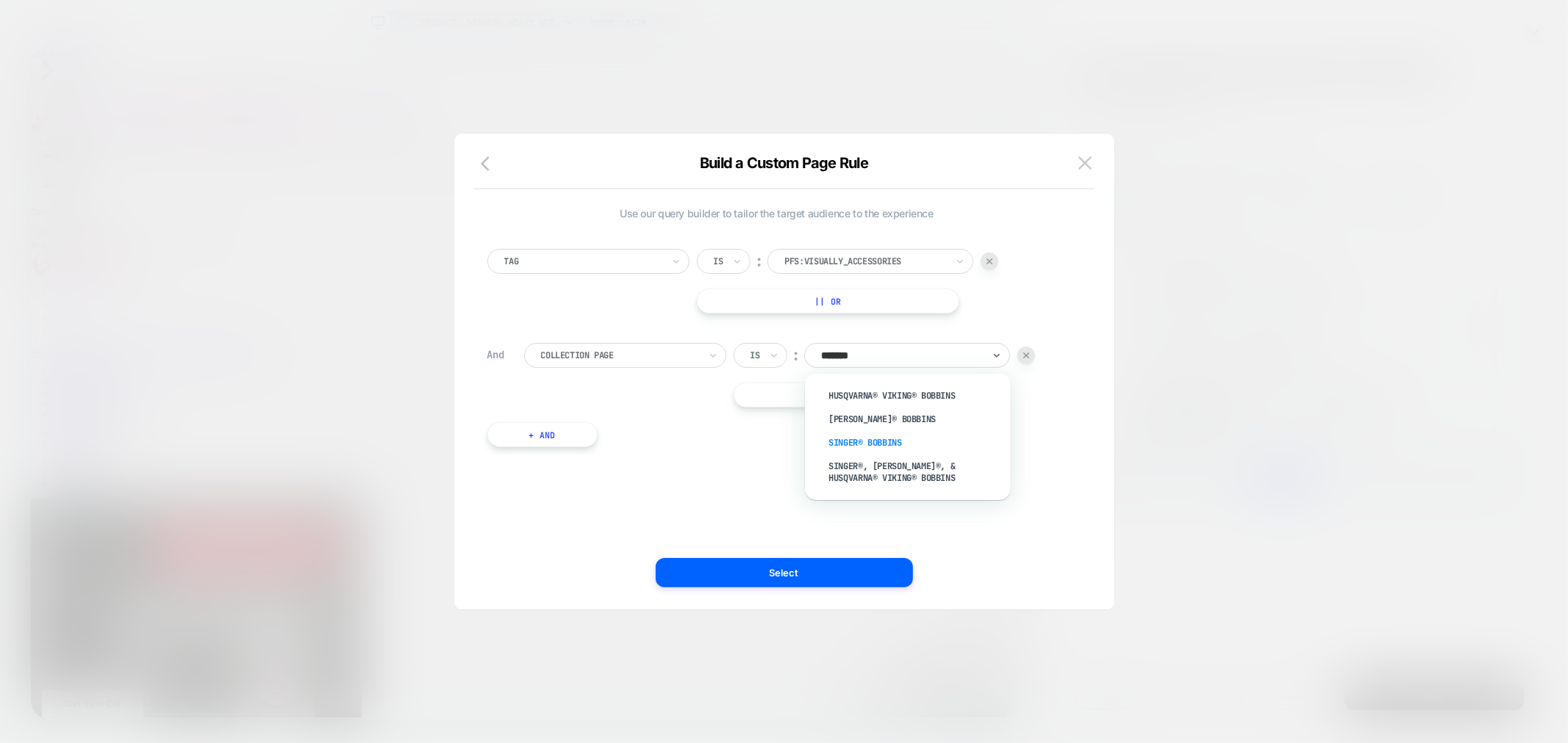
click at [944, 432] on div "SINGER® Bobbins" at bounding box center [915, 443] width 191 height 23
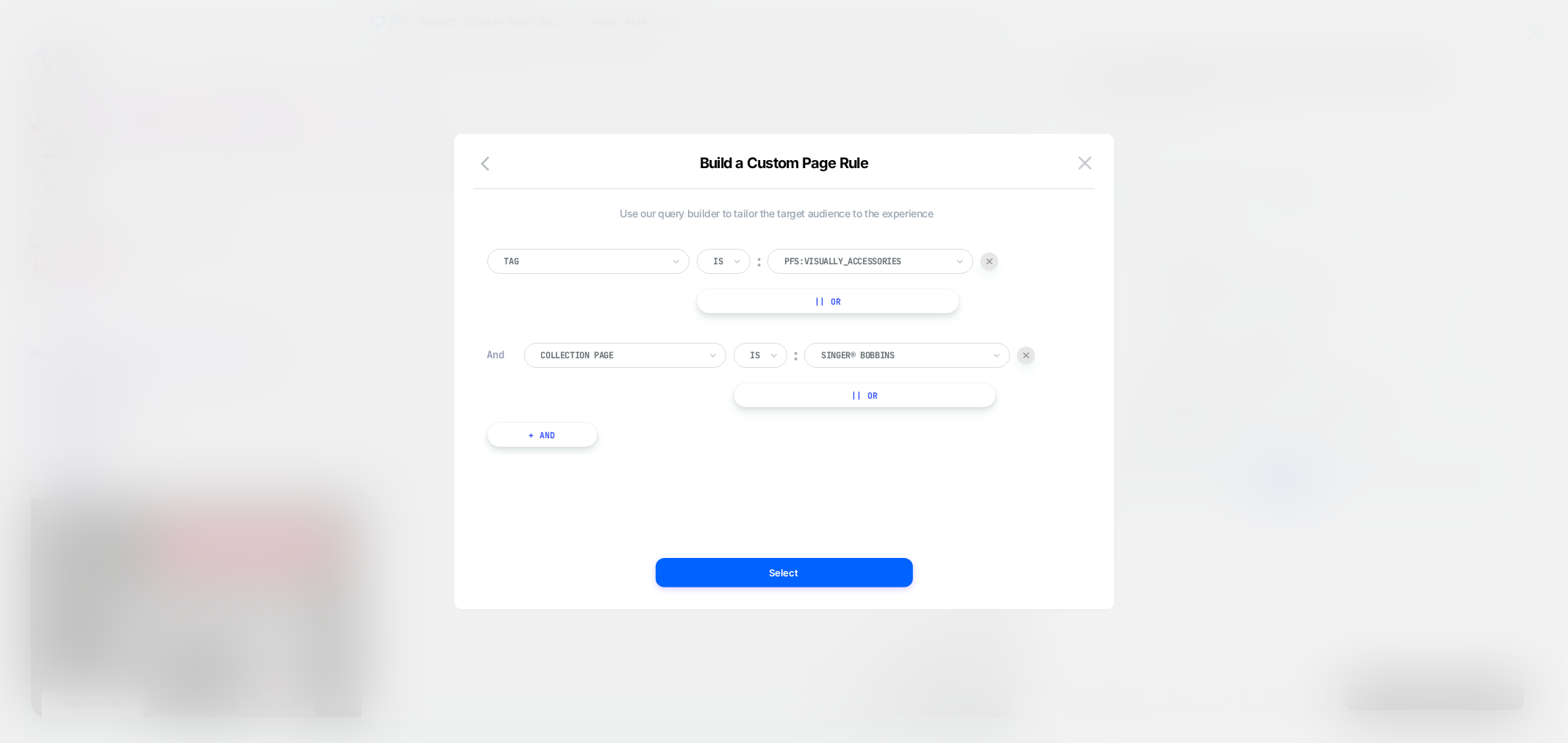
click at [894, 393] on button "|| Or" at bounding box center [864, 395] width 262 height 25
click at [894, 393] on div at bounding box center [901, 395] width 161 height 14
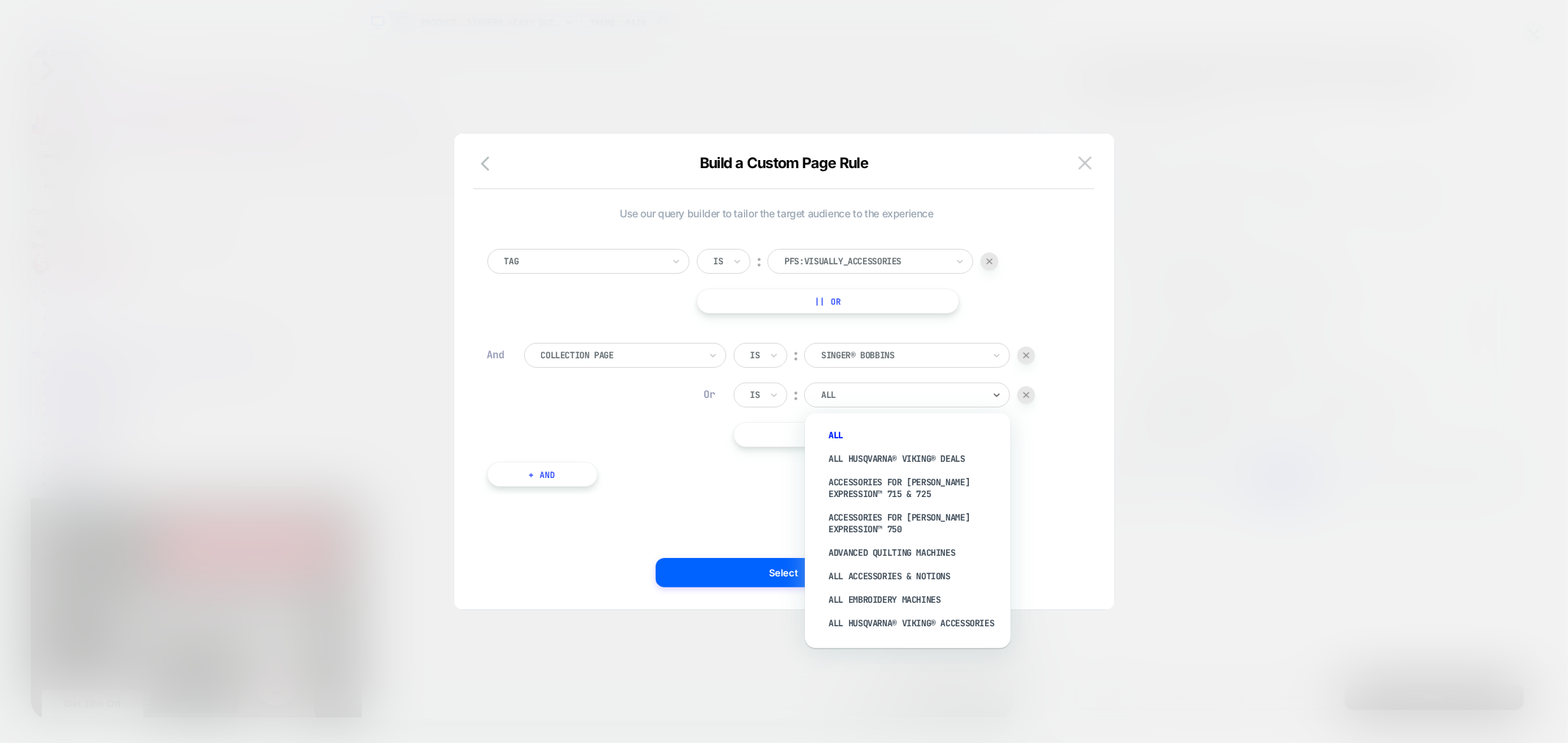
click at [868, 387] on div "ALL" at bounding box center [902, 395] width 164 height 16
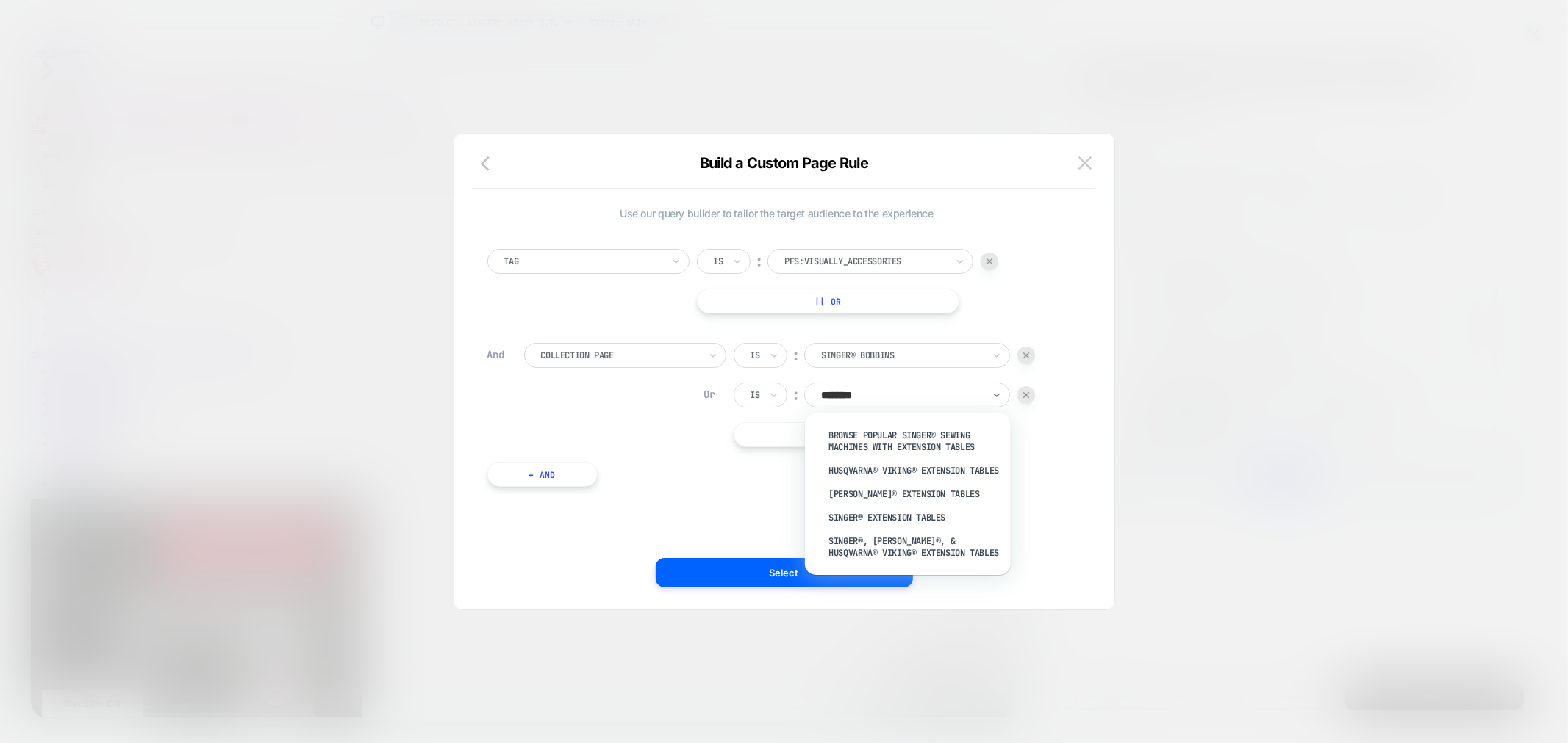
type input "*********"
click at [900, 526] on div "SINGER® Extension Tables" at bounding box center [915, 518] width 191 height 23
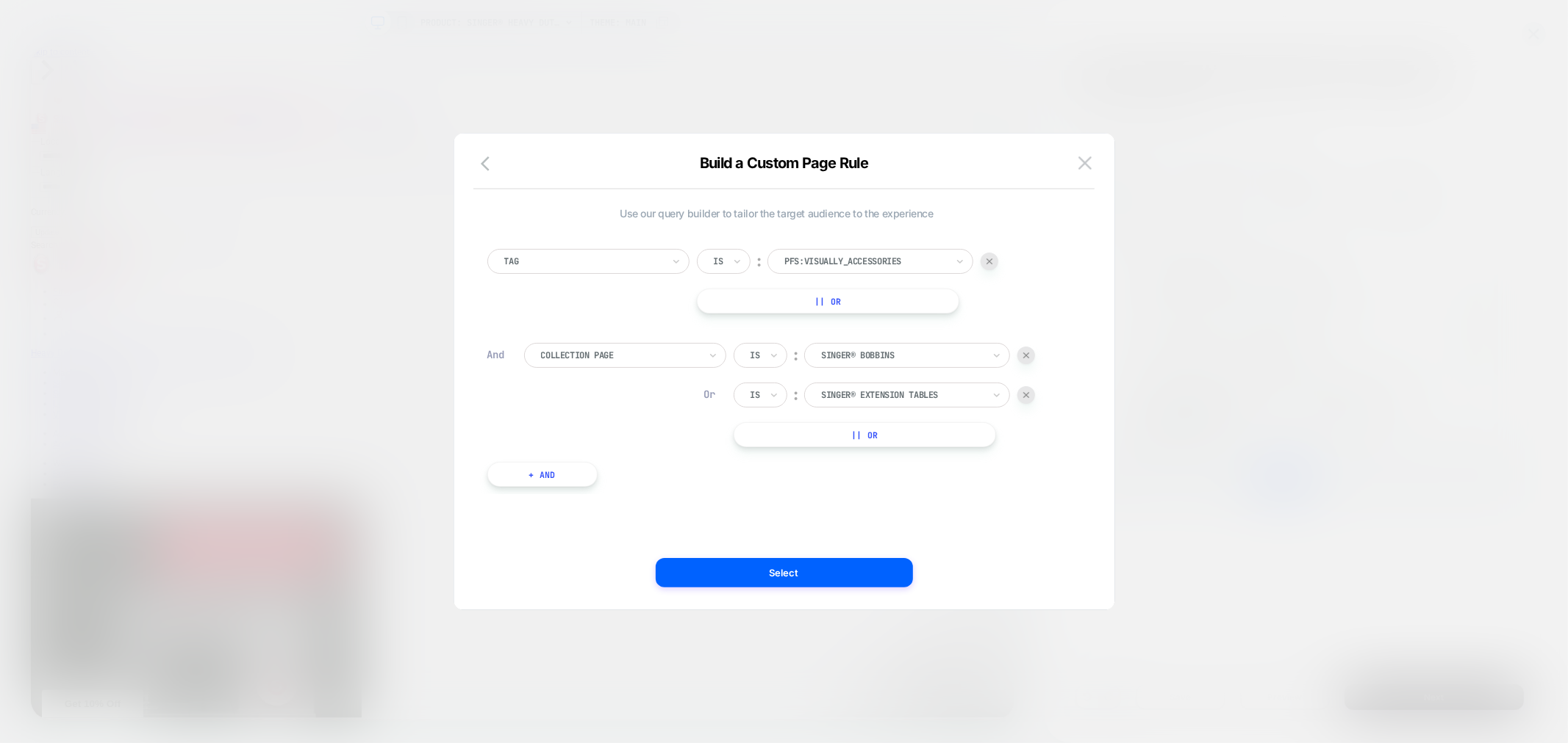
click at [836, 443] on button "|| Or" at bounding box center [864, 435] width 262 height 25
click at [850, 469] on button "|| Or" at bounding box center [864, 474] width 262 height 25
click at [866, 510] on button "|| Or" at bounding box center [864, 514] width 262 height 25
click at [872, 443] on div "ALL" at bounding box center [902, 435] width 164 height 16
type input "*"
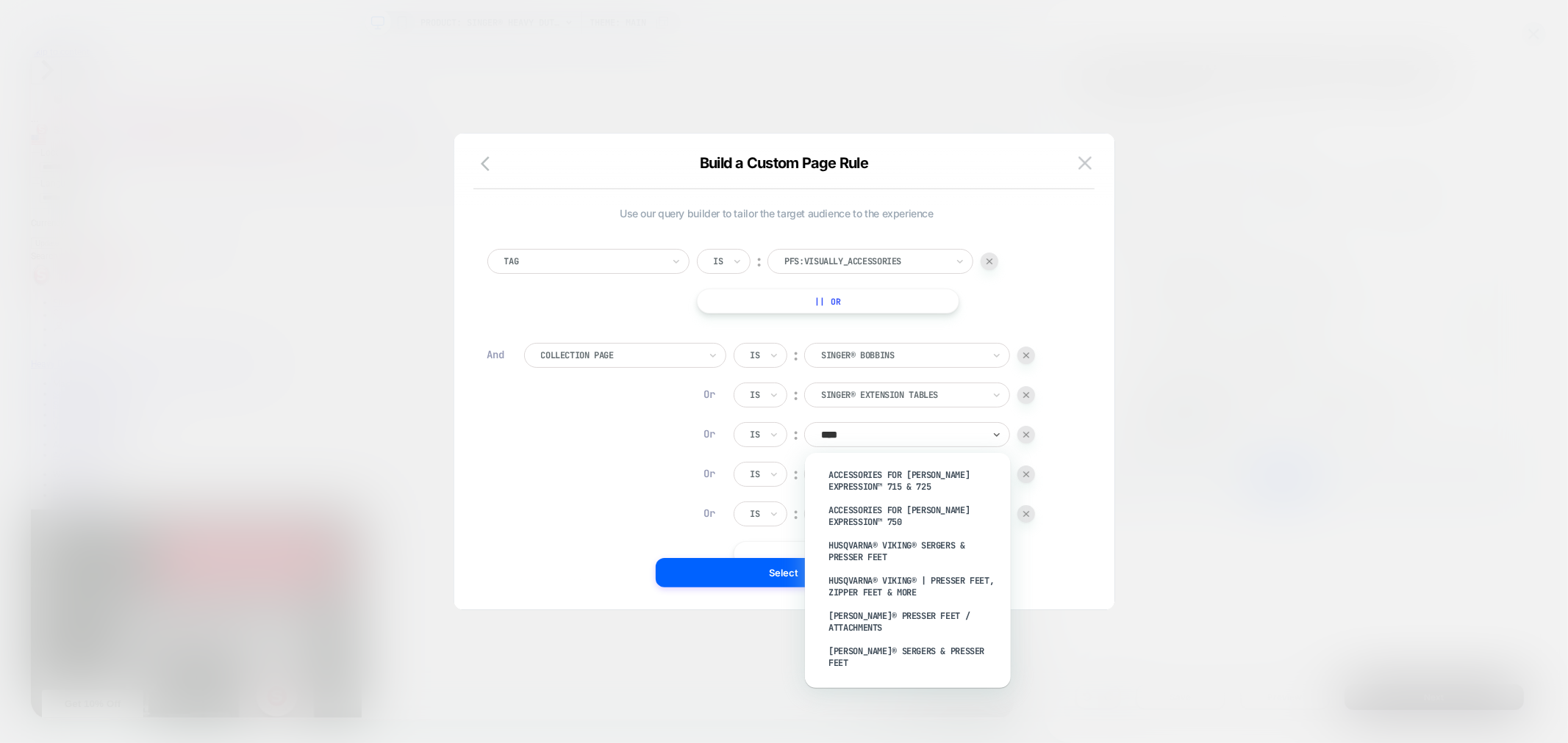
type input "*****"
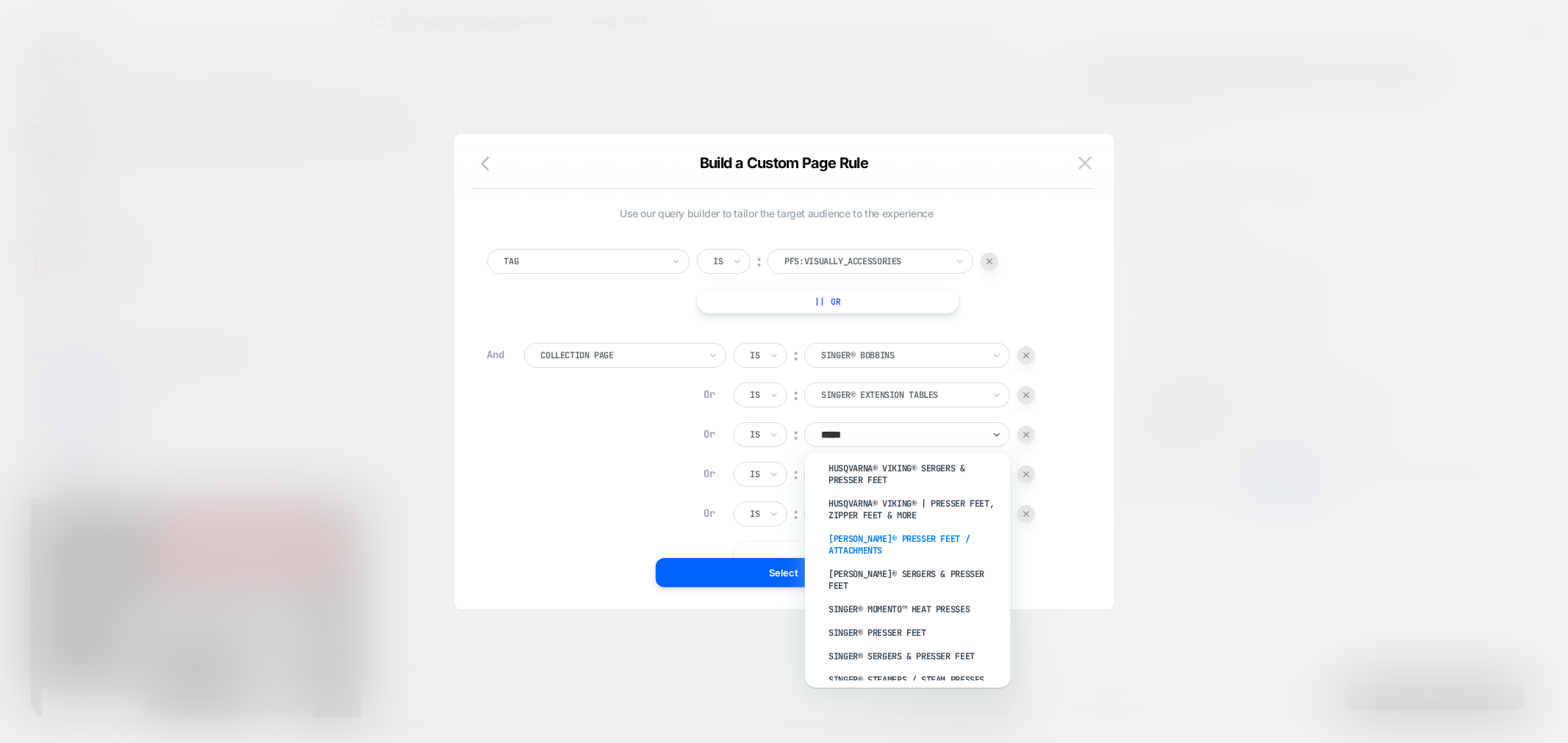
scroll to position [78, 0]
click at [921, 620] on div "SINGER® Presser Feet" at bounding box center [915, 632] width 191 height 23
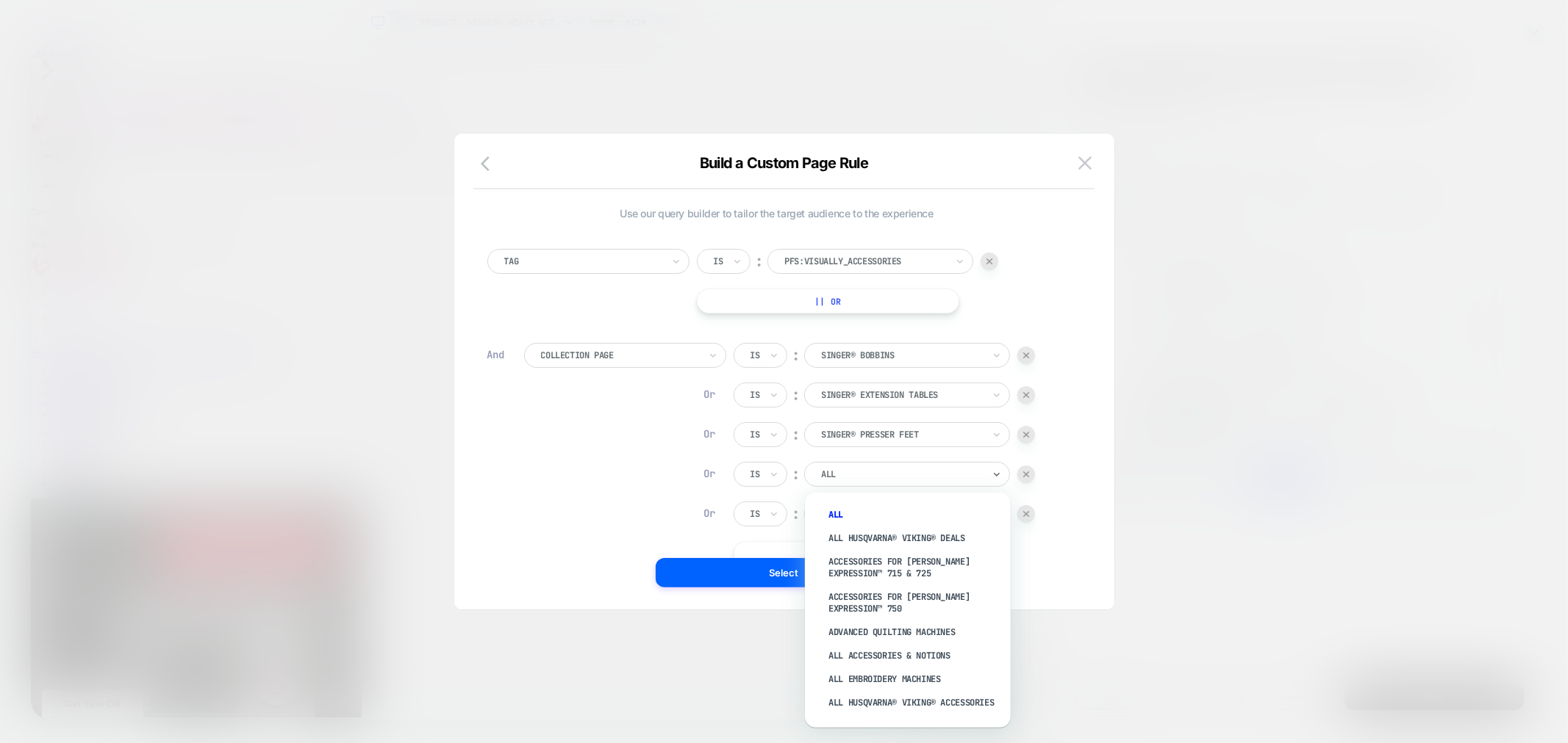
click at [878, 479] on div at bounding box center [901, 474] width 161 height 14
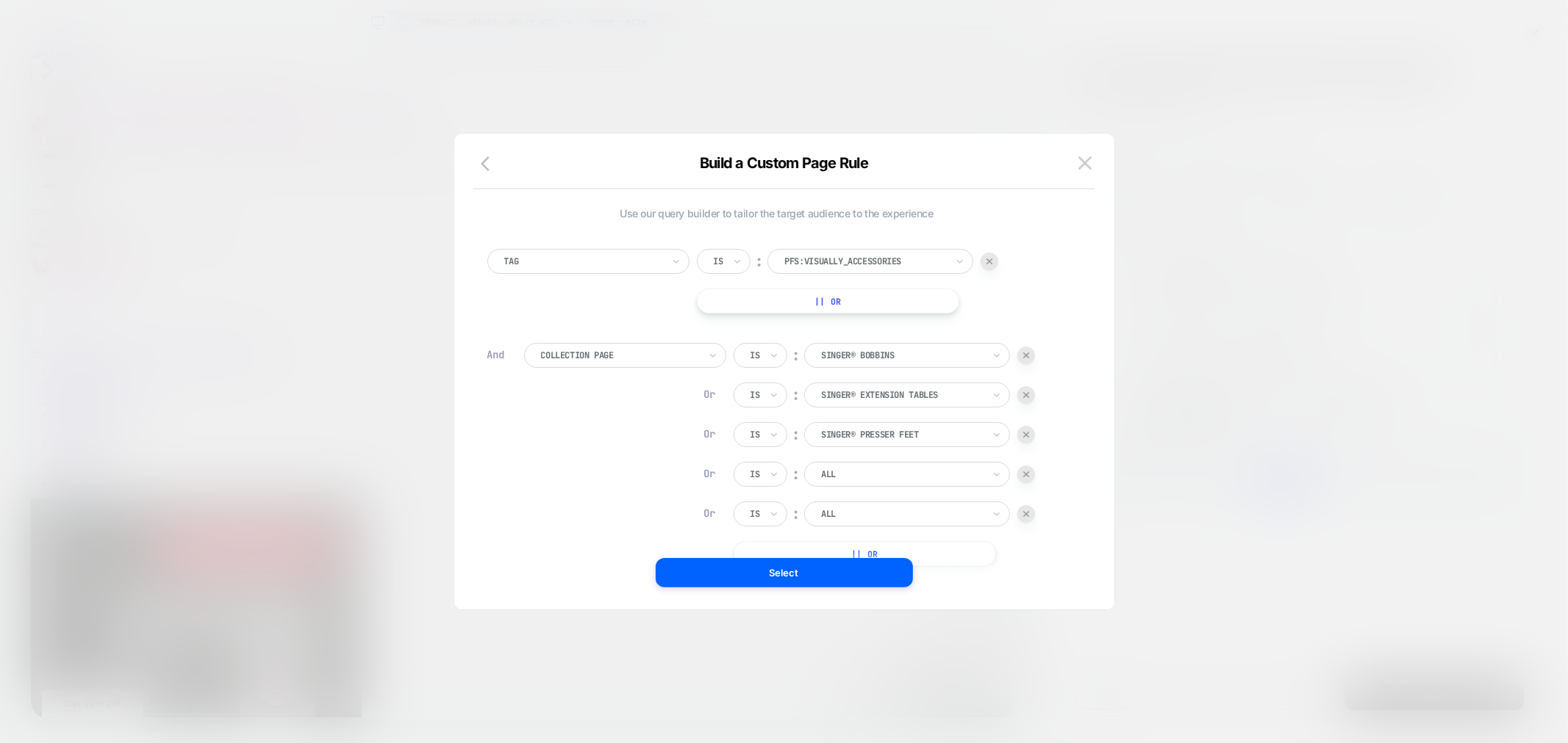
click at [840, 471] on div at bounding box center [901, 474] width 161 height 14
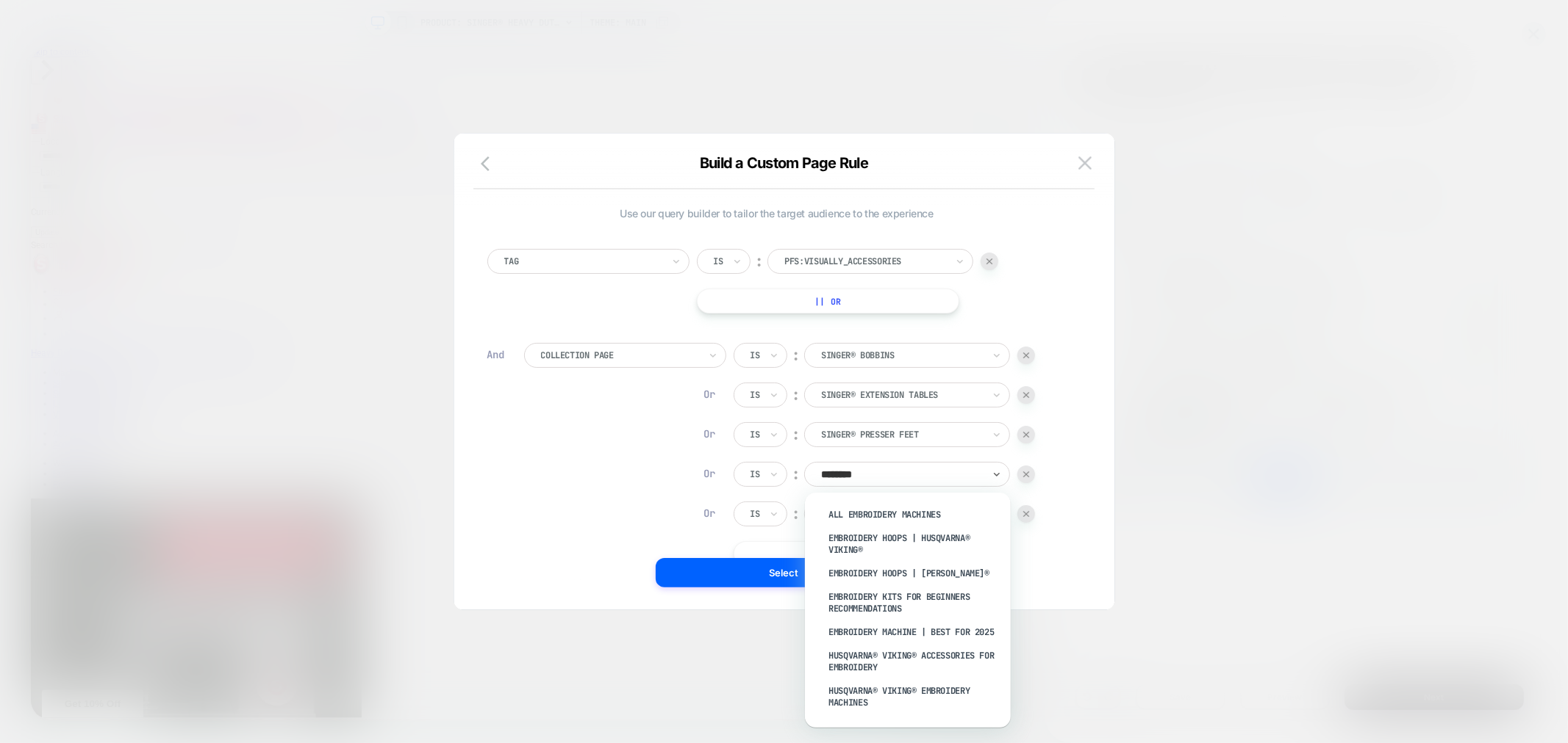
type input "*********"
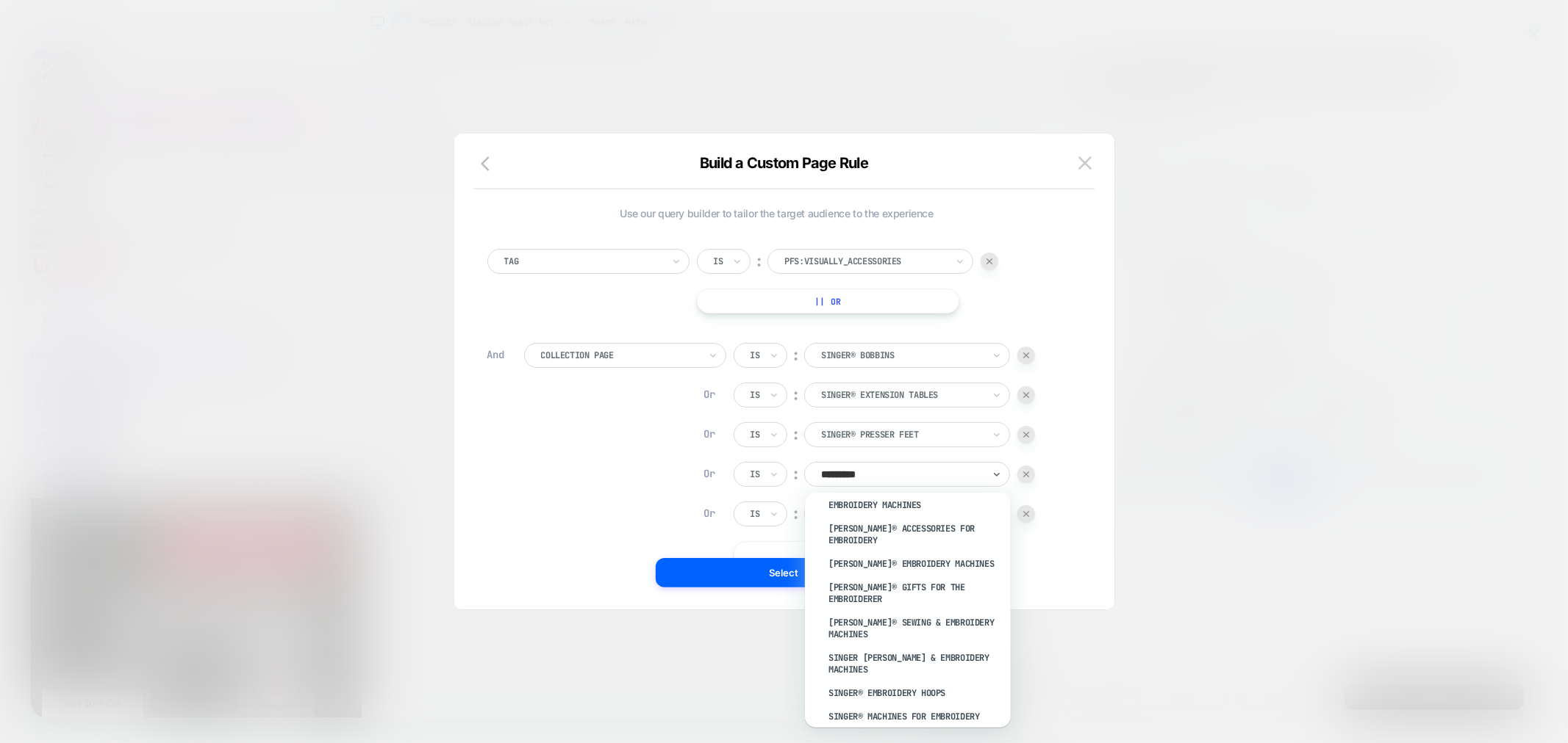
scroll to position [269, 0]
click at [910, 681] on div "SINGER® Embroidery Hoops" at bounding box center [915, 693] width 191 height 23
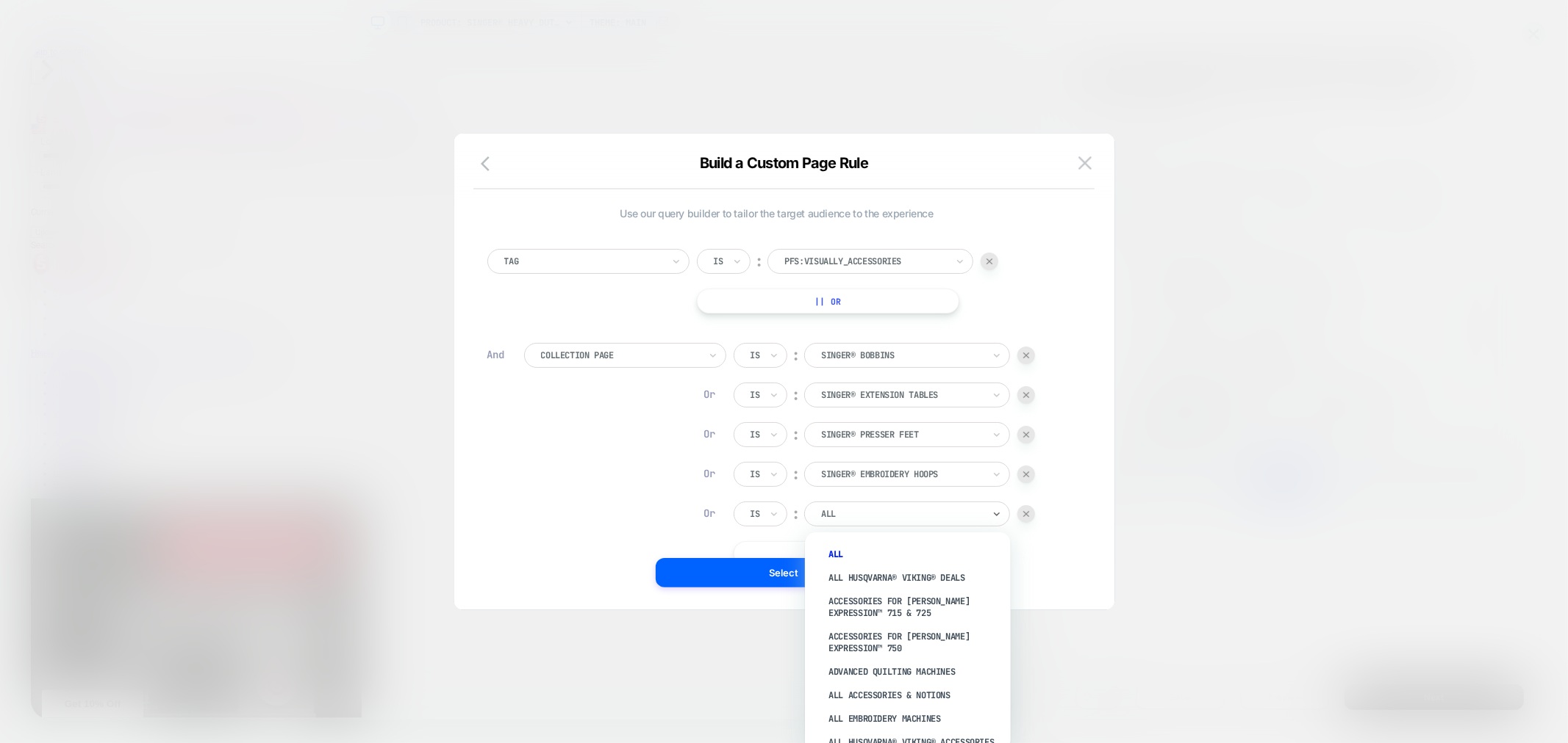
click at [923, 519] on div at bounding box center [901, 514] width 161 height 14
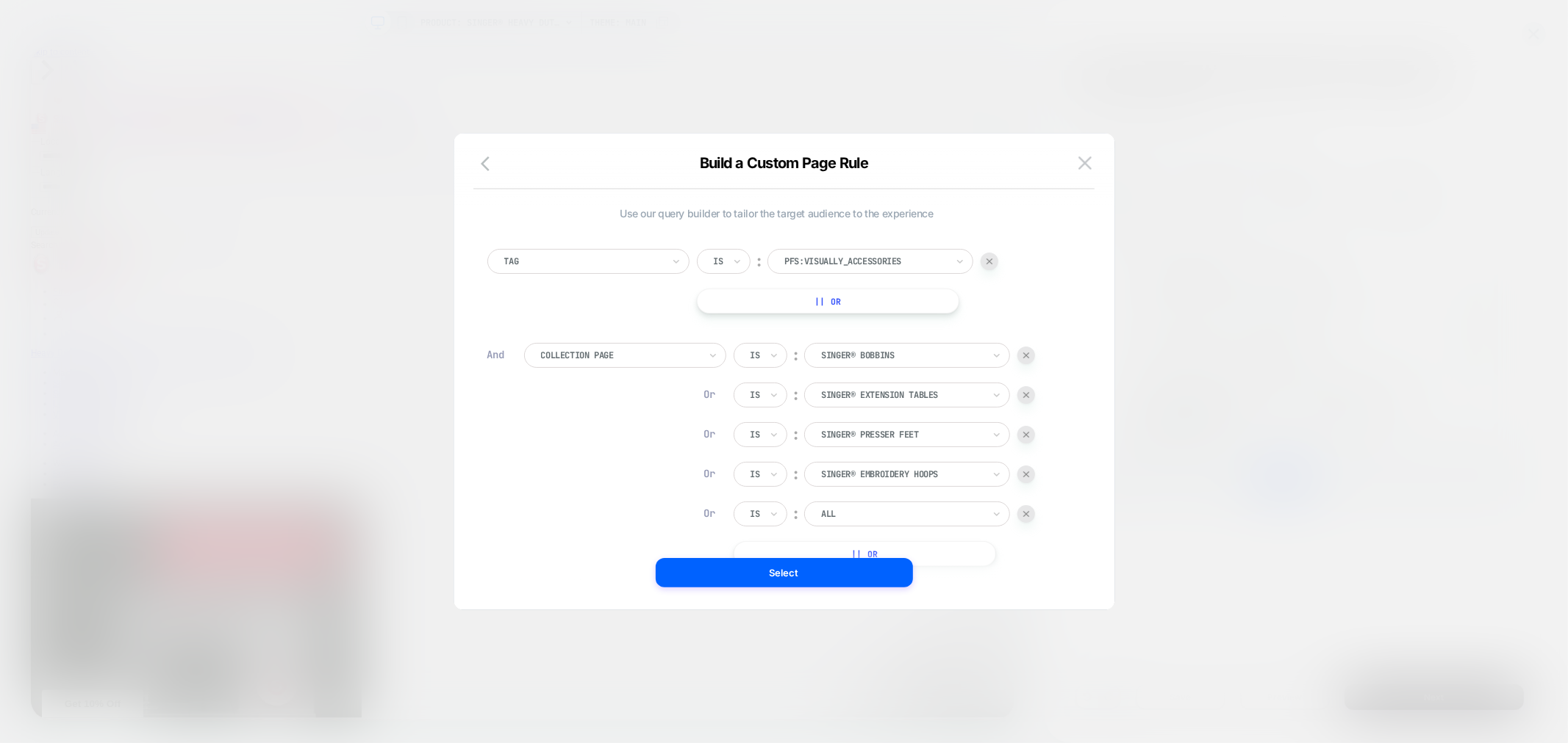
click at [889, 514] on div at bounding box center [901, 514] width 161 height 14
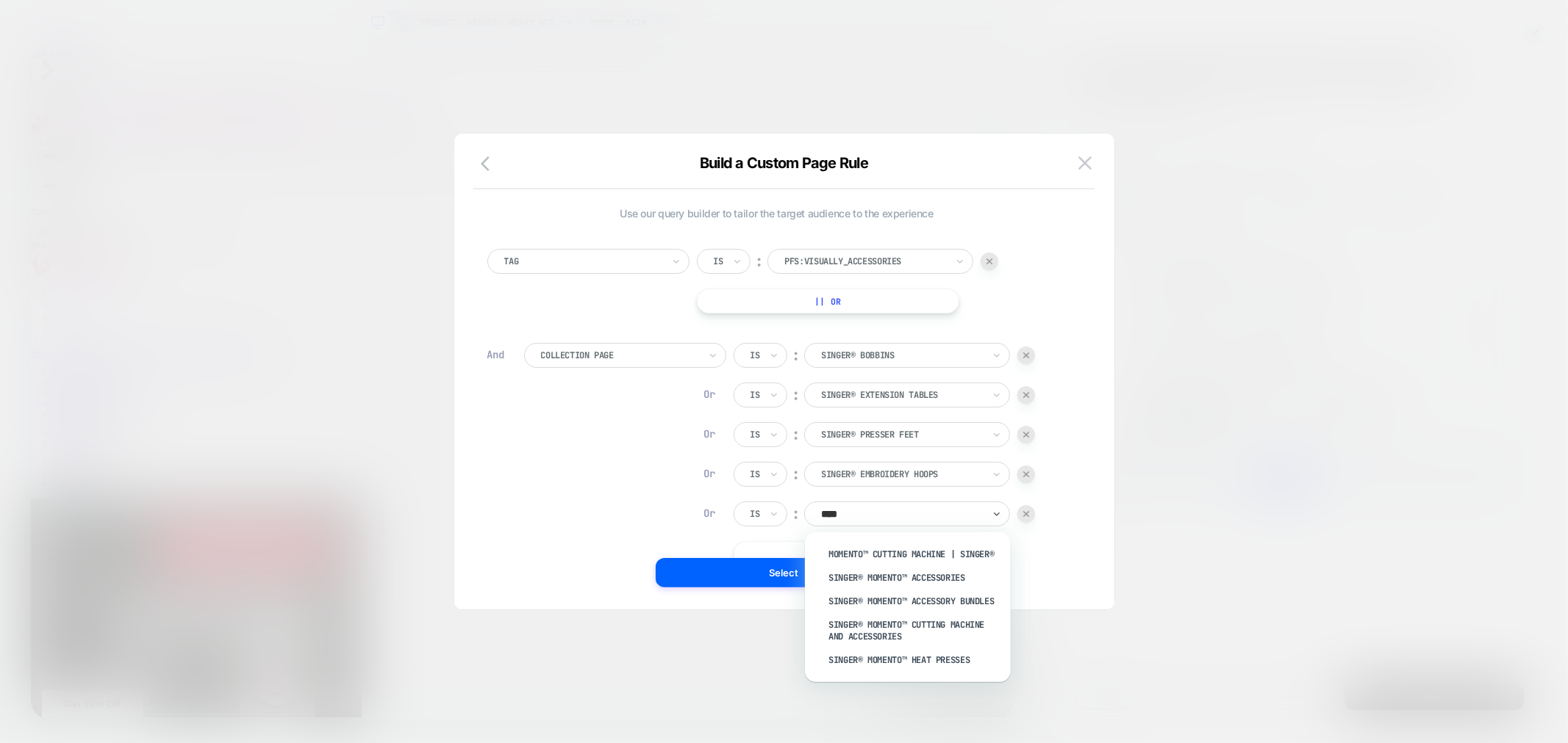
type input "*****"
click at [897, 572] on div "SINGER® MOMENTO™ Accessories" at bounding box center [915, 578] width 191 height 23
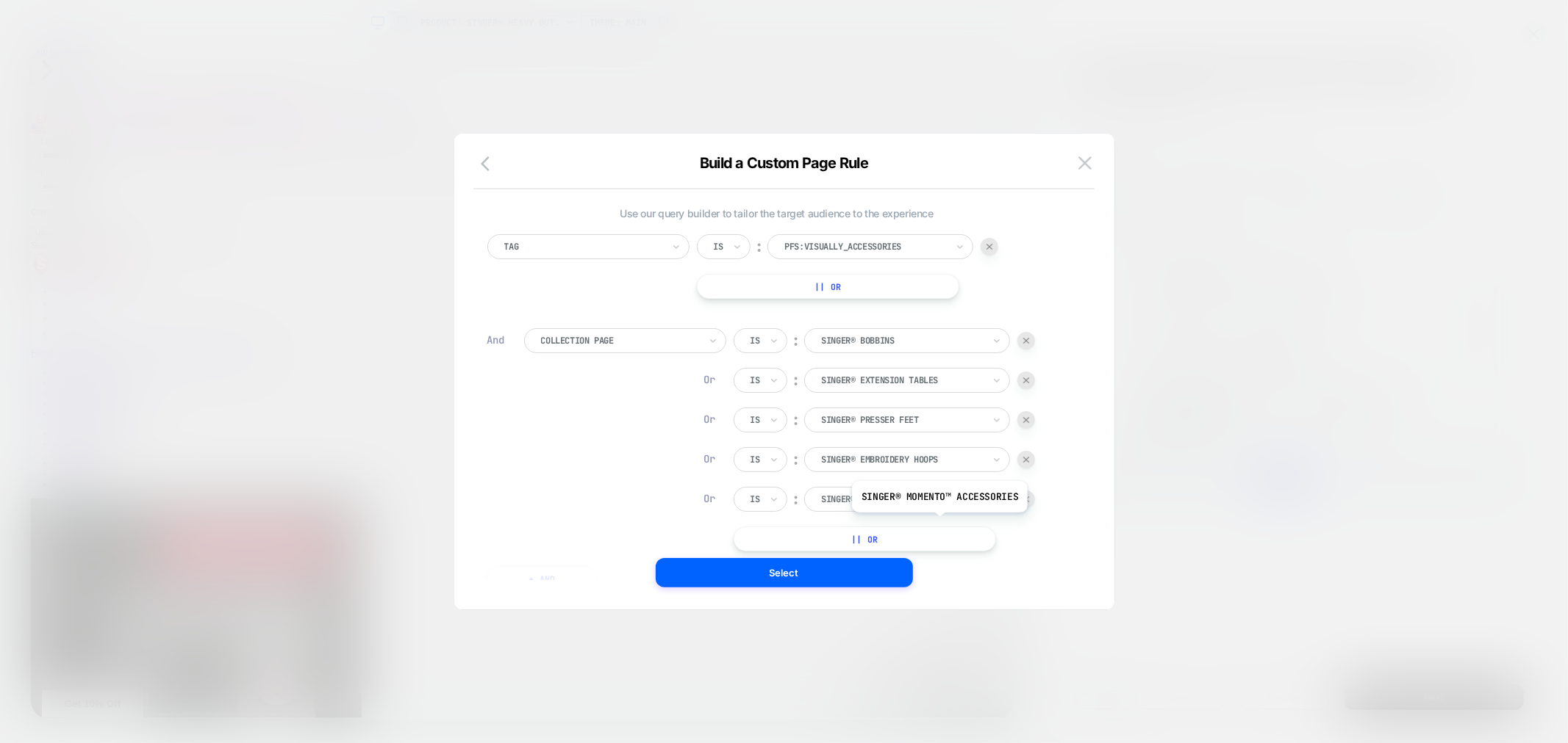
scroll to position [14, 0]
click at [912, 538] on button "|| Or" at bounding box center [864, 541] width 262 height 25
click at [912, 538] on div at bounding box center [901, 539] width 161 height 14
click at [877, 535] on div at bounding box center [901, 539] width 161 height 14
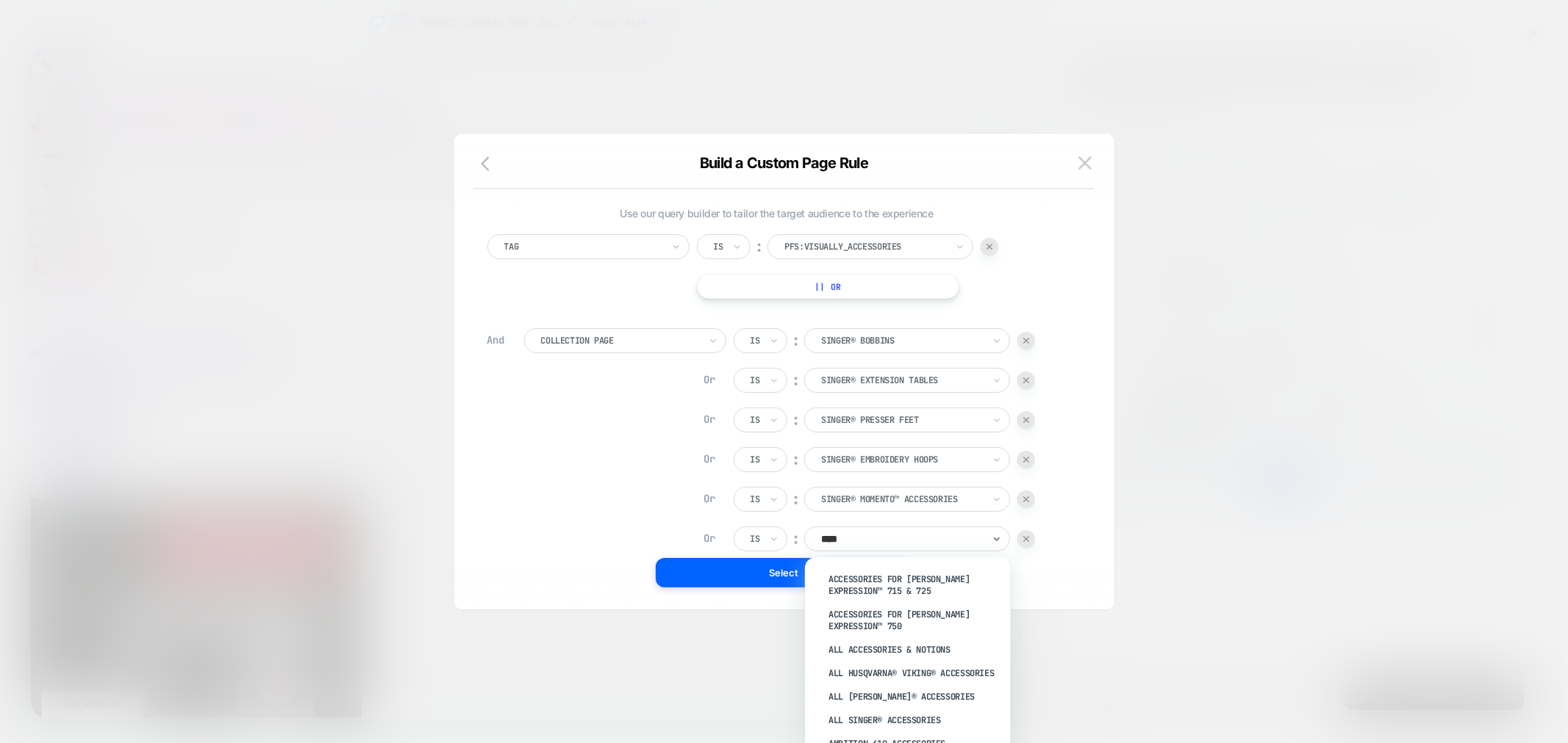
type input "*****"
click at [906, 662] on div "All SINGER® Accessories" at bounding box center [915, 665] width 191 height 23
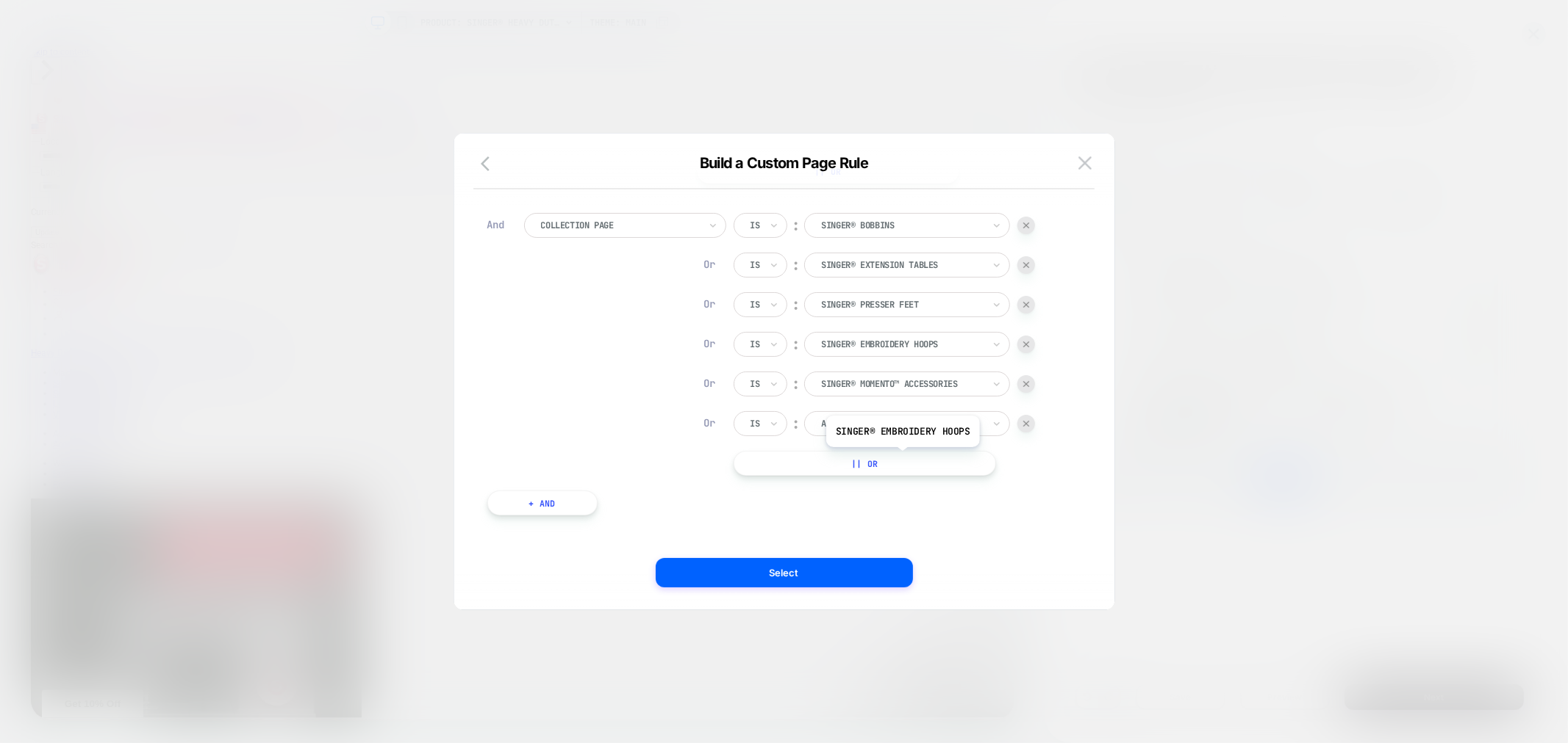
scroll to position [124, 0]
click at [899, 446] on button "|| Or" at bounding box center [864, 455] width 262 height 25
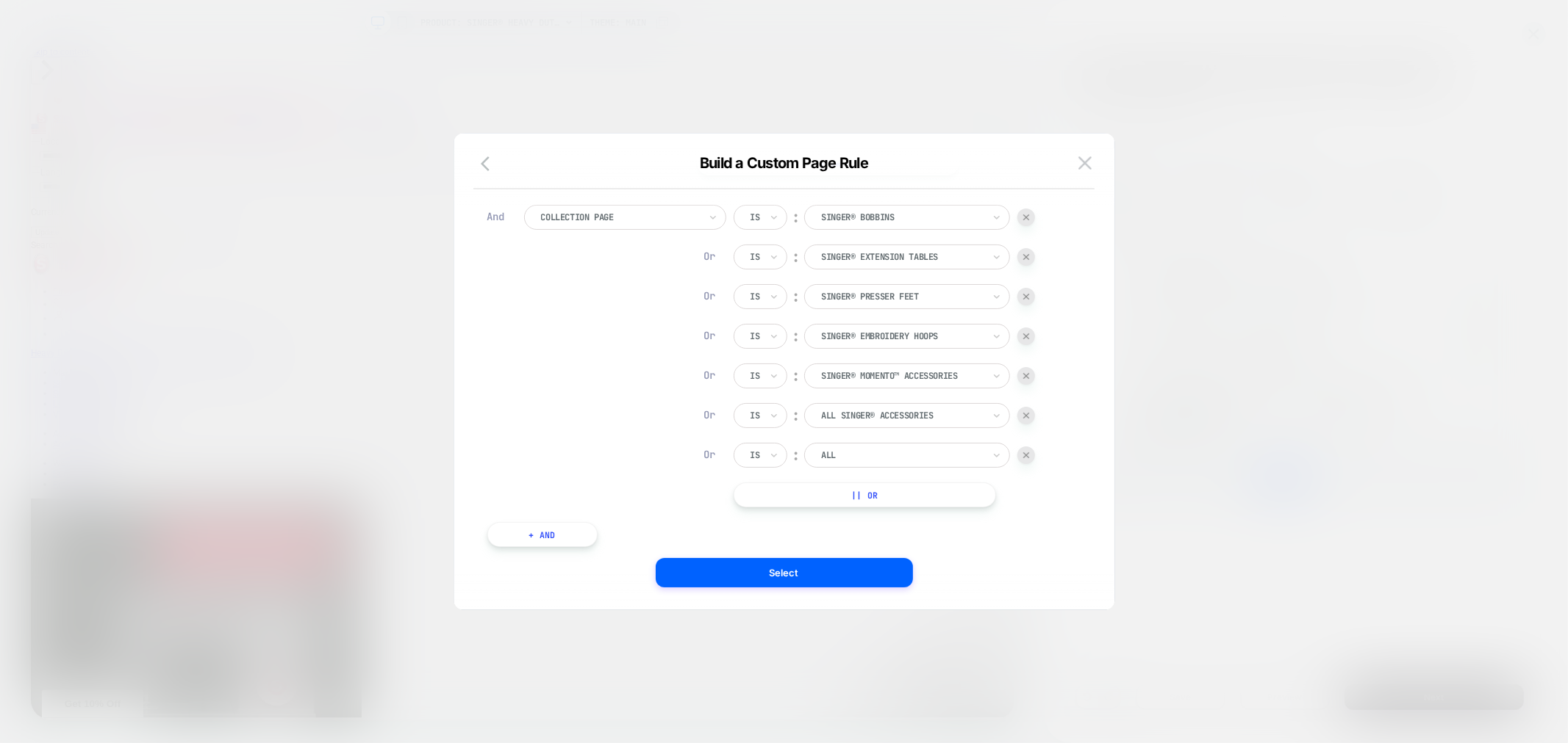
click at [914, 498] on button "|| Or" at bounding box center [864, 496] width 262 height 25
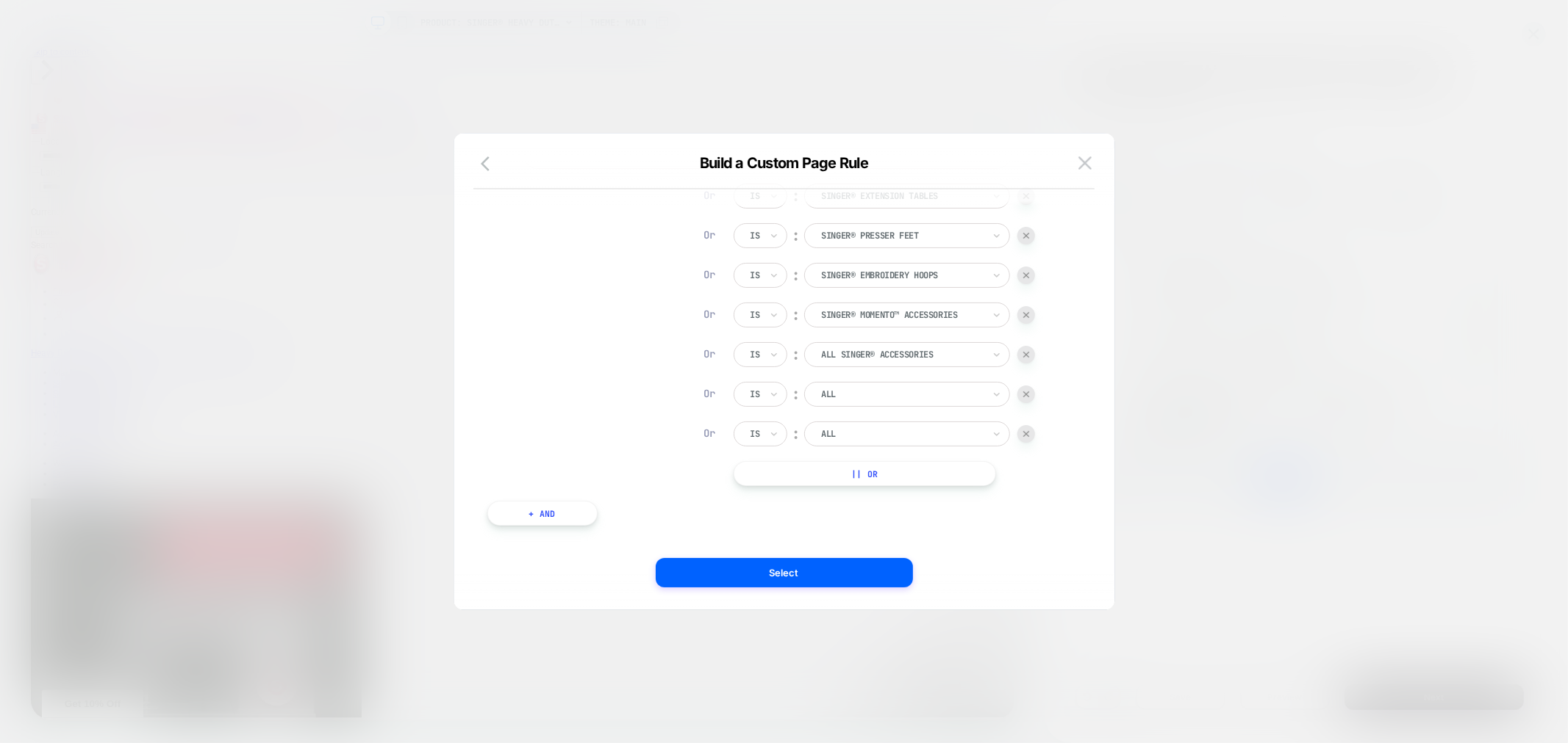
scroll to position [203, 0]
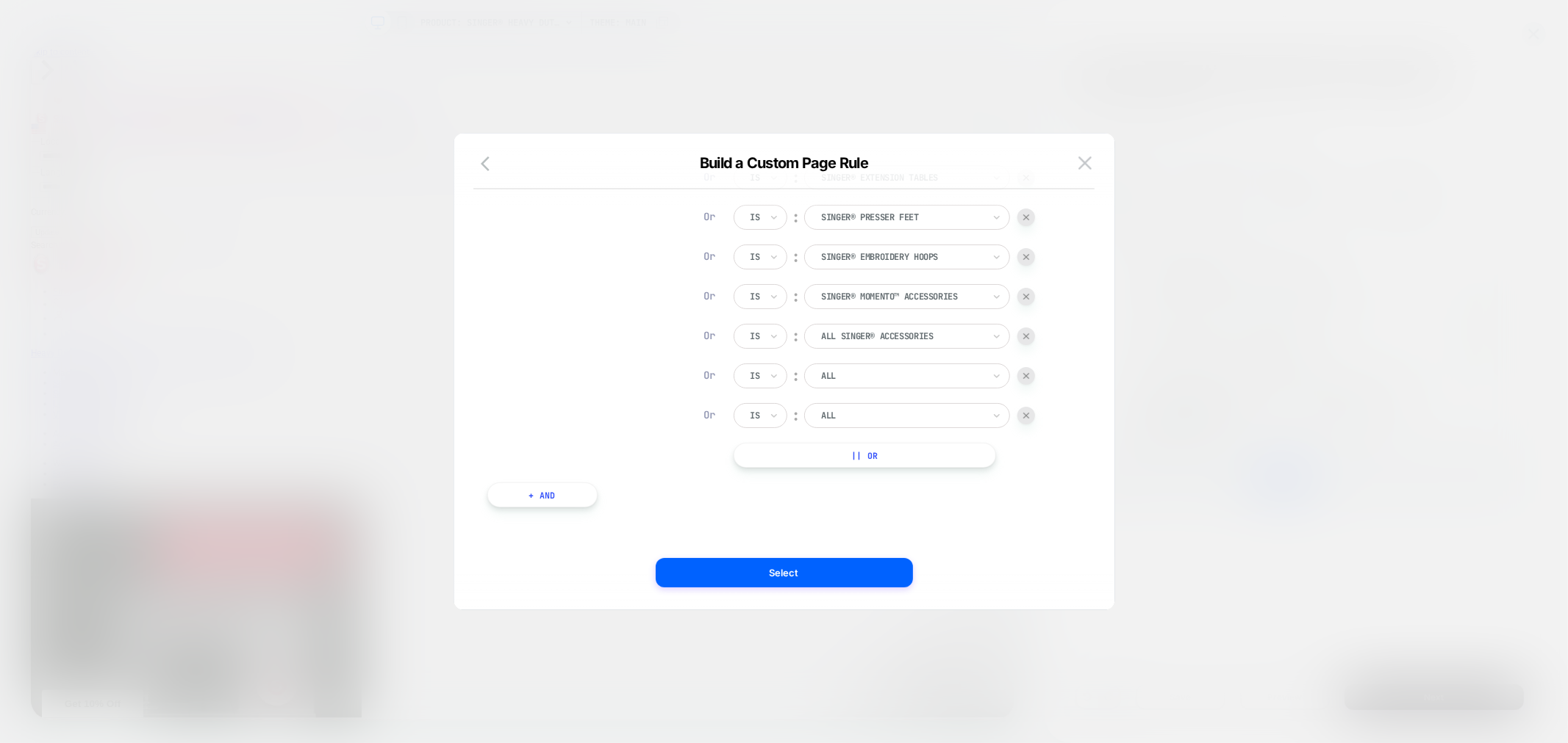
click at [906, 461] on button "|| Or" at bounding box center [864, 455] width 262 height 25
click at [913, 489] on button "|| Or" at bounding box center [864, 496] width 262 height 25
click at [926, 541] on button "|| Or" at bounding box center [864, 535] width 262 height 25
click at [858, 385] on div "ALL" at bounding box center [907, 376] width 206 height 25
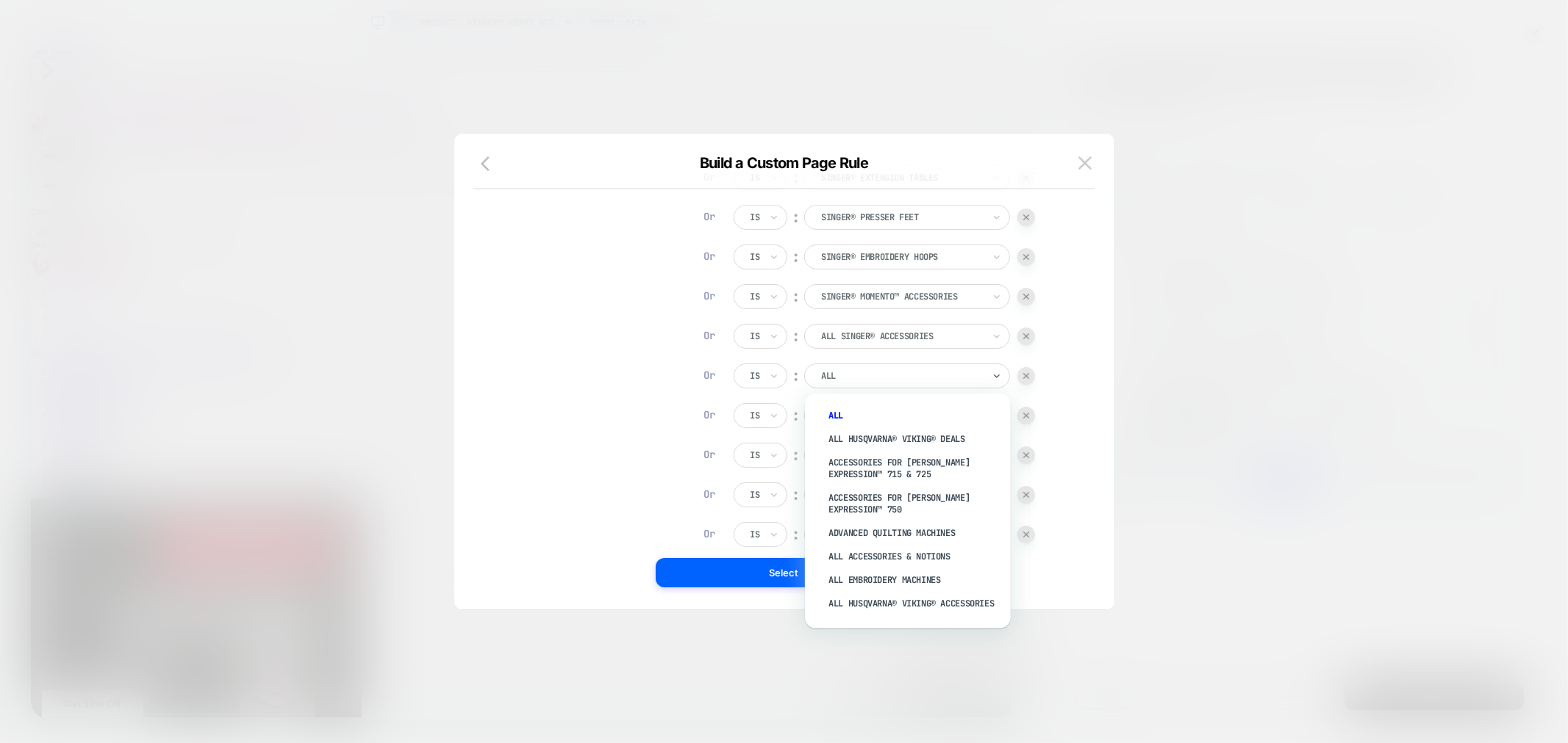
type input "*"
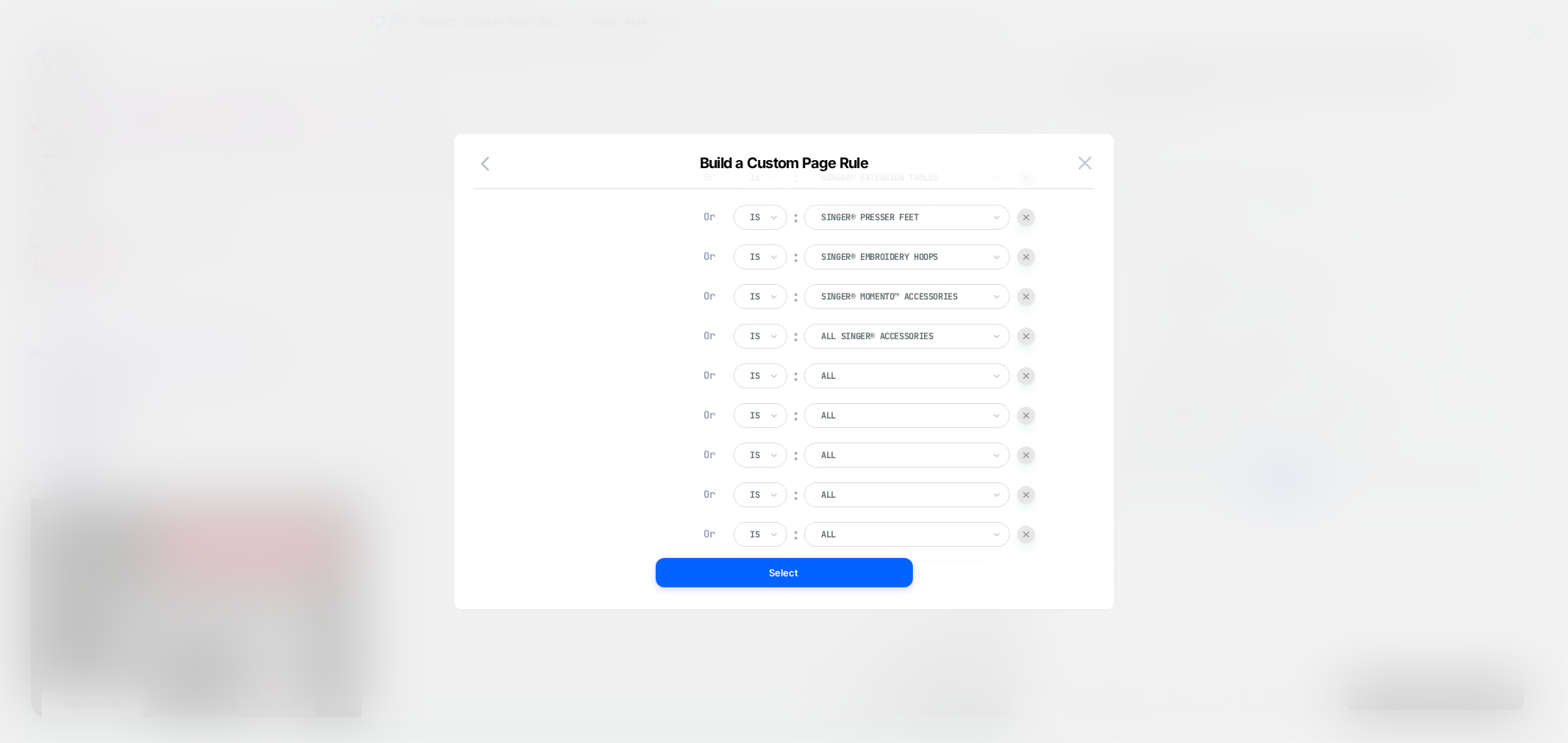
click at [856, 373] on div at bounding box center [901, 376] width 161 height 14
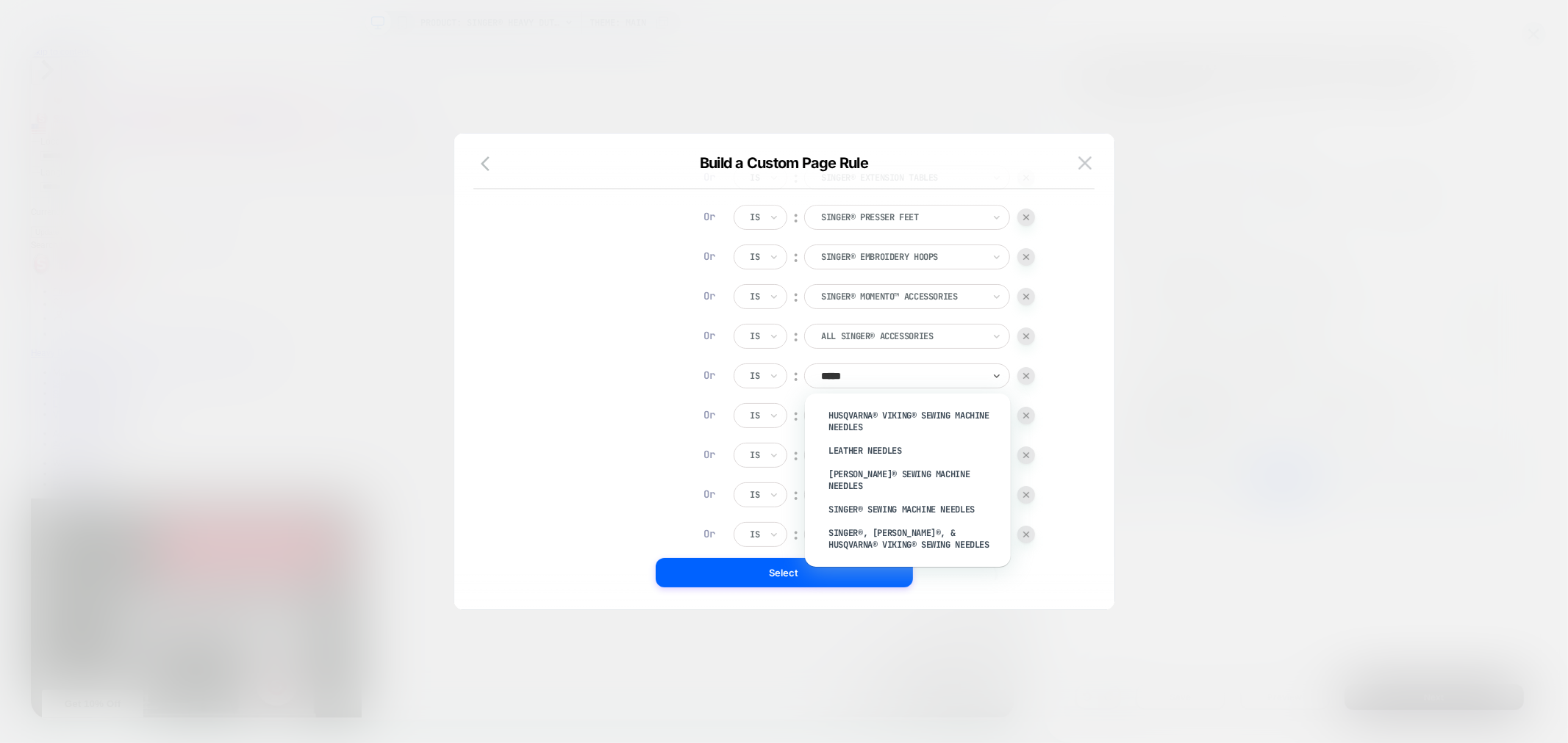
type input "******"
click at [889, 498] on div "SINGER® Sewing Machine Needles" at bounding box center [915, 509] width 191 height 23
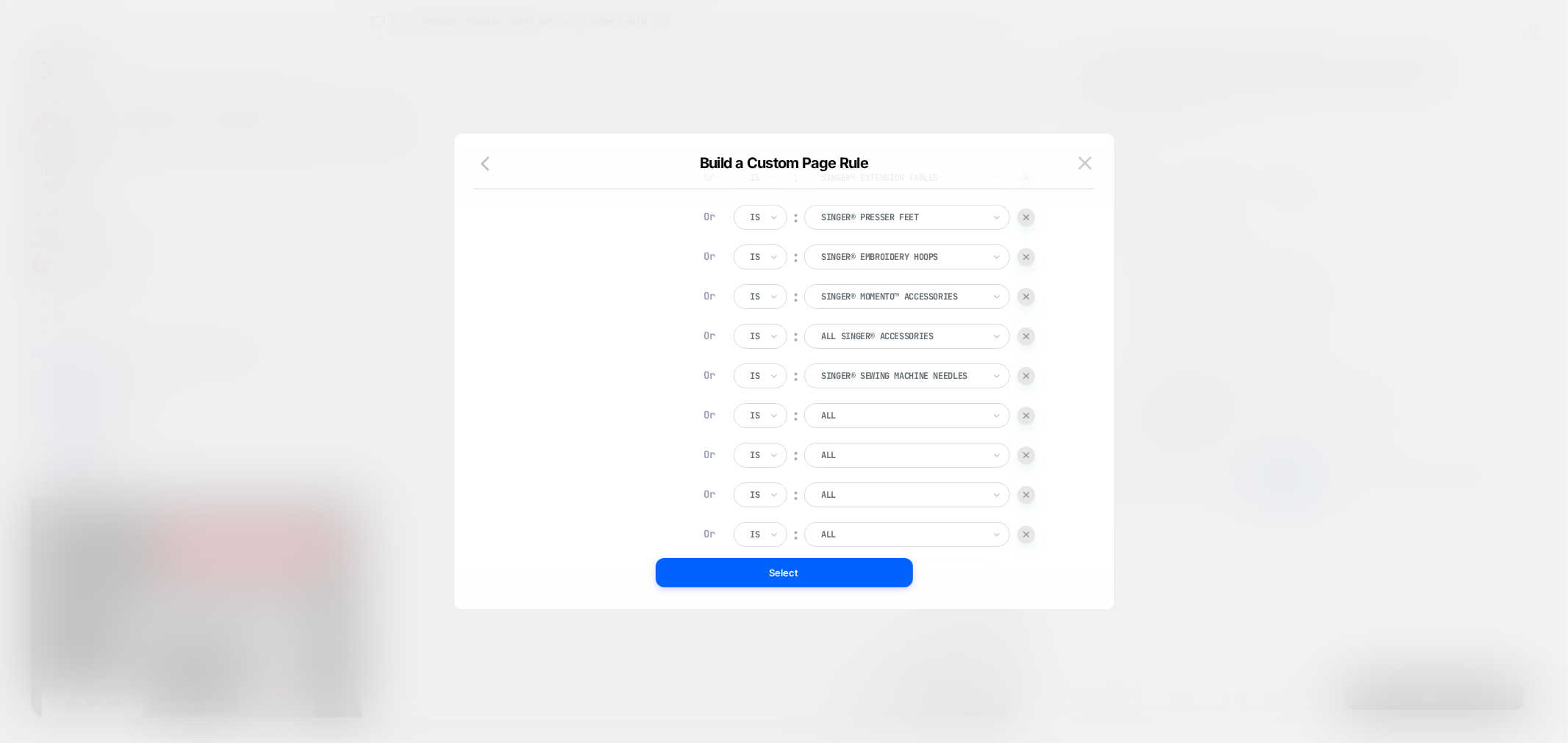
click at [866, 427] on div "ALL" at bounding box center [907, 415] width 206 height 25
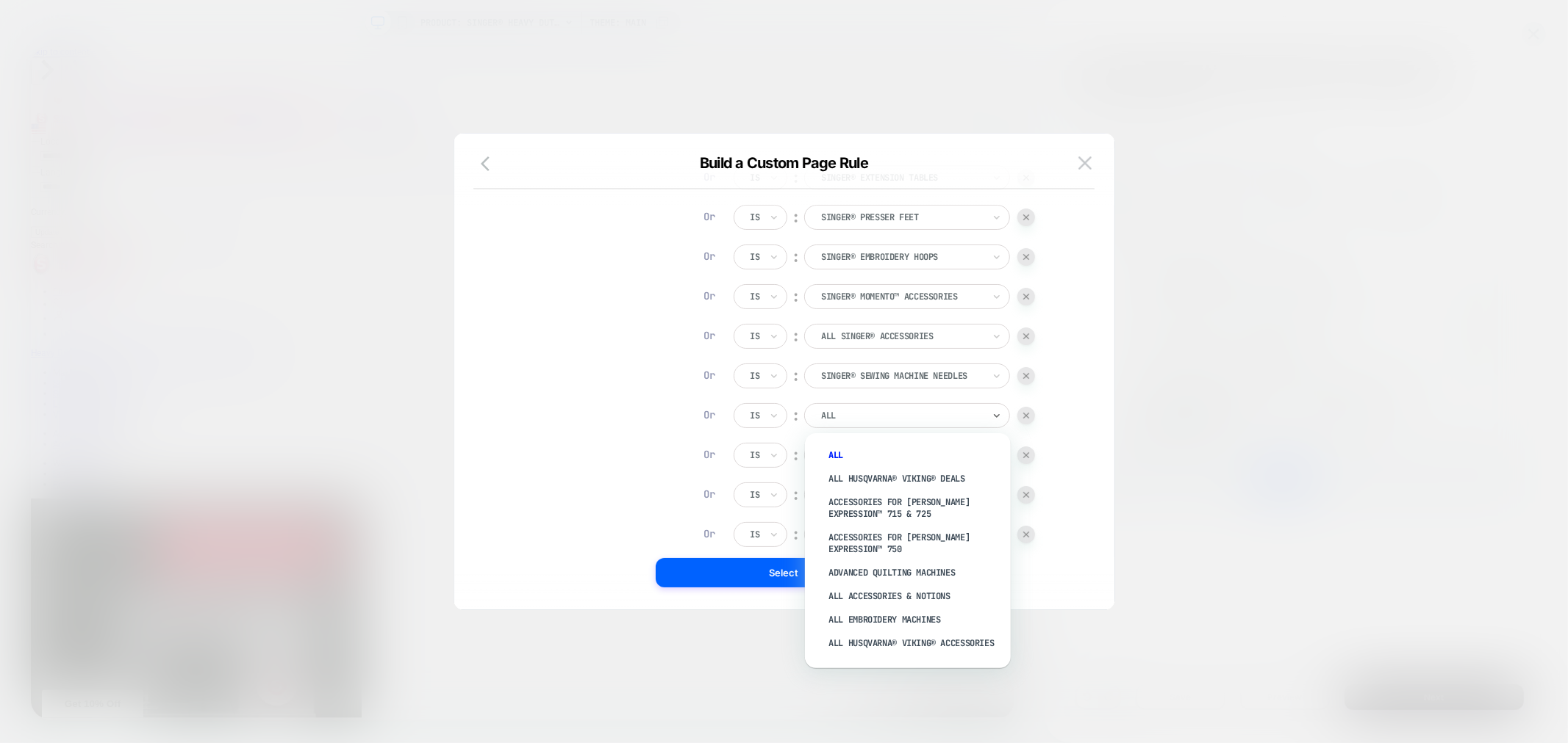
click at [870, 424] on div "ALL" at bounding box center [907, 415] width 206 height 25
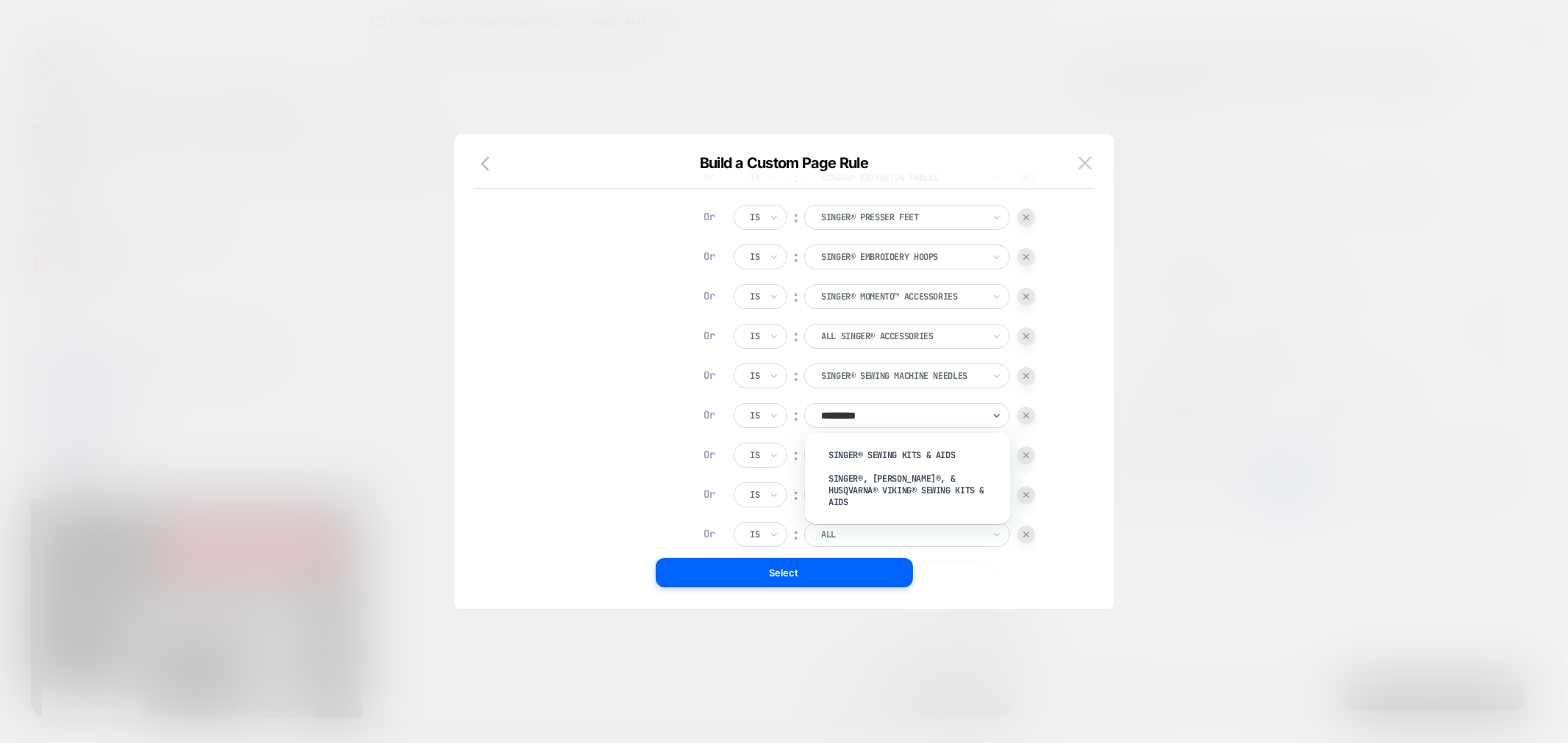
type input "**********"
click at [922, 446] on div "SINGER® Sewing Kits & Aids" at bounding box center [915, 455] width 191 height 23
click at [920, 450] on div at bounding box center [901, 456] width 161 height 14
click at [865, 455] on div at bounding box center [901, 456] width 161 height 14
type input "****"
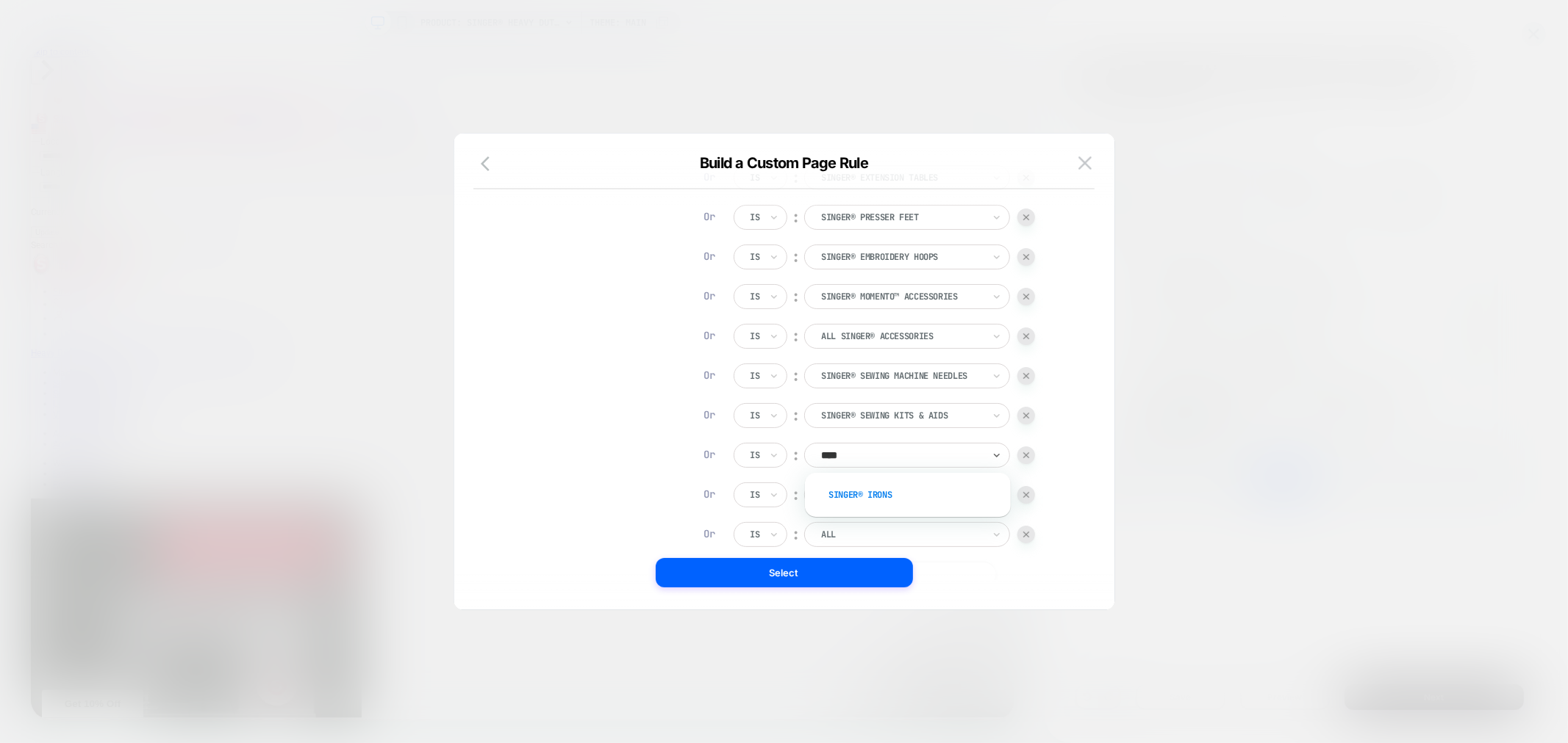
click at [931, 483] on div "SINGER® Irons" at bounding box center [915, 495] width 191 height 23
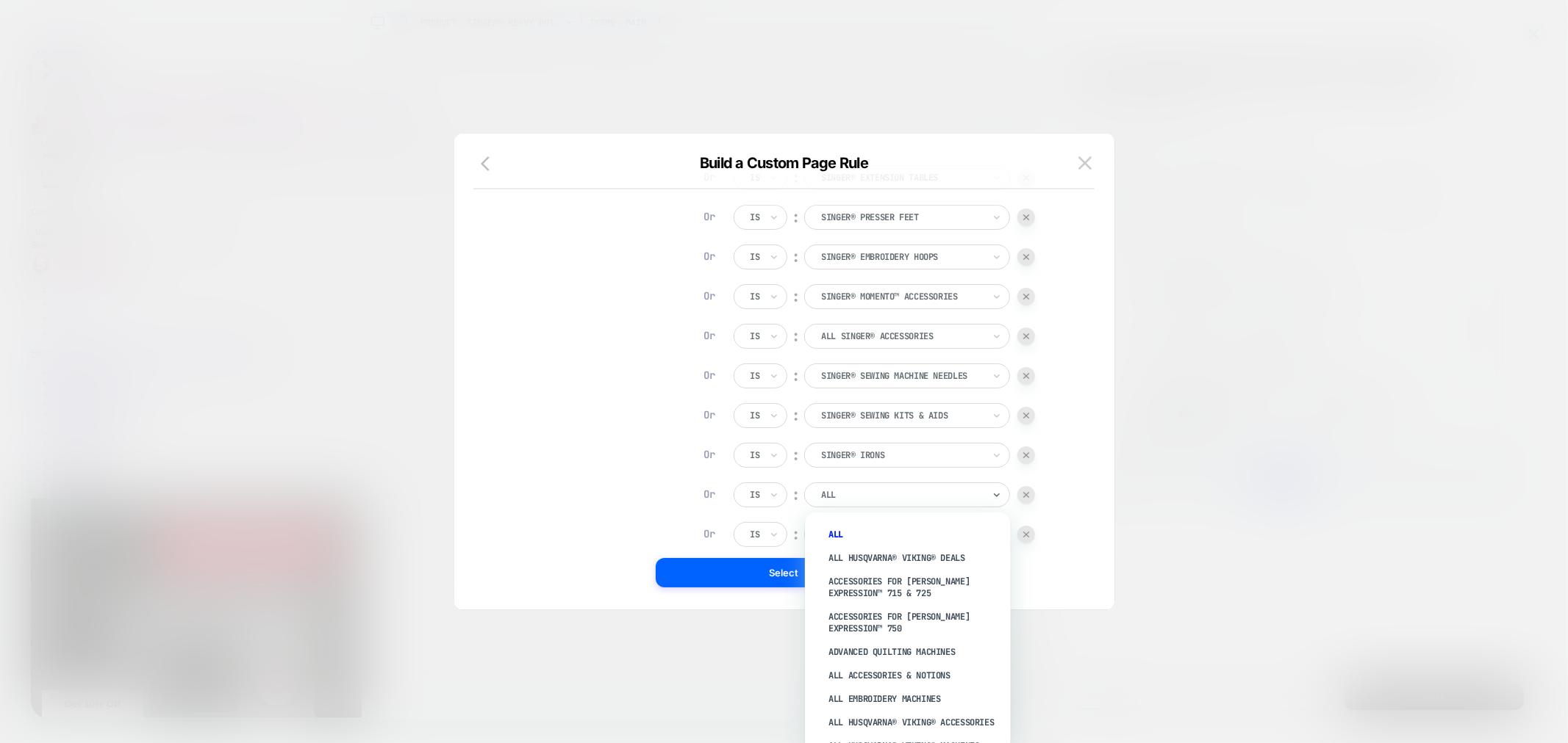
click at [931, 494] on div at bounding box center [901, 496] width 161 height 14
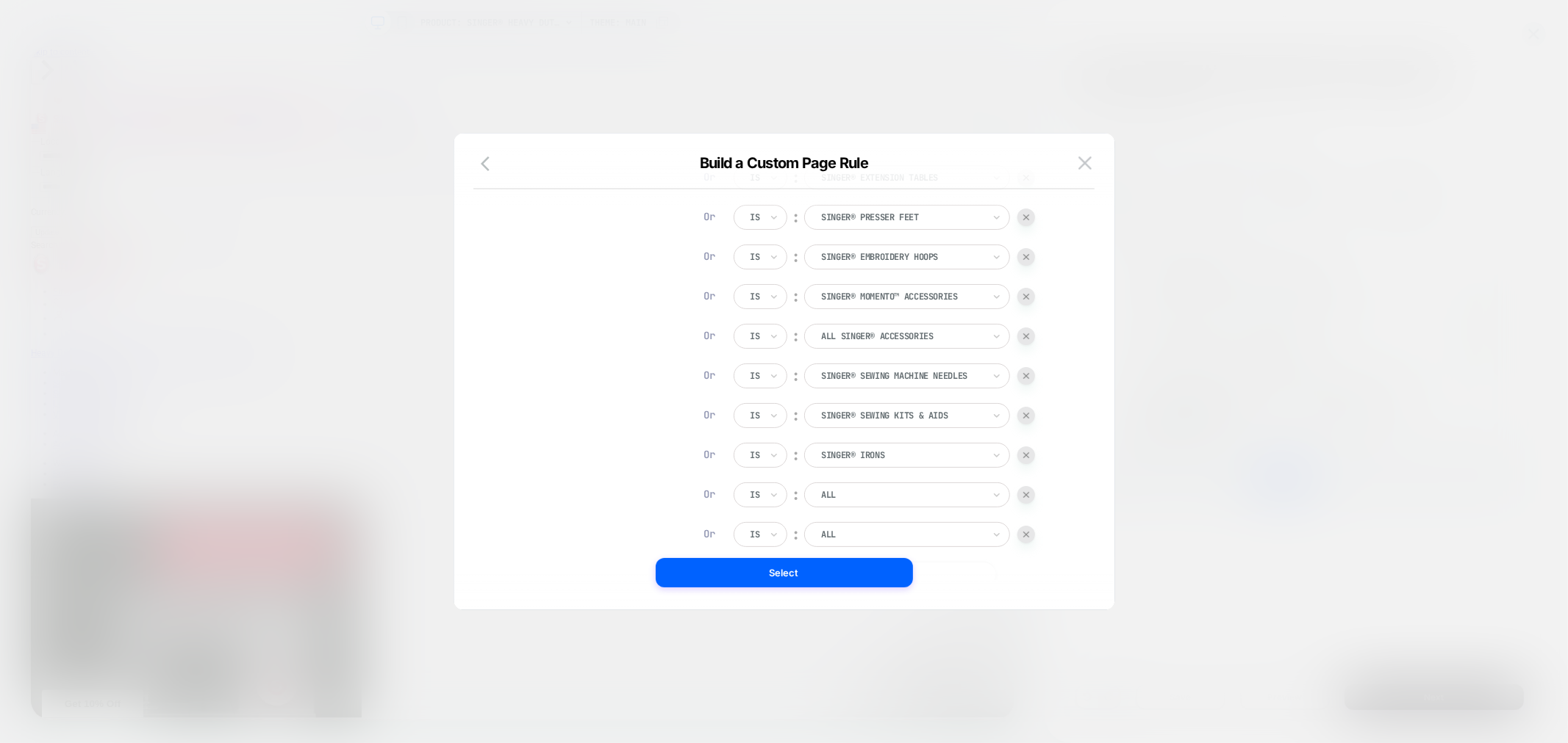
click at [900, 498] on div at bounding box center [901, 496] width 161 height 14
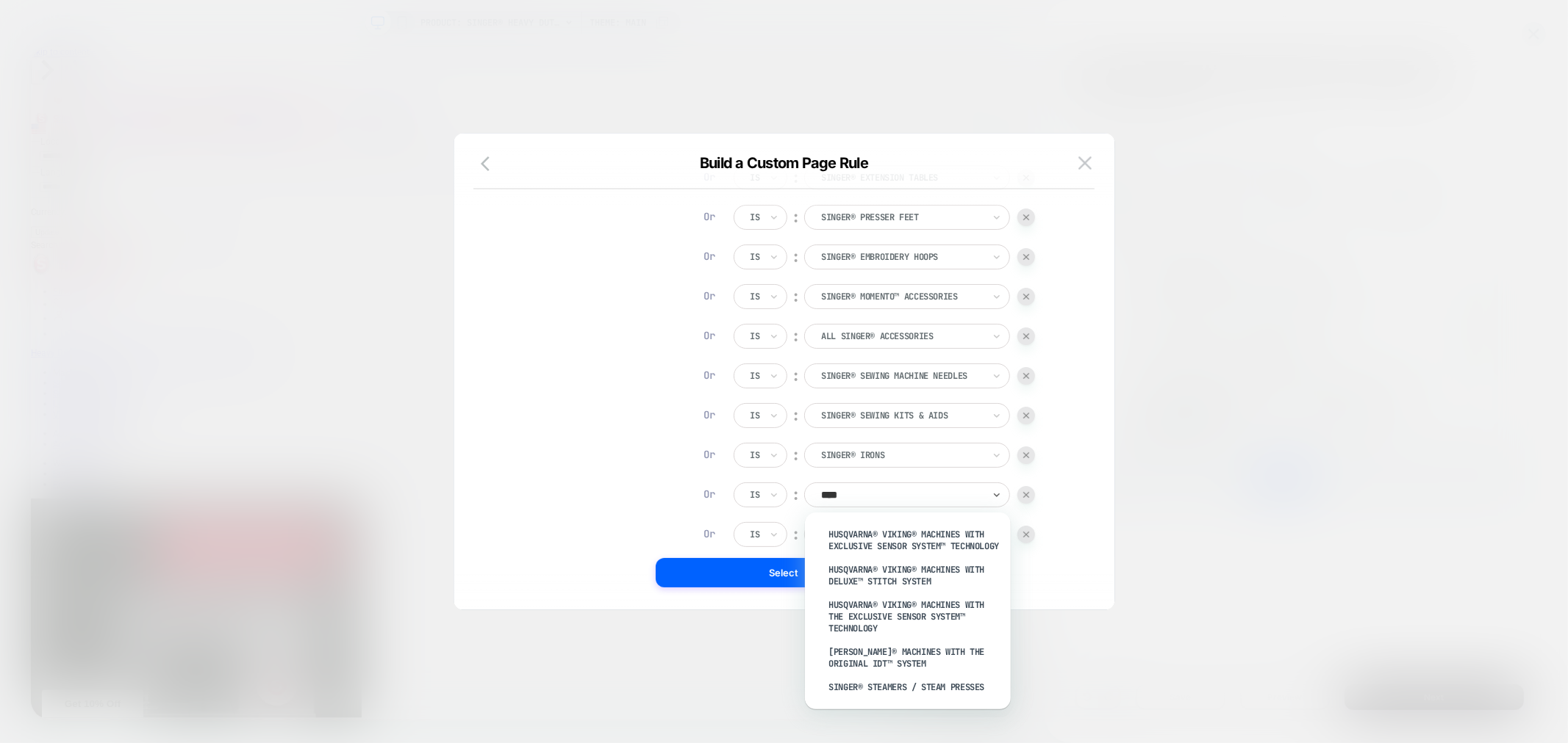
type input "*****"
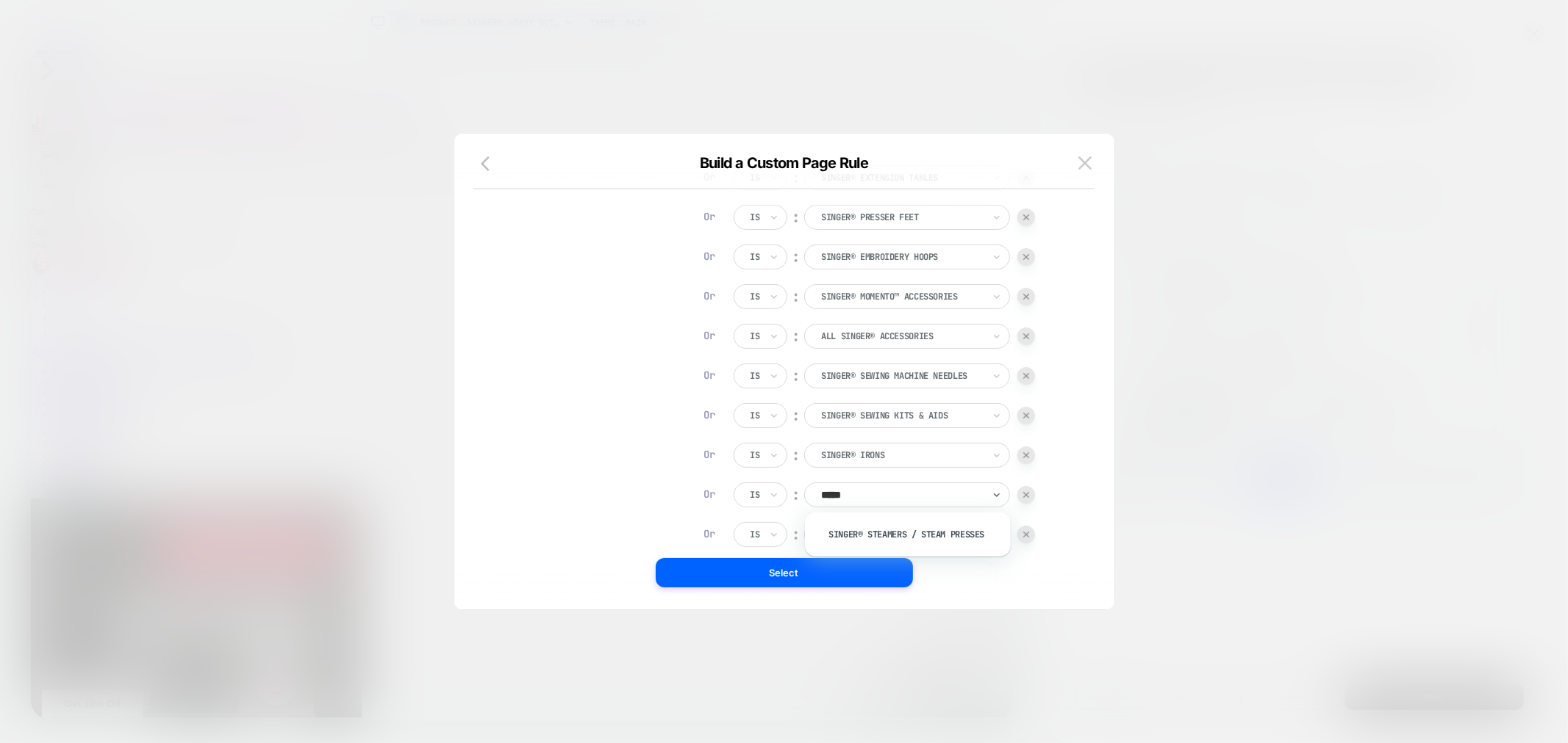
click at [913, 522] on div "SINGER® Steamers / Steam Presses" at bounding box center [908, 534] width 191 height 29
click at [915, 532] on div "SINGER® Steamers / Steam Presses" at bounding box center [915, 534] width 191 height 23
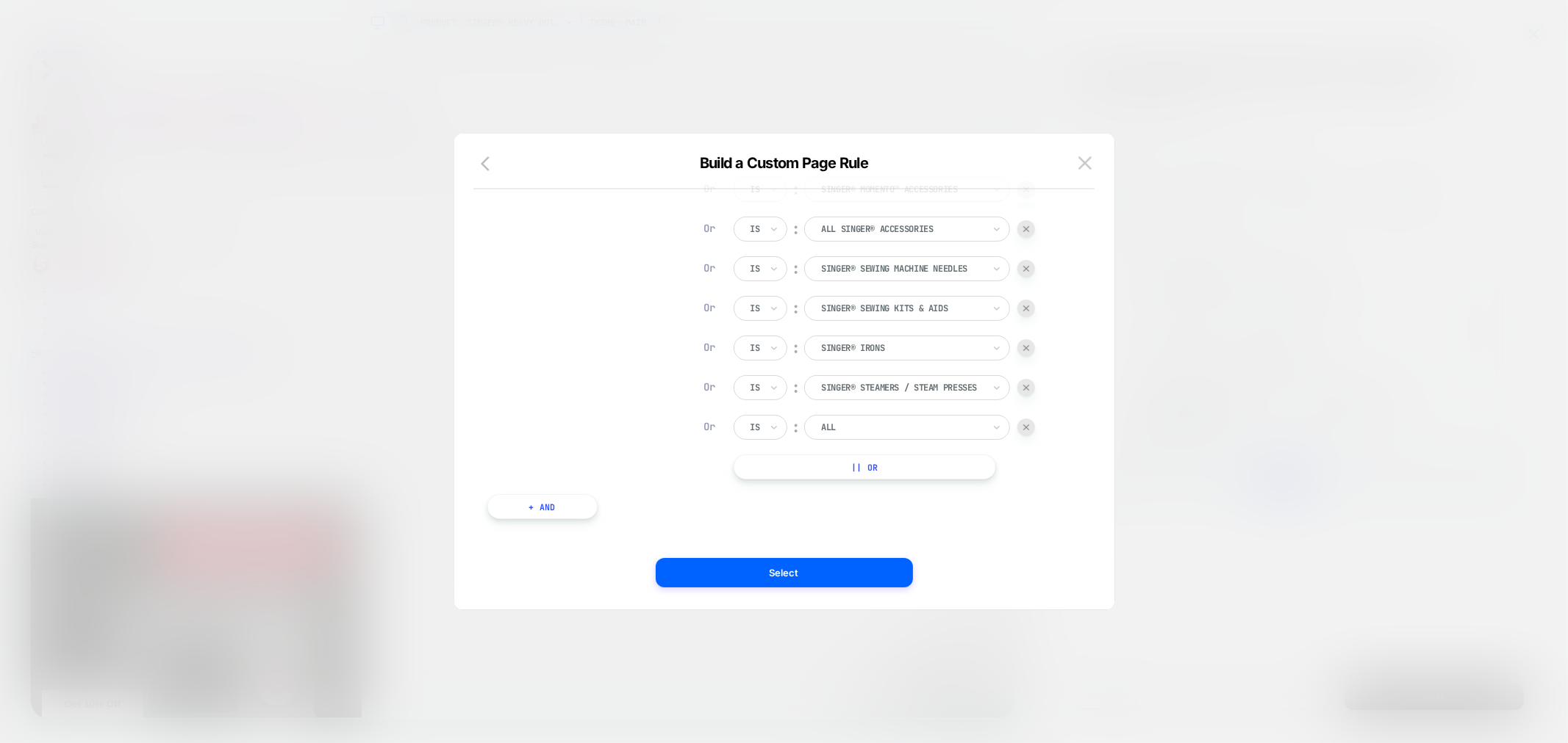
scroll to position [310, 0]
click at [913, 486] on div "Tag Is ︰ pfs:visually_accessories PFS:VISUALLY_ACCESSORIES || Or And Collection…" at bounding box center [776, 229] width 594 height 624
click at [910, 465] on button "|| Or" at bounding box center [864, 468] width 262 height 25
click at [937, 501] on button "|| Or" at bounding box center [864, 507] width 262 height 25
click at [960, 544] on button "|| Or" at bounding box center [864, 547] width 262 height 25
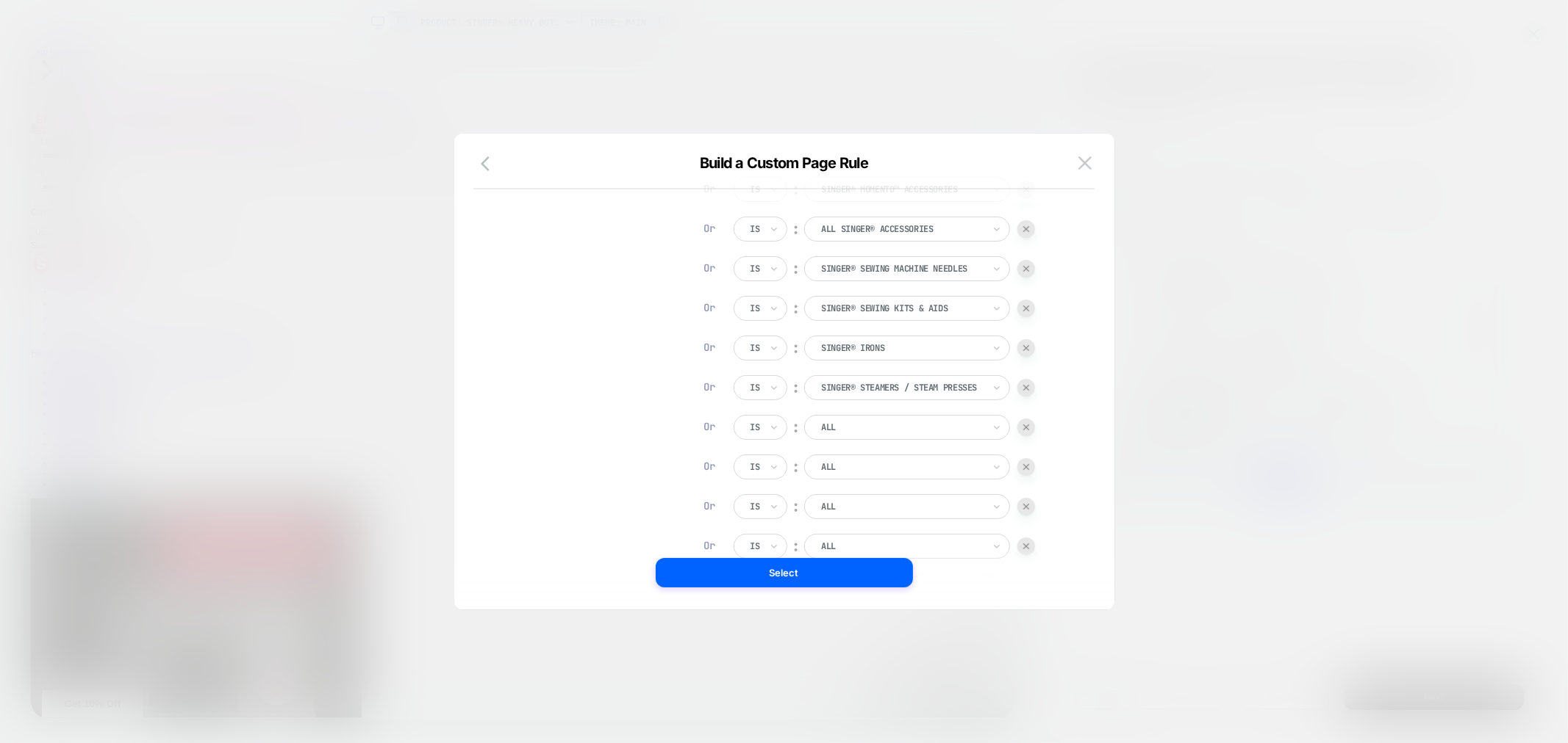
click at [919, 428] on div at bounding box center [901, 428] width 161 height 14
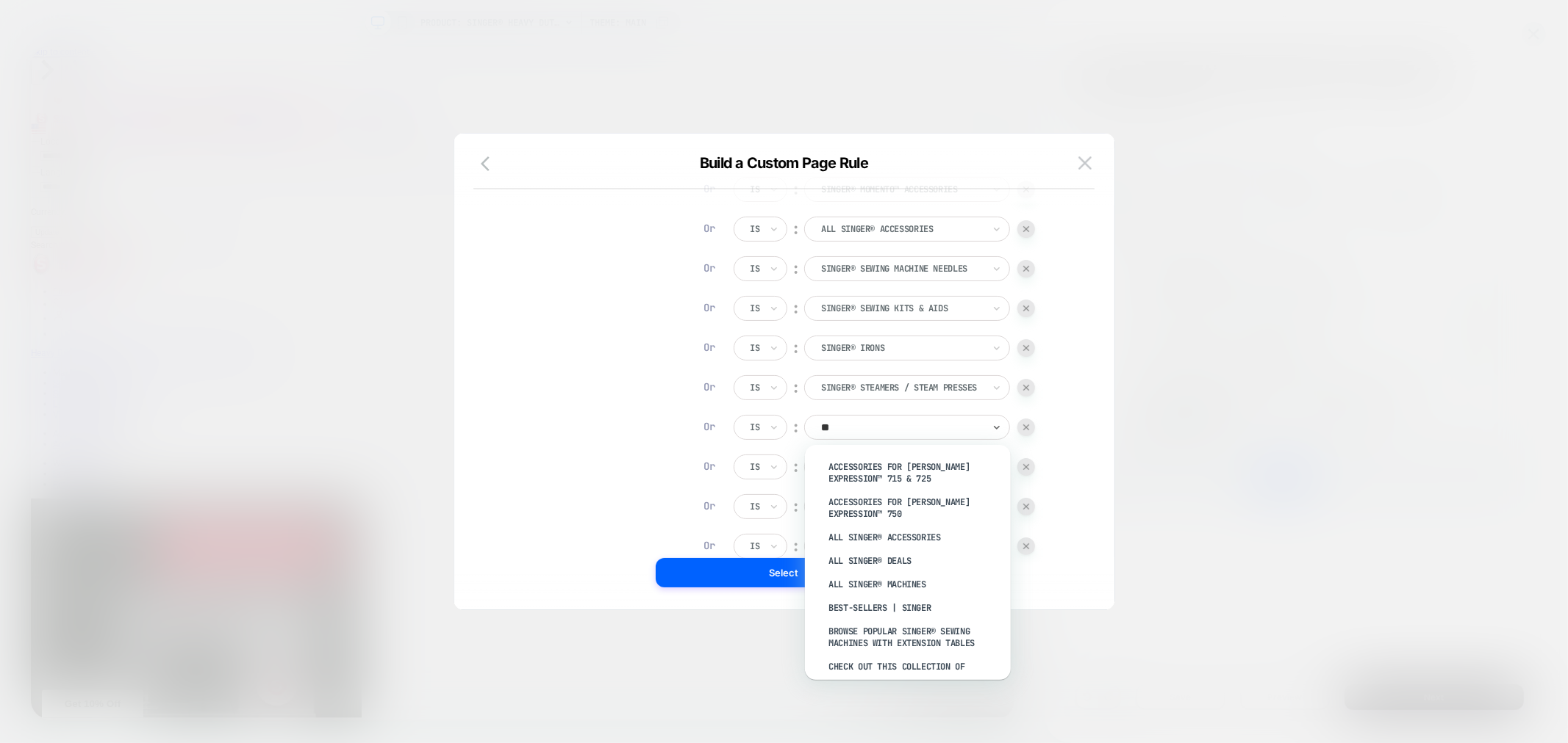
type input "*"
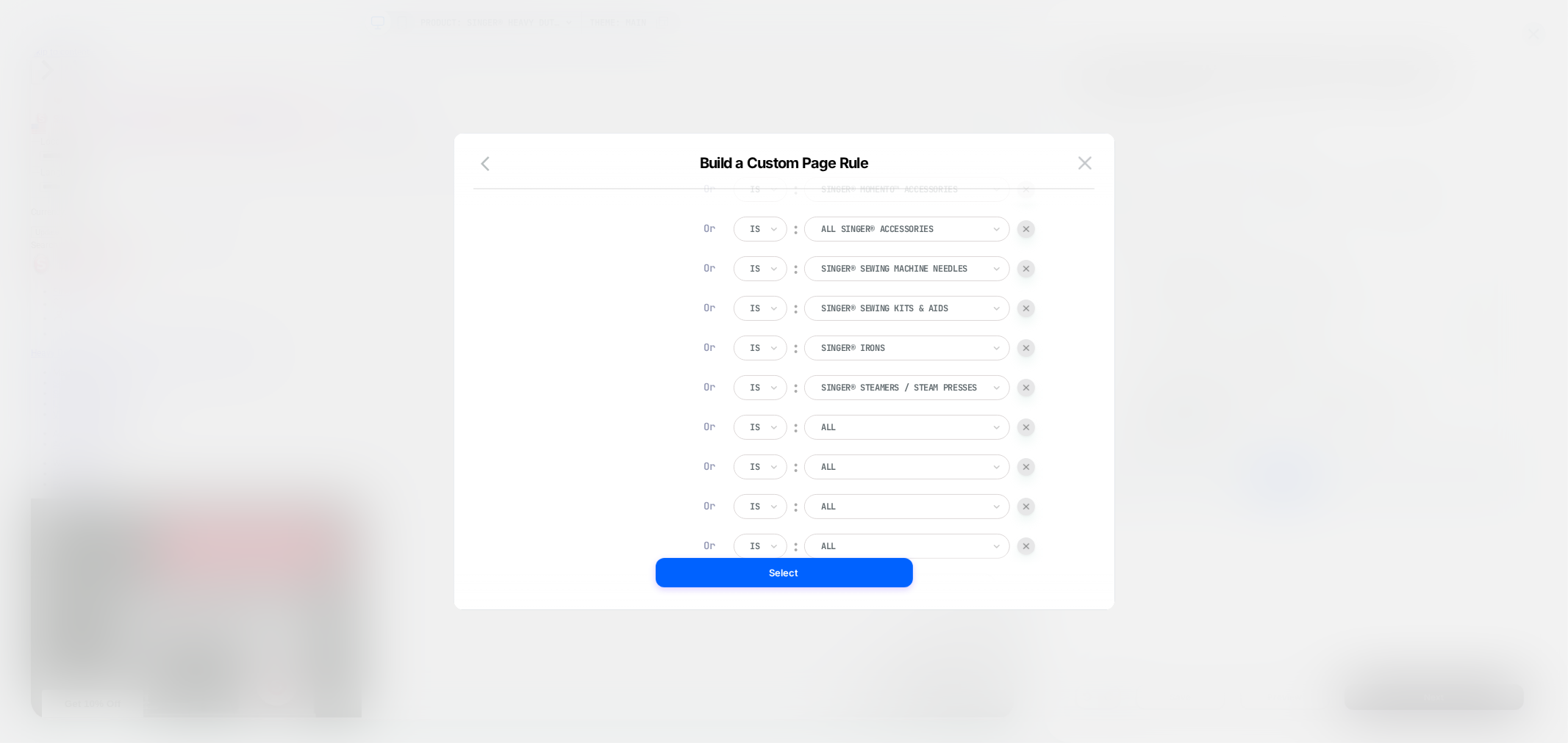
click at [882, 426] on div at bounding box center [901, 428] width 161 height 14
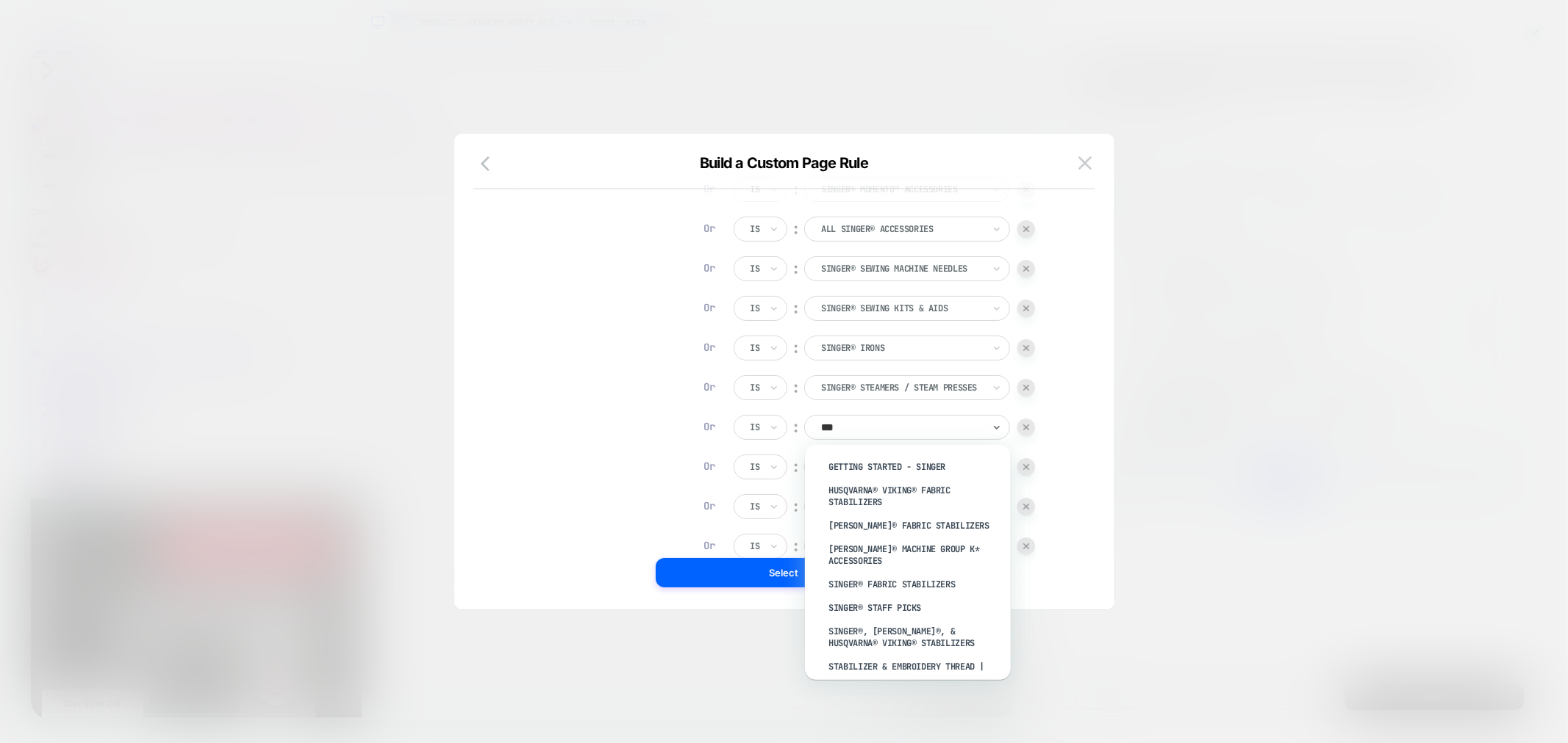
type input "****"
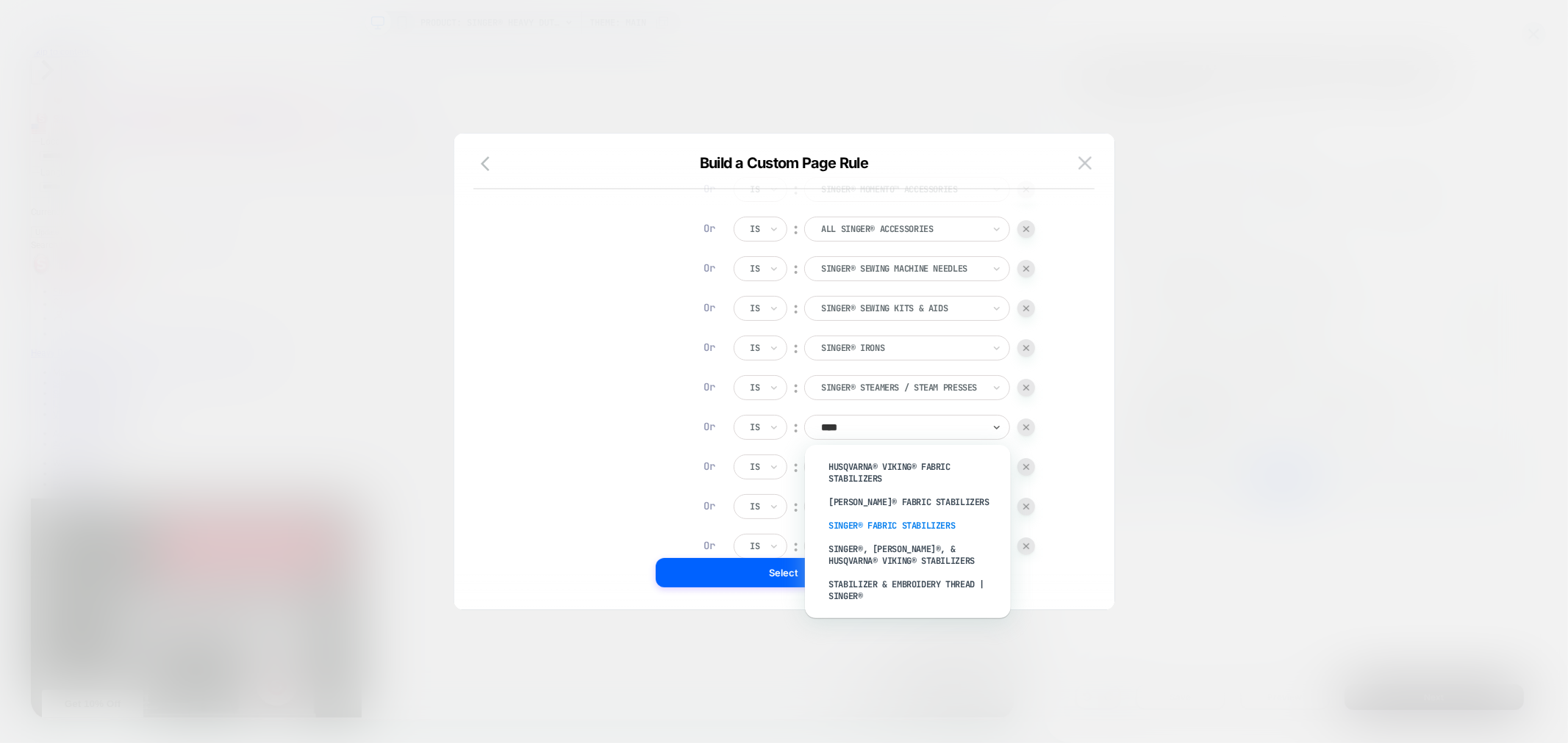
click at [935, 523] on div "SINGER® Fabric Stabilizers" at bounding box center [915, 526] width 191 height 23
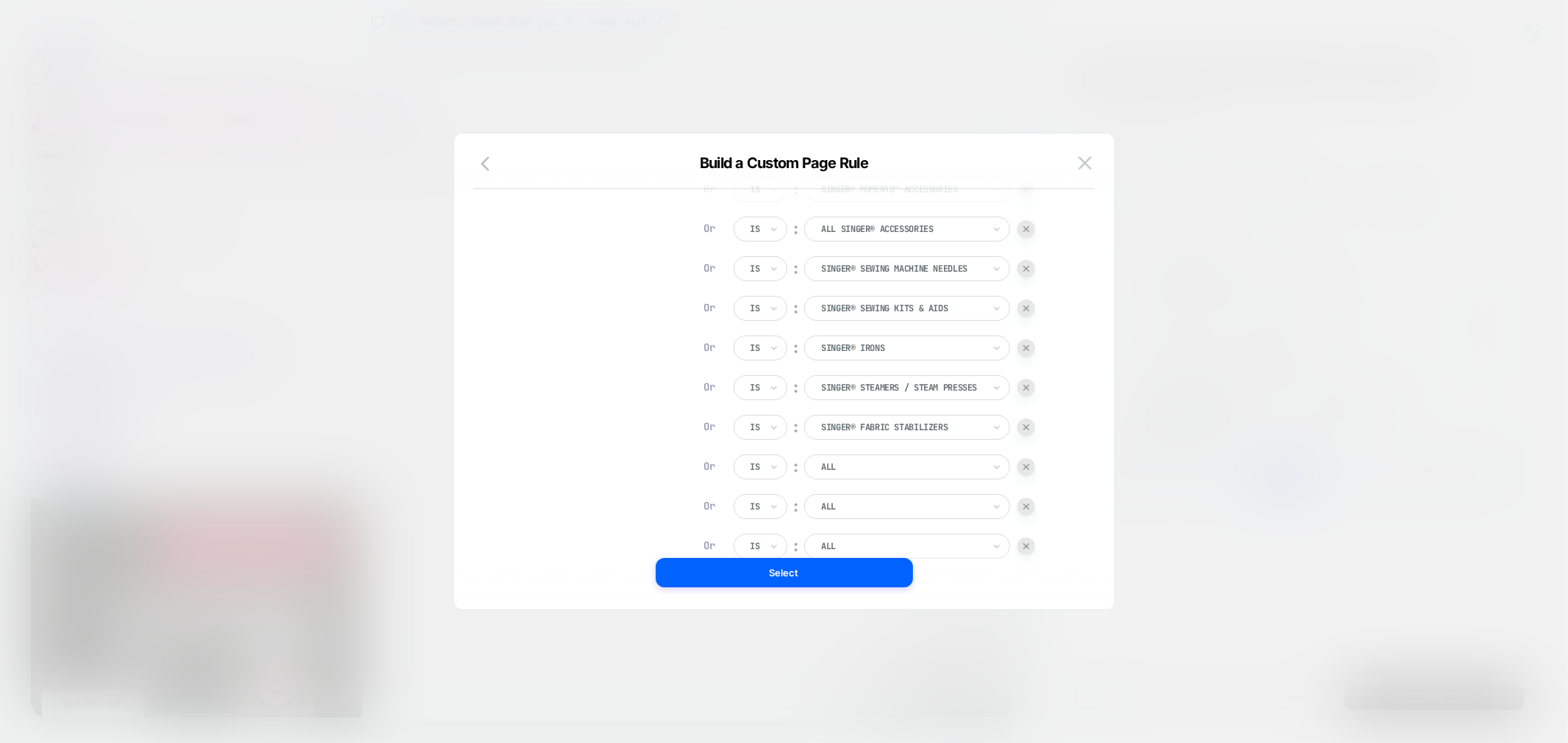
click at [902, 469] on div at bounding box center [901, 468] width 161 height 14
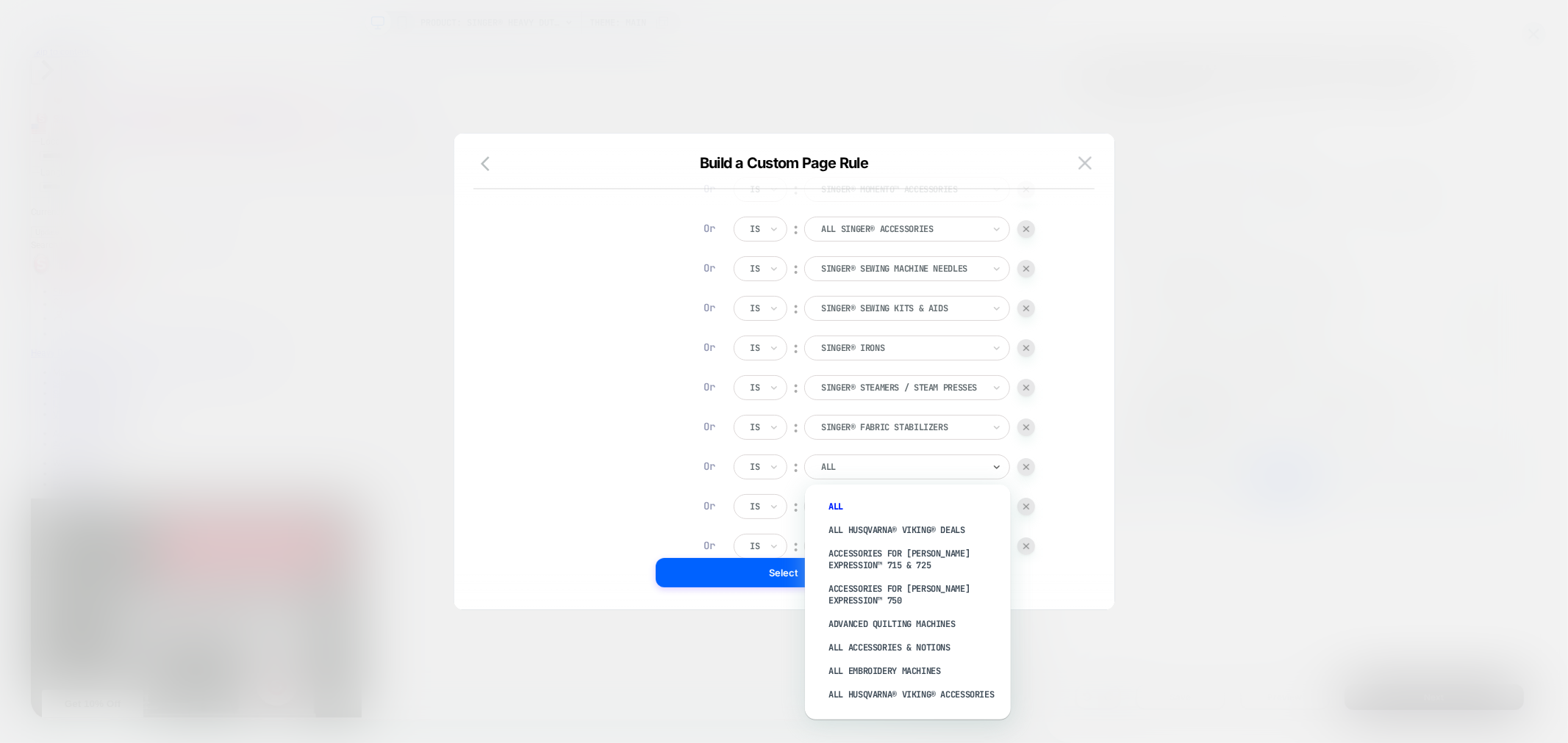
click at [915, 464] on div at bounding box center [901, 468] width 161 height 14
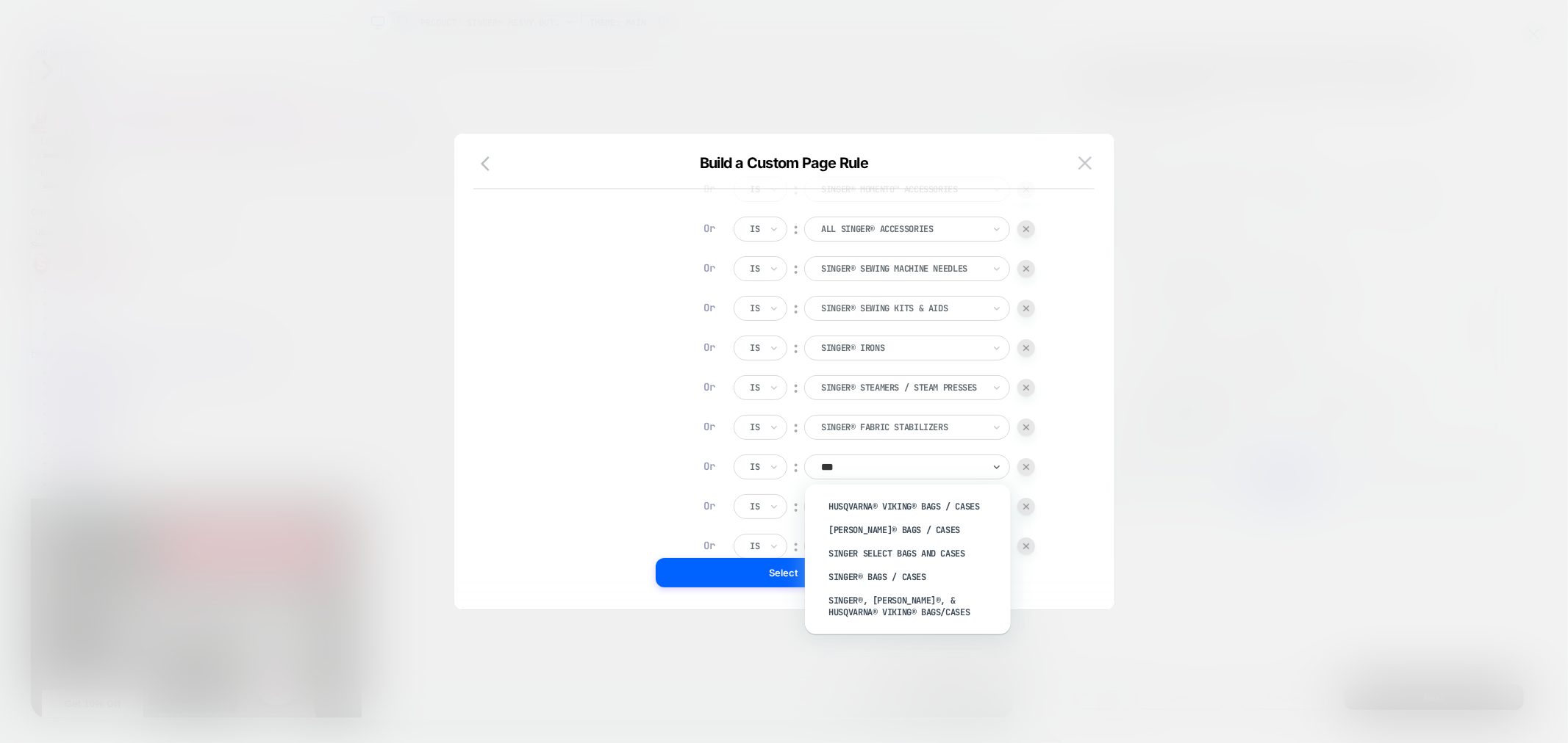
type input "****"
click at [944, 570] on div "SINGER® Bags / Cases" at bounding box center [915, 577] width 191 height 23
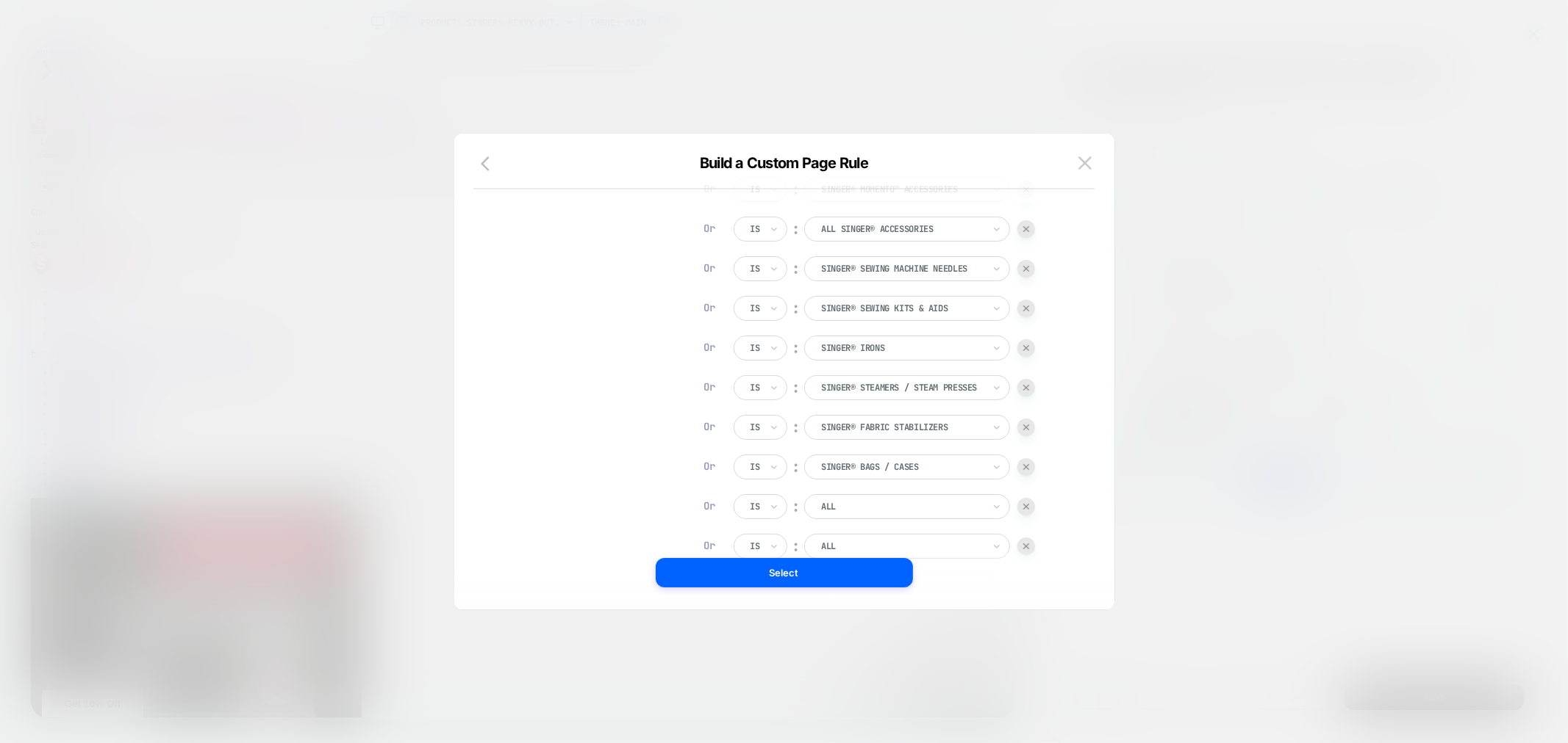
click at [910, 507] on div at bounding box center [901, 507] width 161 height 14
click at [1037, 375] on div "Collection Page Is ︰ SINGER® Bobbins Or Is ︰ SINGER® Extension Tables SINGER® E…" at bounding box center [795, 308] width 542 height 581
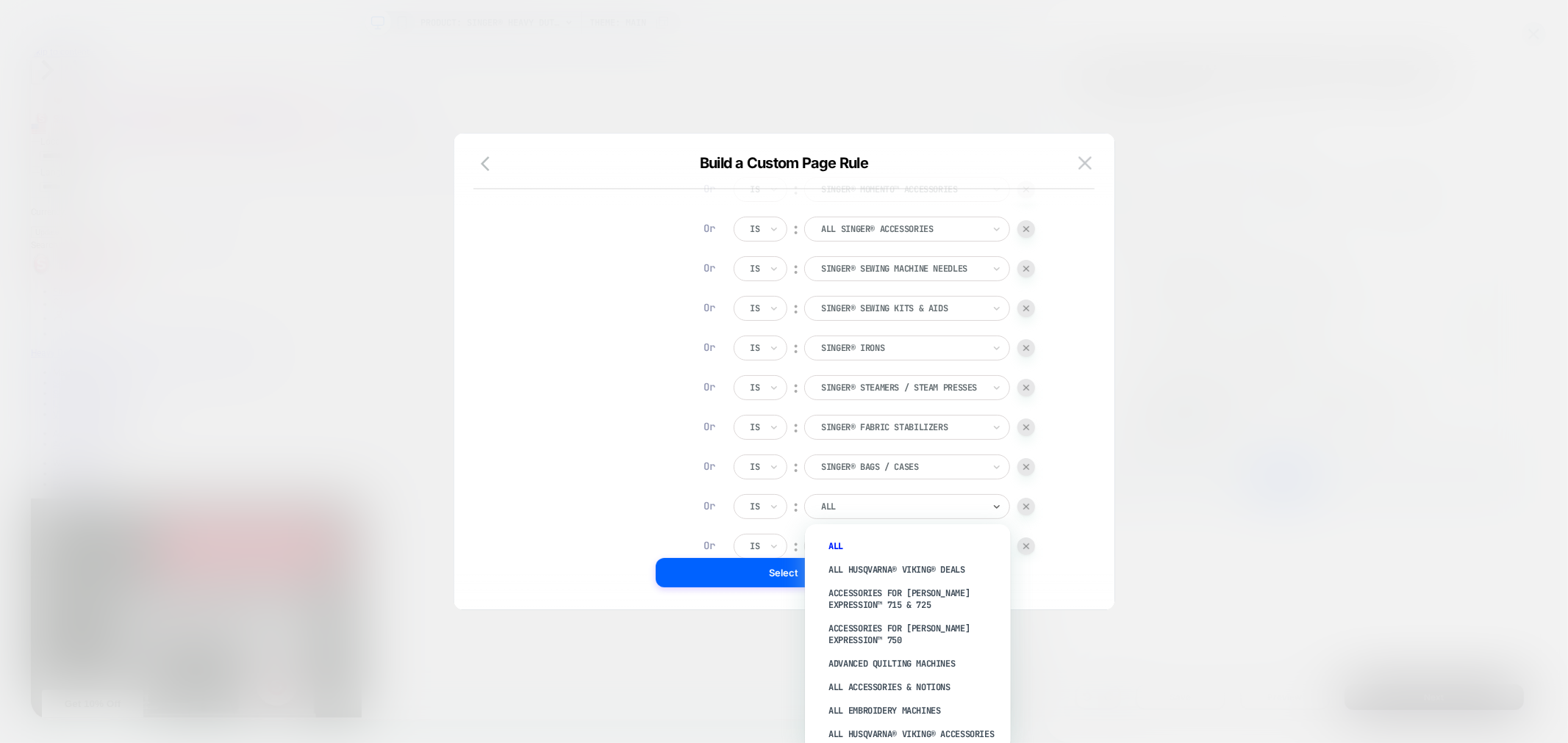
click at [839, 507] on div at bounding box center [901, 507] width 161 height 14
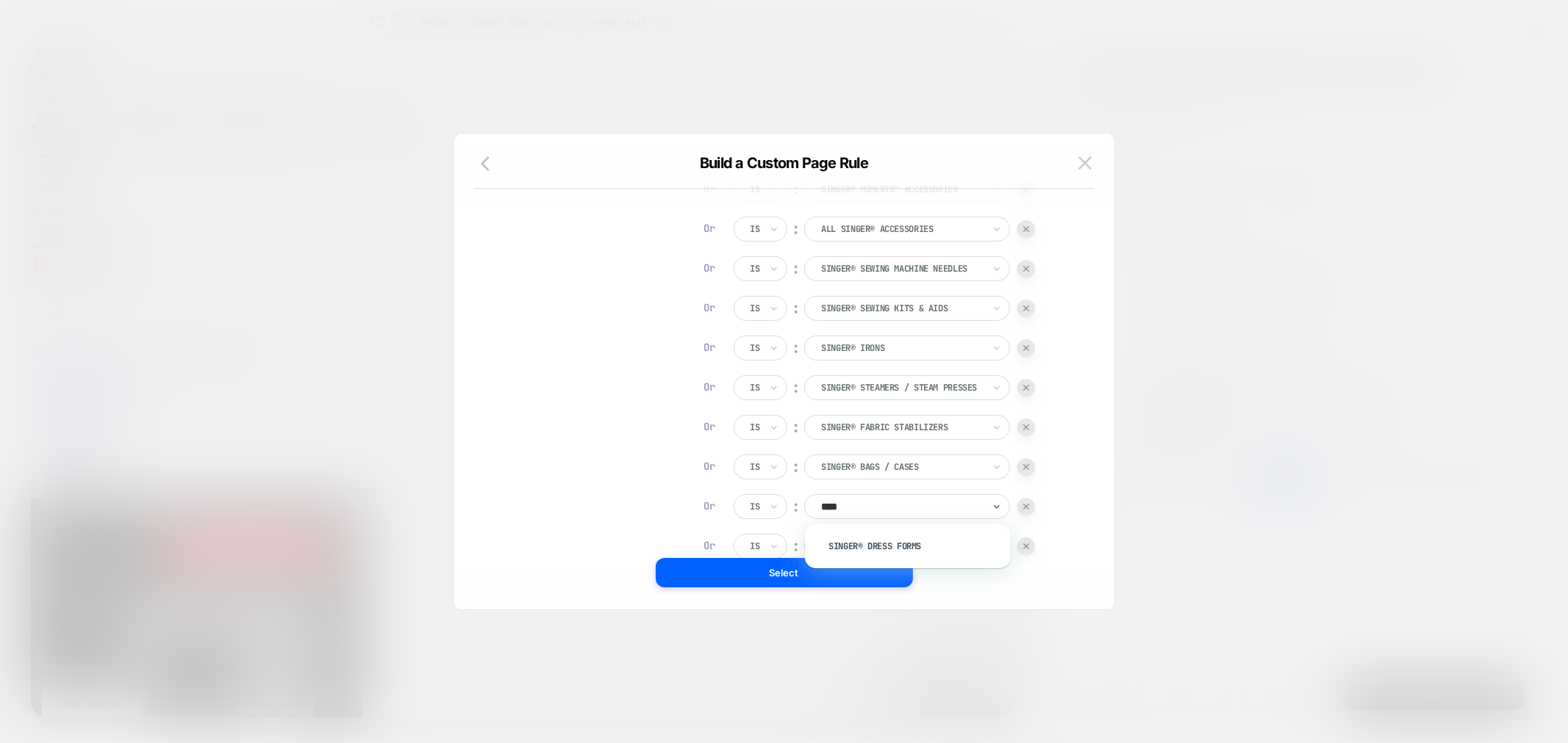
type input "*****"
click at [847, 541] on div "SINGER® Dress Forms" at bounding box center [915, 547] width 191 height 23
click at [863, 540] on div at bounding box center [901, 547] width 161 height 14
click at [867, 544] on div at bounding box center [901, 547] width 161 height 14
type input "******"
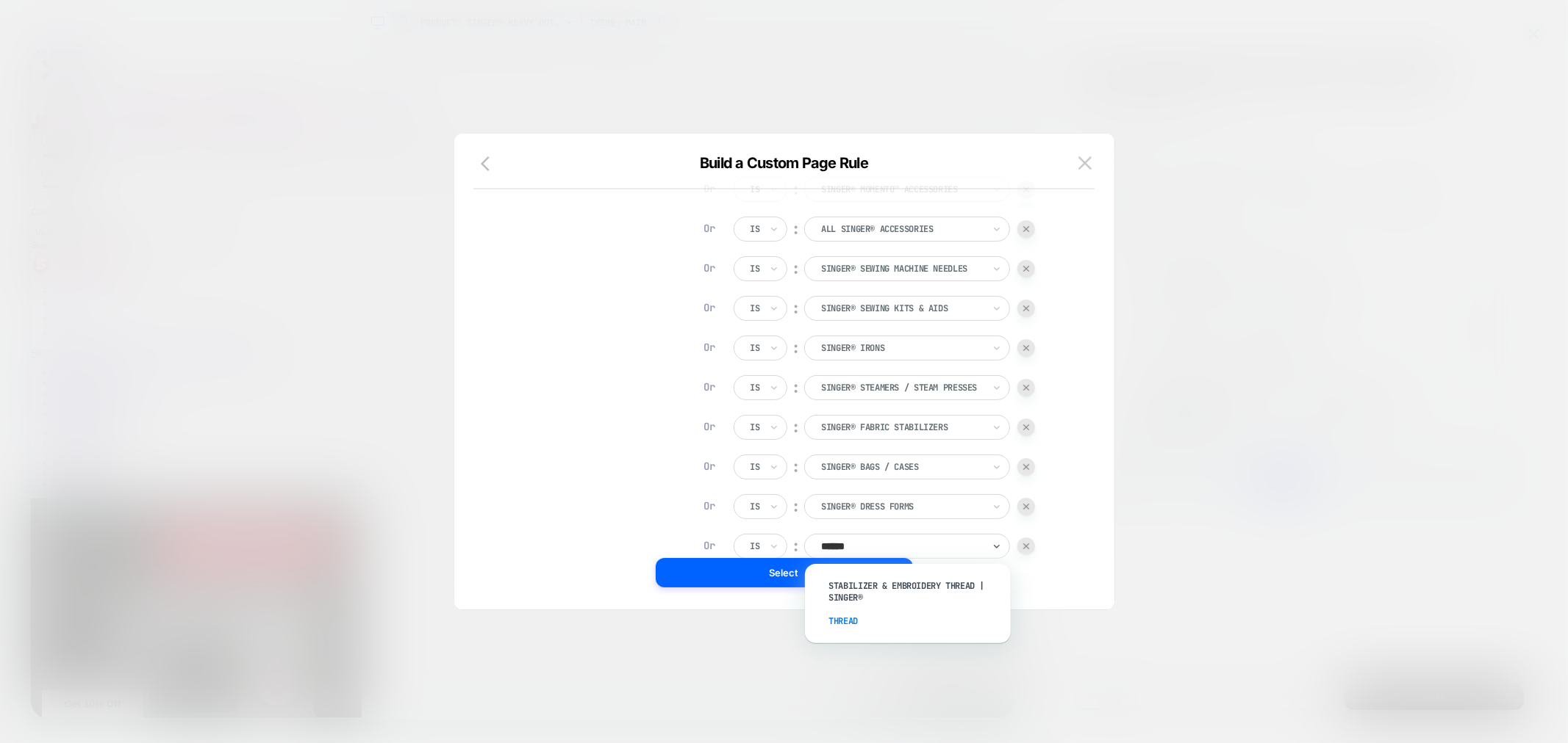
click at [863, 612] on div "Thread" at bounding box center [915, 621] width 191 height 23
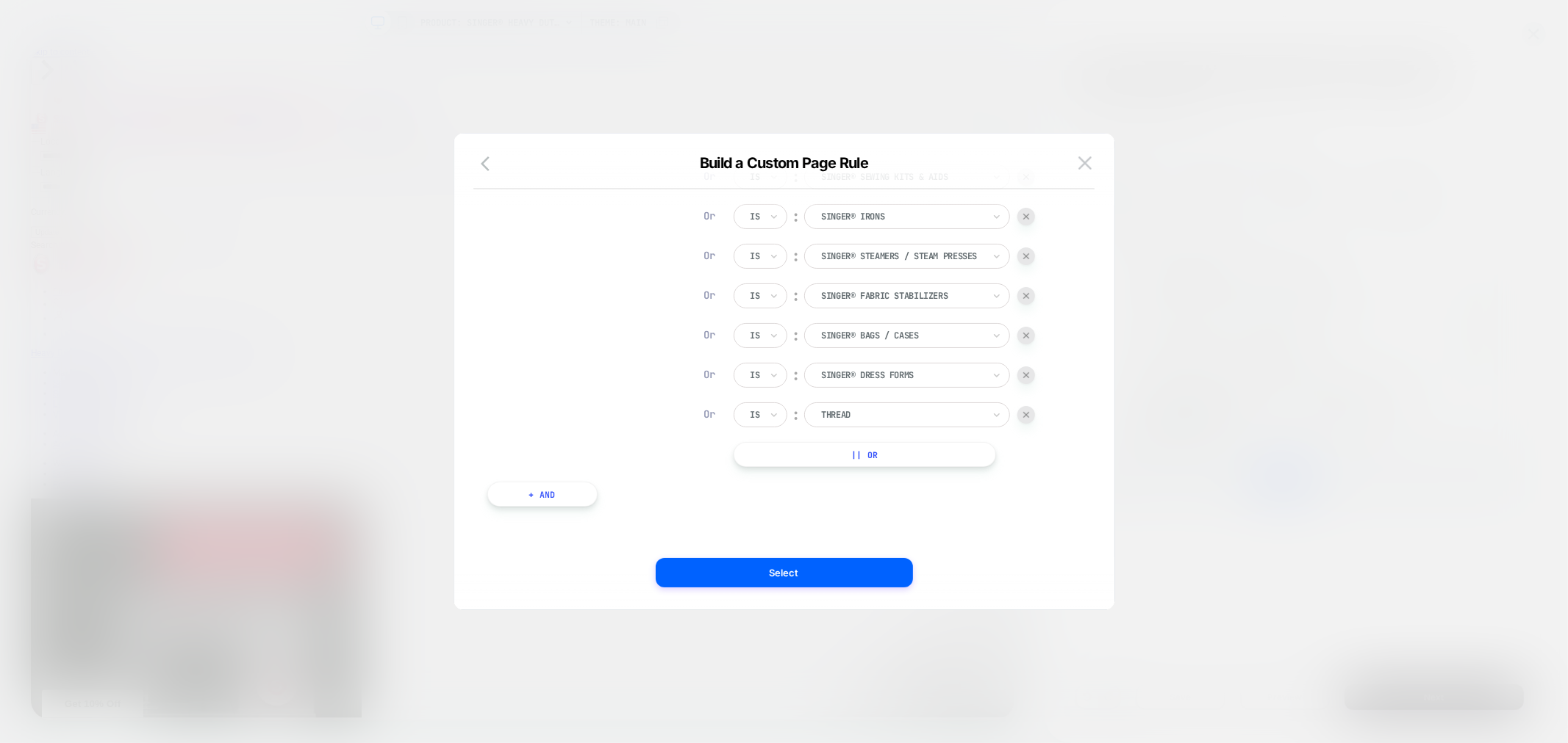
click at [854, 457] on button "|| Or" at bounding box center [864, 455] width 262 height 25
click at [937, 500] on button "|| Or" at bounding box center [864, 495] width 262 height 25
click at [865, 456] on div at bounding box center [901, 455] width 161 height 14
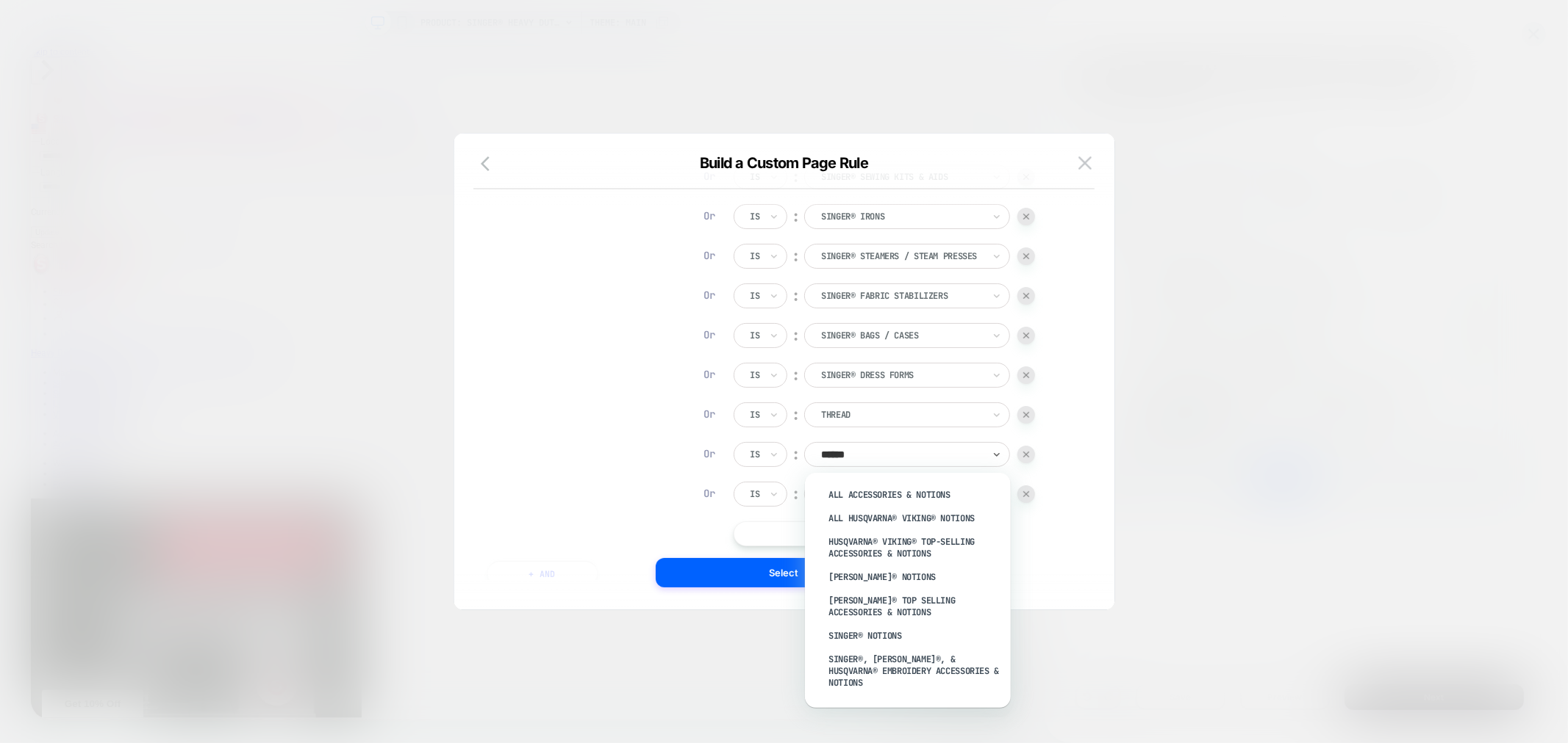
type input "*******"
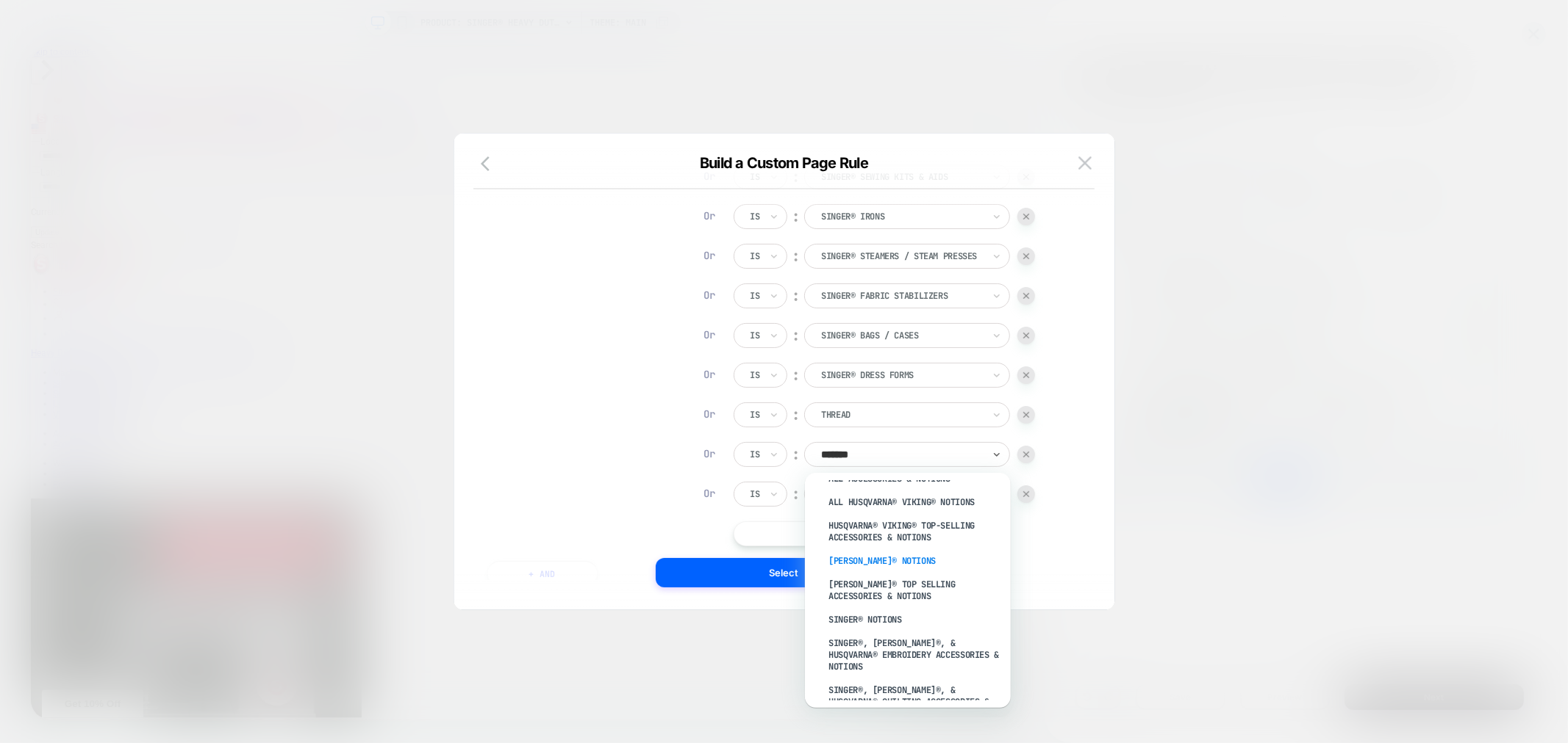
scroll to position [15, 0]
click at [939, 620] on div "SINGER® Notions" at bounding box center [915, 620] width 191 height 23
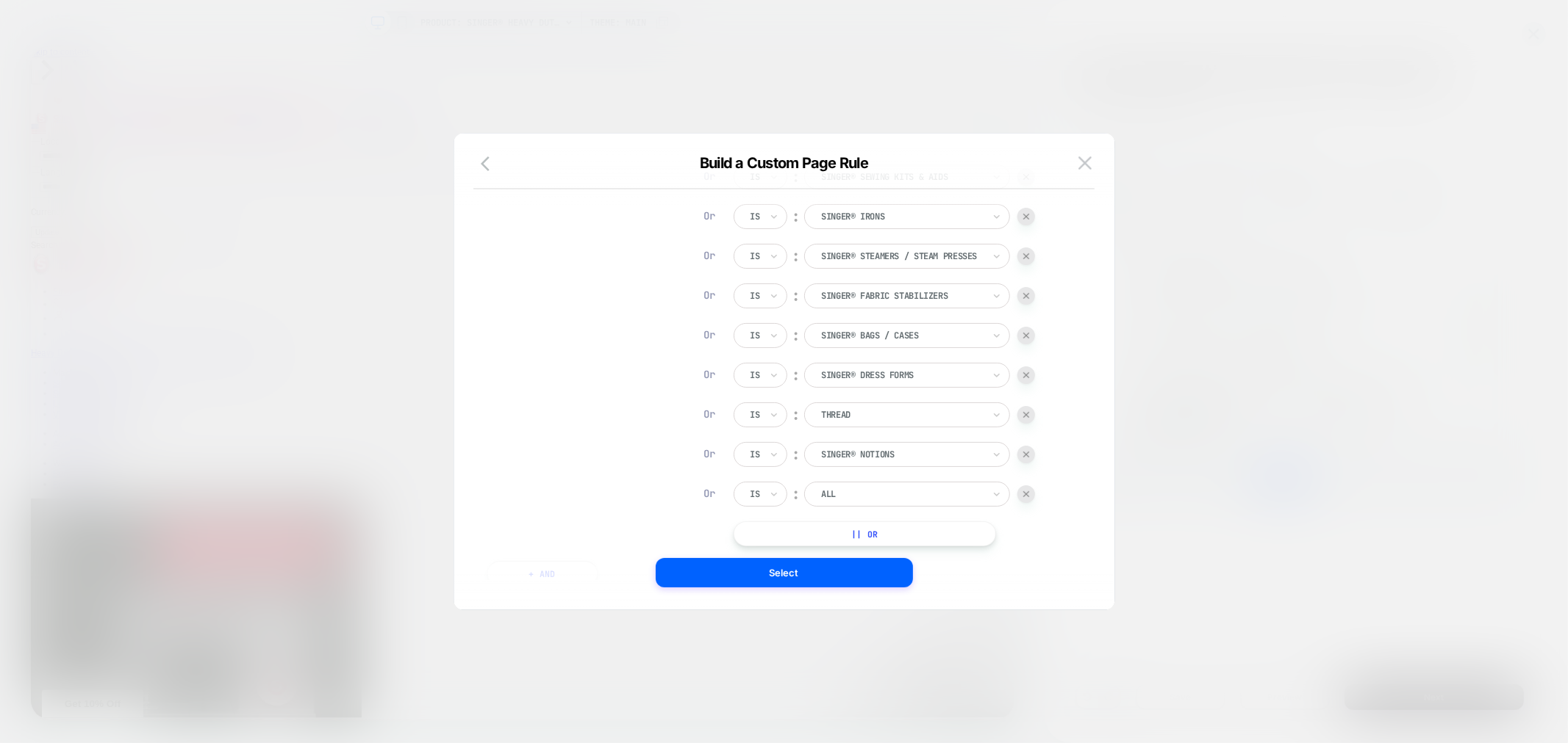
click at [1028, 492] on img at bounding box center [1026, 495] width 6 height 6
click at [892, 575] on button "Select" at bounding box center [784, 573] width 257 height 29
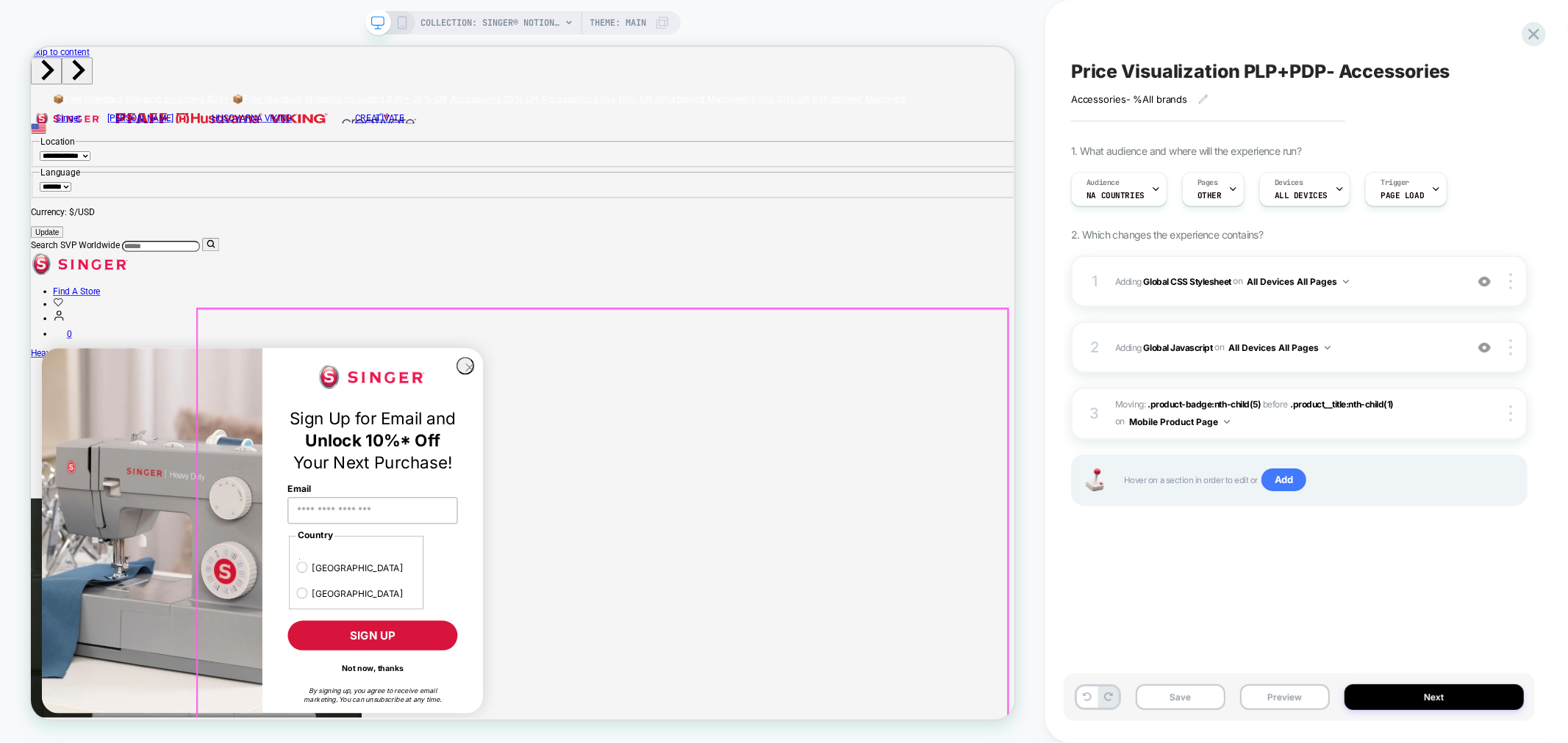
scroll to position [0, 0]
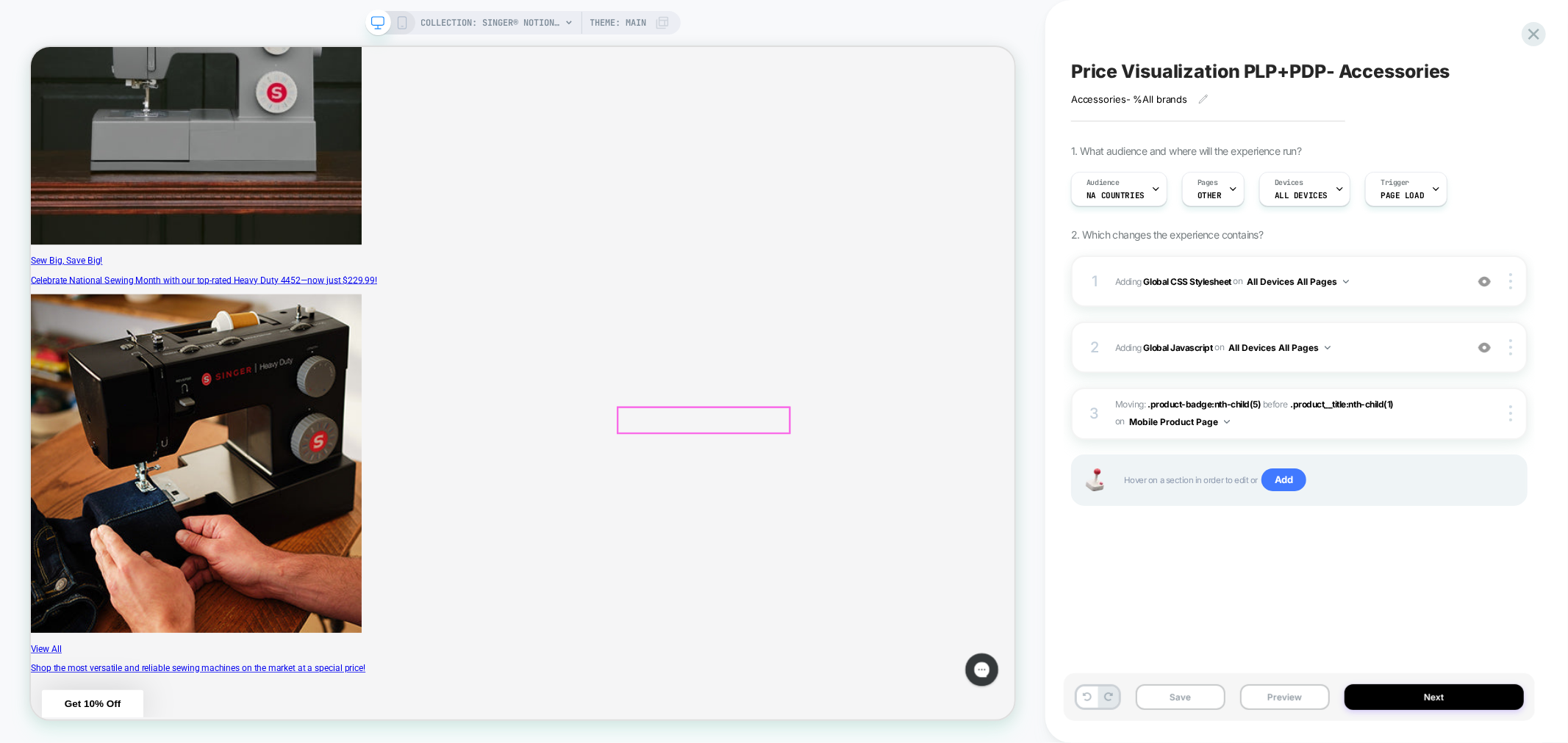
scroll to position [791, 0]
click at [1294, 701] on button "Preview" at bounding box center [1285, 698] width 90 height 26
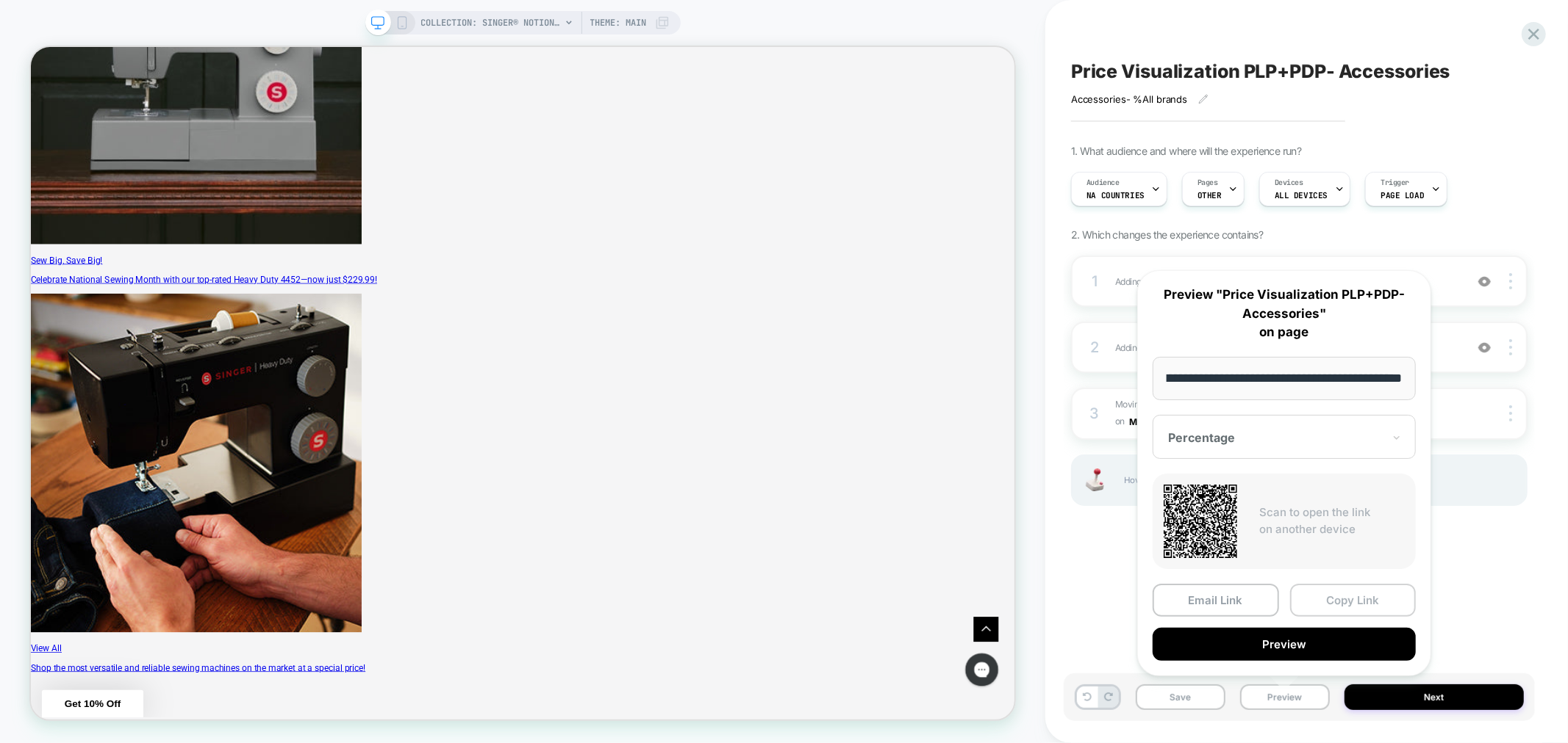
scroll to position [0, 0]
click at [1370, 596] on button "Copy Link" at bounding box center [1352, 600] width 127 height 33
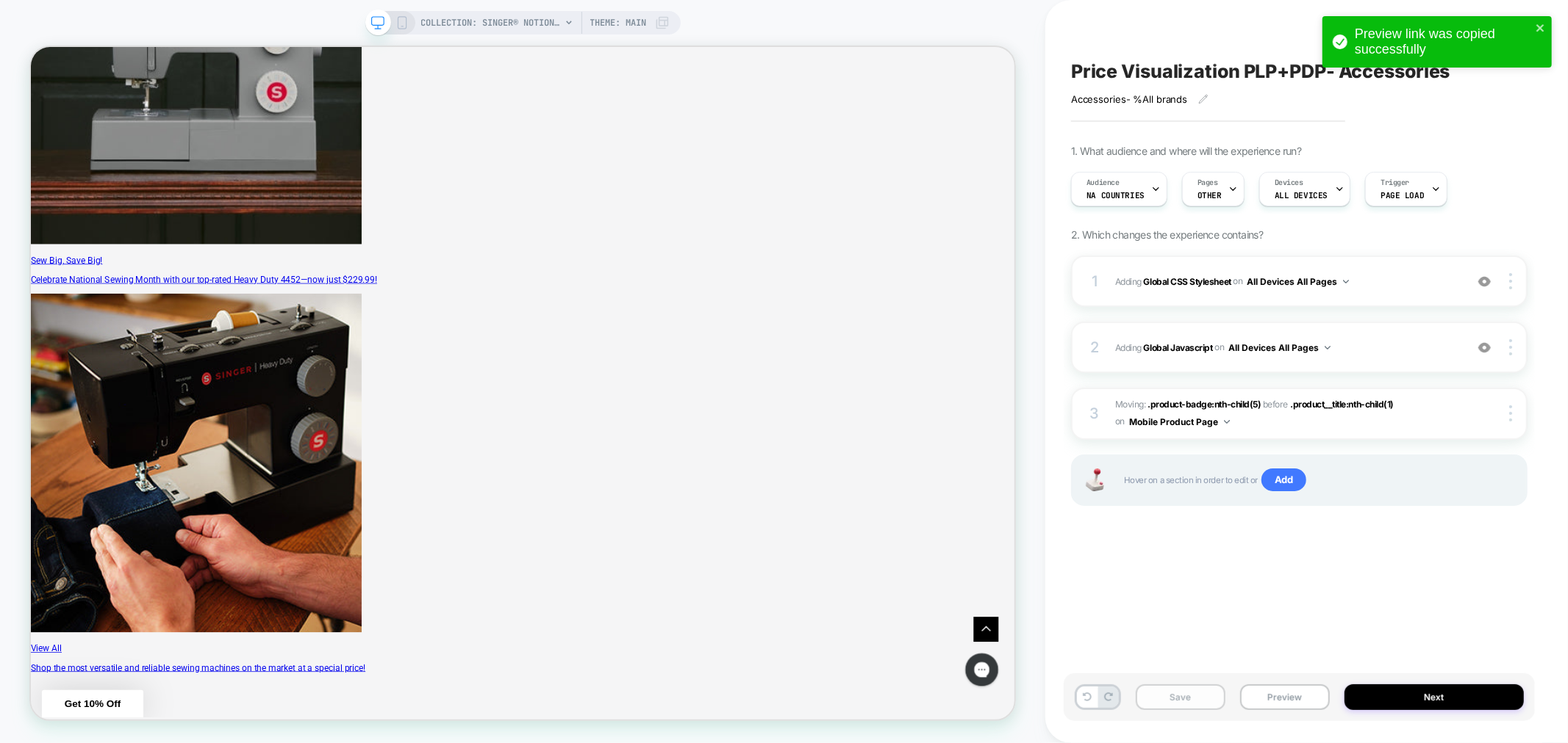
click at [1170, 700] on button "Save" at bounding box center [1180, 698] width 90 height 26
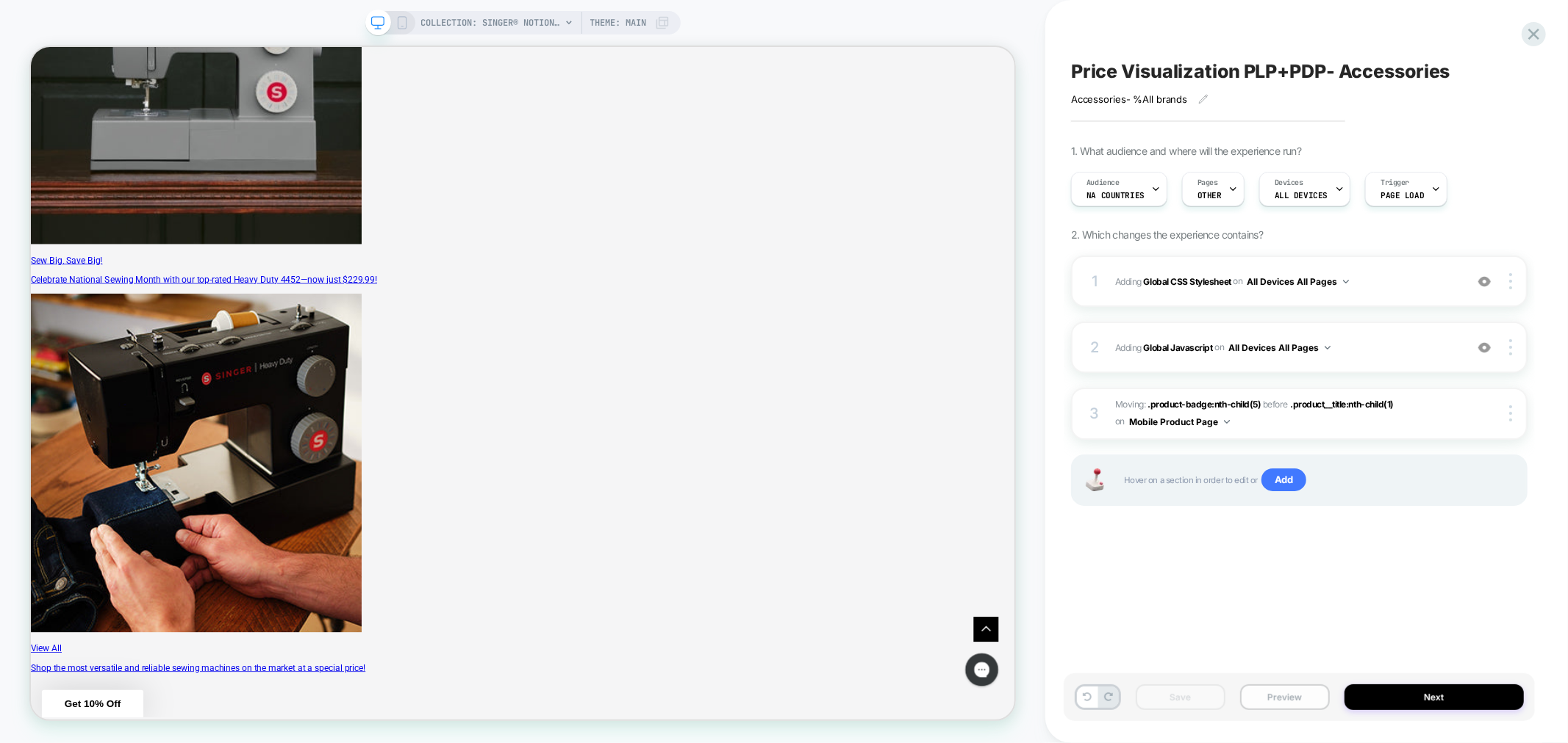
click at [1280, 697] on button "Preview" at bounding box center [1285, 698] width 90 height 26
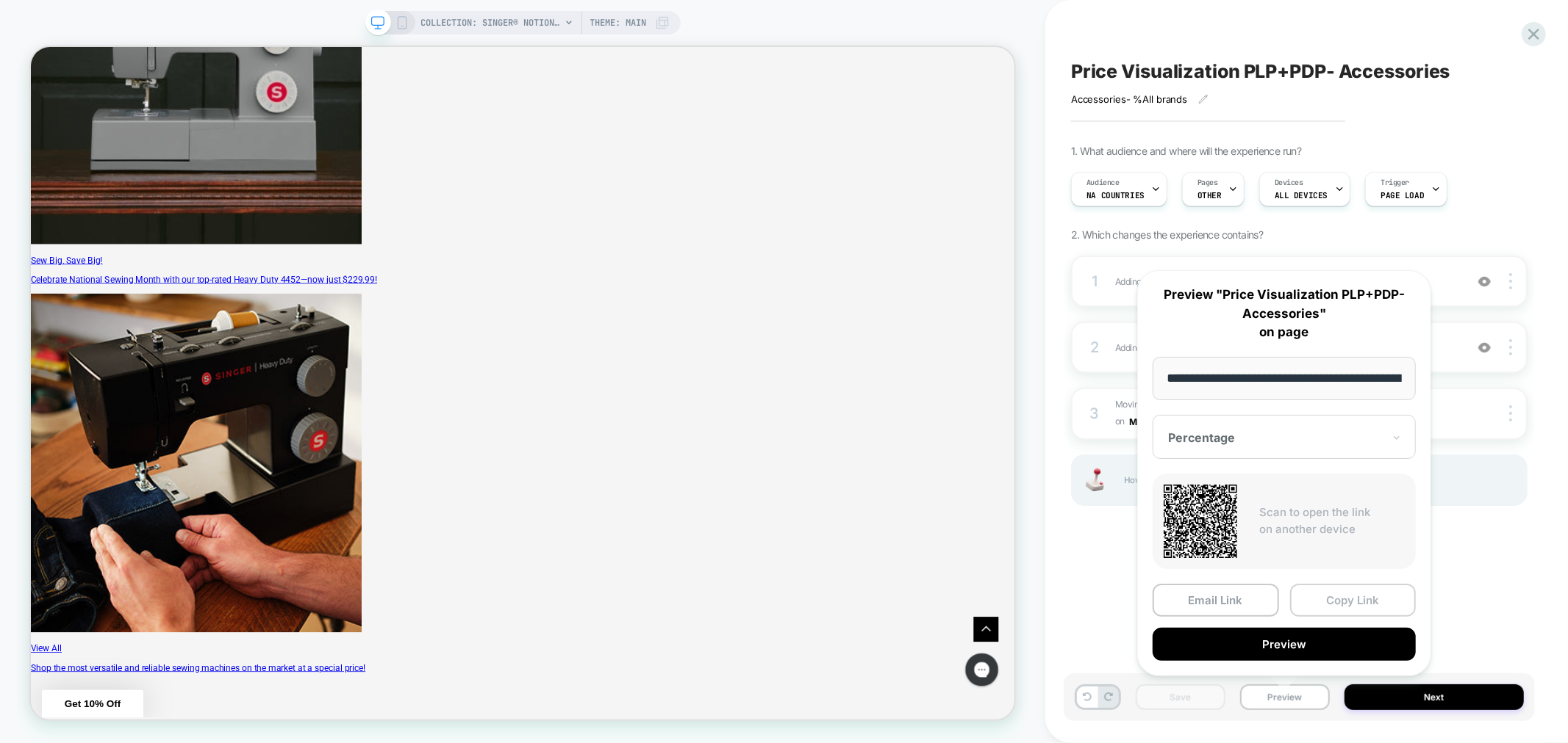
click at [1368, 612] on button "Copy Link" at bounding box center [1352, 600] width 127 height 33
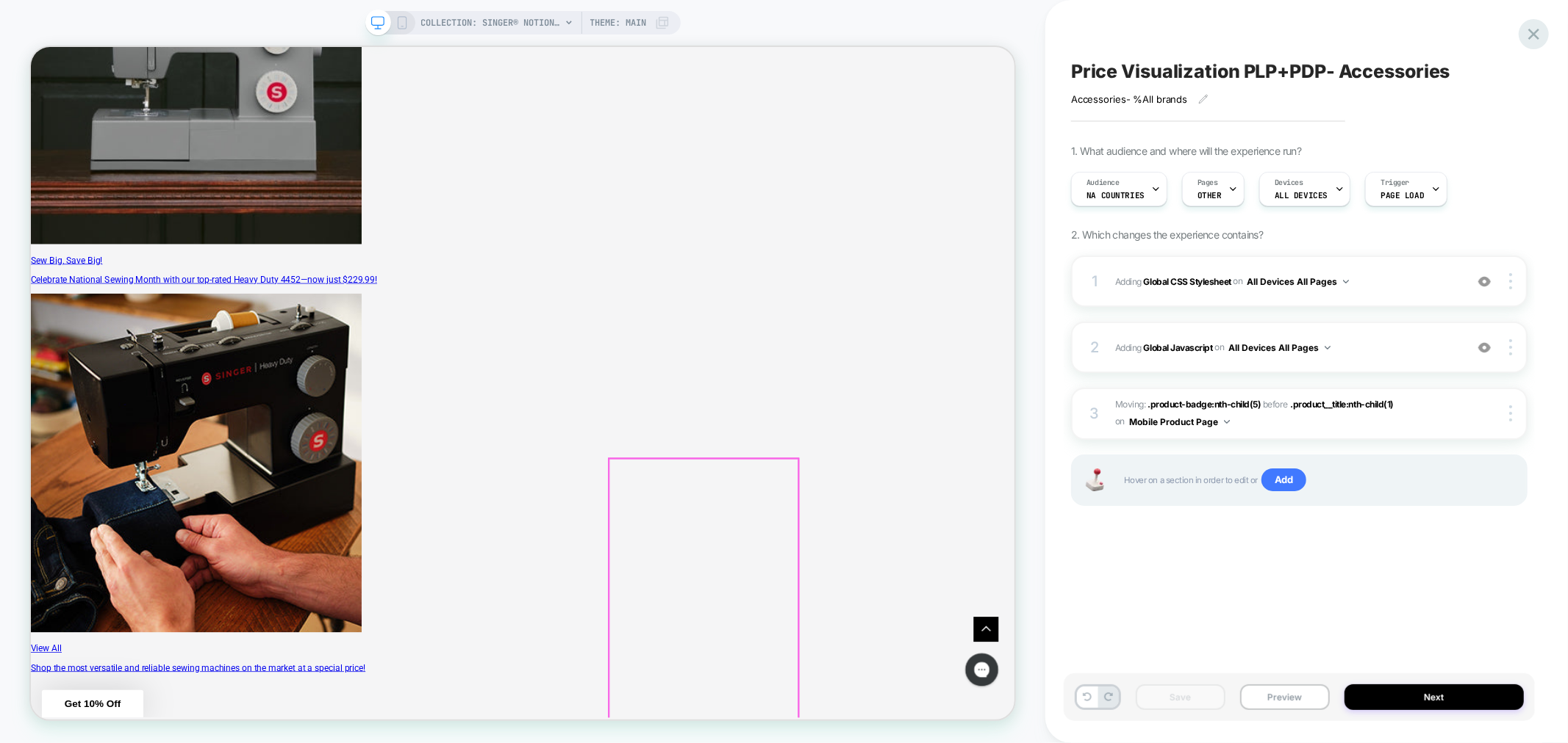
click at [1545, 34] on div at bounding box center [1533, 34] width 30 height 30
